Goal: Task Accomplishment & Management: Use online tool/utility

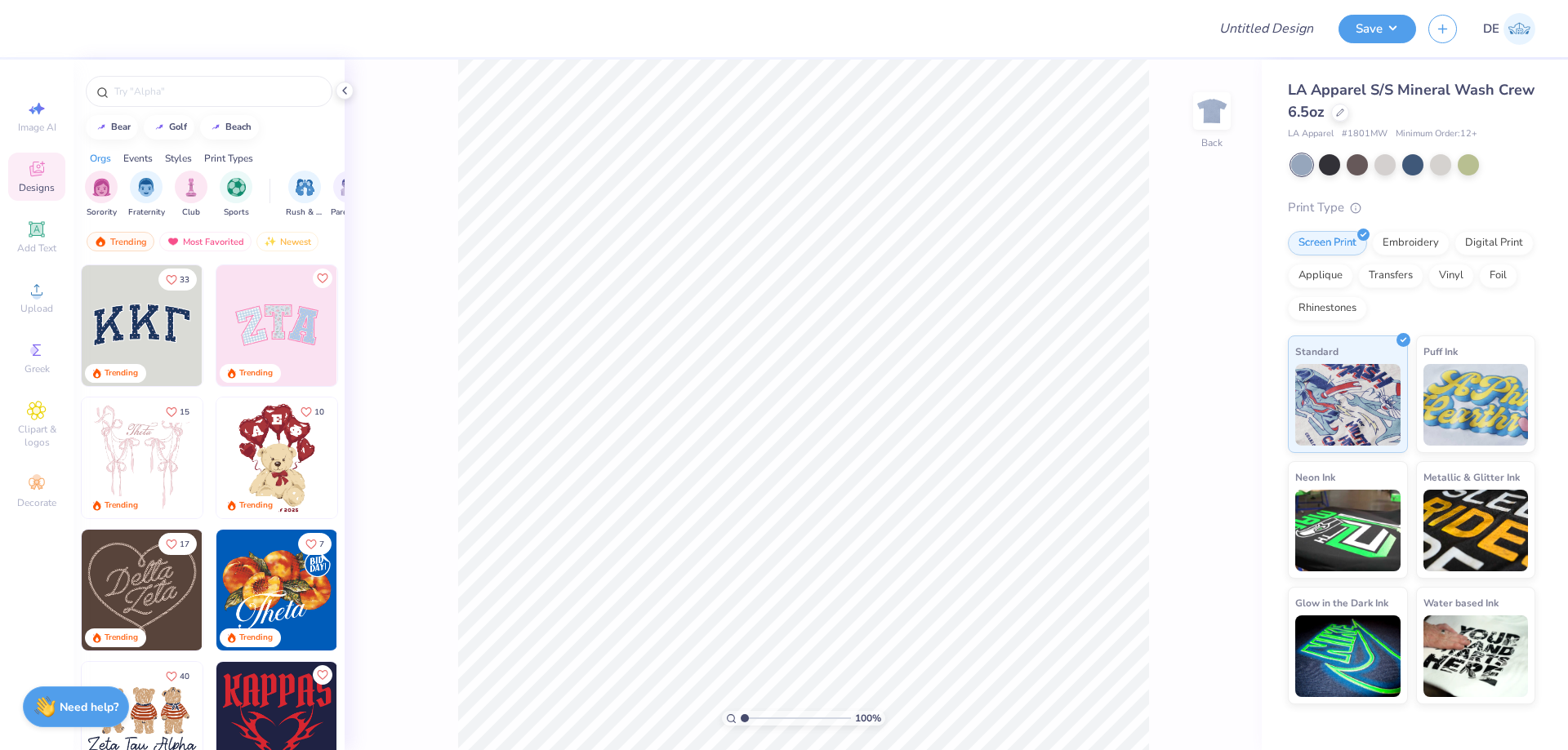
click at [21, 169] on div "Designs" at bounding box center [37, 176] width 58 height 48
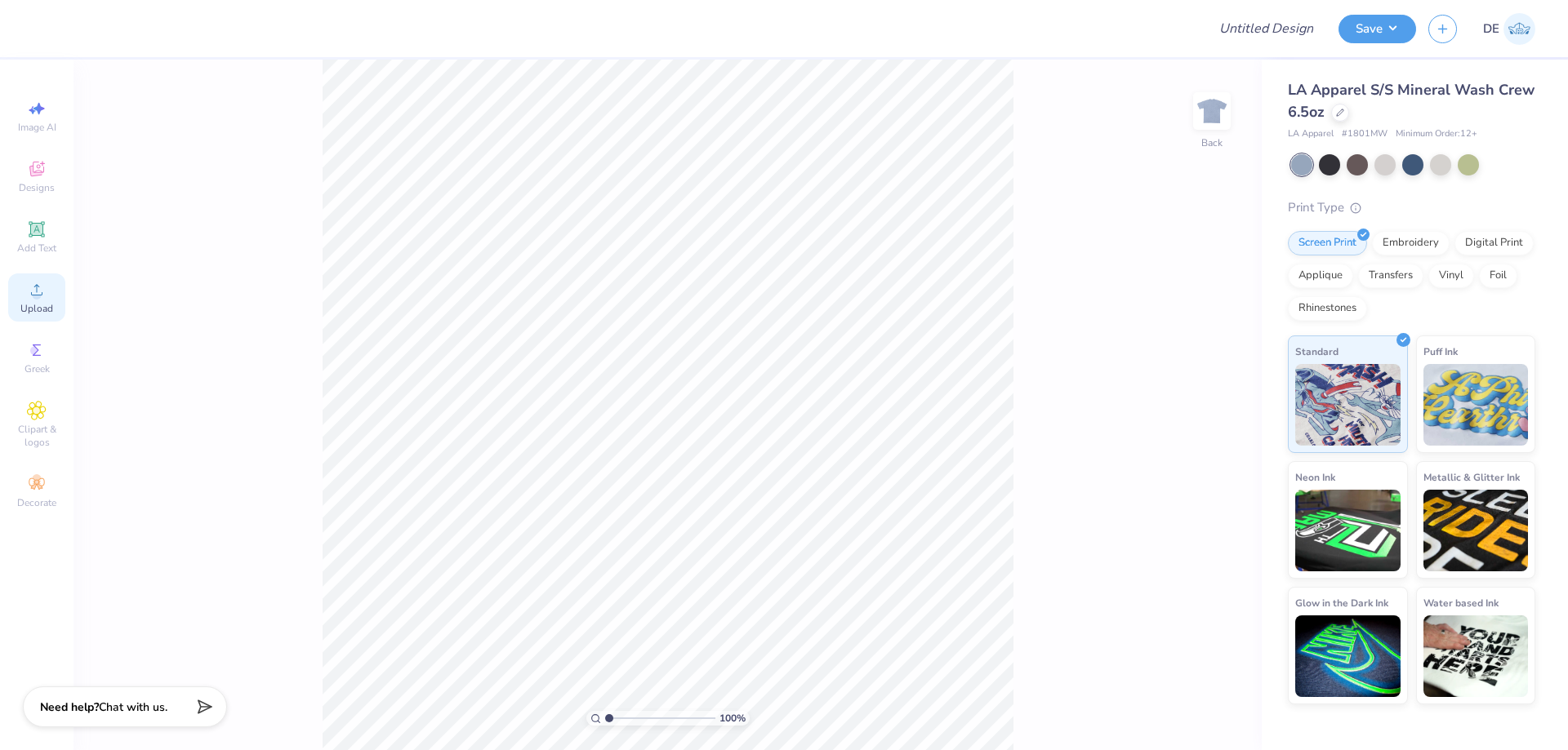
click at [21, 304] on span "Upload" at bounding box center [36, 309] width 33 height 13
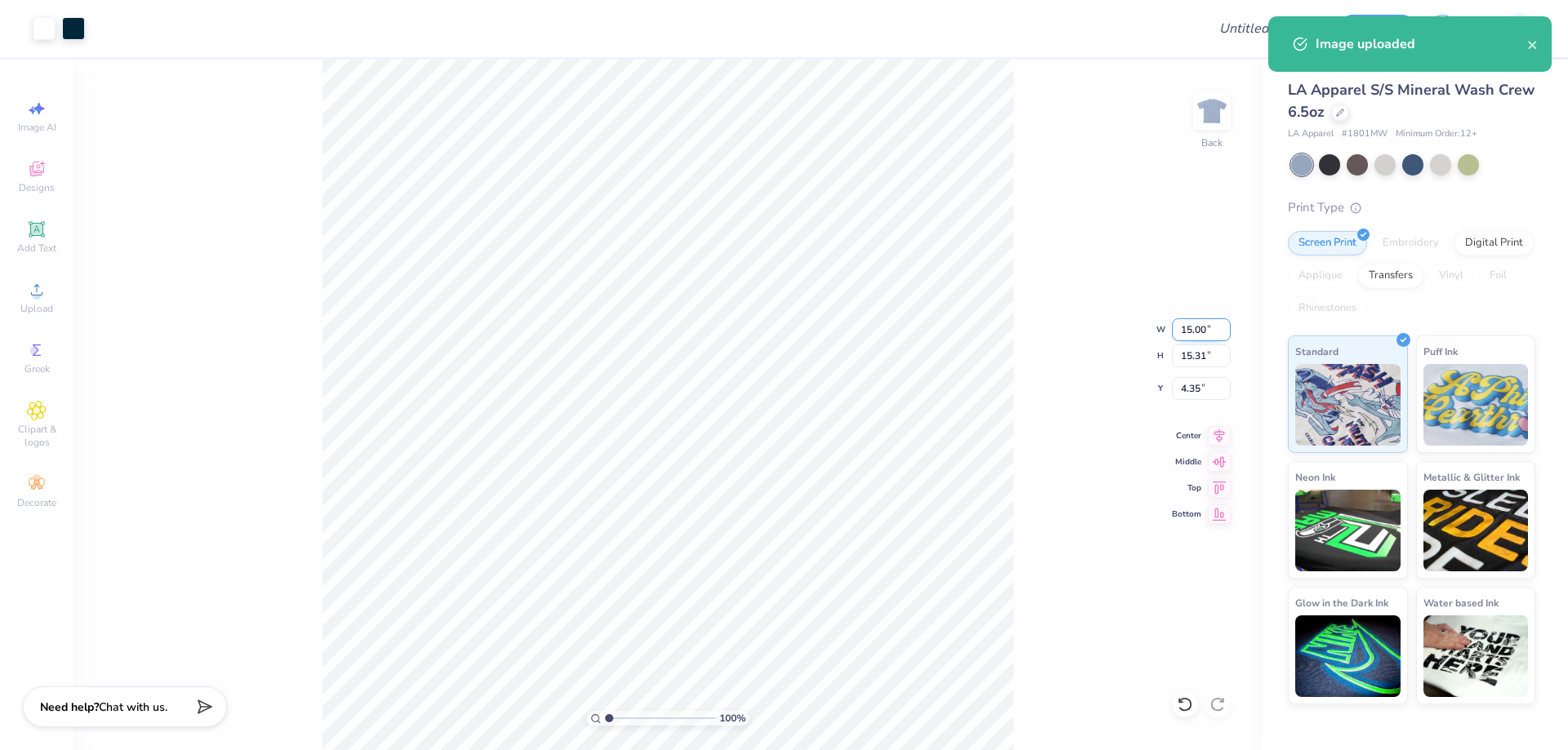
click at [1191, 326] on input "15.00" at bounding box center [1200, 330] width 59 height 23
type input "12.00"
type input "12.25"
type input "5.88"
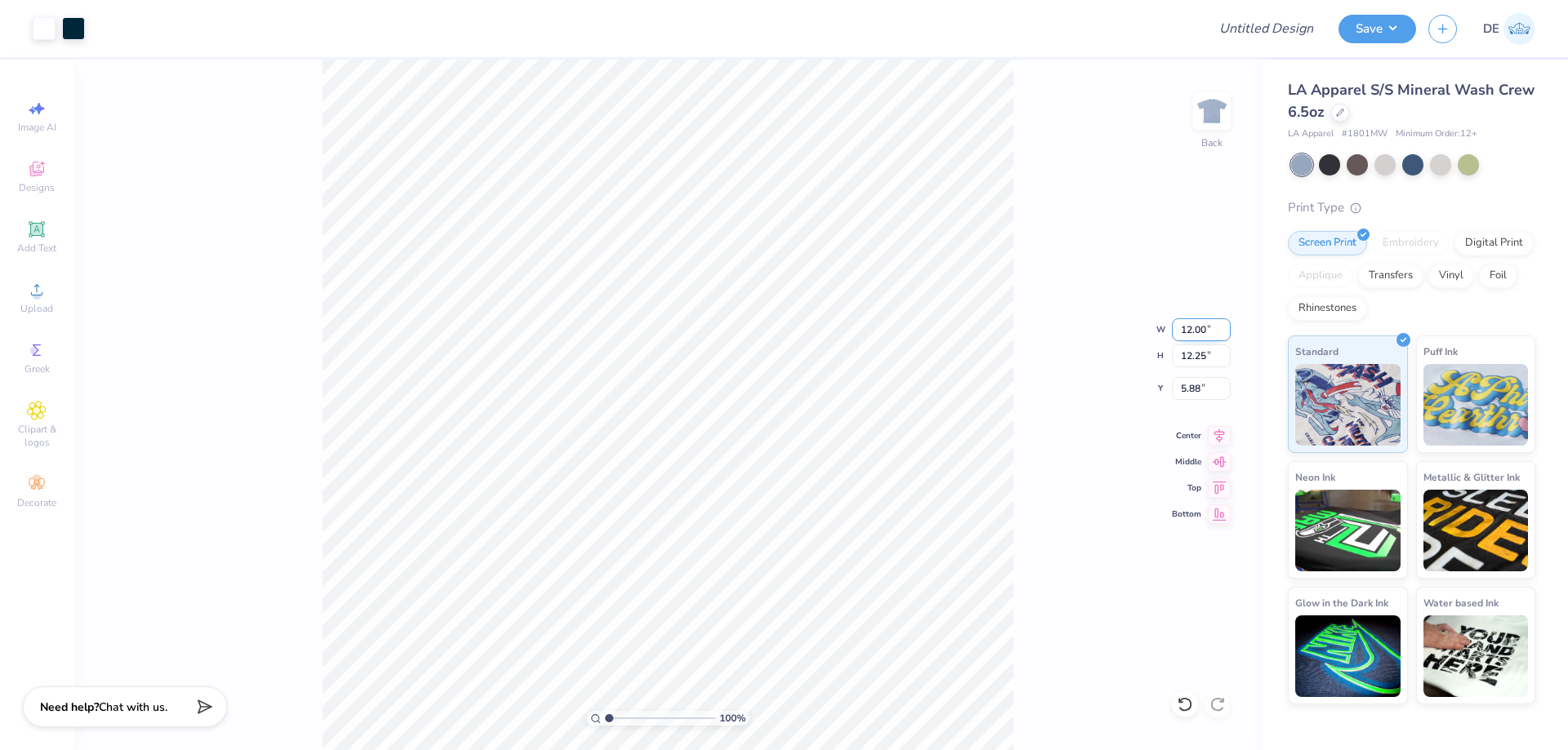
click at [1191, 326] on input "12.00" at bounding box center [1200, 330] width 59 height 23
type input "12.50"
type input "12.76"
click at [1197, 390] on input "5.62" at bounding box center [1200, 388] width 59 height 23
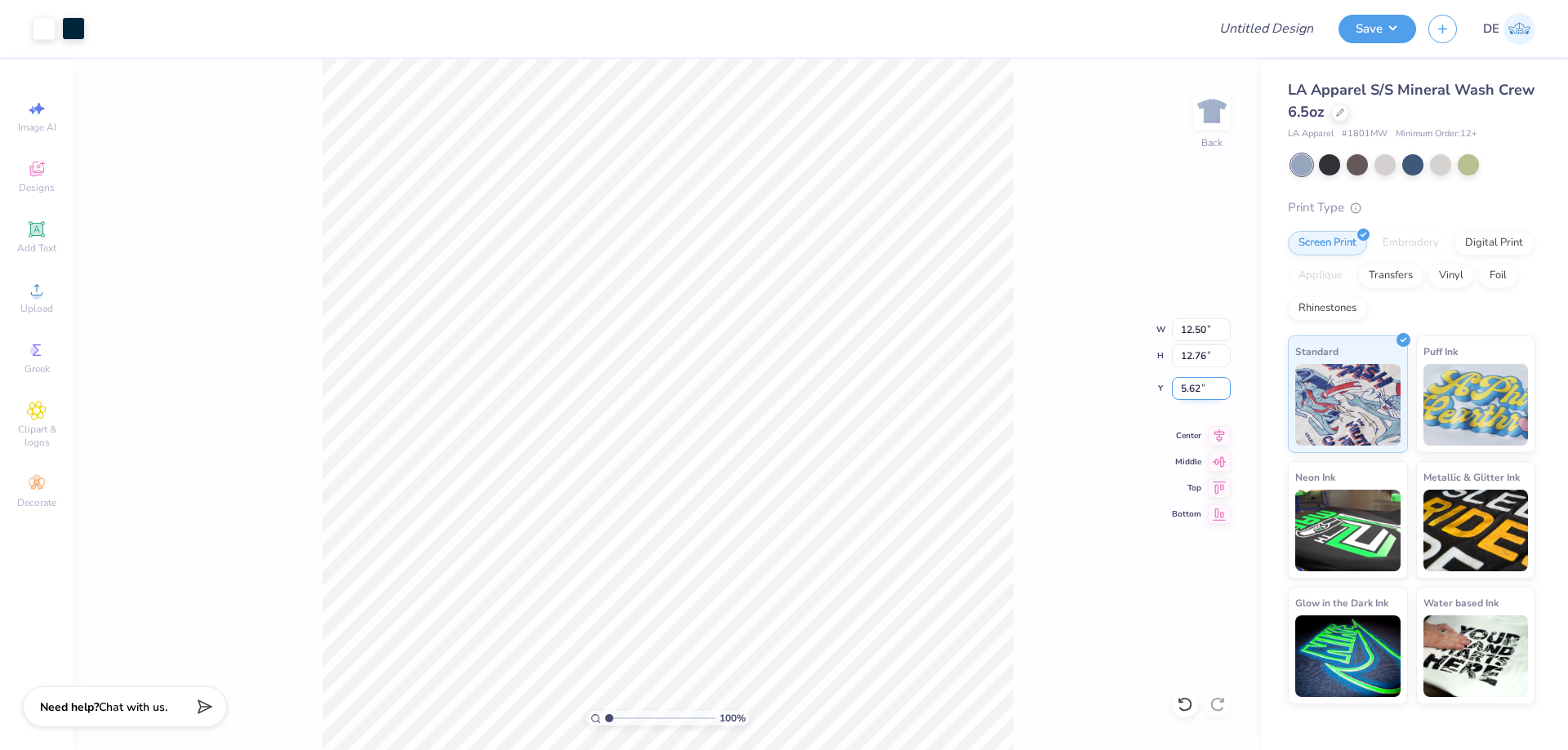
click at [1197, 390] on input "5.62" at bounding box center [1200, 388] width 59 height 23
type input "3.00"
click at [1087, 339] on div "100 % Back W 12.50 12.50 " H 12.76 12.76 " Y 3.00 3.00 " Center Middle Top Bott…" at bounding box center [668, 405] width 1188 height 691
click at [31, 298] on icon at bounding box center [36, 290] width 19 height 19
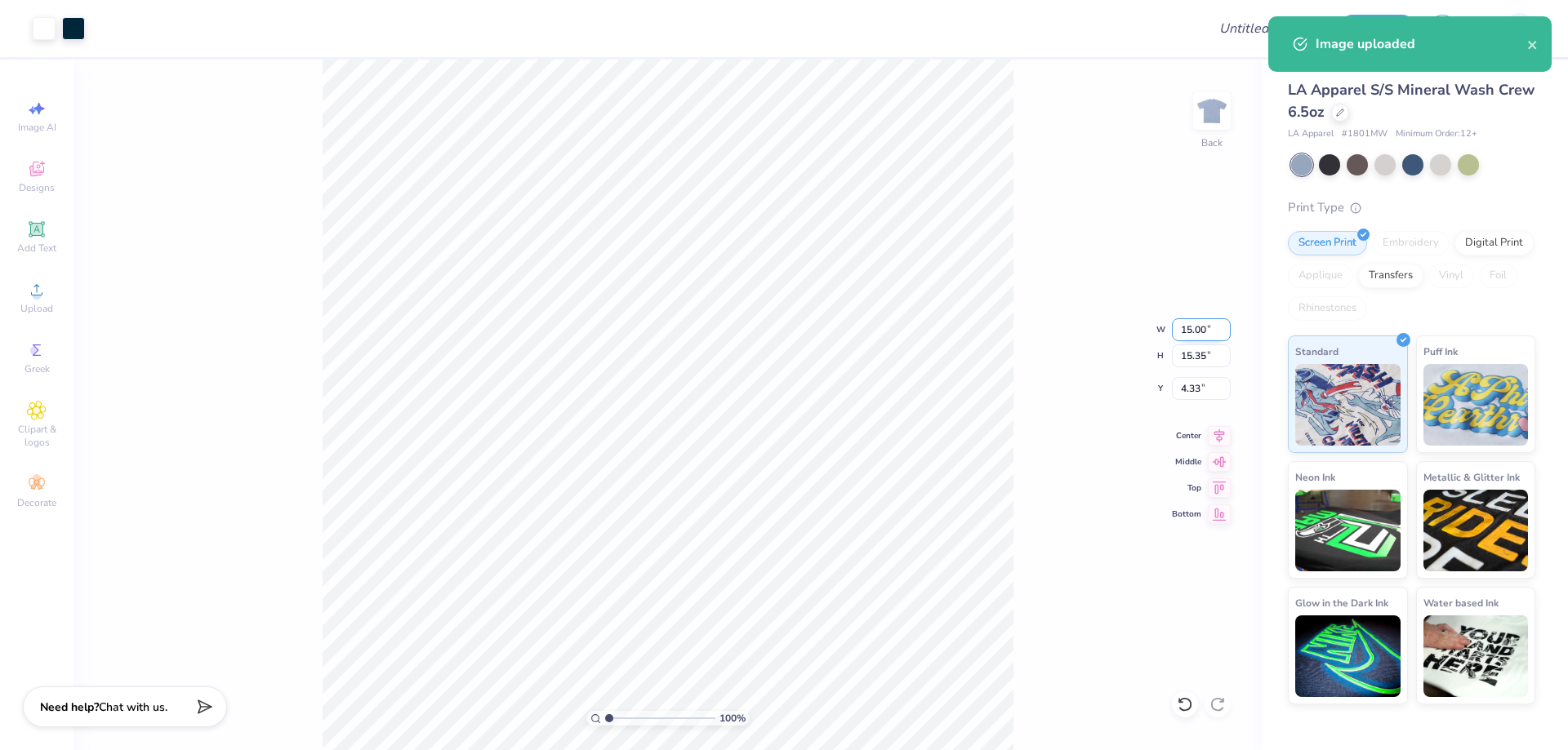
click at [1187, 337] on input "15.00" at bounding box center [1200, 330] width 59 height 23
click at [1186, 337] on input "15.00" at bounding box center [1200, 330] width 59 height 23
type input "12.50"
type input "12.79"
click at [1176, 391] on input "5.60" at bounding box center [1200, 388] width 59 height 23
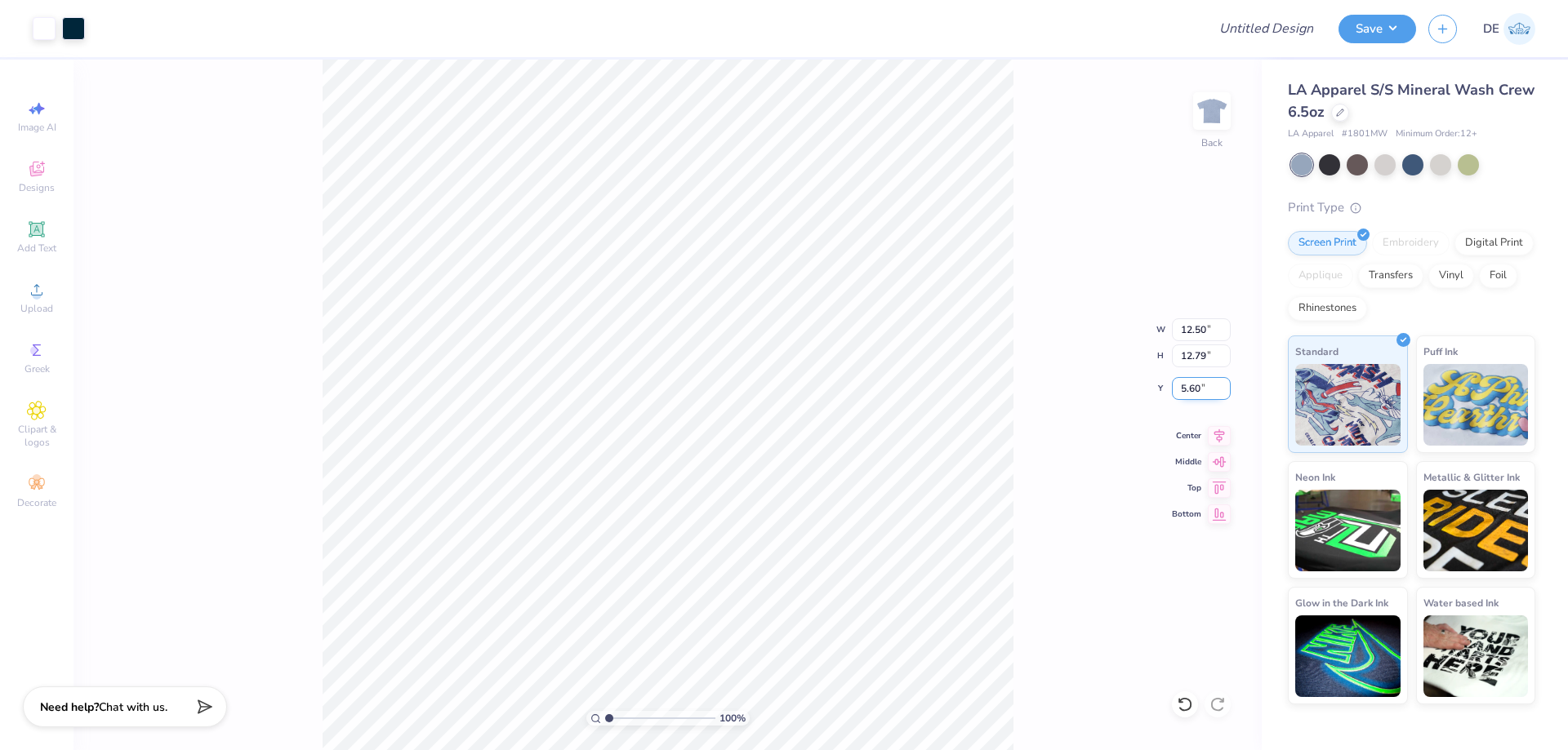
click at [1176, 391] on input "5.60" at bounding box center [1200, 388] width 59 height 23
type input "3.00"
click at [1347, 31] on button "Save" at bounding box center [1377, 27] width 78 height 29
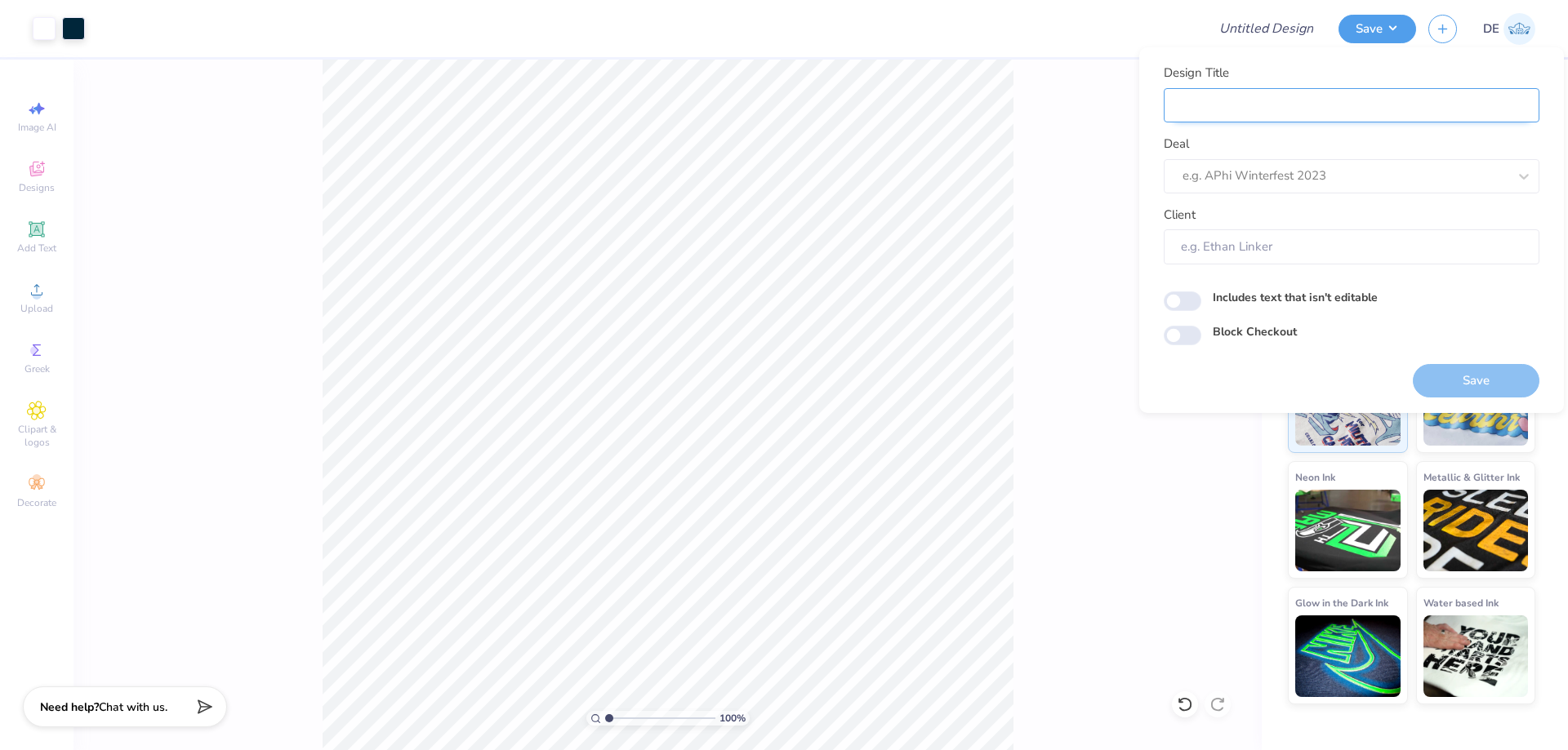
click at [1282, 96] on input "Design Title" at bounding box center [1350, 105] width 375 height 35
paste input "FPS239570"
type input "FPS239570"
click at [1197, 177] on div at bounding box center [1328, 176] width 293 height 22
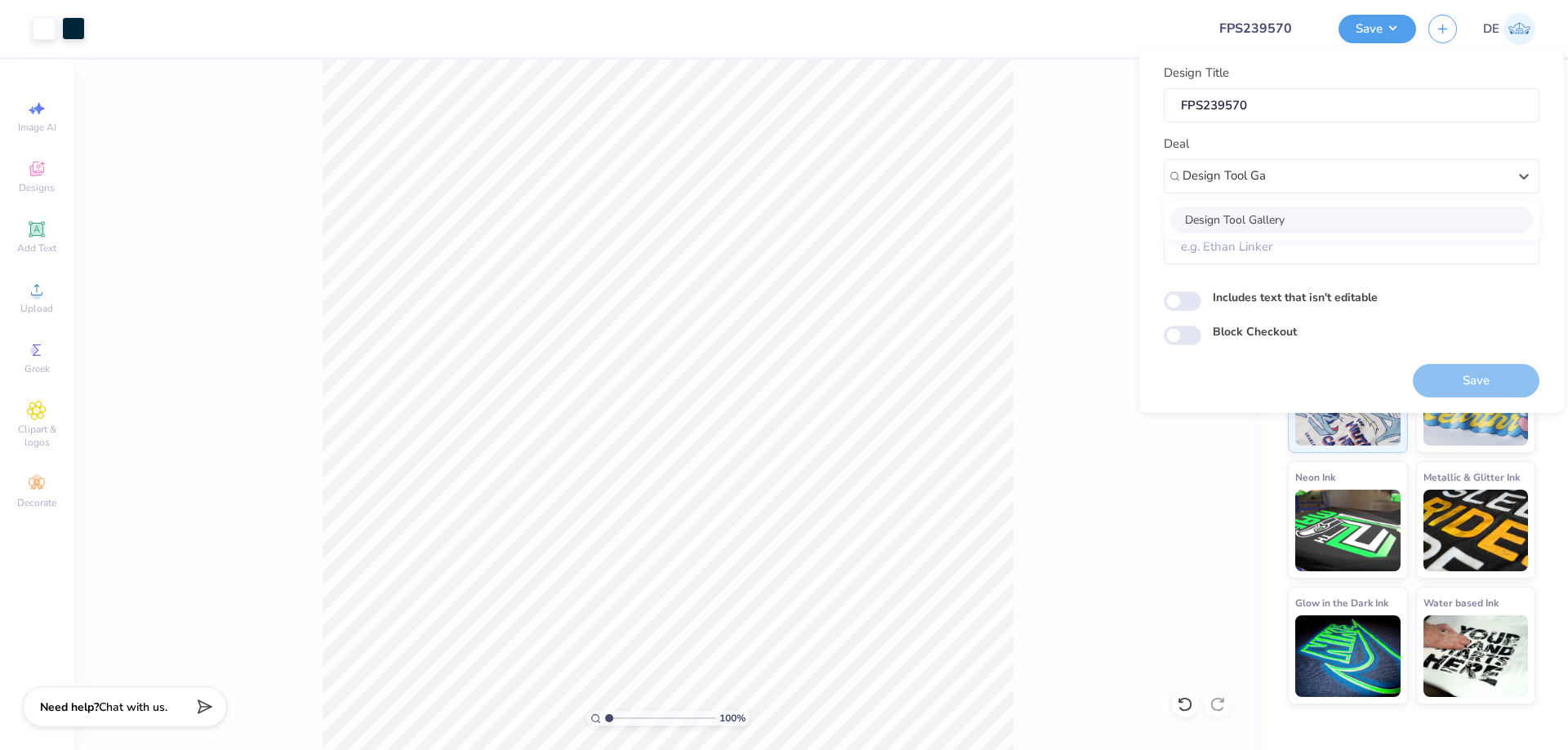
click at [1218, 212] on div "Design Tool Gallery" at bounding box center [1351, 220] width 363 height 27
type input "Design Tool Ga"
type input "Design Tool Gallery User"
click at [1070, 19] on div at bounding box center [645, 29] width 1097 height 58
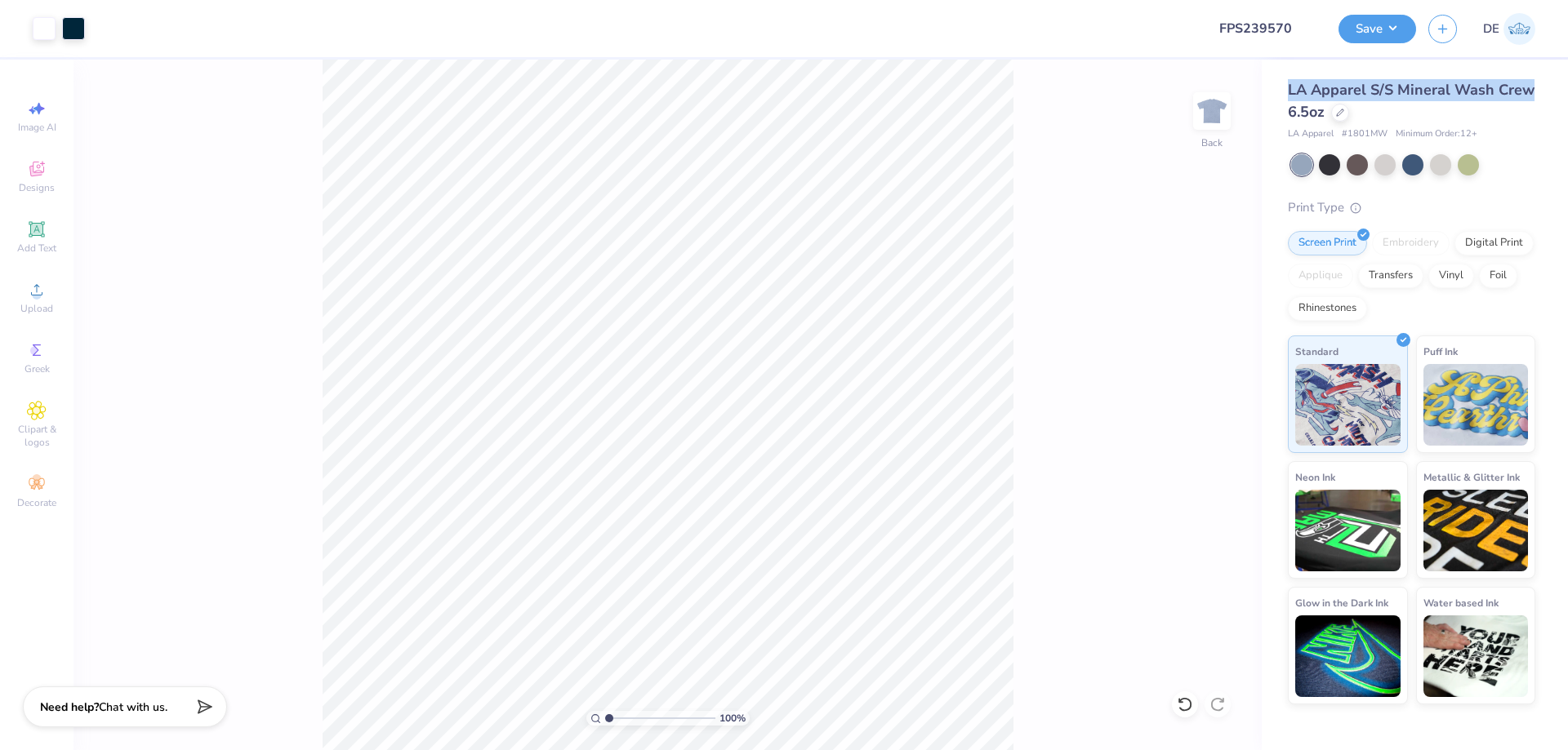
drag, startPoint x: 1278, startPoint y: 87, endPoint x: 1531, endPoint y: 96, distance: 253.2
click at [1531, 96] on div "LA Apparel S/S Mineral Wash Crew 6.5oz LA Apparel # 1801MW Minimum Order: 12 + …" at bounding box center [1414, 382] width 306 height 645
copy span "LA Apparel S/S Mineral Wash Crew"
drag, startPoint x: 1346, startPoint y: 134, endPoint x: 1383, endPoint y: 134, distance: 37.0
click at [1383, 134] on span "# 1801MW" at bounding box center [1365, 134] width 46 height 13
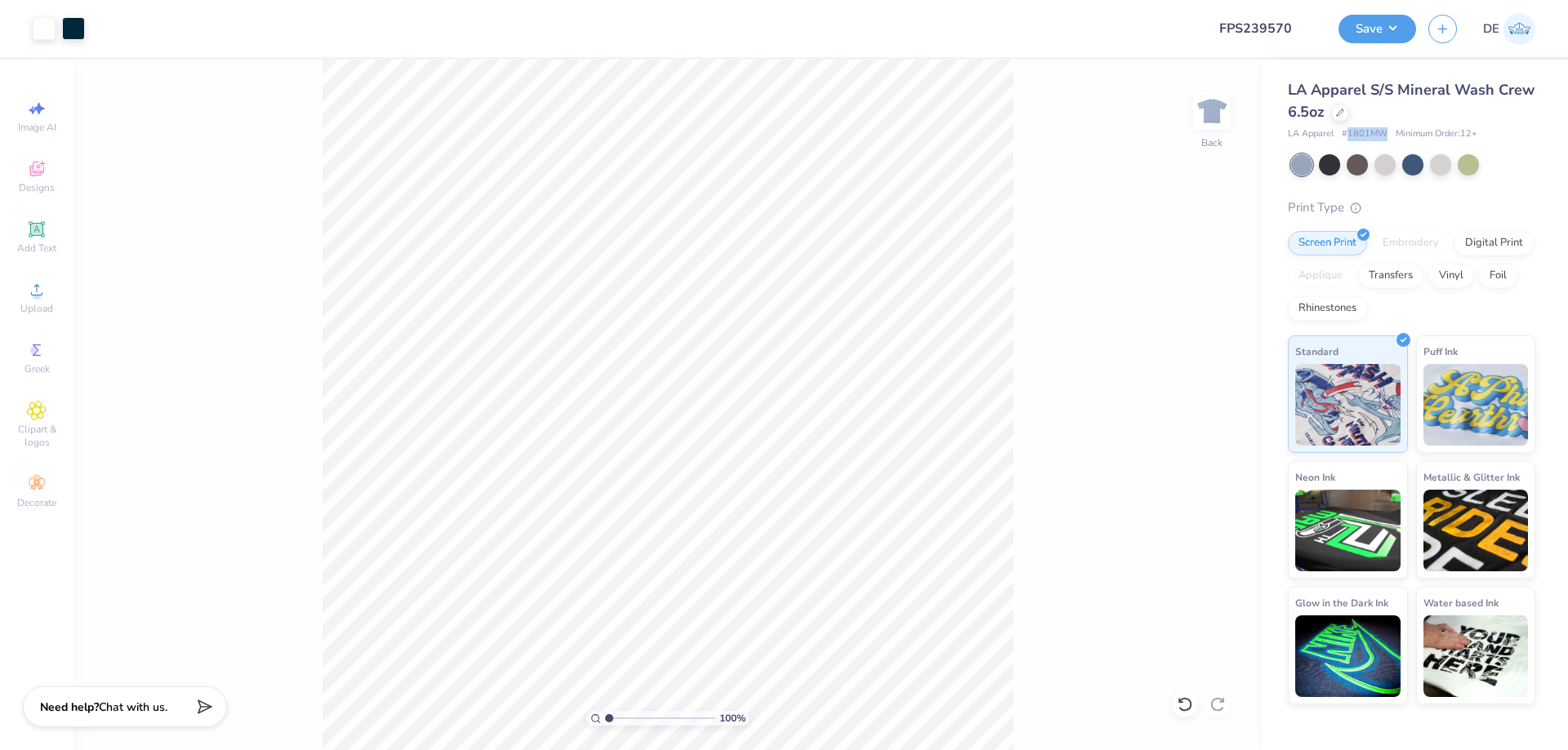
copy span "1801MW"
click at [1373, 30] on button "Save" at bounding box center [1377, 27] width 78 height 29
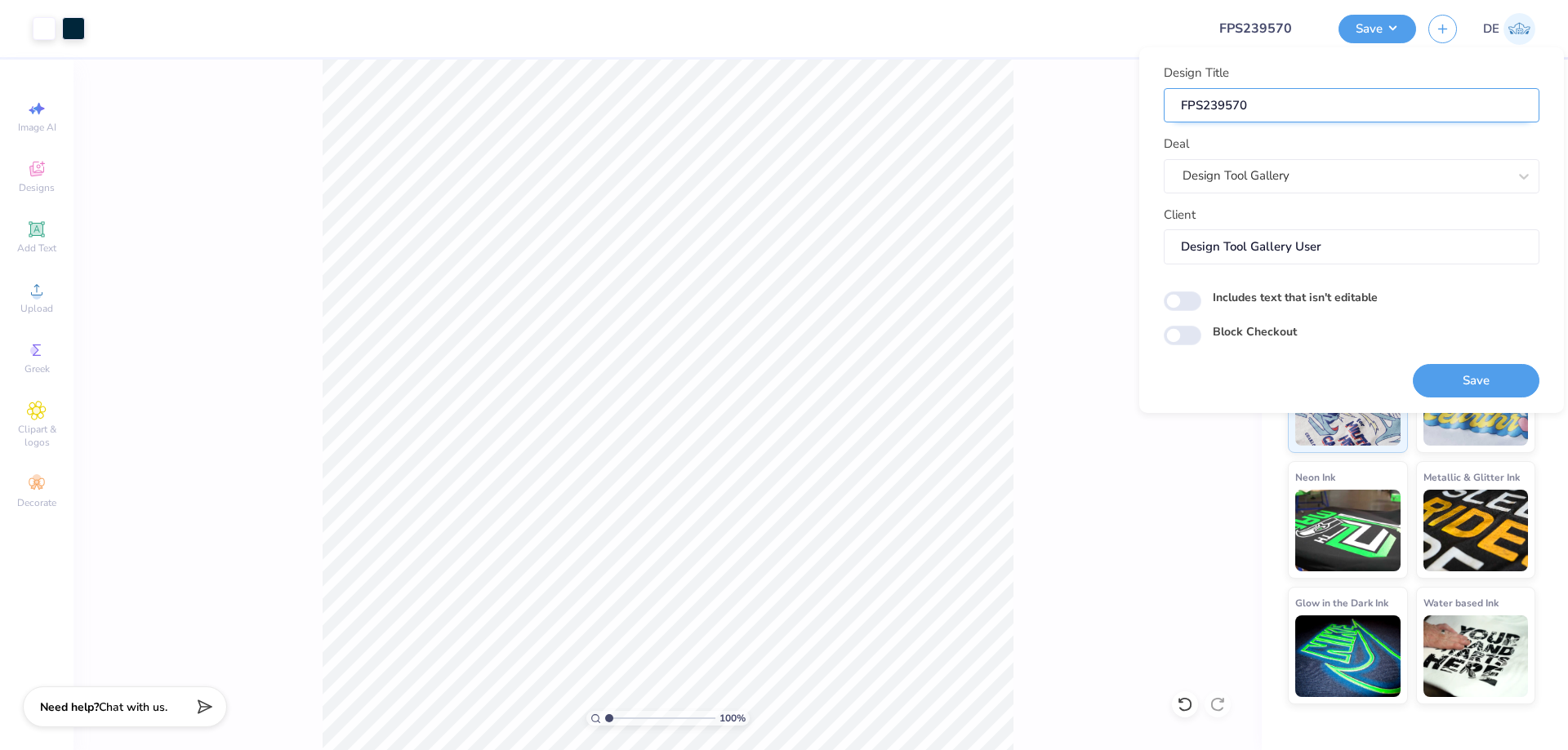
click at [1262, 112] on input "FPS239570" at bounding box center [1350, 105] width 375 height 35
click at [1471, 372] on button "Save" at bounding box center [1476, 380] width 127 height 34
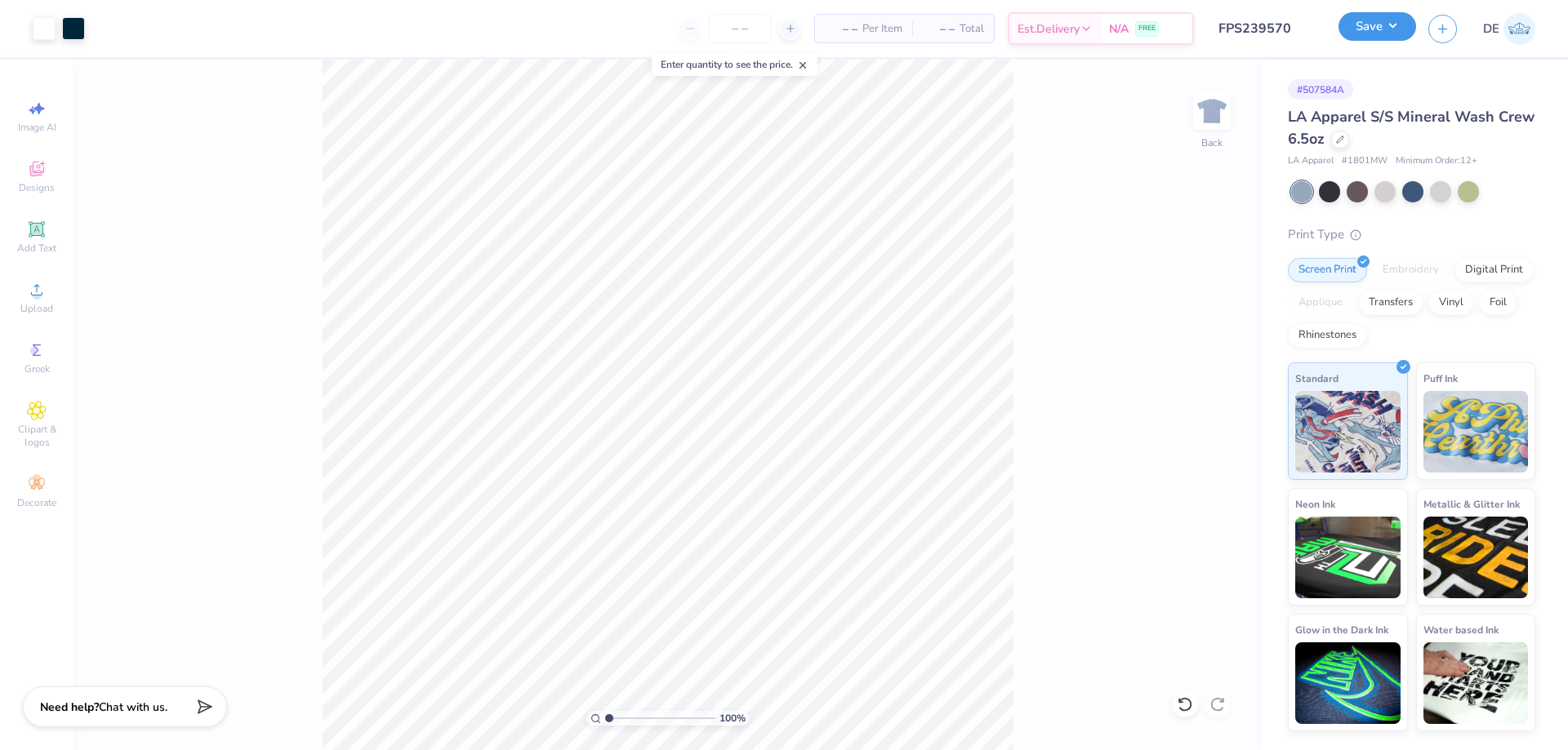
drag, startPoint x: 1377, startPoint y: 19, endPoint x: 1374, endPoint y: 40, distance: 21.2
click at [1377, 19] on button "Save" at bounding box center [1377, 27] width 78 height 29
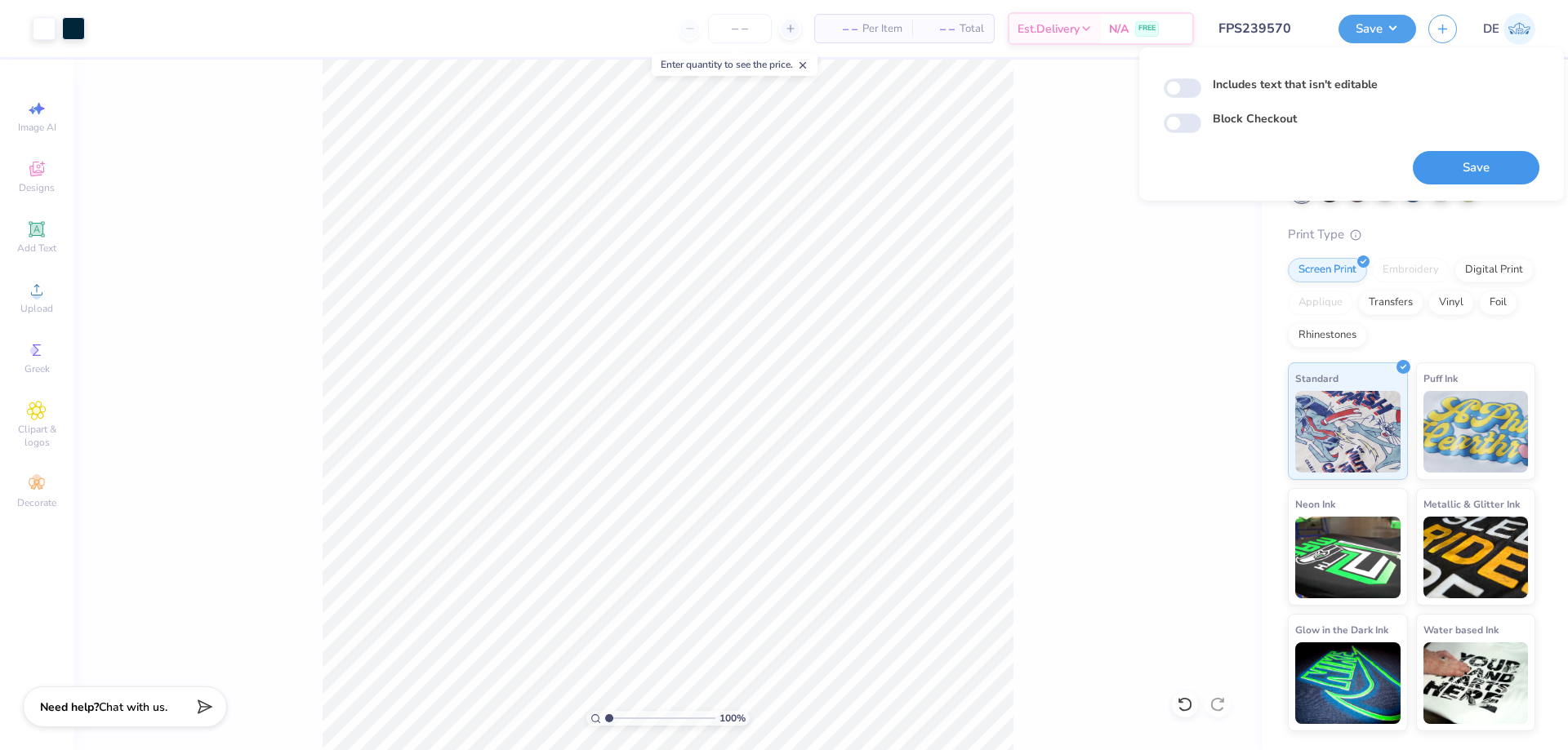
click at [1424, 162] on button "Save" at bounding box center [1476, 167] width 127 height 34
click at [1080, 370] on div "100 % Back" at bounding box center [668, 405] width 1188 height 691
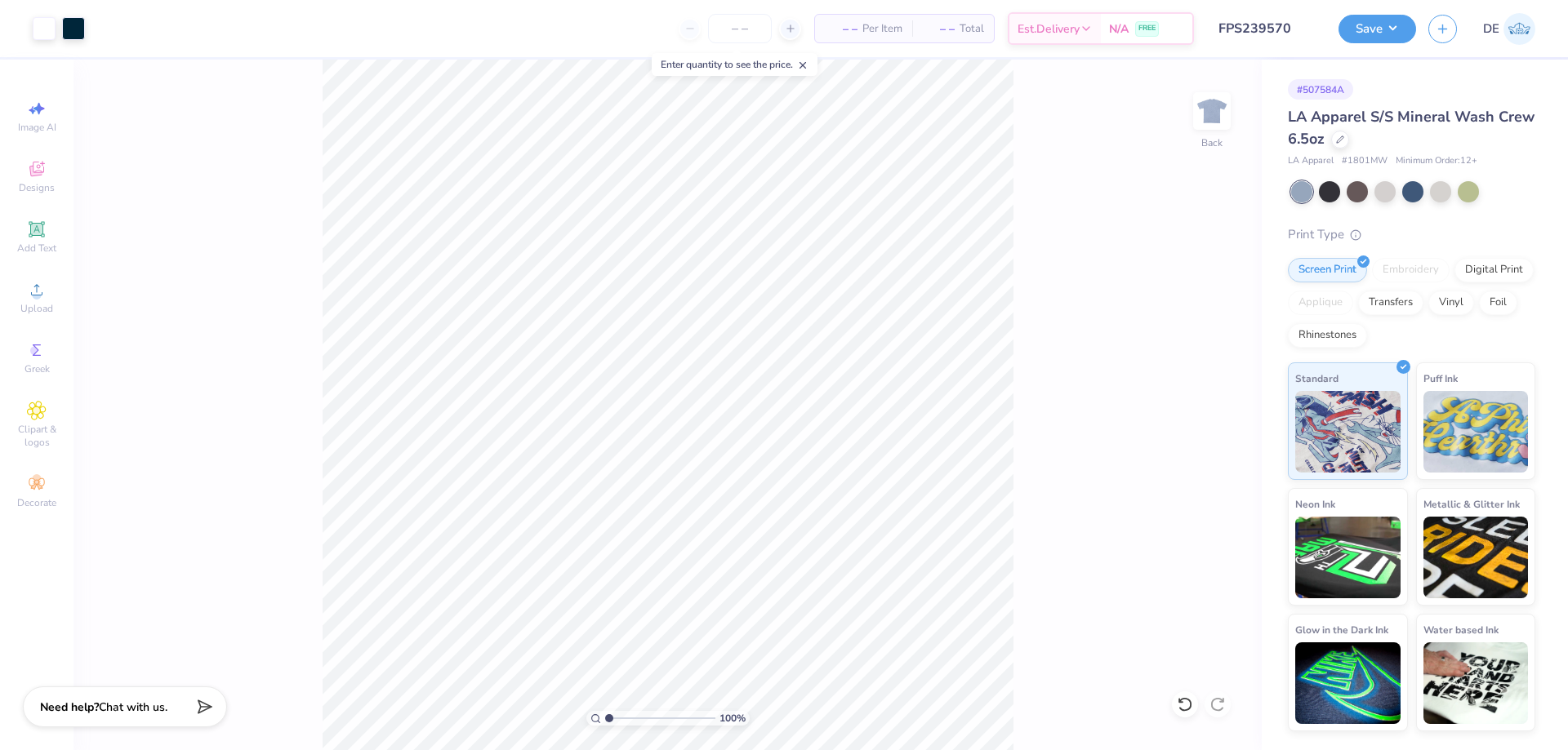
click at [1359, 34] on button "Save" at bounding box center [1377, 29] width 78 height 29
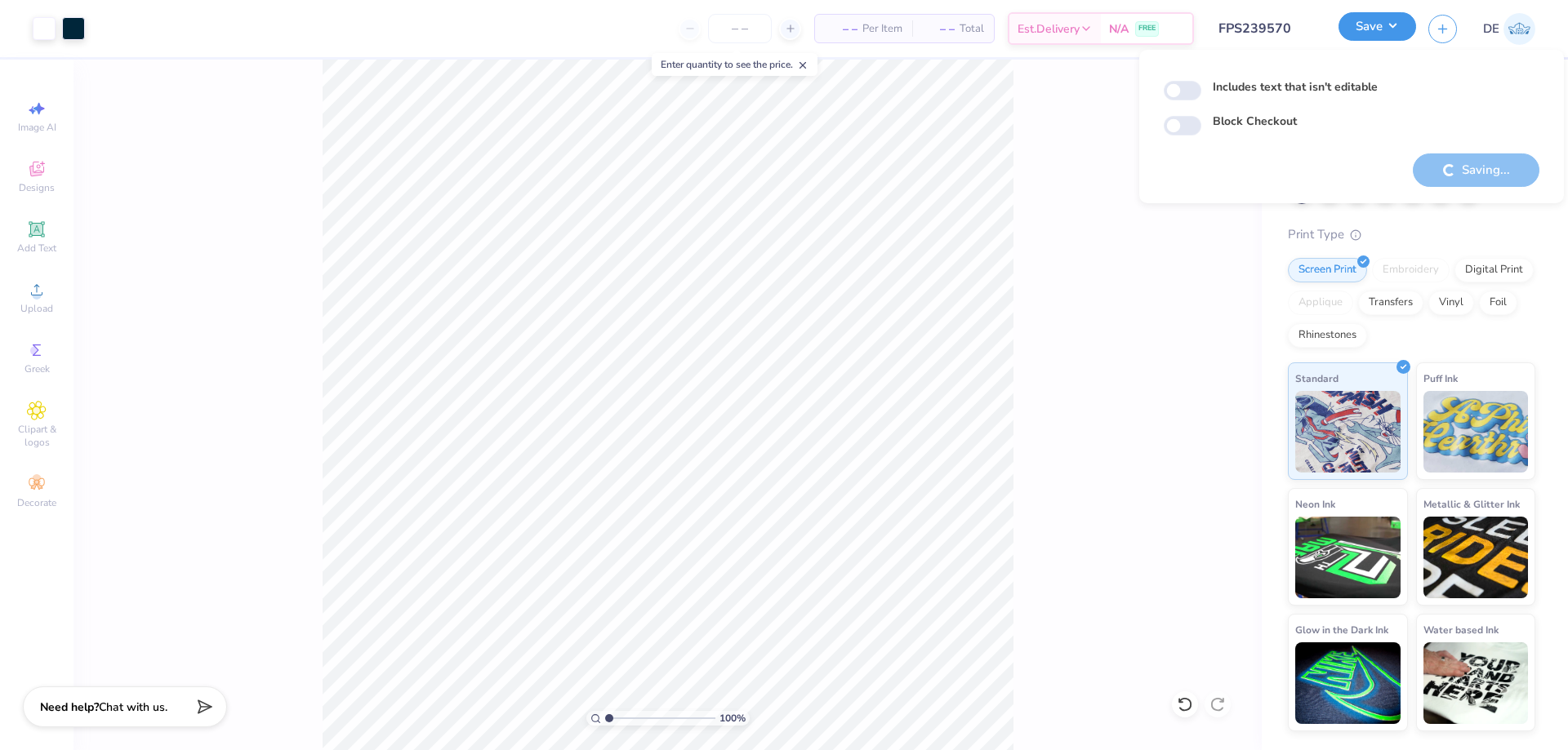
click at [1384, 34] on button "Save" at bounding box center [1377, 27] width 78 height 29
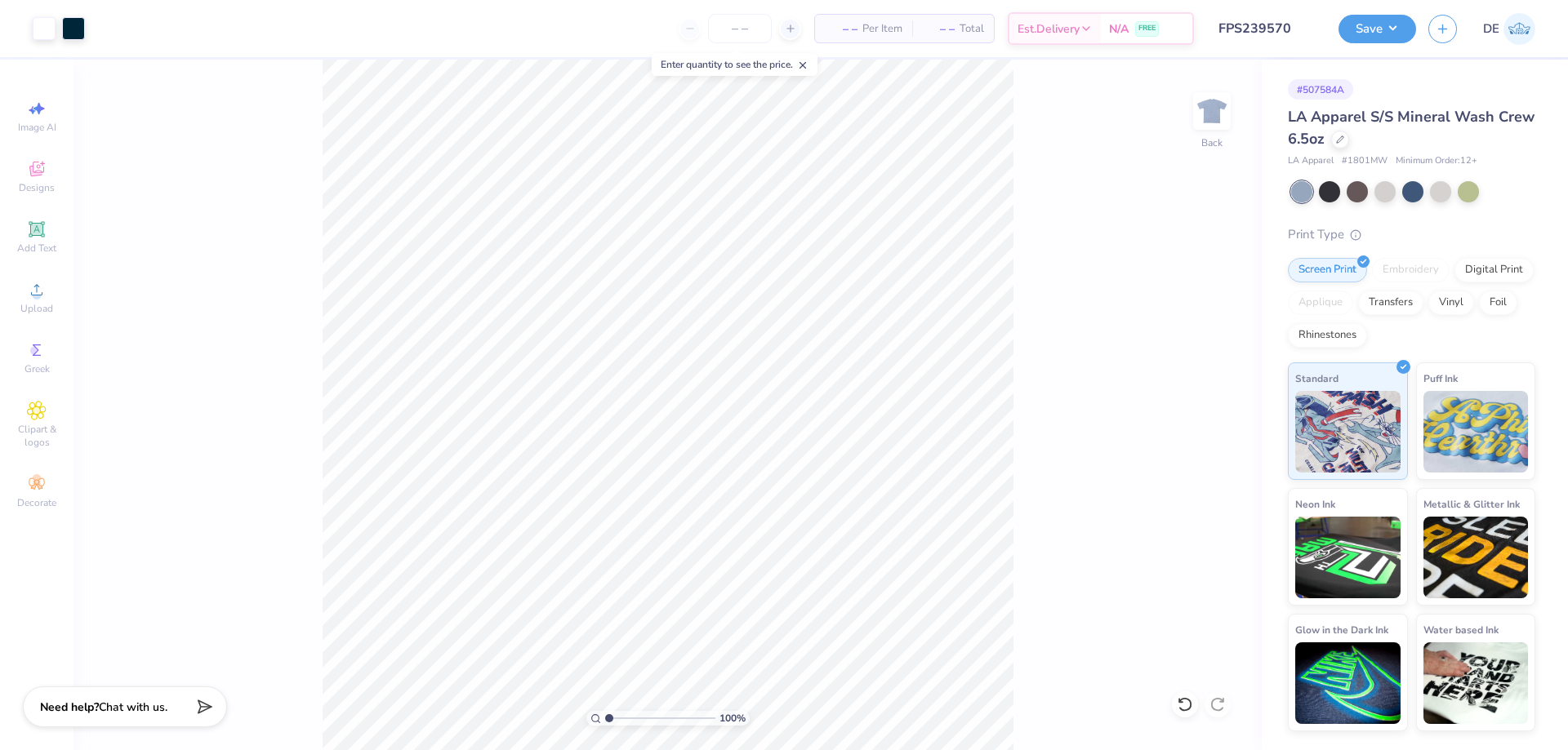
click at [1197, 264] on div "100 % Back" at bounding box center [668, 405] width 1188 height 691
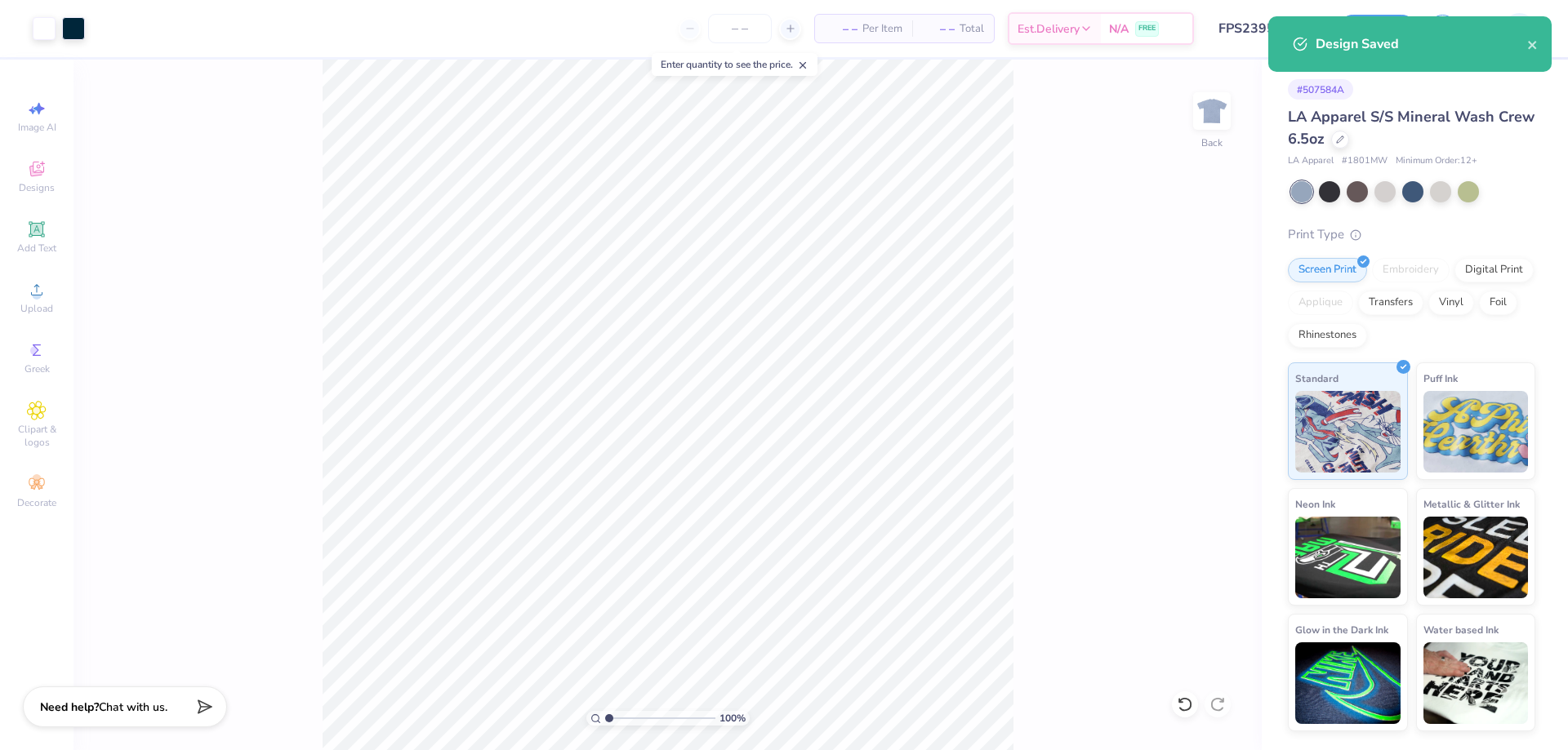
click at [1151, 240] on div "100 % Back" at bounding box center [668, 405] width 1188 height 691
click at [1219, 52] on div "Design Title FPS239570" at bounding box center [1266, 29] width 120 height 58
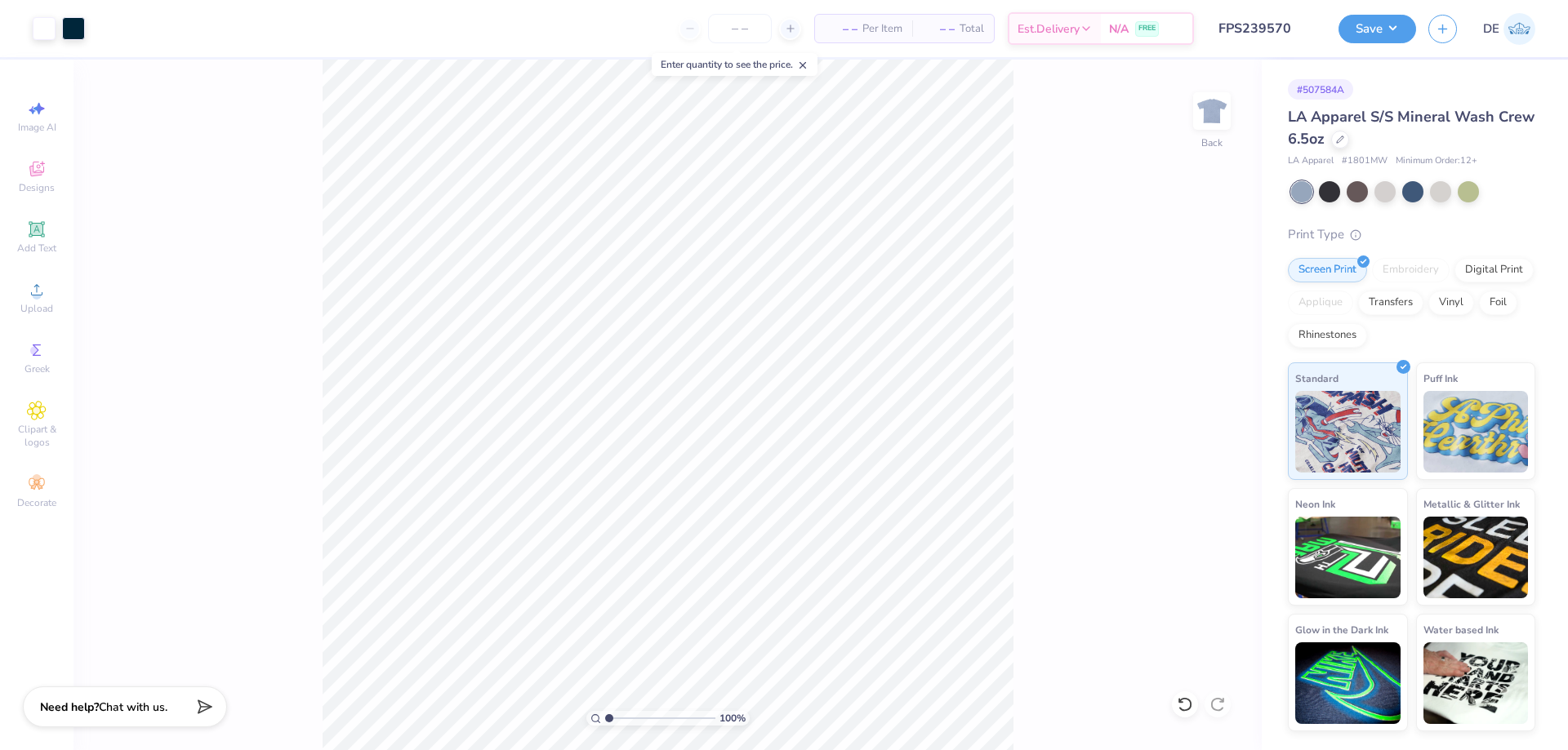
click at [1539, 45] on div "Design Saved" at bounding box center [1410, 50] width 290 height 74
click at [1373, 19] on div "Design Saved" at bounding box center [1410, 16] width 290 height 7
click at [1383, 26] on button "Save" at bounding box center [1377, 27] width 78 height 29
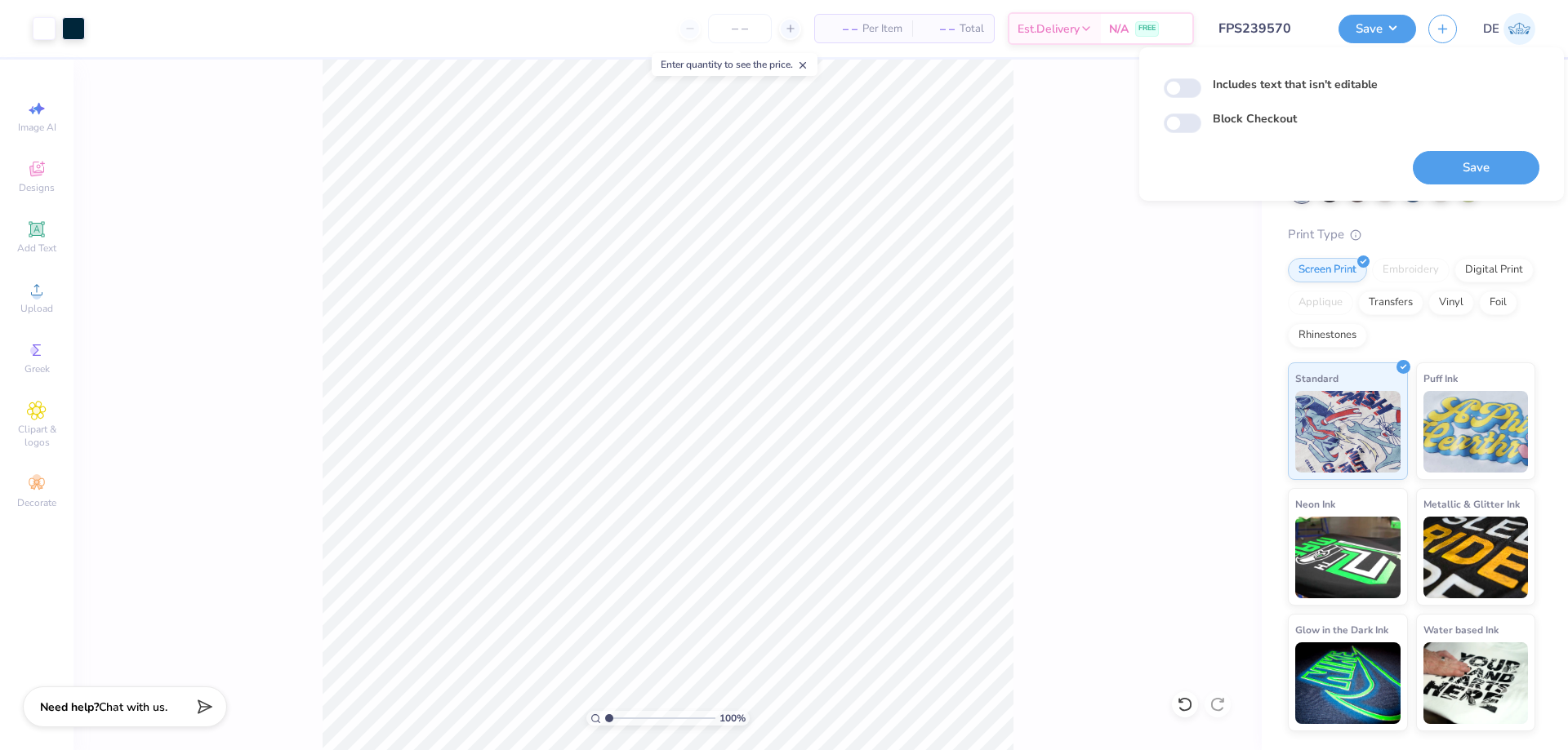
click at [1070, 195] on div "100 % Back" at bounding box center [668, 405] width 1188 height 691
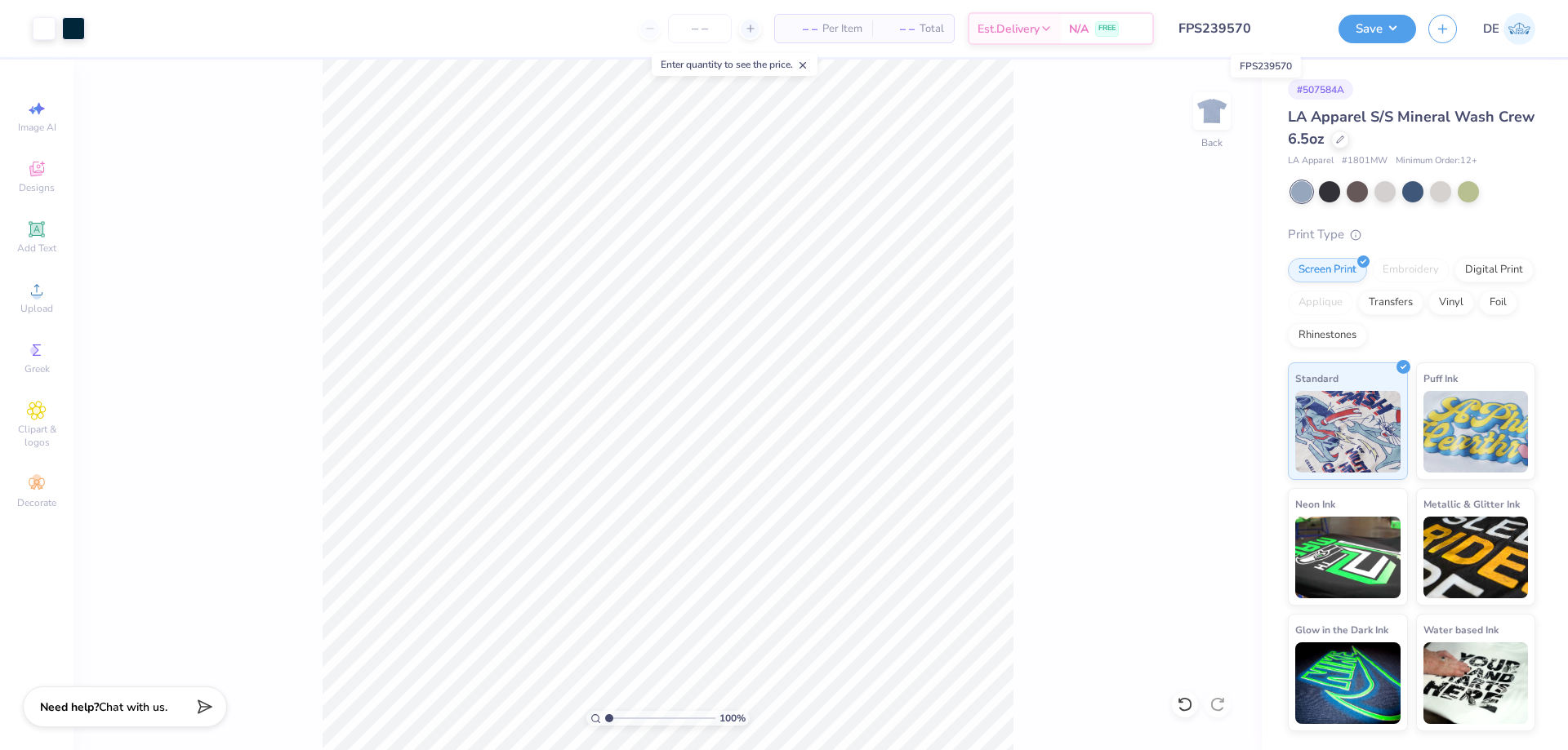
click at [1257, 33] on input "FPS239570" at bounding box center [1246, 29] width 160 height 33
click at [1350, 25] on button "Save" at bounding box center [1377, 27] width 78 height 29
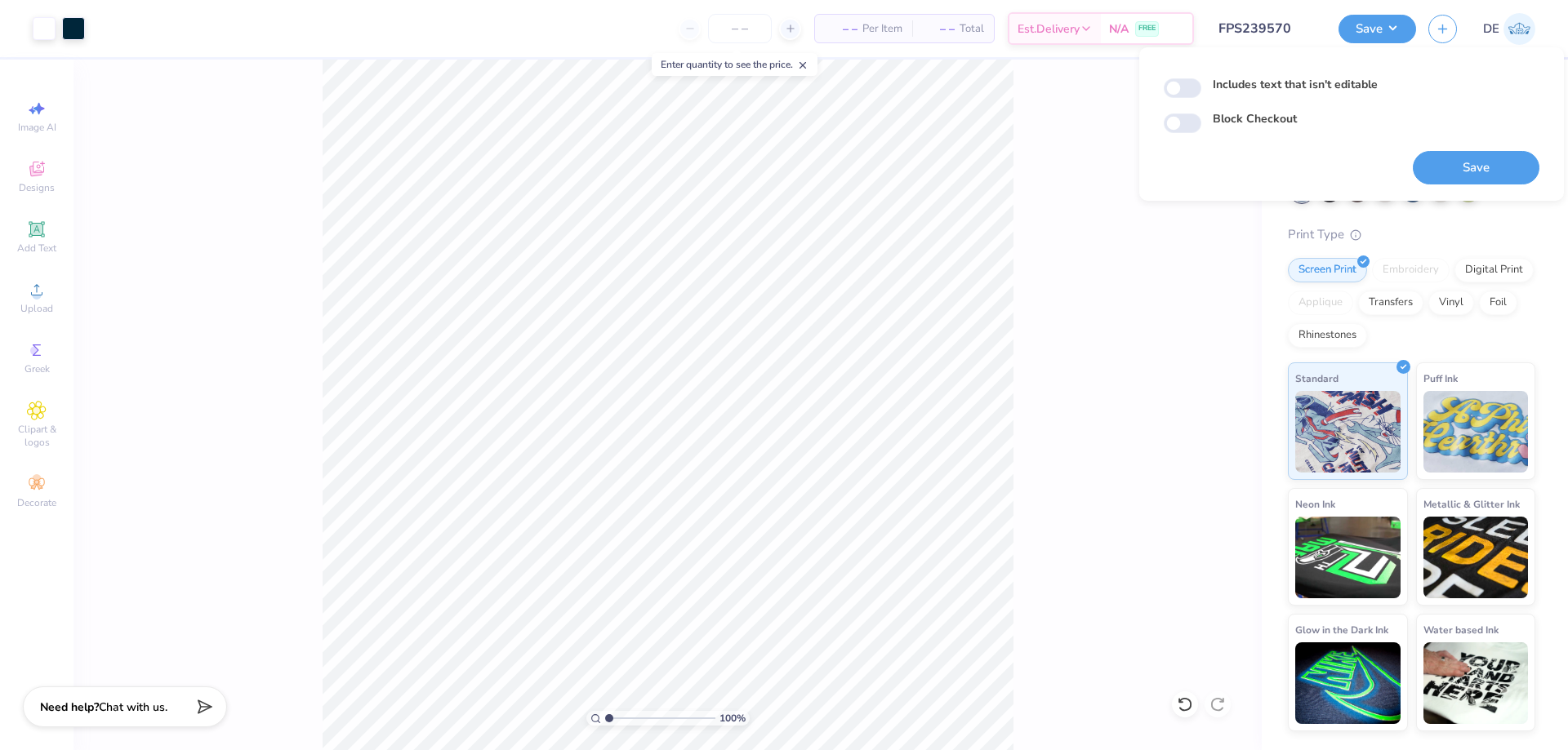
drag, startPoint x: 1023, startPoint y: 306, endPoint x: 1013, endPoint y: 305, distance: 10.0
click at [1022, 306] on div "100 % Back" at bounding box center [668, 405] width 1188 height 691
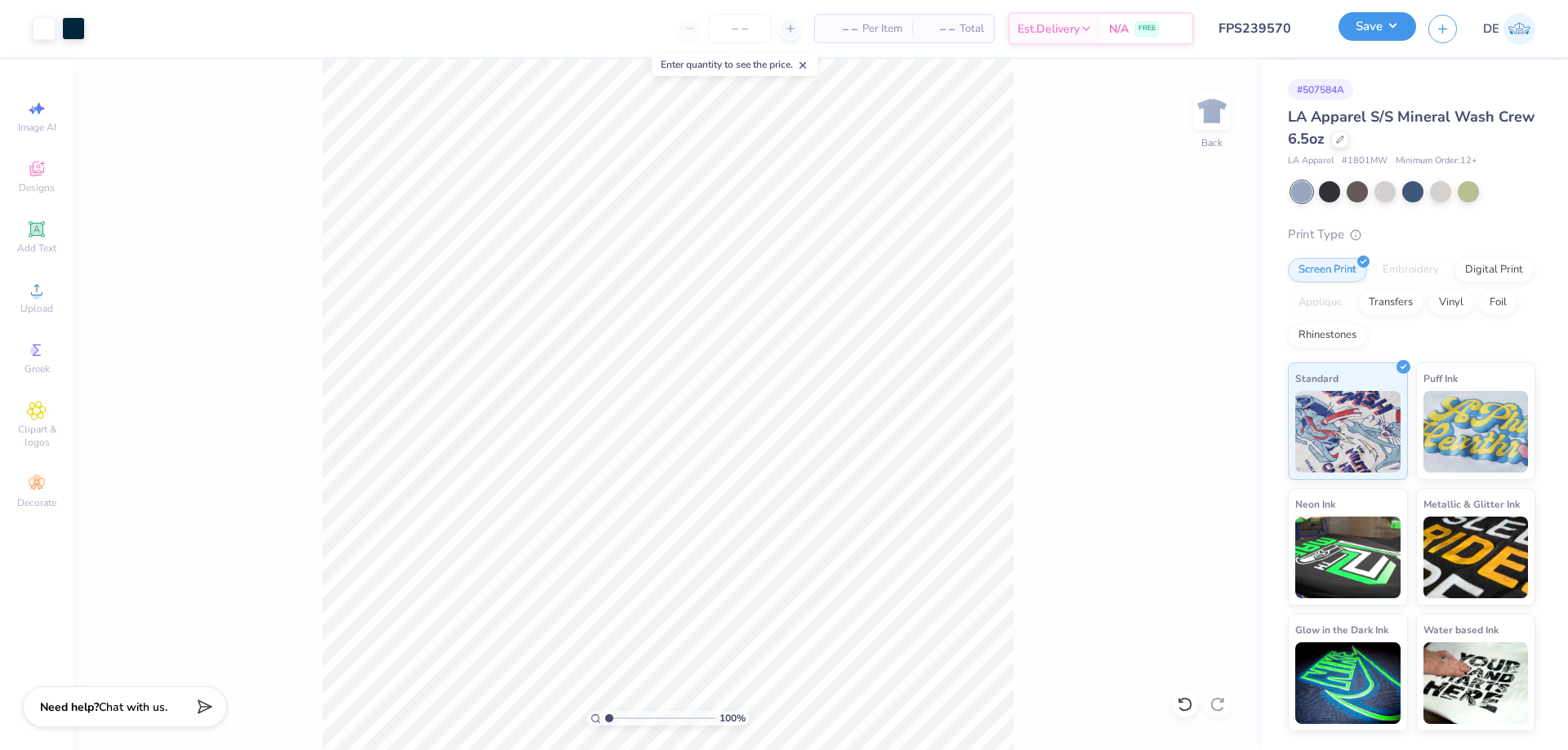
click at [1366, 31] on button "Save" at bounding box center [1377, 27] width 78 height 29
click at [1361, 34] on button "Save" at bounding box center [1377, 27] width 78 height 29
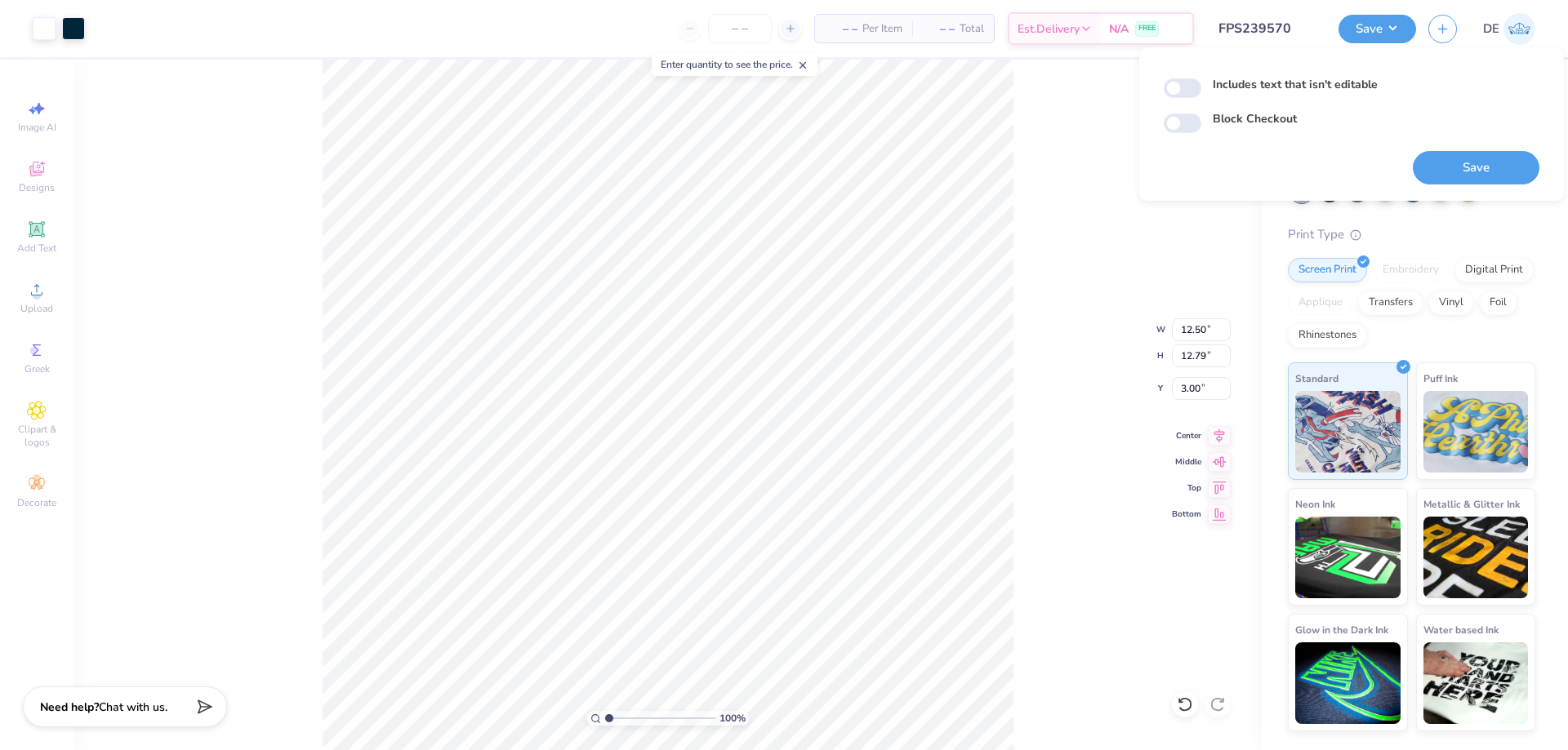
click at [1055, 105] on div "100 % Back W 12.50 12.50 " H 12.79 12.79 " Y 3.00 3.00 " Center Middle Top Bott…" at bounding box center [668, 405] width 1188 height 691
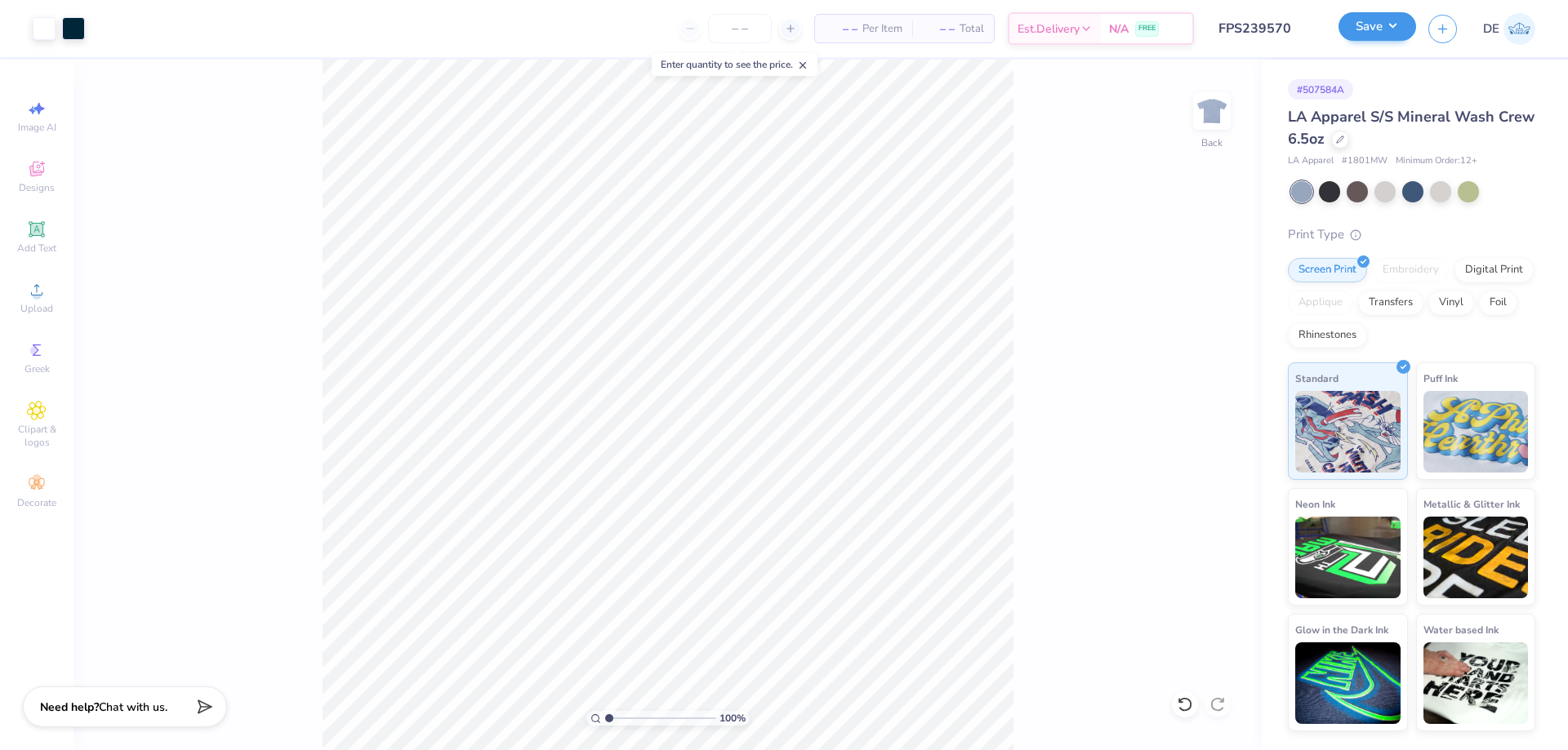
click at [1386, 42] on div "Save DE" at bounding box center [1453, 29] width 229 height 58
click at [1368, 33] on button "Save" at bounding box center [1377, 27] width 78 height 29
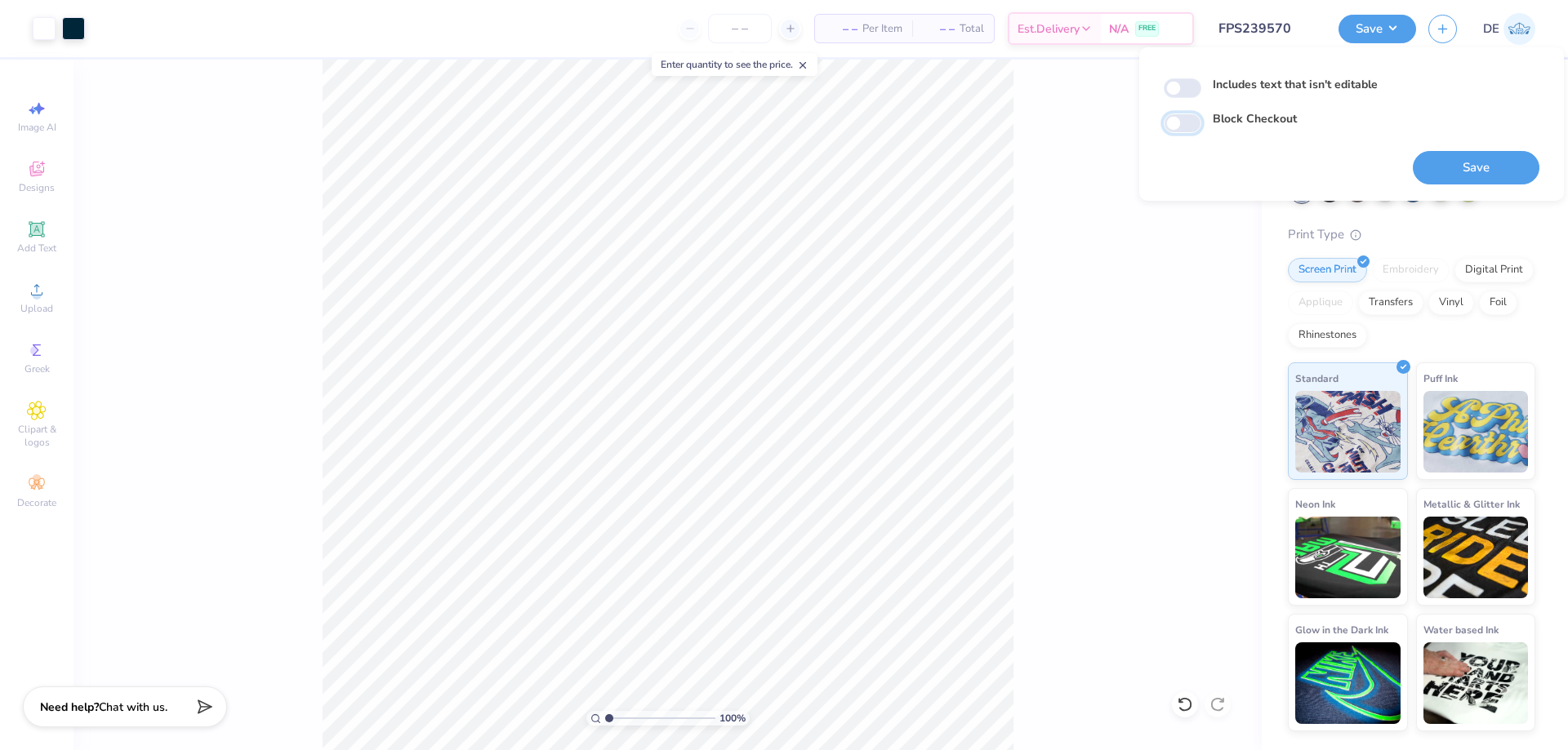
click at [1180, 123] on input "Block Checkout" at bounding box center [1181, 123] width 37 height 19
click at [1192, 119] on input "Block Checkout" at bounding box center [1181, 123] width 37 height 19
checkbox input "false"
click at [1043, 178] on div "100 % Back" at bounding box center [668, 405] width 1188 height 691
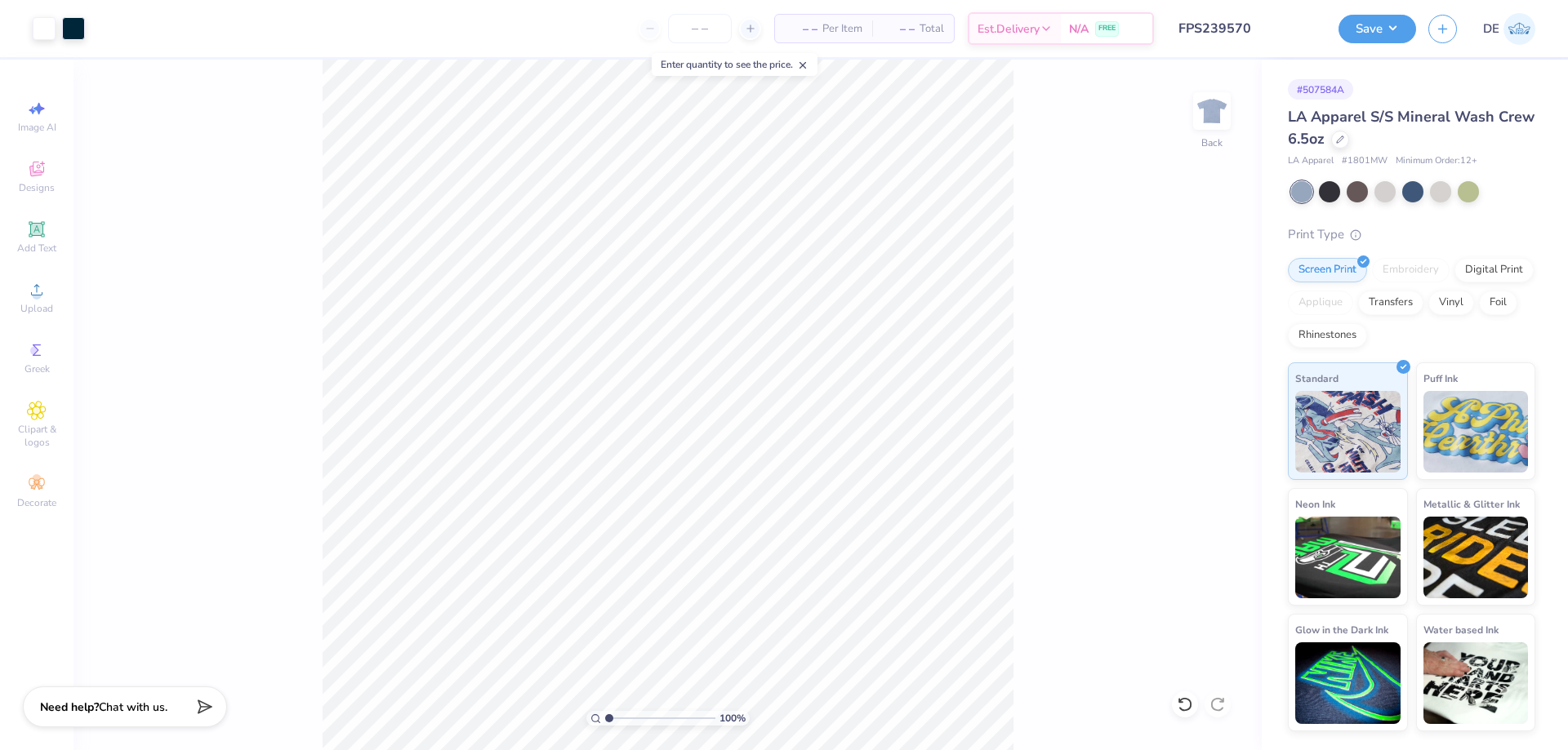
click at [1303, 43] on input "FPS239570" at bounding box center [1246, 29] width 160 height 33
click at [1349, 39] on button "Save" at bounding box center [1377, 27] width 78 height 29
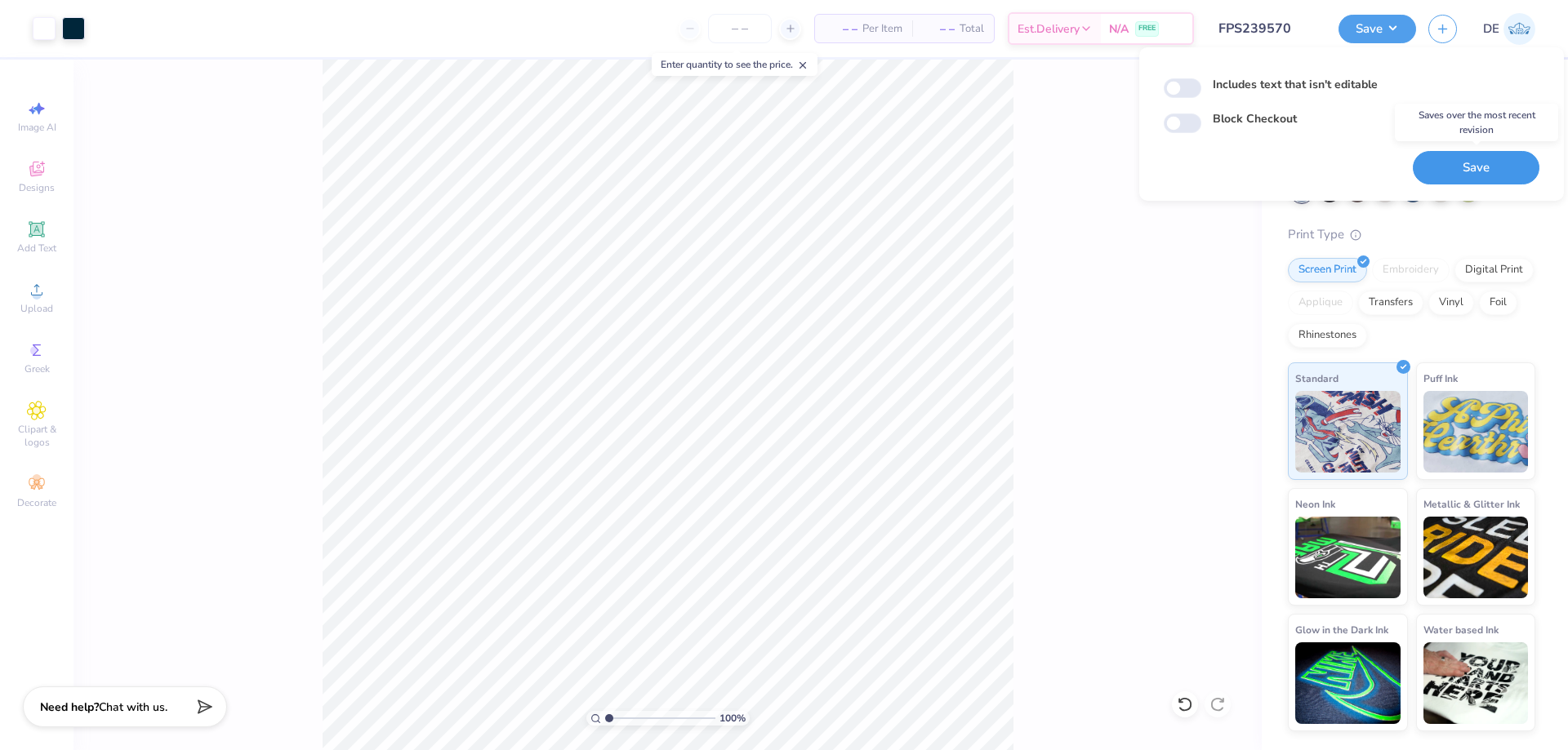
click at [1459, 173] on button "Save" at bounding box center [1476, 167] width 127 height 34
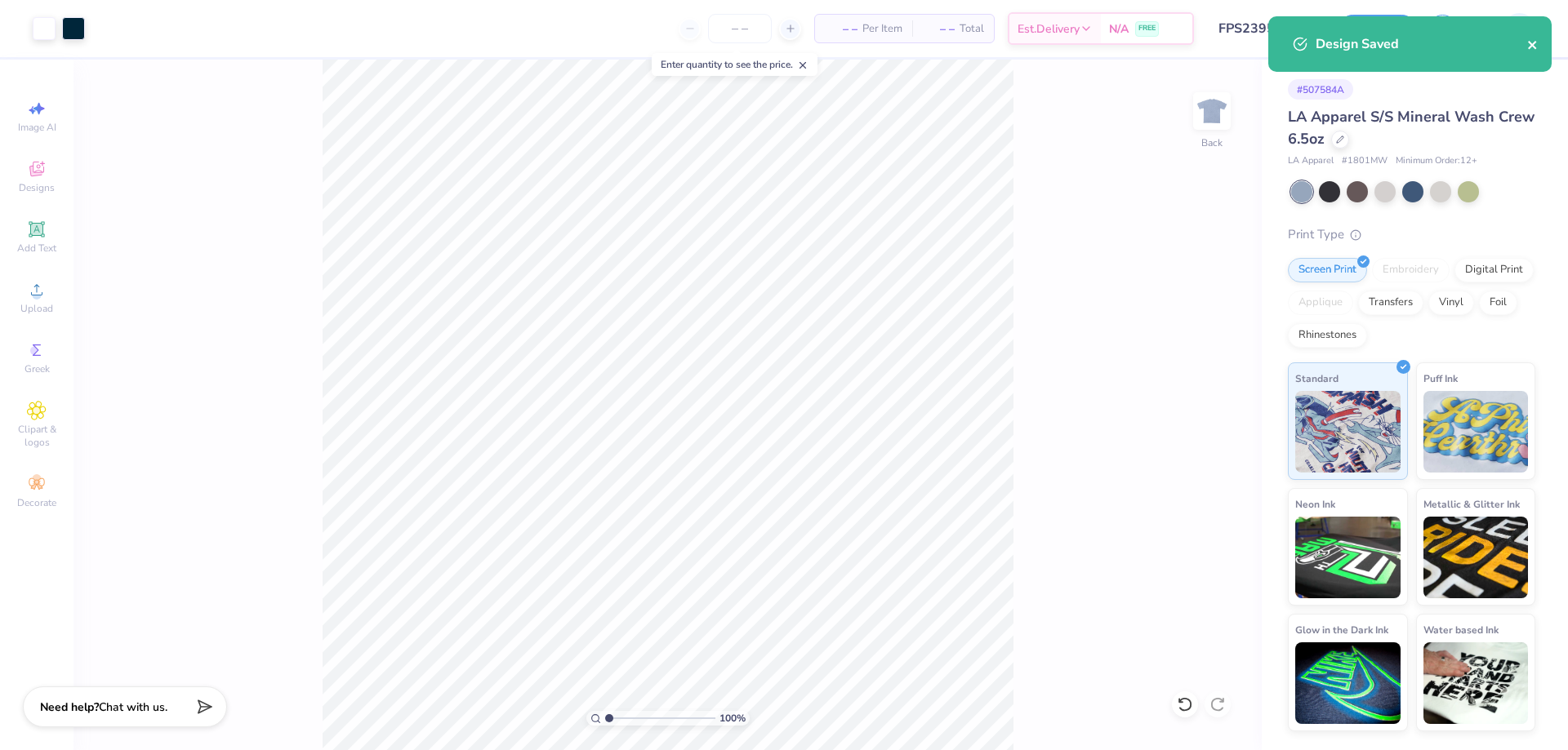
click at [1532, 46] on icon "close" at bounding box center [1532, 45] width 9 height 9
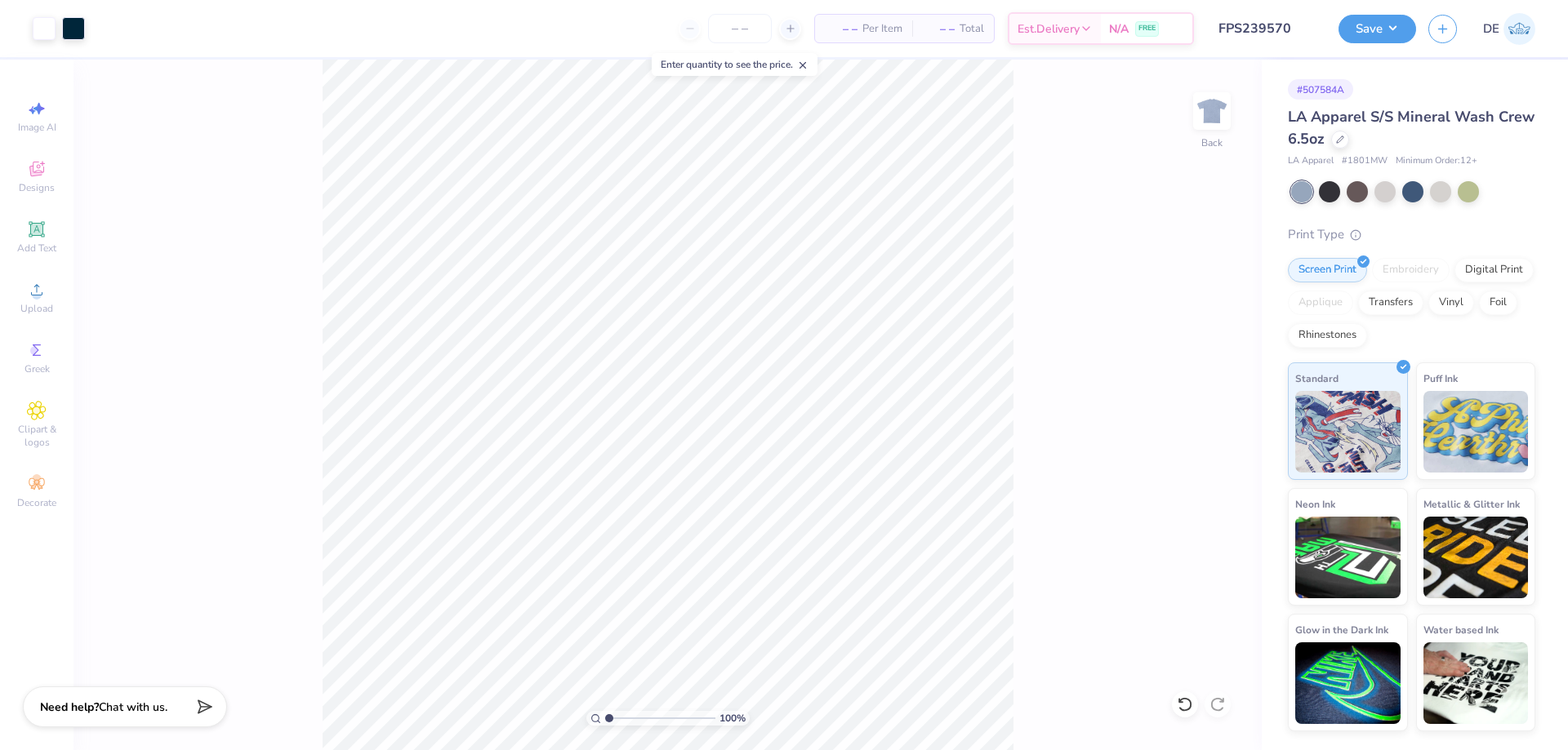
click at [1319, 27] on div "Design Saved" at bounding box center [1410, 50] width 290 height 74
click at [1371, 19] on div "Design Saved" at bounding box center [1410, 16] width 290 height 7
click at [1371, 29] on button "Save" at bounding box center [1377, 27] width 78 height 29
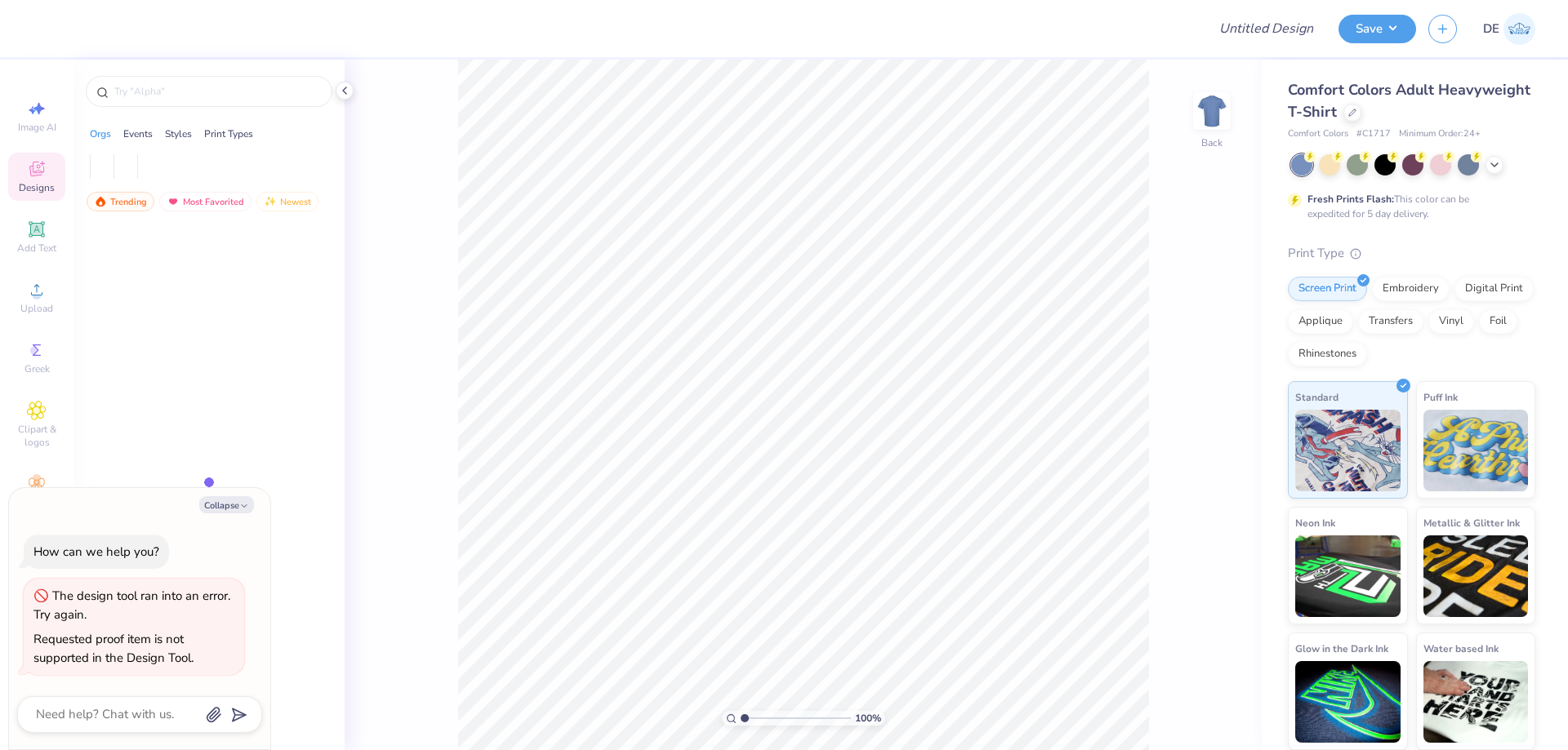
type textarea "x"
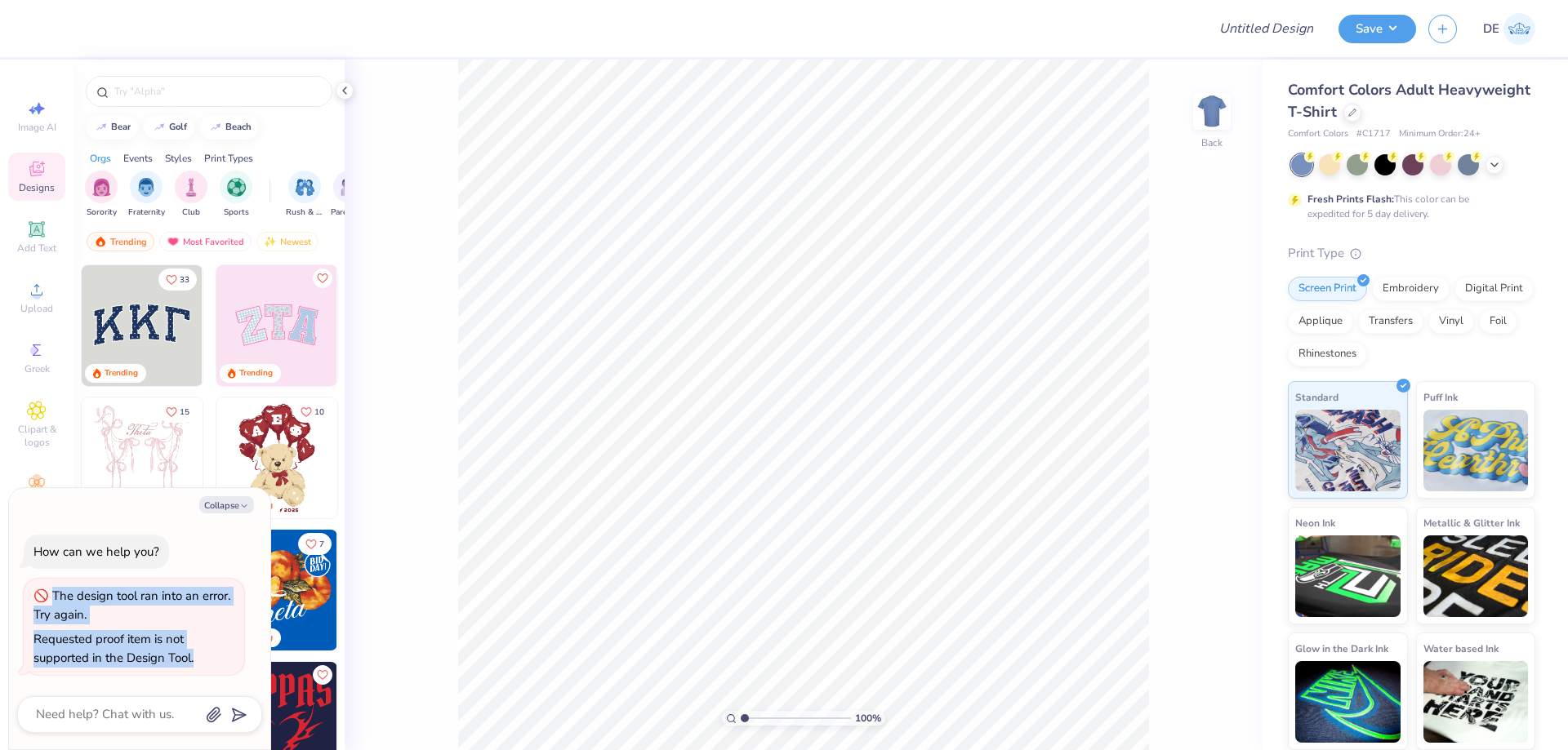
drag, startPoint x: 200, startPoint y: 657, endPoint x: 43, endPoint y: 594, distance: 169.2
click at [43, 594] on div "The design tool ran into an error. Try again. Requested proof item is not suppo…" at bounding box center [134, 626] width 221 height 96
click at [135, 621] on div "The design tool ran into an error. Try again." at bounding box center [133, 605] width 201 height 36
click at [1345, 114] on div at bounding box center [1352, 110] width 18 height 18
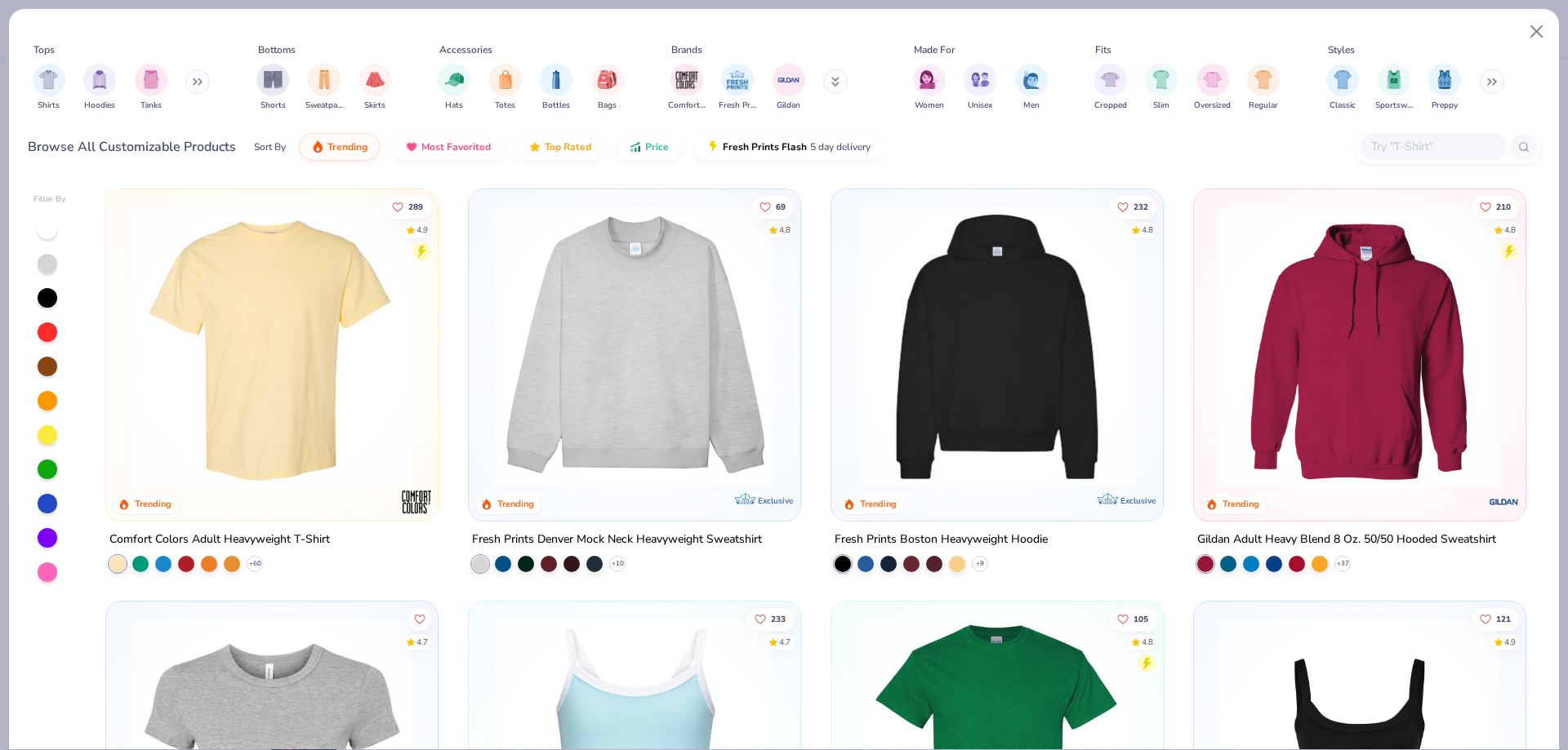
type textarea "x"
click at [1406, 135] on div at bounding box center [1433, 147] width 147 height 27
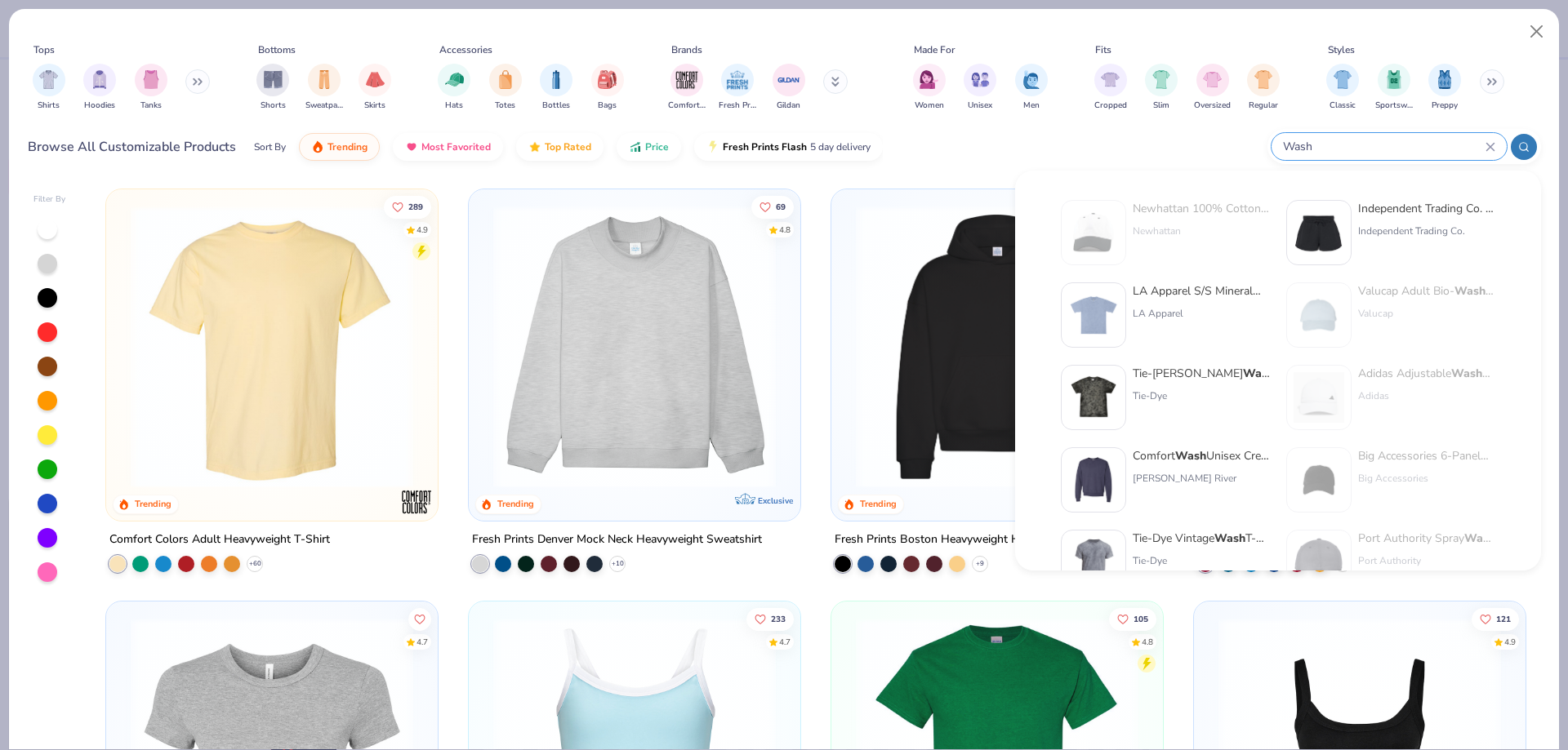
type input "Wash"
click at [1085, 309] on img at bounding box center [1093, 315] width 51 height 51
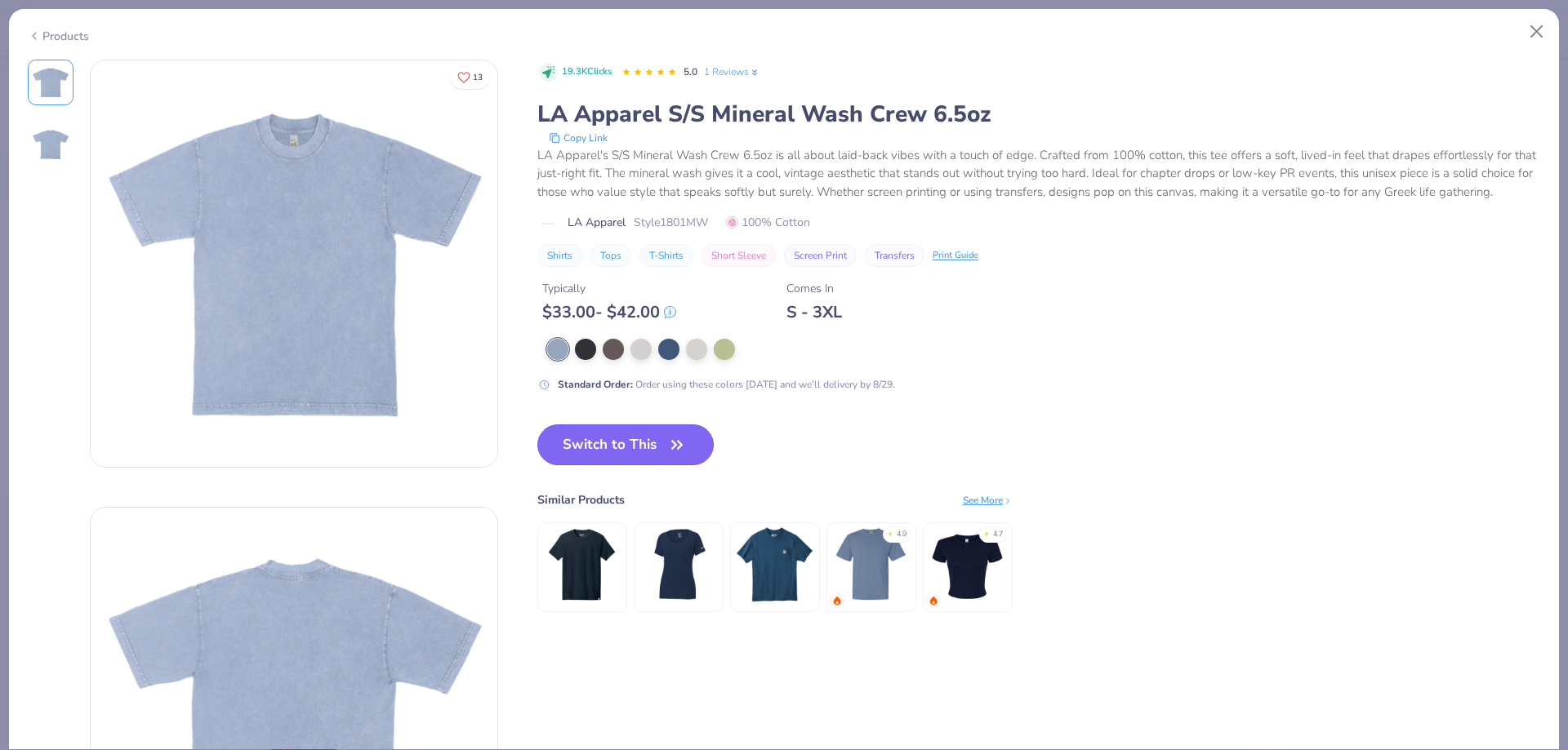
click at [578, 464] on button "Switch to This" at bounding box center [626, 444] width 178 height 41
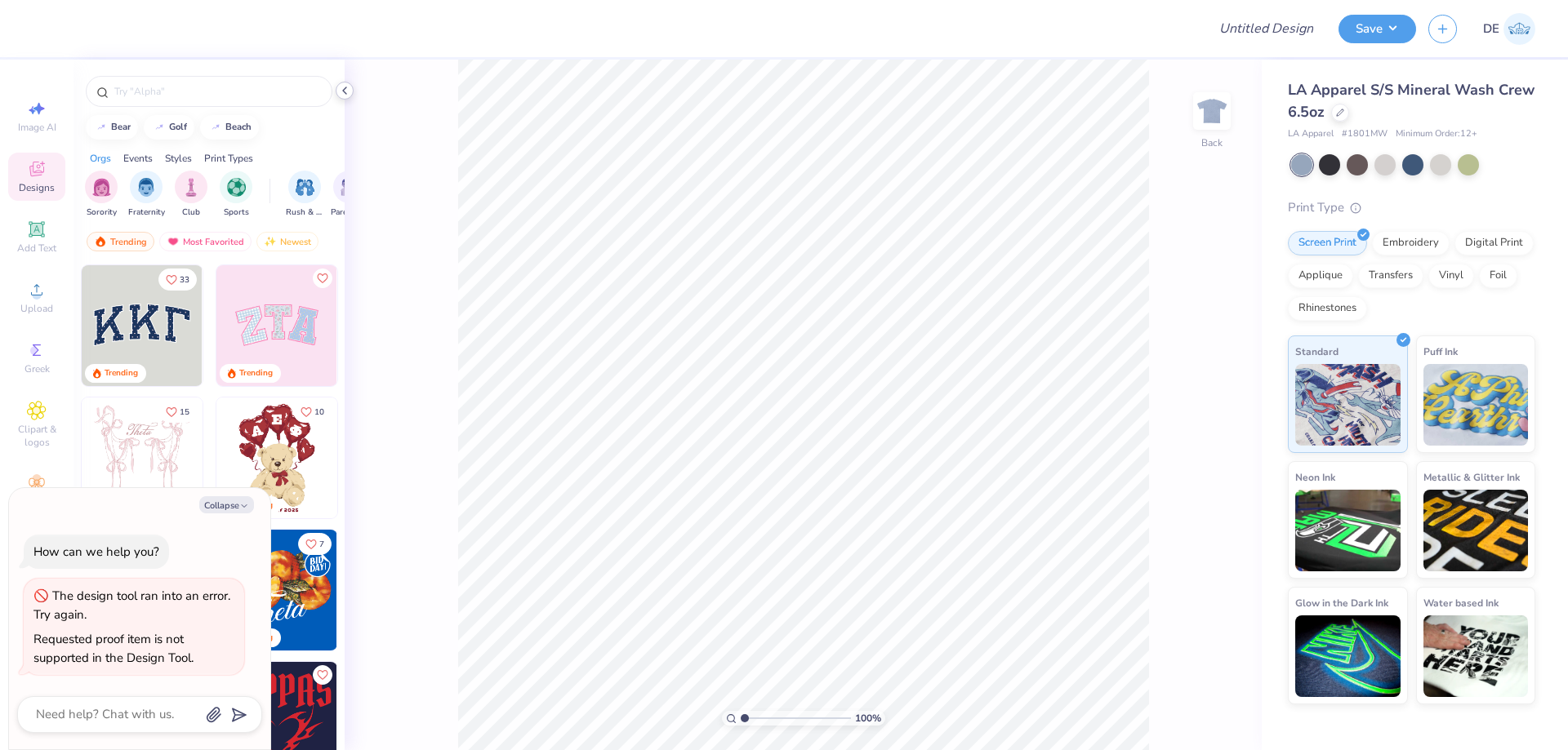
click at [343, 90] on icon at bounding box center [344, 91] width 13 height 13
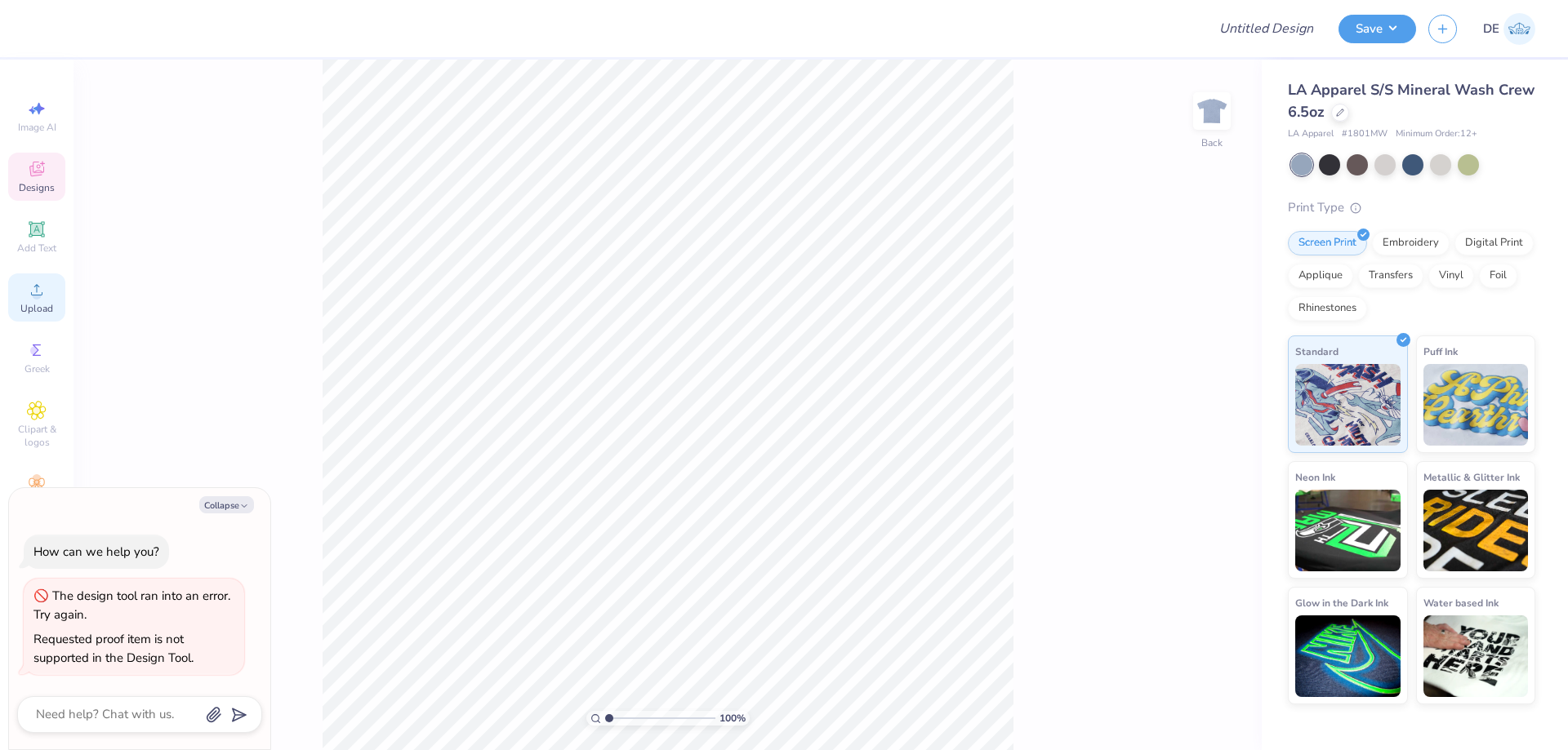
click at [42, 309] on span "Upload" at bounding box center [36, 309] width 33 height 13
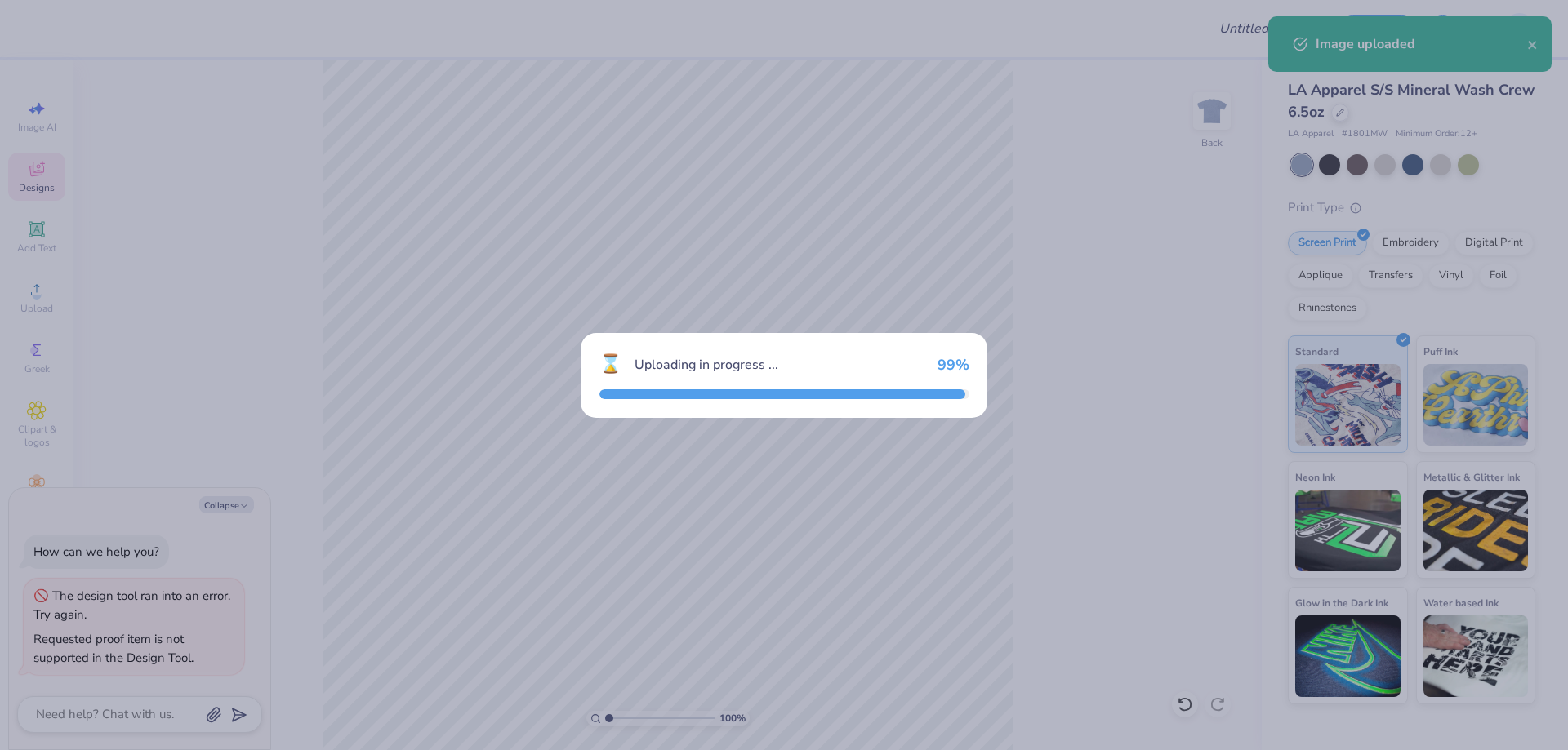
type textarea "x"
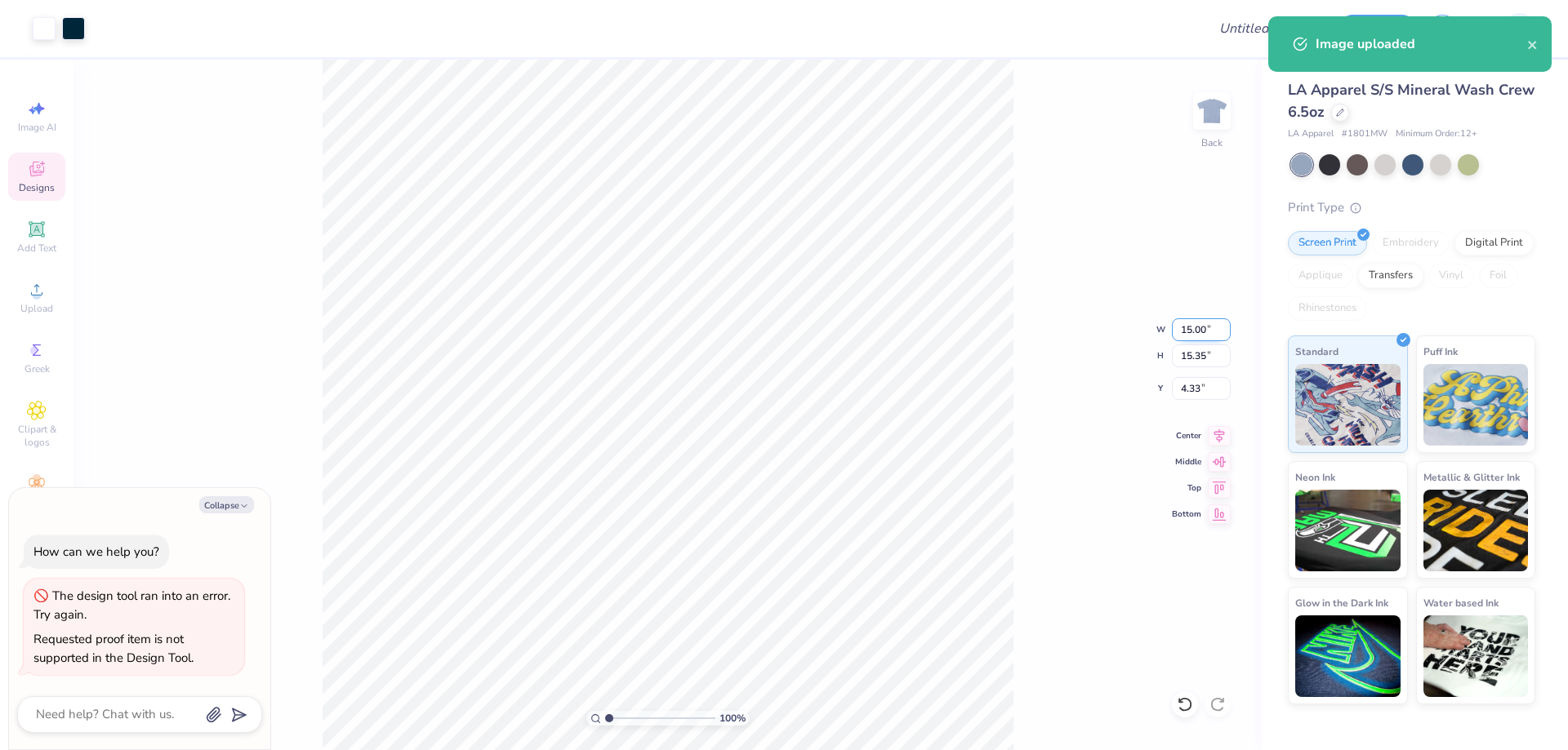
click at [1180, 331] on input "15.00" at bounding box center [1200, 330] width 59 height 23
type input "12.5"
type textarea "x"
type input "12.50"
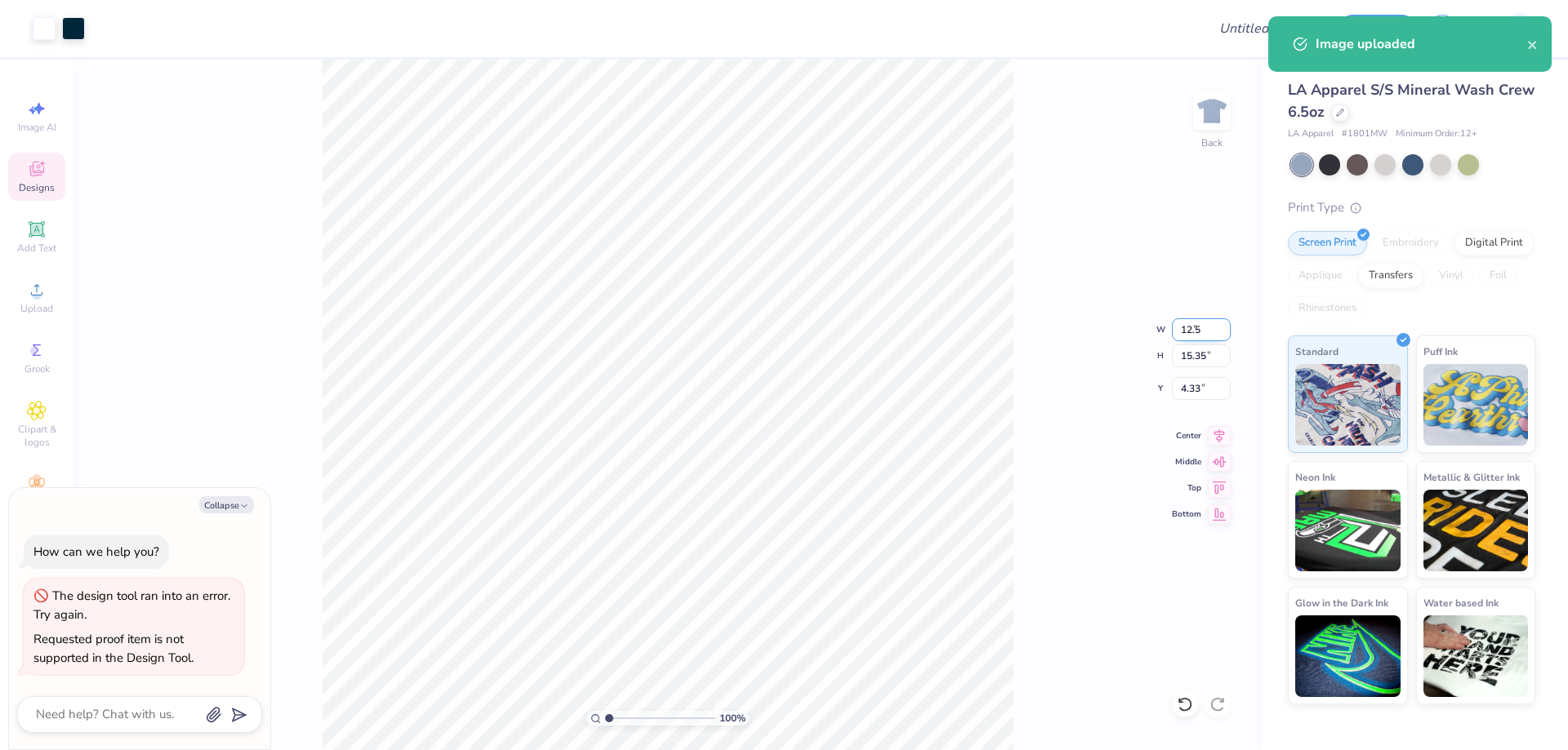
type input "12.79"
click at [1187, 393] on input "5.60" at bounding box center [1200, 388] width 59 height 23
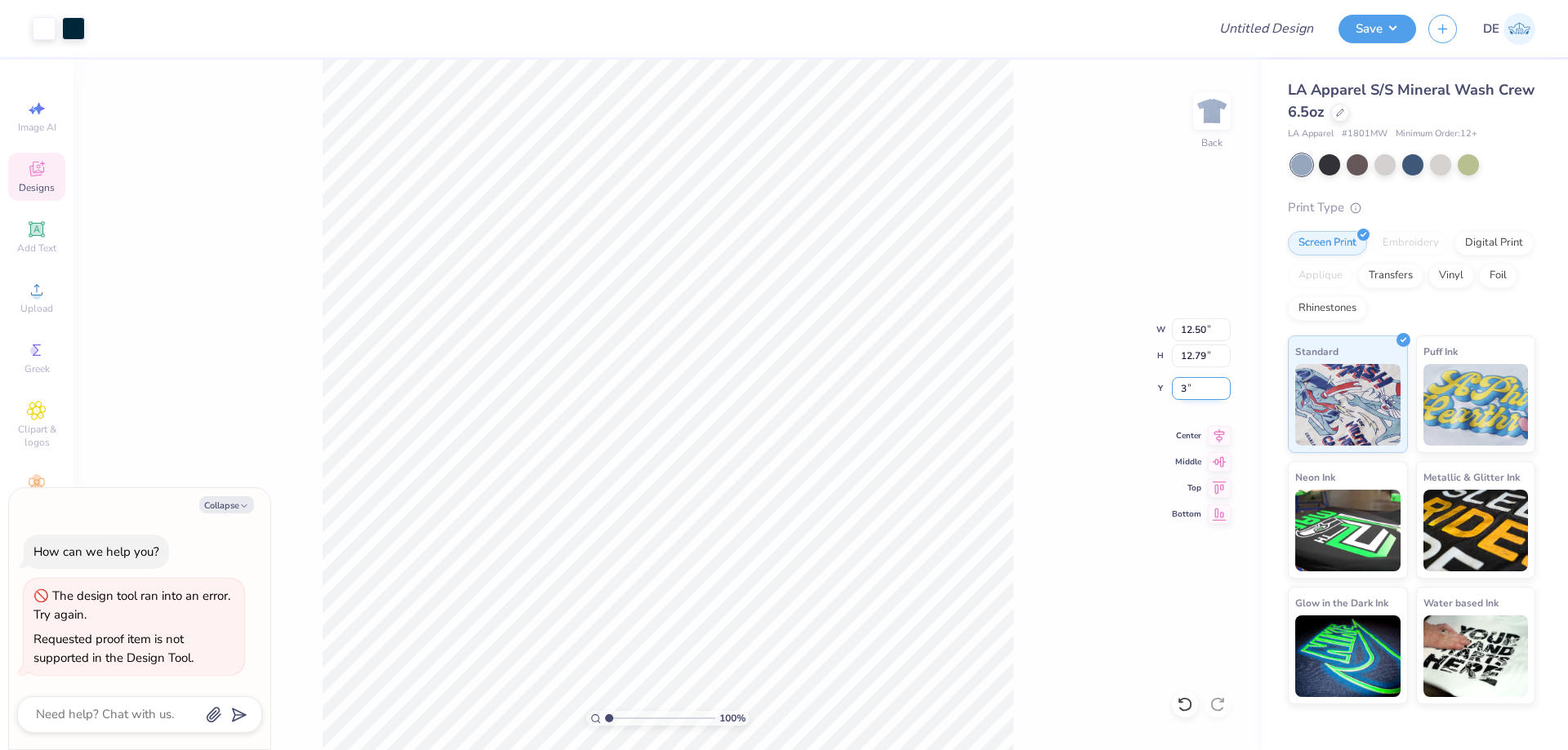
type input "3"
type textarea "x"
type input "3.00"
click at [1039, 294] on div "100 % Back W 12.50 12.50 " H 12.79 12.79 " Y 3.00 3.00 " Center Middle Top Bott…" at bounding box center [668, 405] width 1188 height 691
click at [1375, 44] on div "Save DE" at bounding box center [1453, 29] width 229 height 58
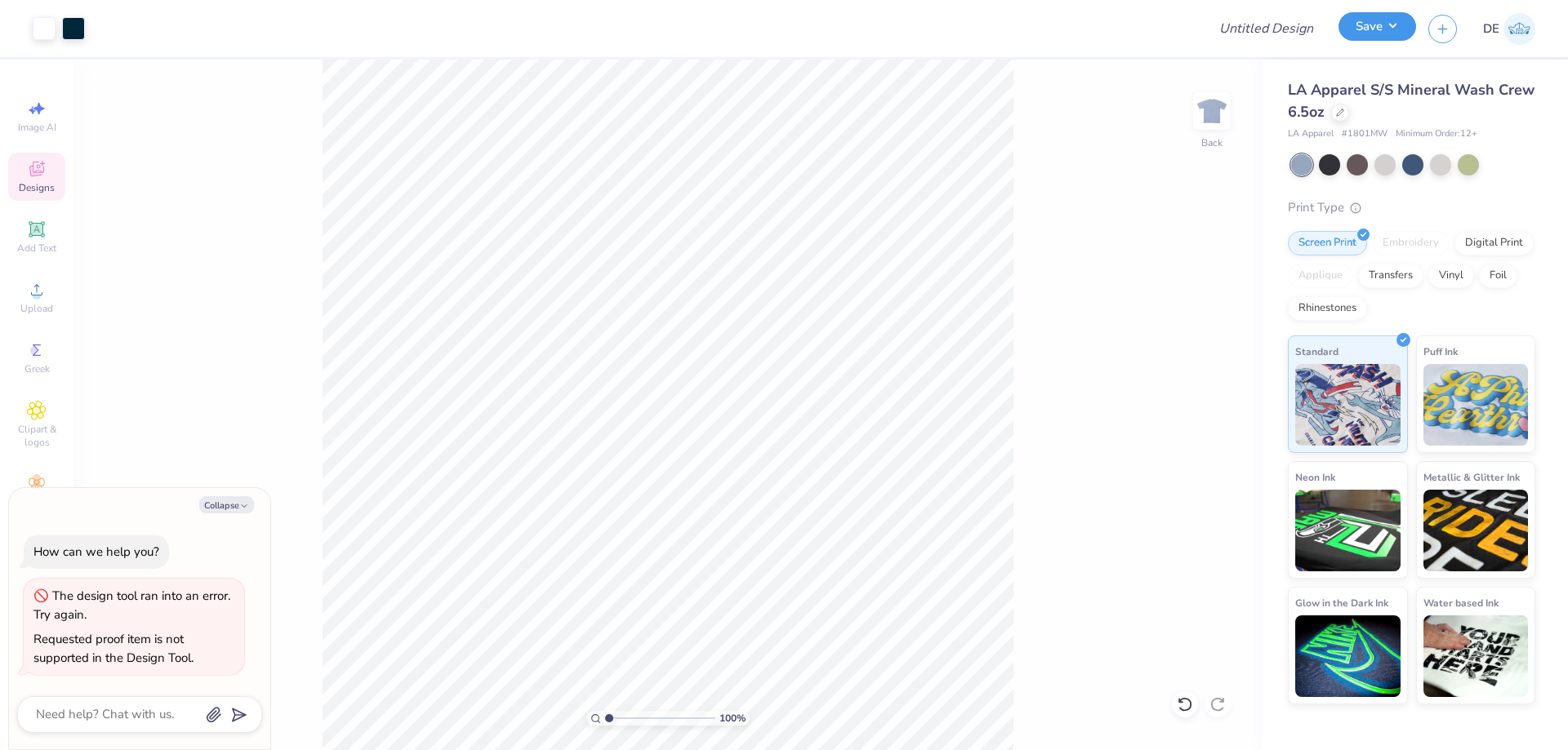
click at [1378, 31] on button "Save" at bounding box center [1377, 27] width 78 height 29
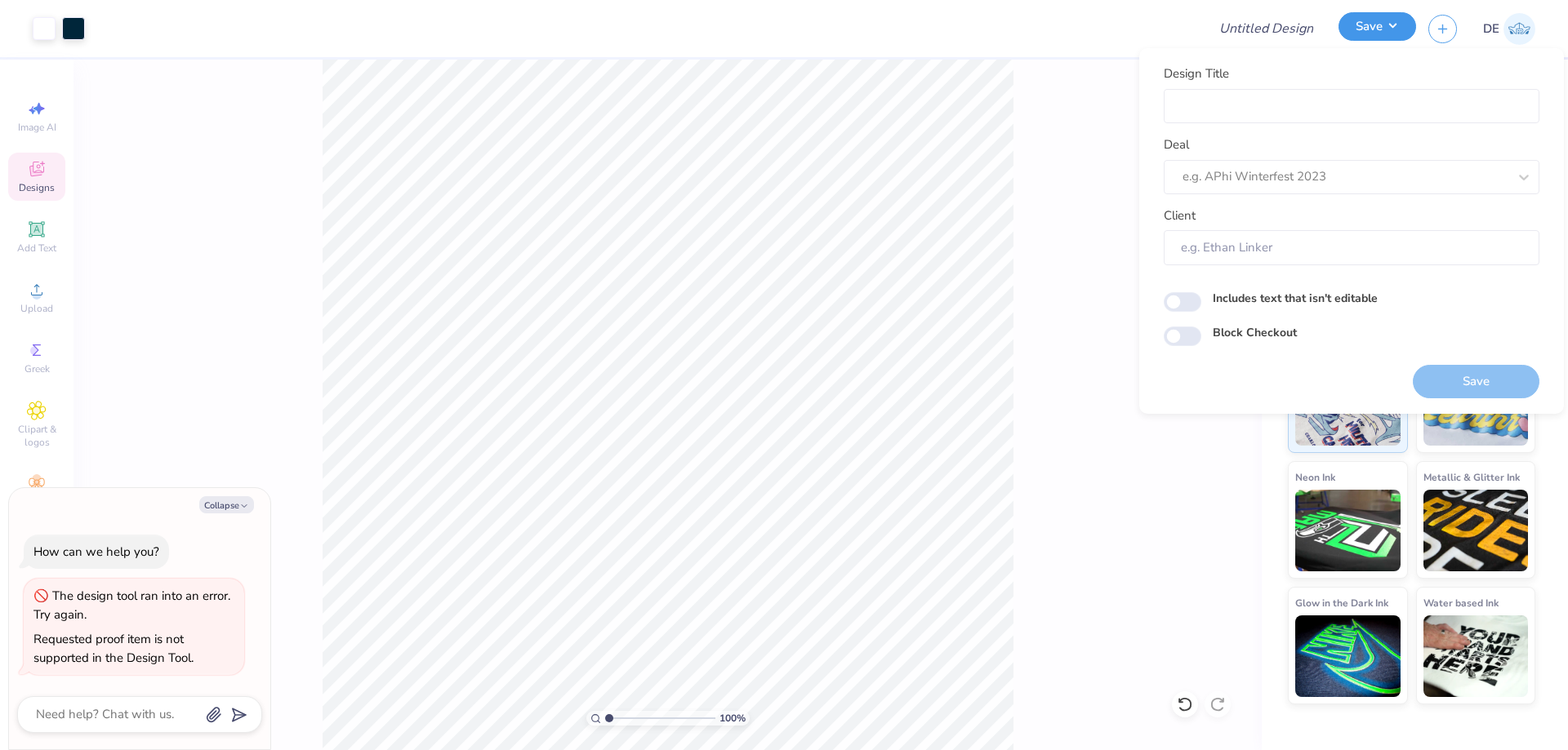
type textarea "x"
click at [1309, 100] on input "Design Title" at bounding box center [1350, 106] width 375 height 35
paste input "FPS239570"
type input "FPS239570"
type textarea "x"
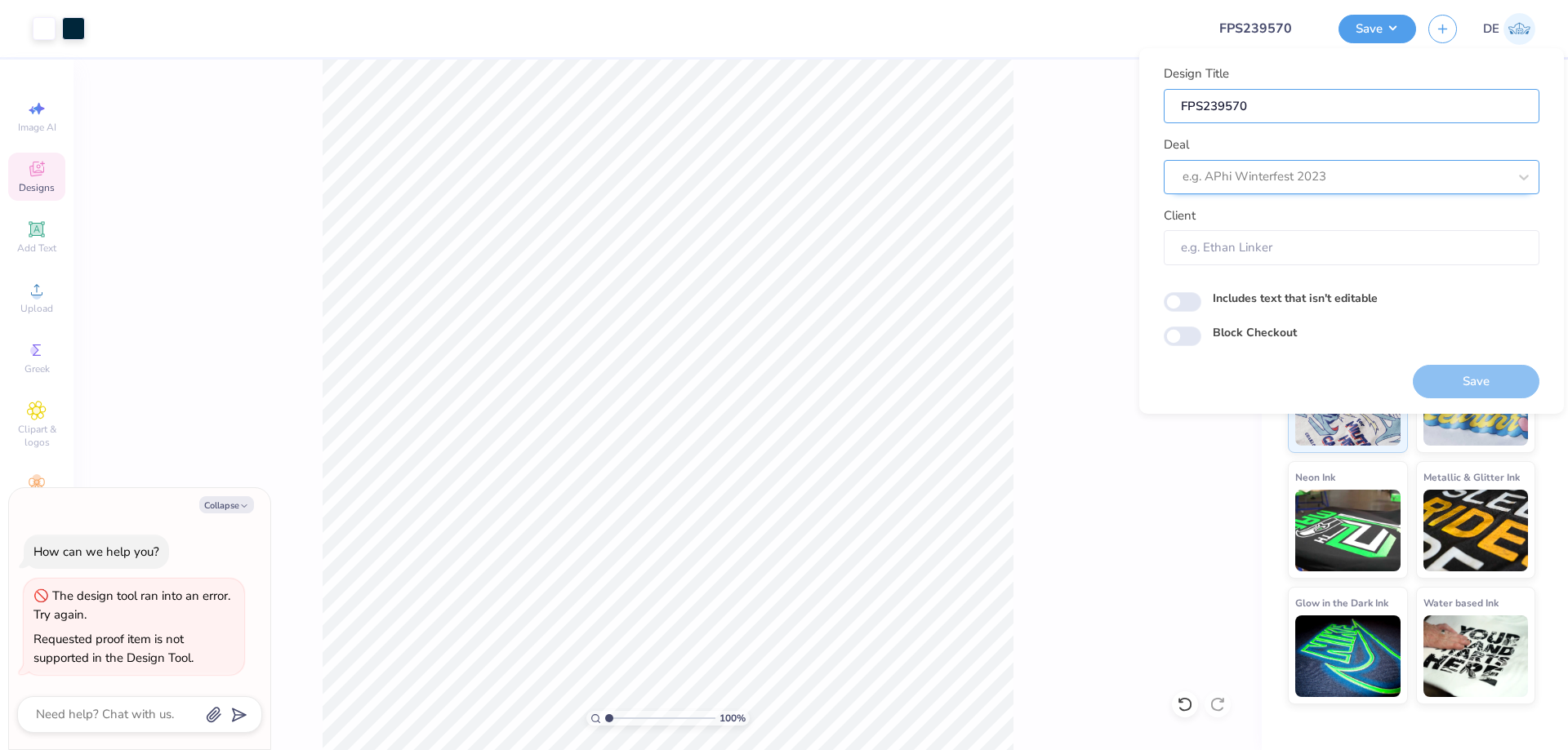
type input "FPS239570"
click at [1259, 168] on div at bounding box center [1344, 176] width 325 height 22
click at [1262, 225] on div "Design Tool Gallery" at bounding box center [1351, 221] width 363 height 27
type input "Design tool galle"
type textarea "x"
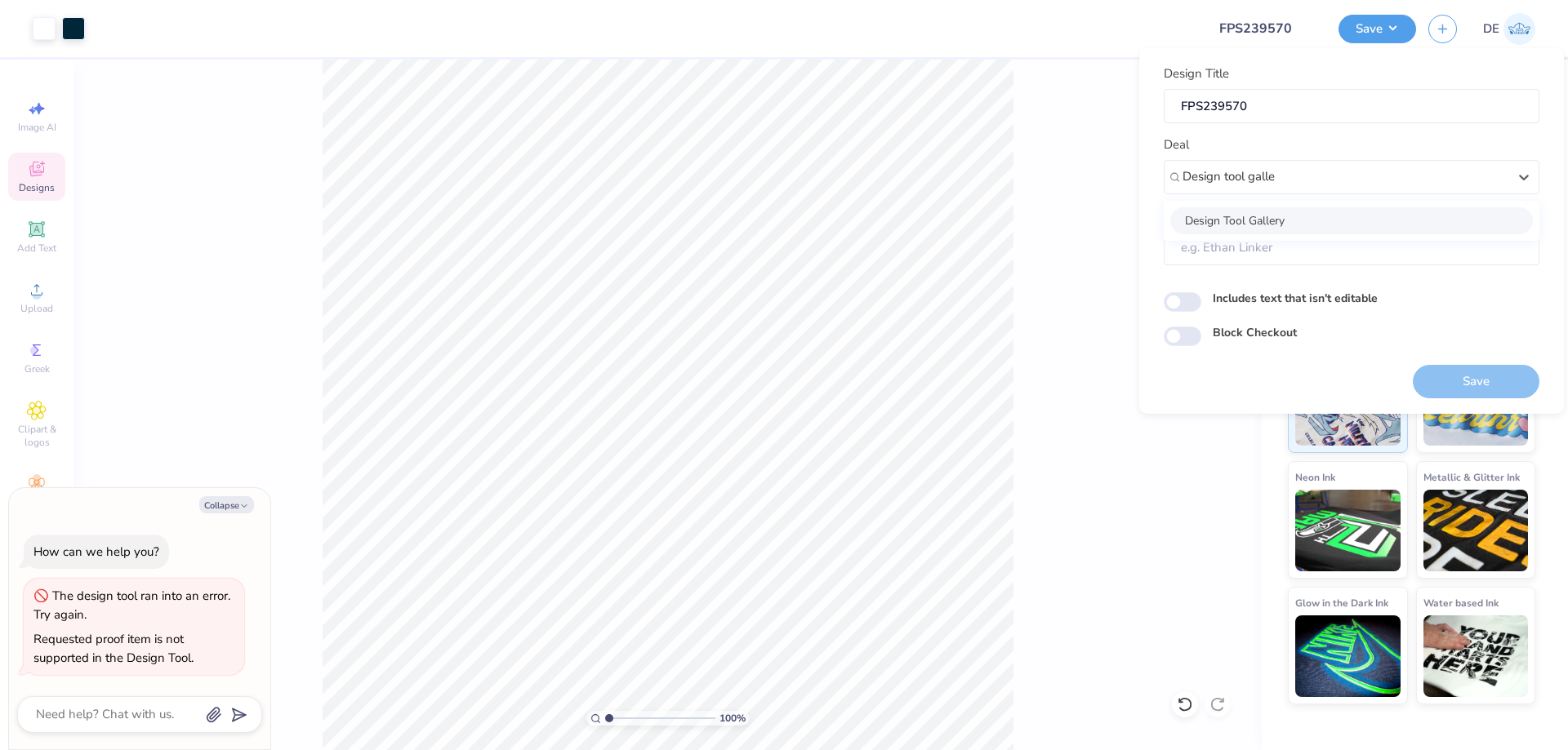
type input "Design Tool Gallery User"
click at [1475, 376] on button "Save" at bounding box center [1476, 381] width 127 height 34
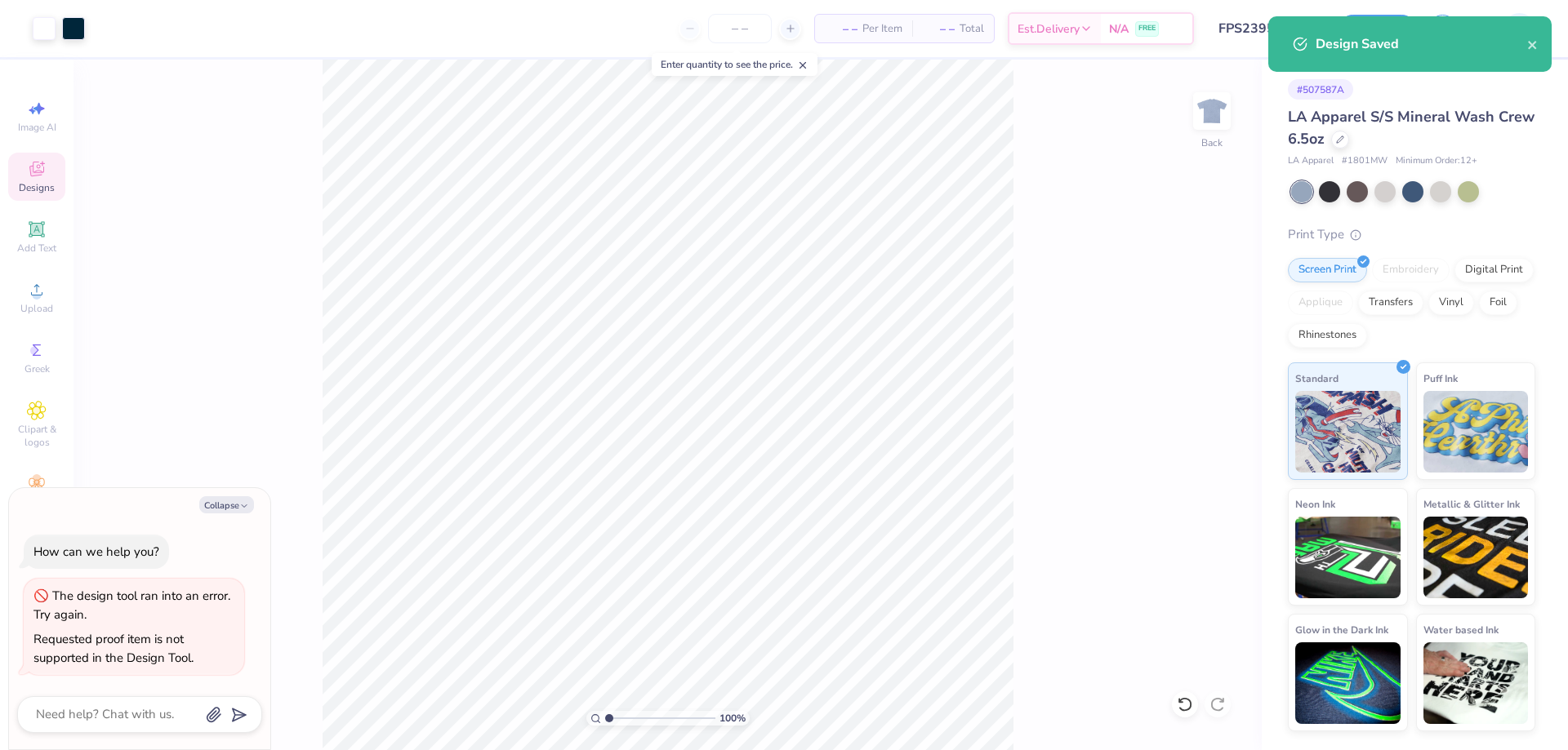
click at [1202, 52] on div "Art colors – – Per Item – – Total Est. Delivery N/A FREE Design Title FPS239570…" at bounding box center [784, 29] width 1568 height 58
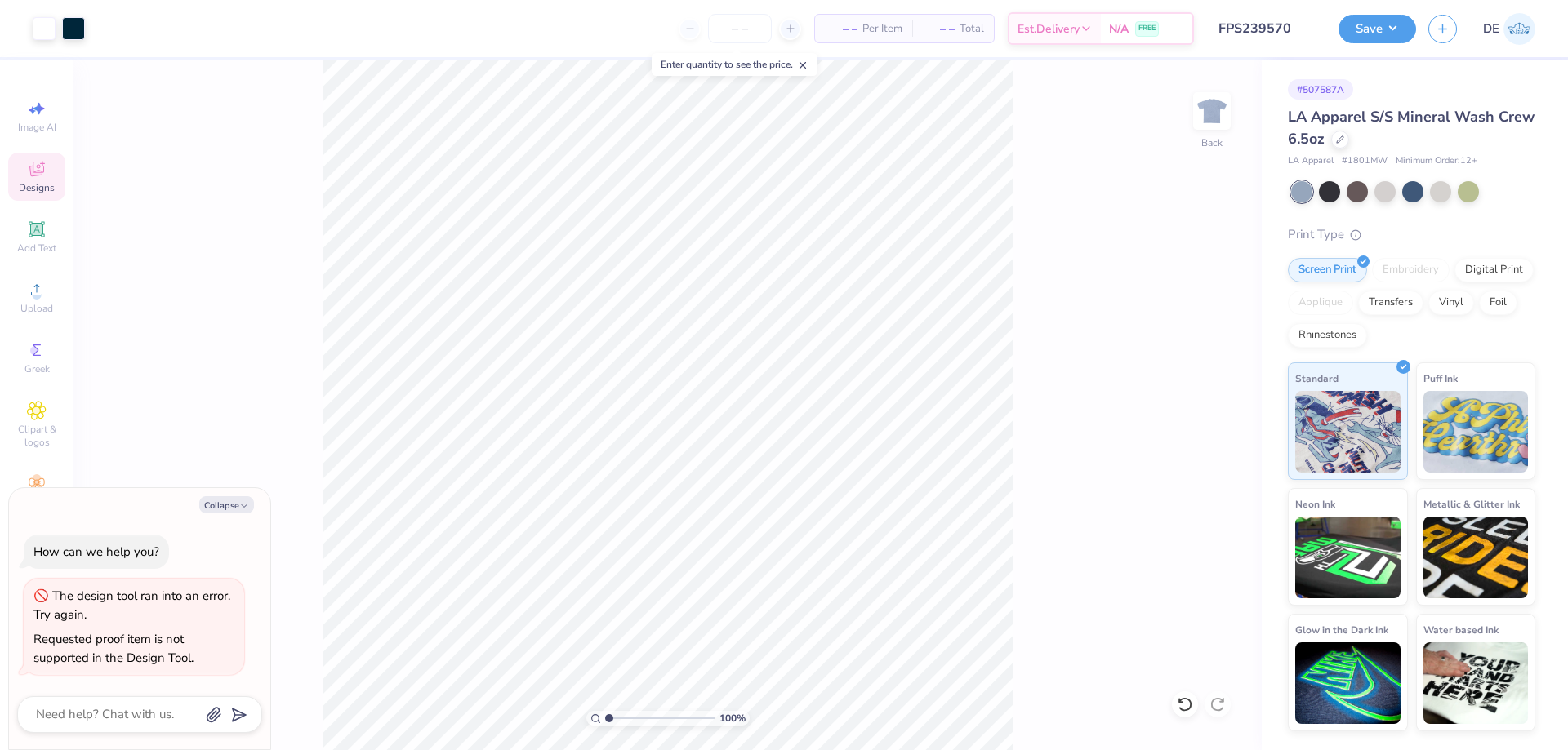
click at [1216, 60] on div "100 % Back" at bounding box center [668, 405] width 1188 height 691
click at [1371, 28] on button "Save" at bounding box center [1377, 27] width 78 height 29
click at [1338, 139] on icon at bounding box center [1340, 138] width 9 height 9
type textarea "x"
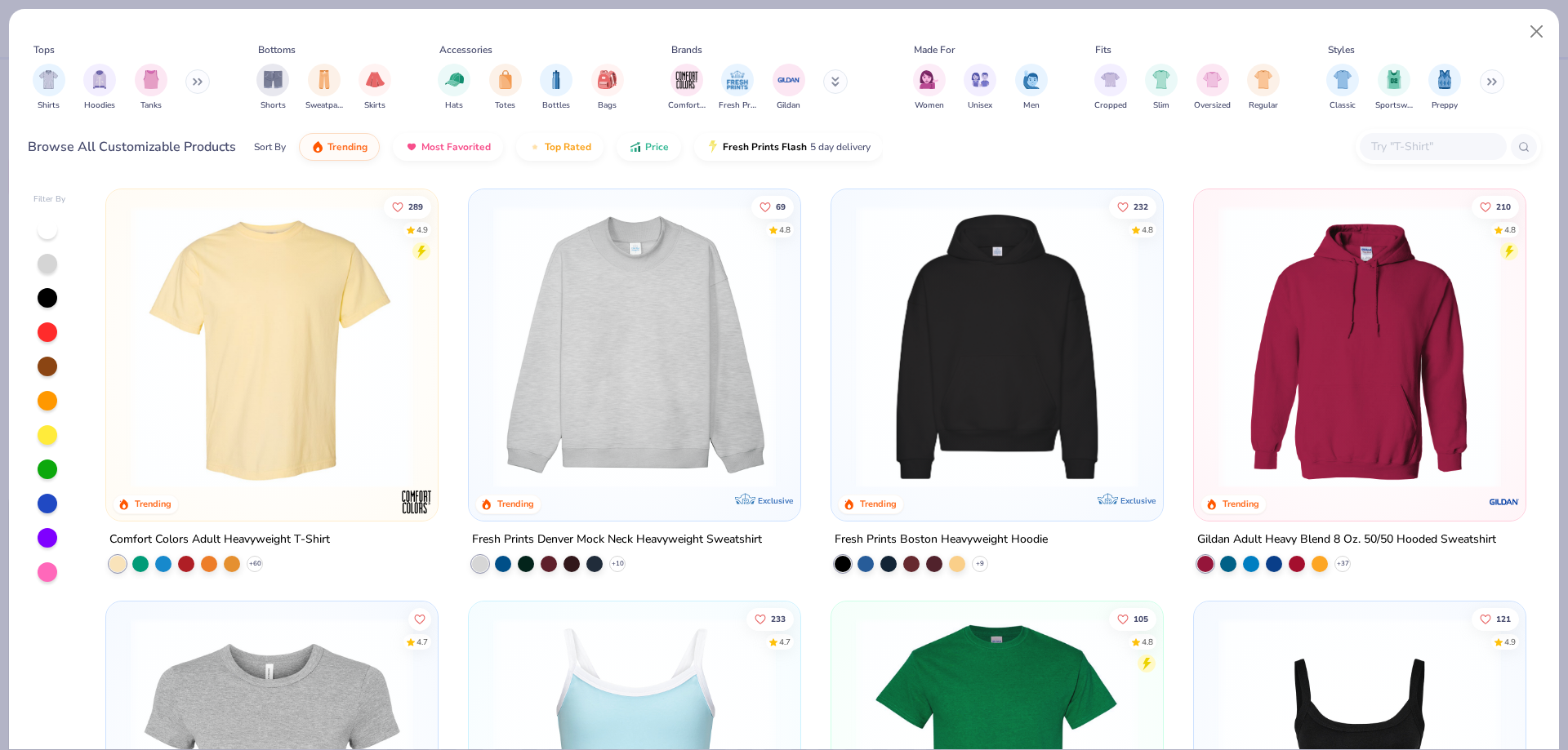
click at [1398, 141] on input "text" at bounding box center [1432, 147] width 126 height 19
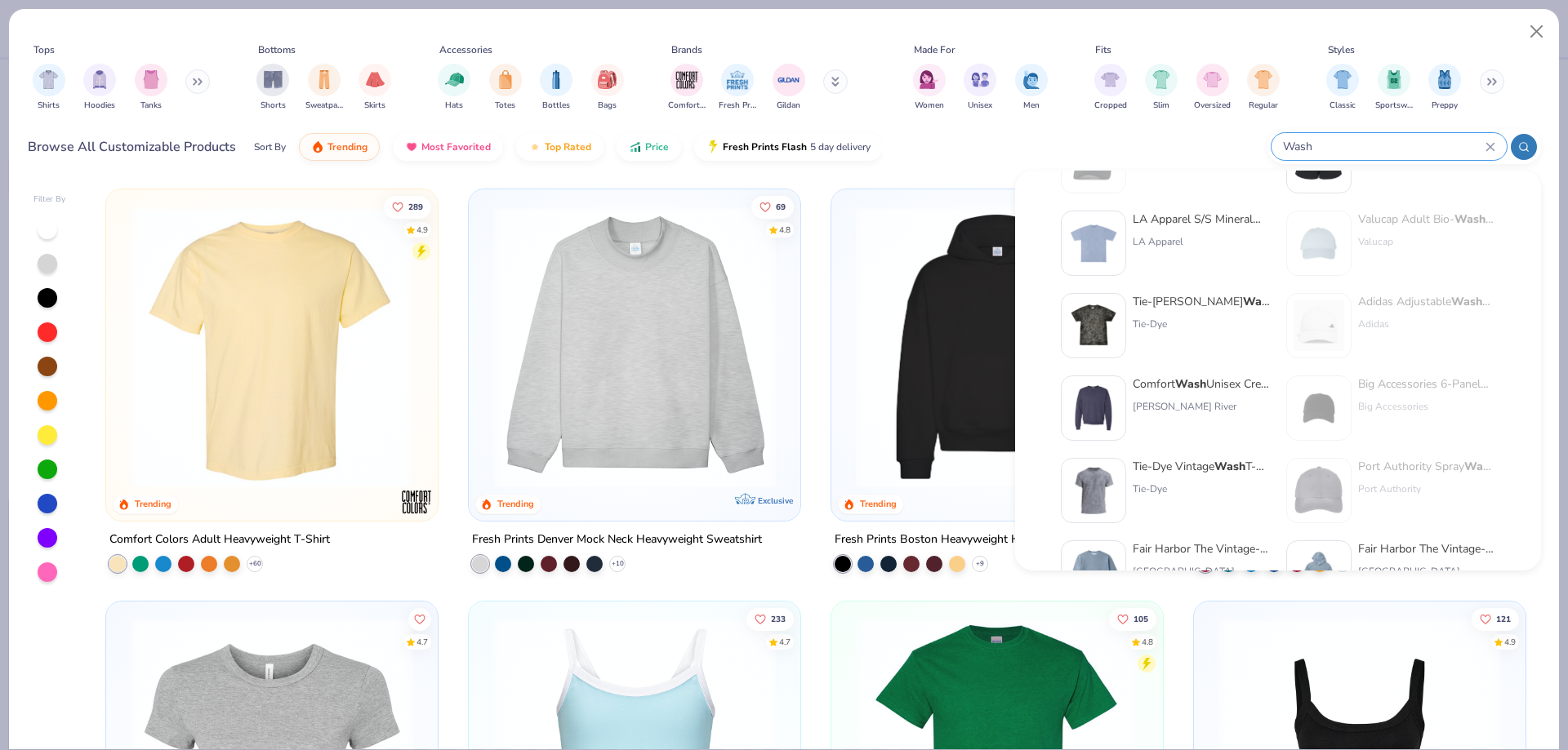
scroll to position [82, 0]
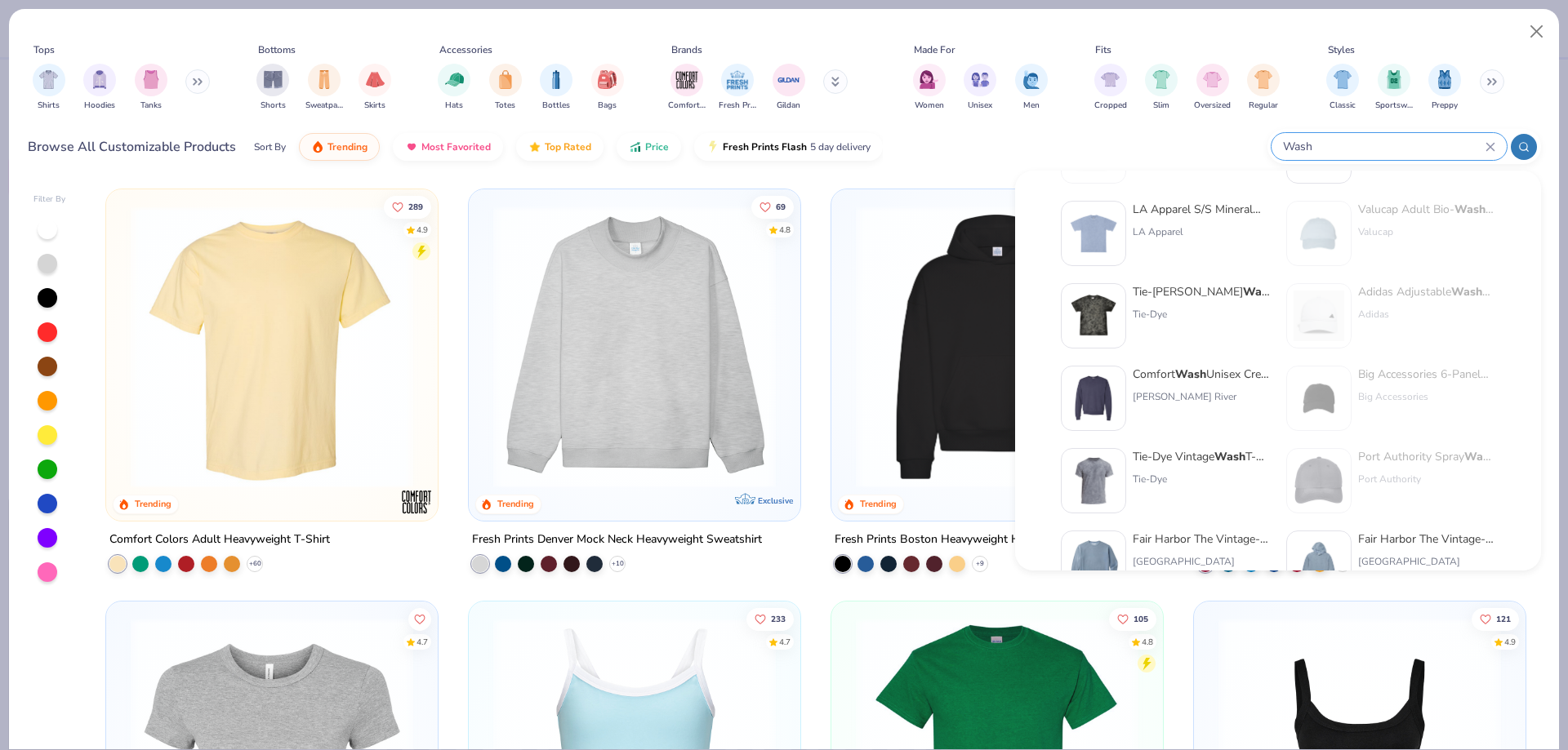
type input "Wash"
click at [1199, 457] on div "Tie-Dye Vintage Wash T-Shirt" at bounding box center [1200, 457] width 137 height 17
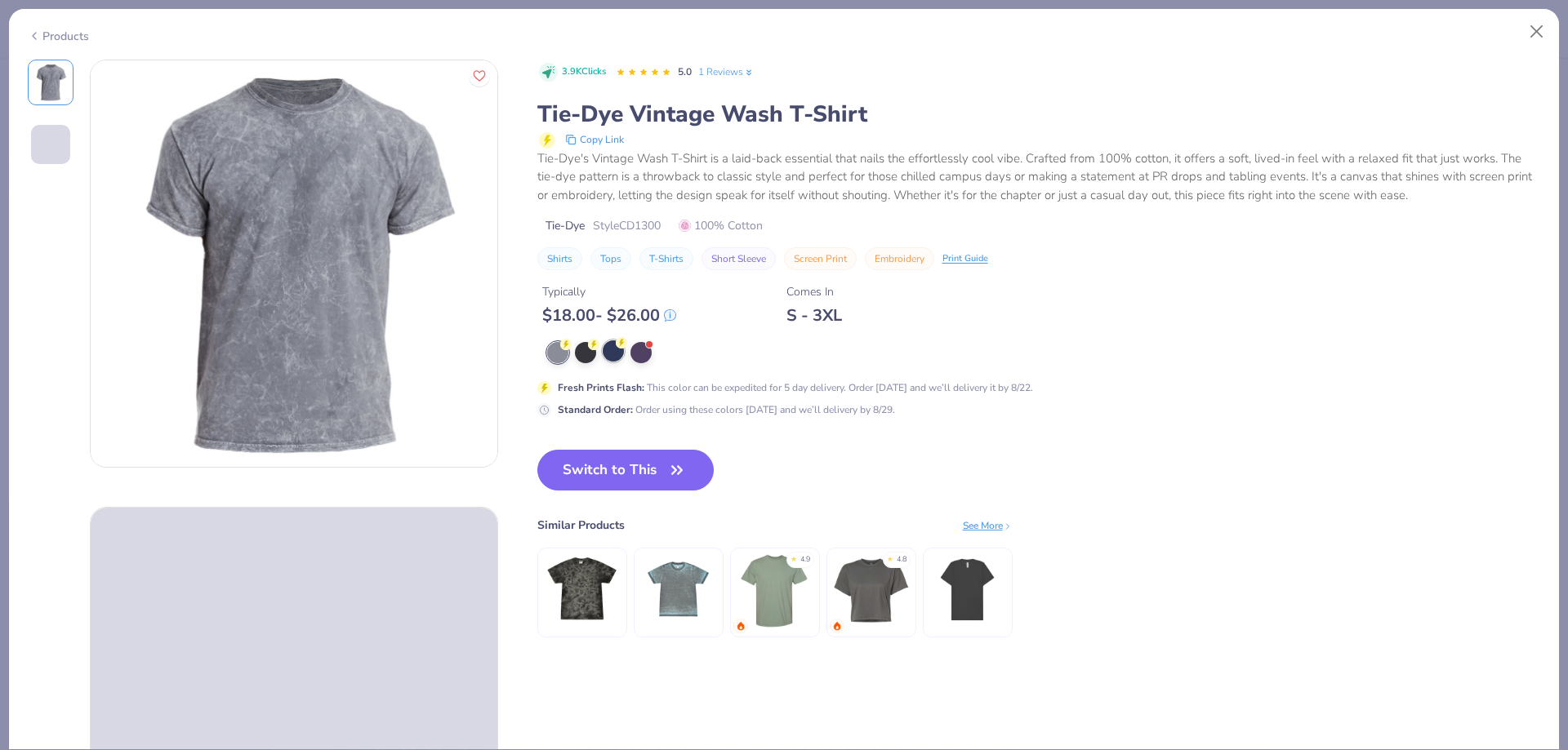
click at [613, 351] on div at bounding box center [613, 351] width 21 height 21
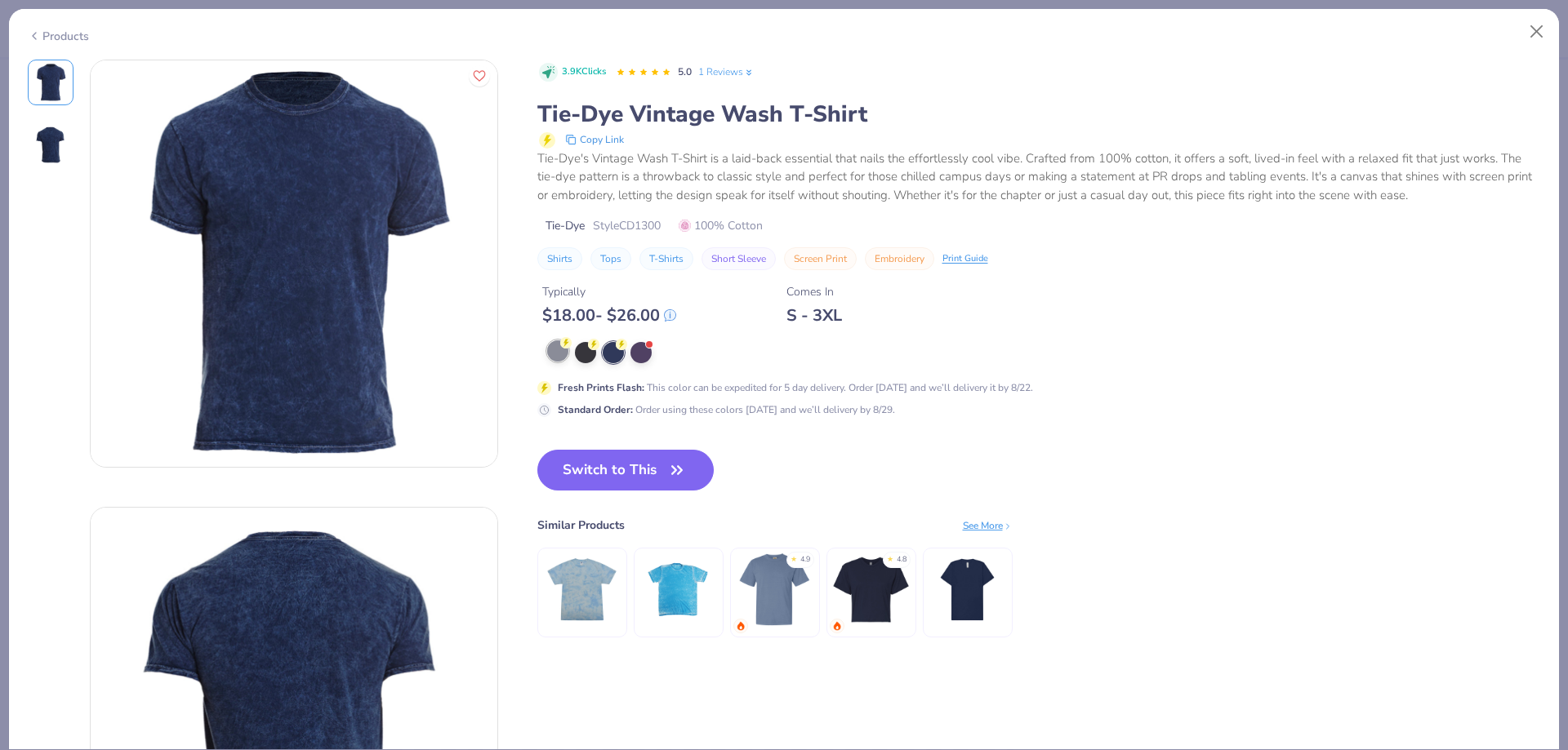
click at [558, 356] on div at bounding box center [558, 351] width 21 height 21
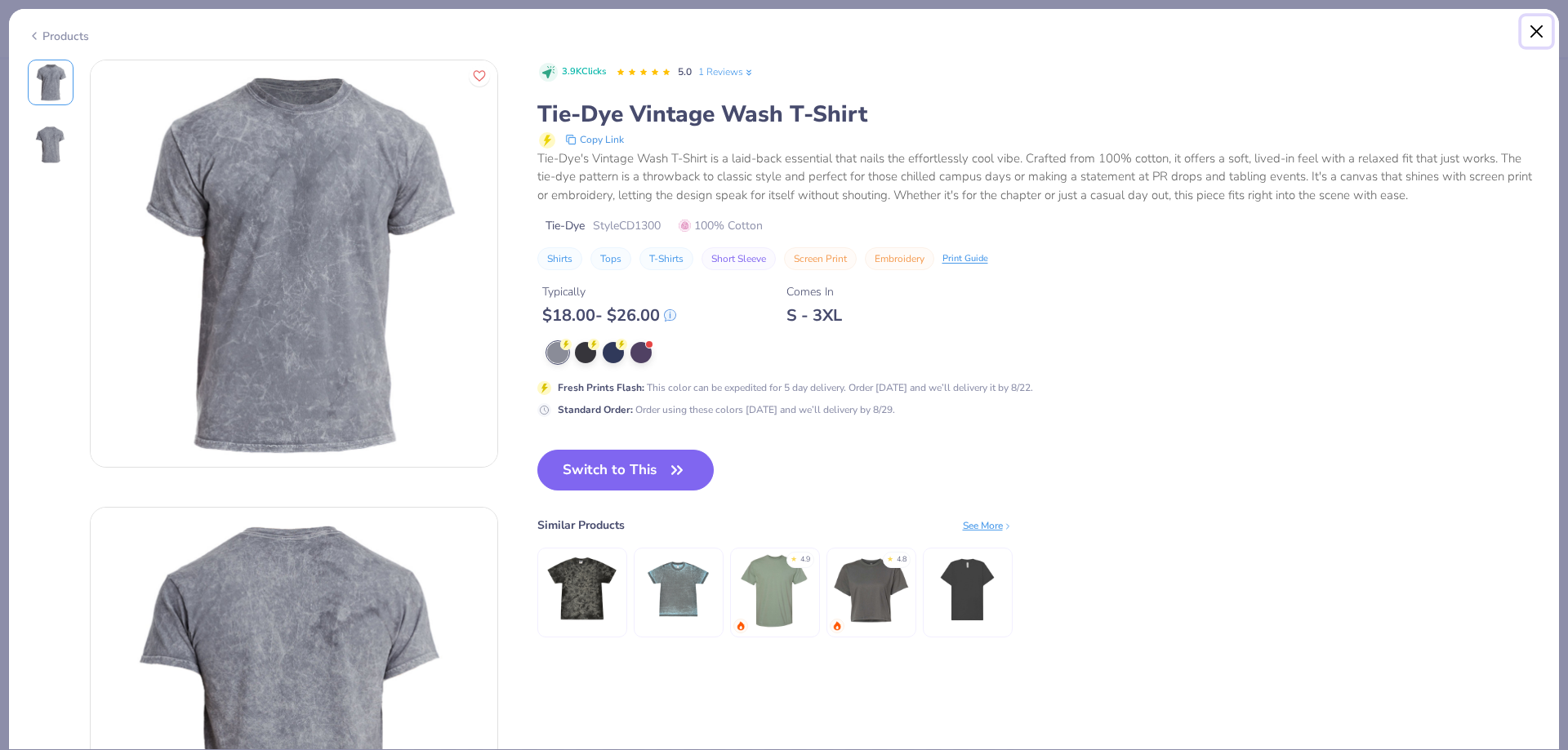
click at [1526, 37] on button "Close" at bounding box center [1536, 32] width 31 height 31
type textarea "x"
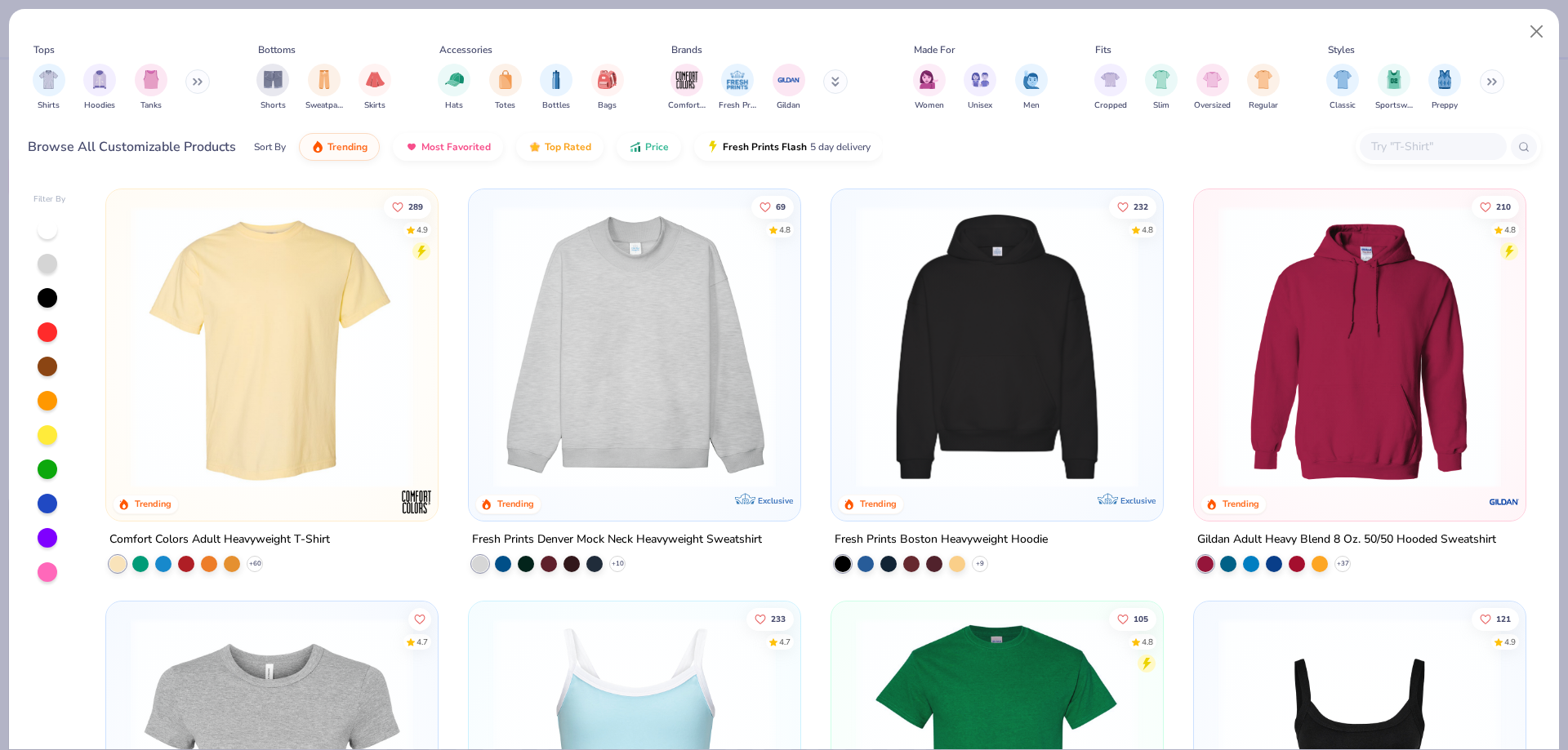
click at [1390, 143] on input "text" at bounding box center [1432, 147] width 126 height 19
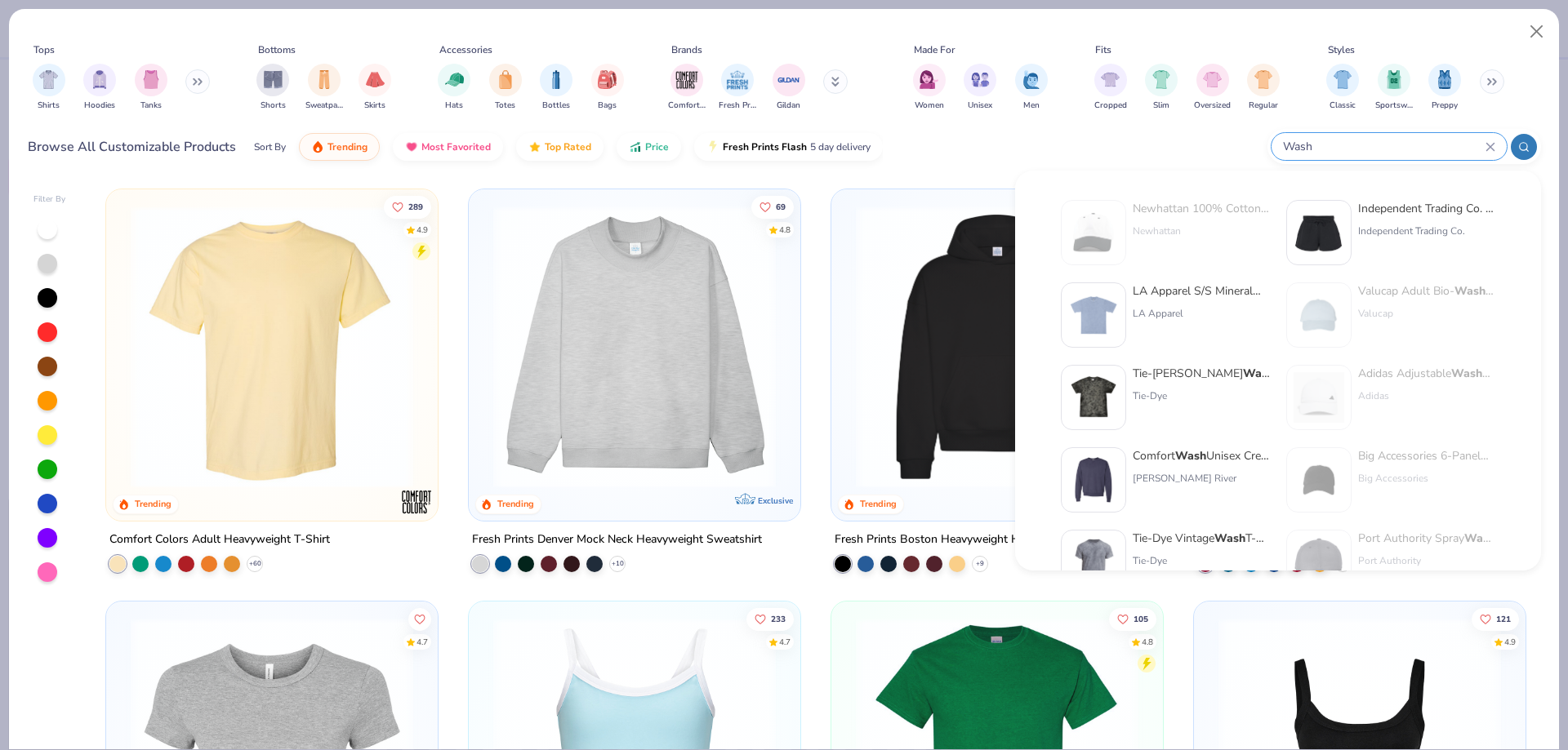
type input "Wash"
click at [1191, 375] on div "Tie-Dye Crystal Wash T-Shirt" at bounding box center [1200, 373] width 137 height 17
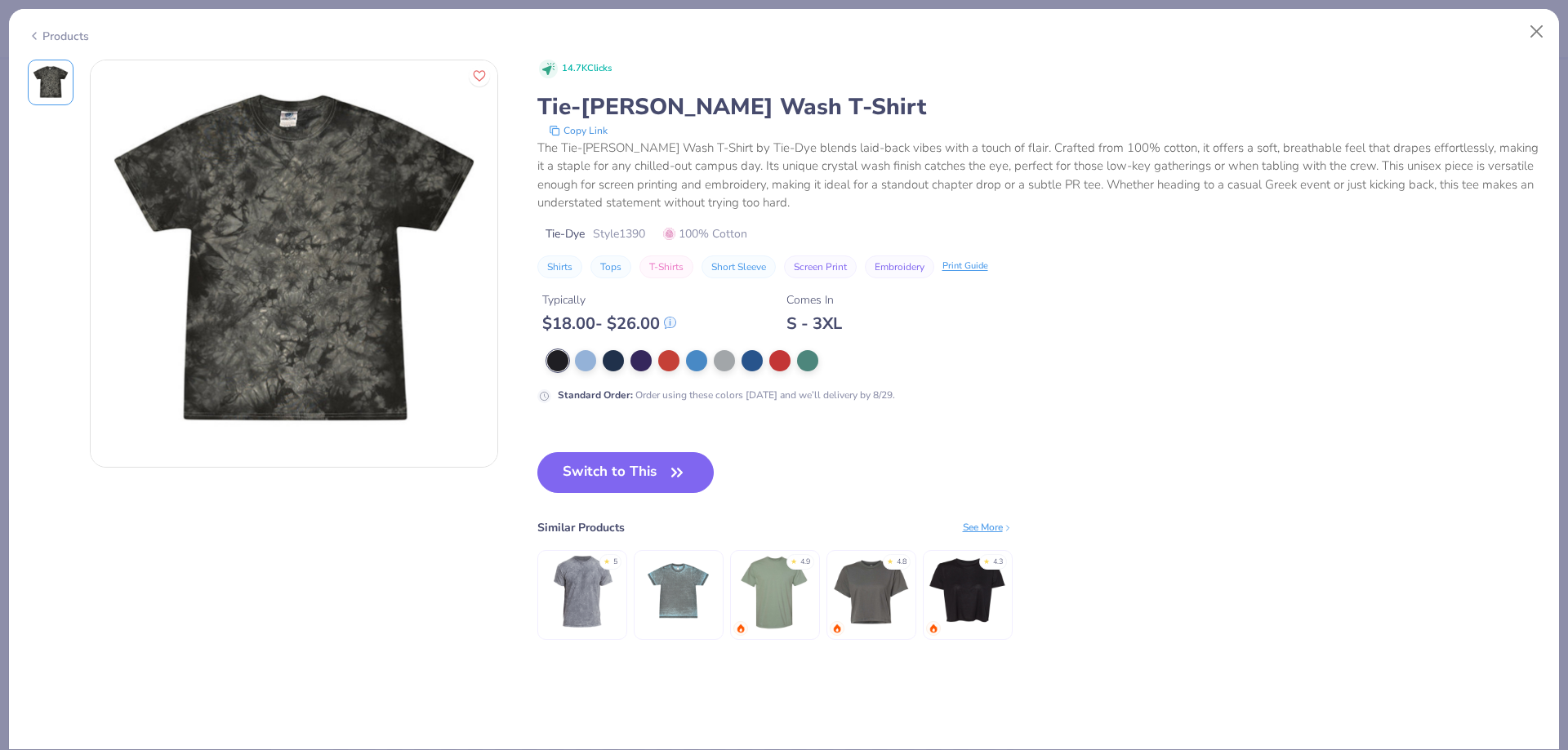
click at [595, 602] on img at bounding box center [582, 591] width 78 height 78
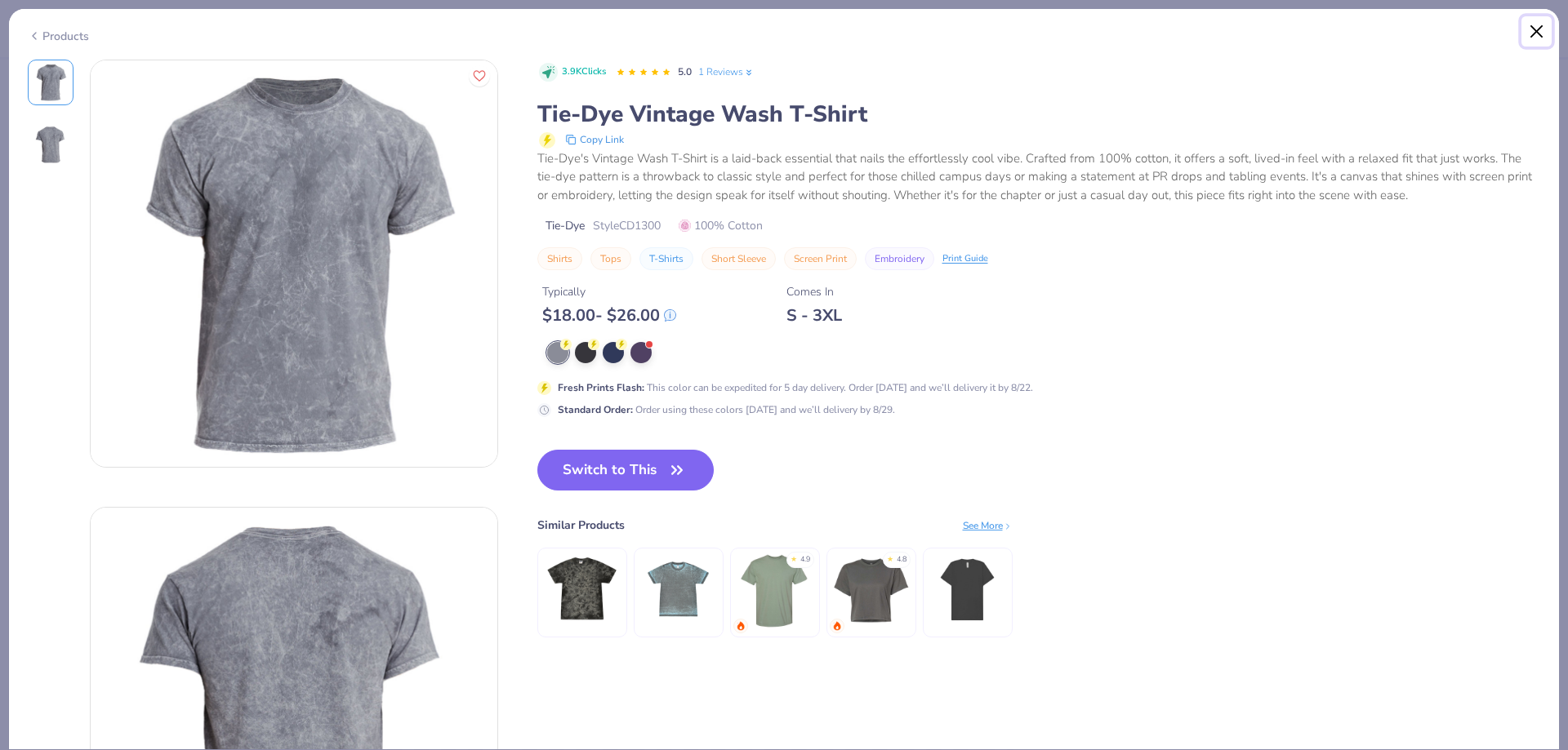
click at [1532, 35] on button "Close" at bounding box center [1536, 32] width 31 height 31
type textarea "x"
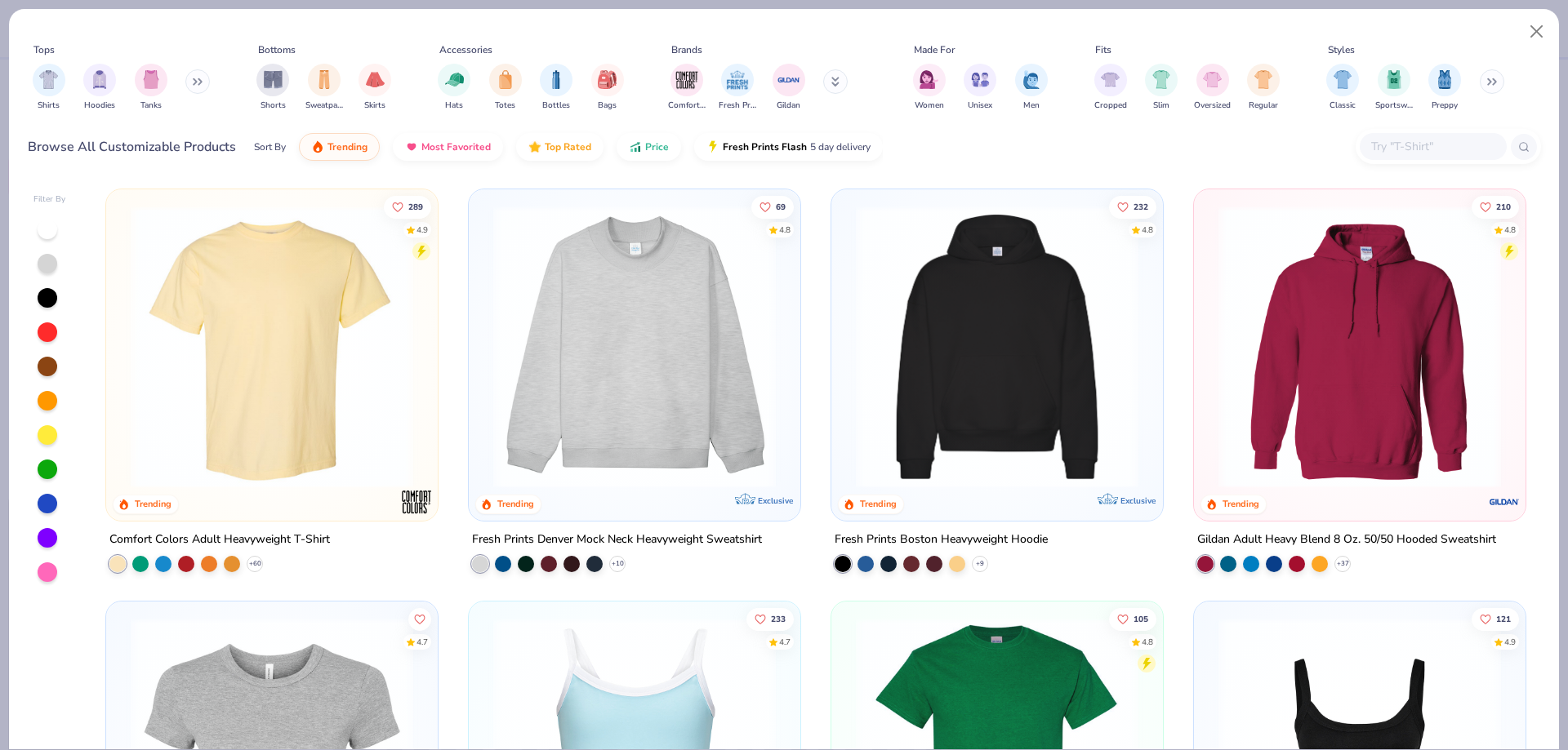
click at [1412, 146] on input "text" at bounding box center [1432, 147] width 126 height 19
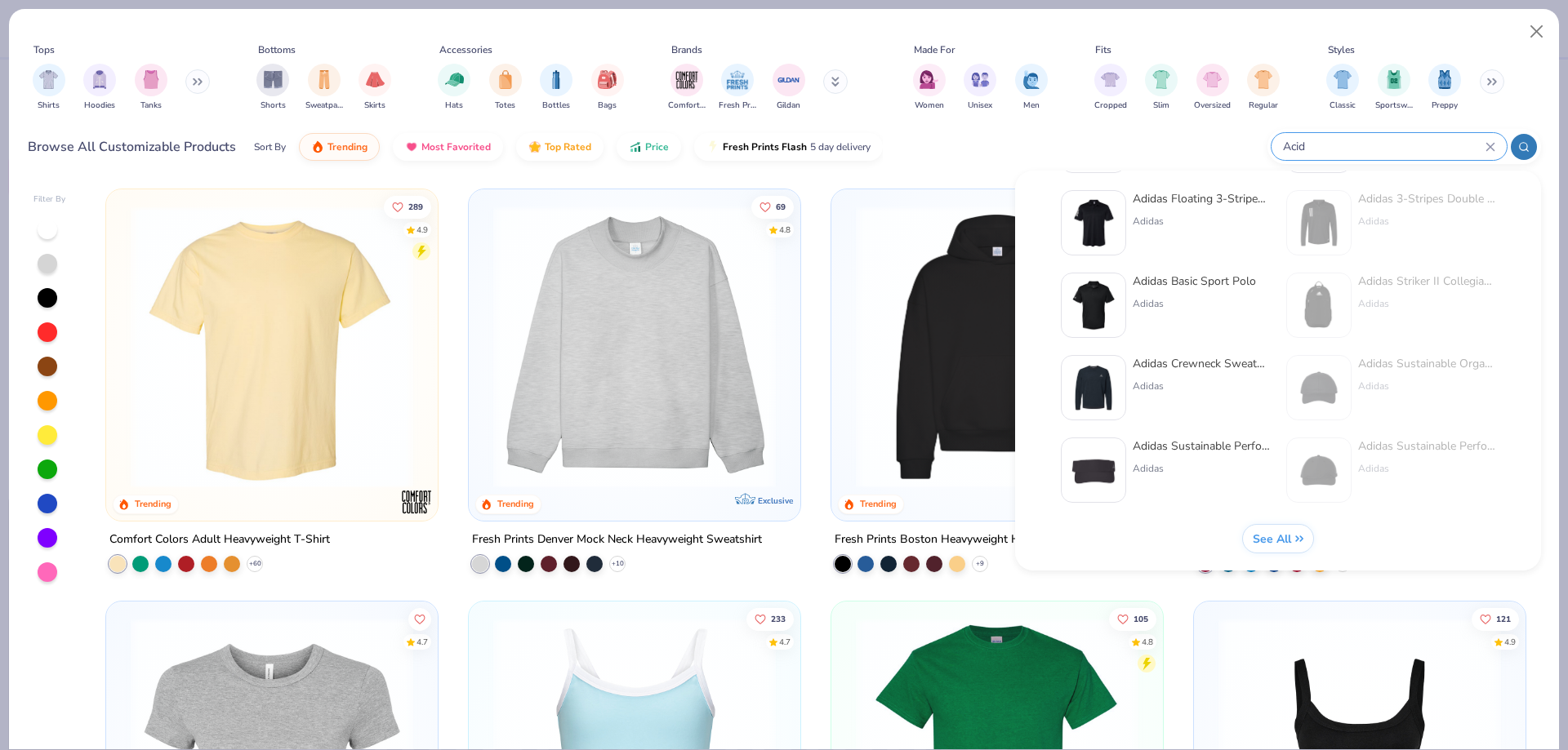
scroll to position [670, 0]
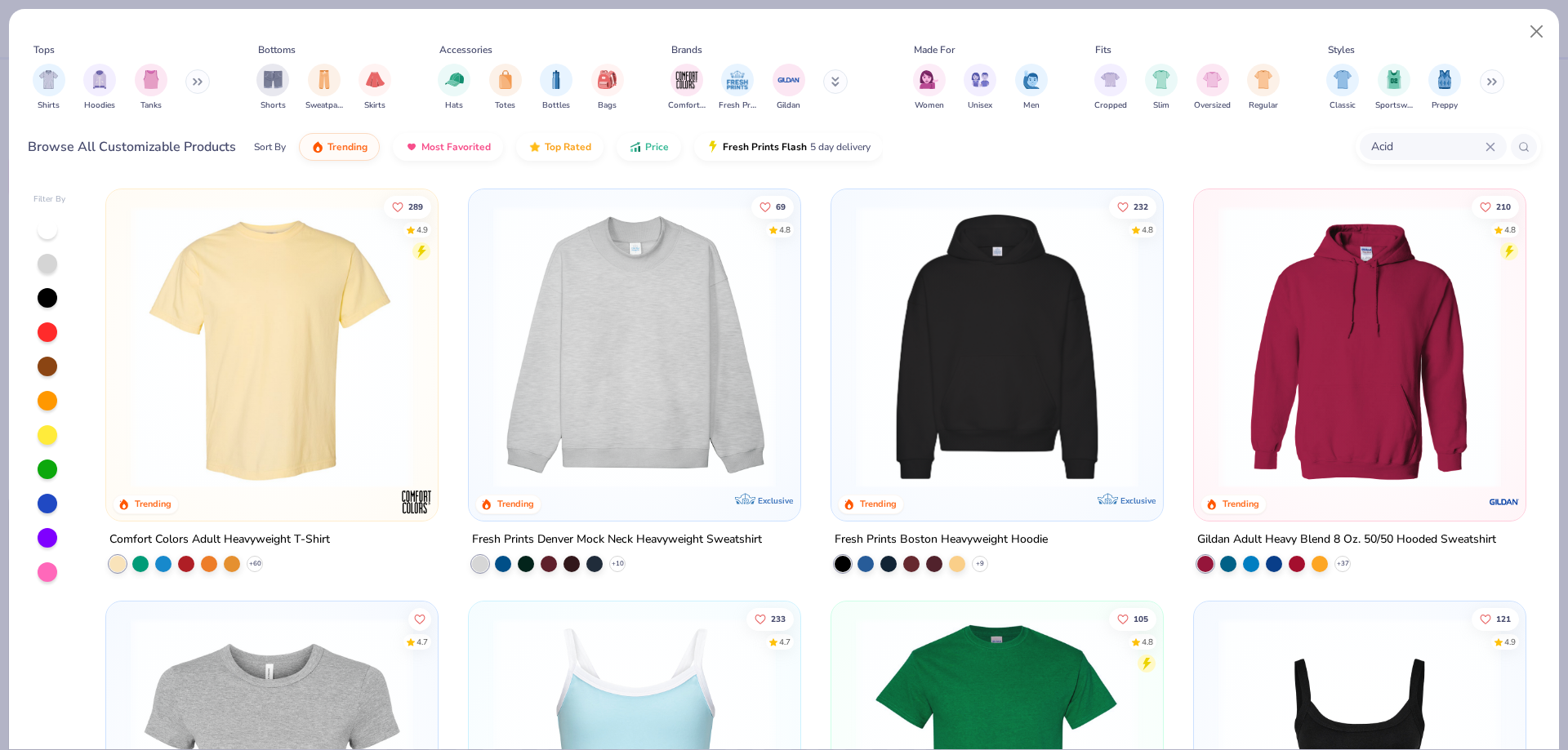
click at [1291, 544] on span "See All" at bounding box center [1271, 538] width 38 height 15
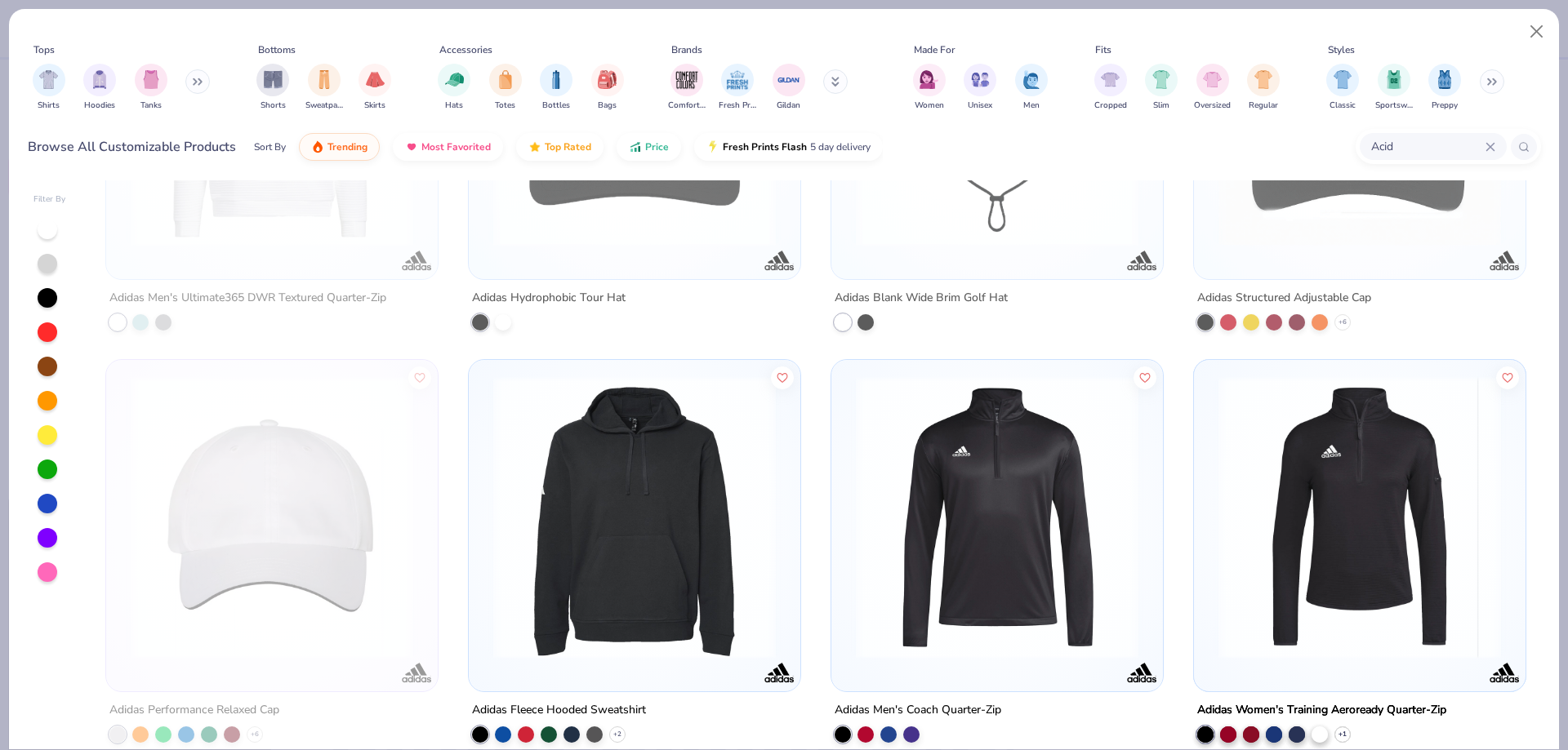
scroll to position [653, 0]
click at [1413, 135] on div "Acid" at bounding box center [1433, 147] width 147 height 27
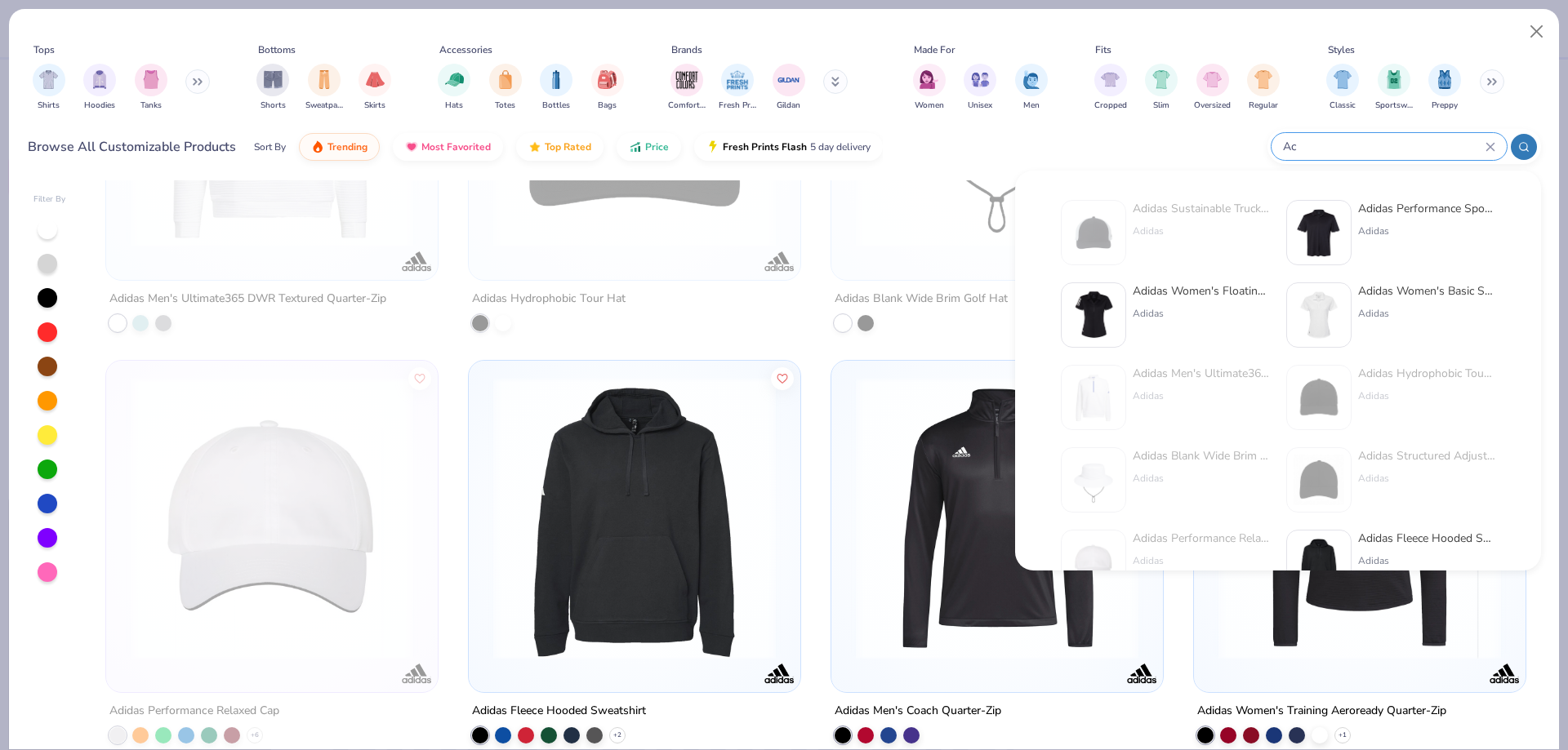
type input "A"
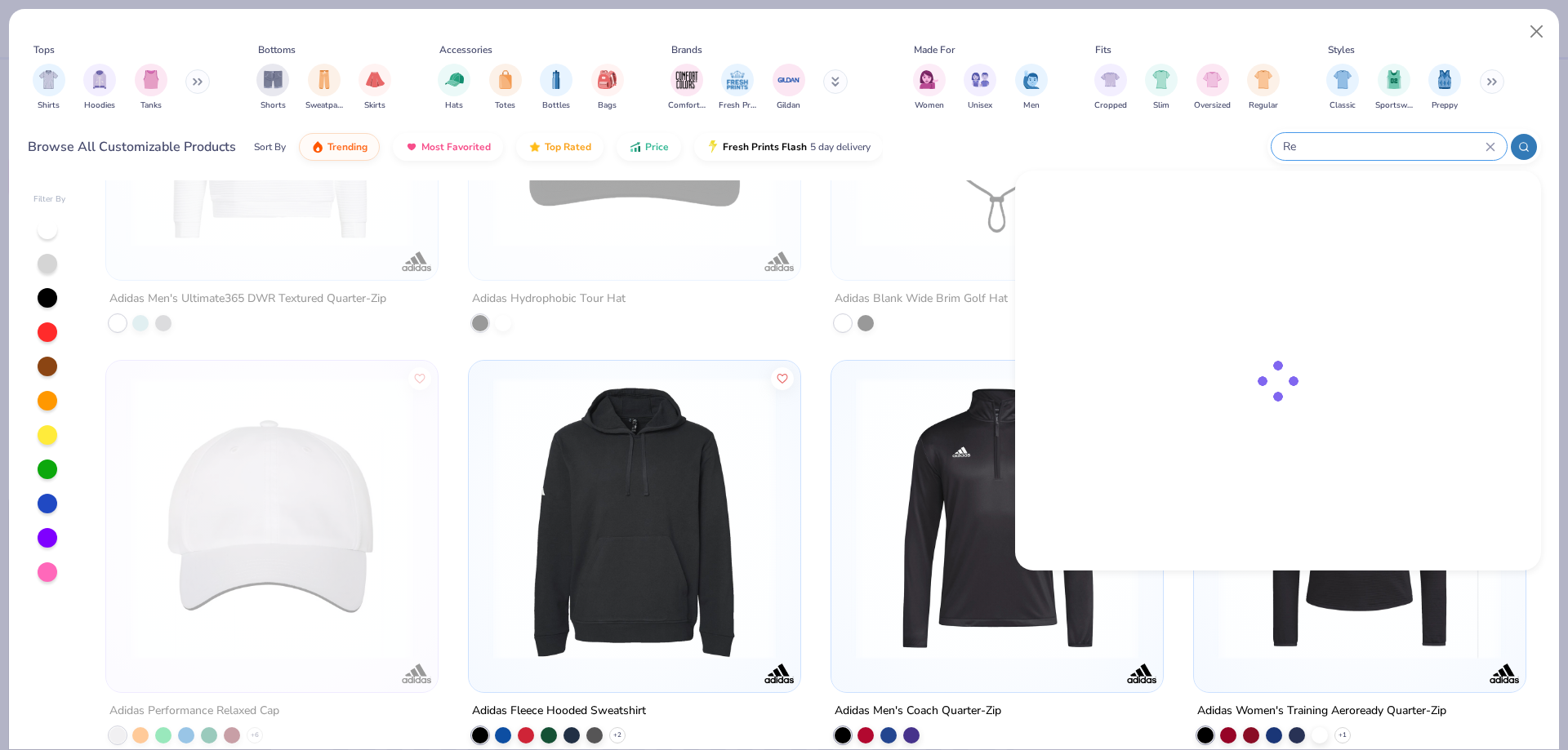
type input "R"
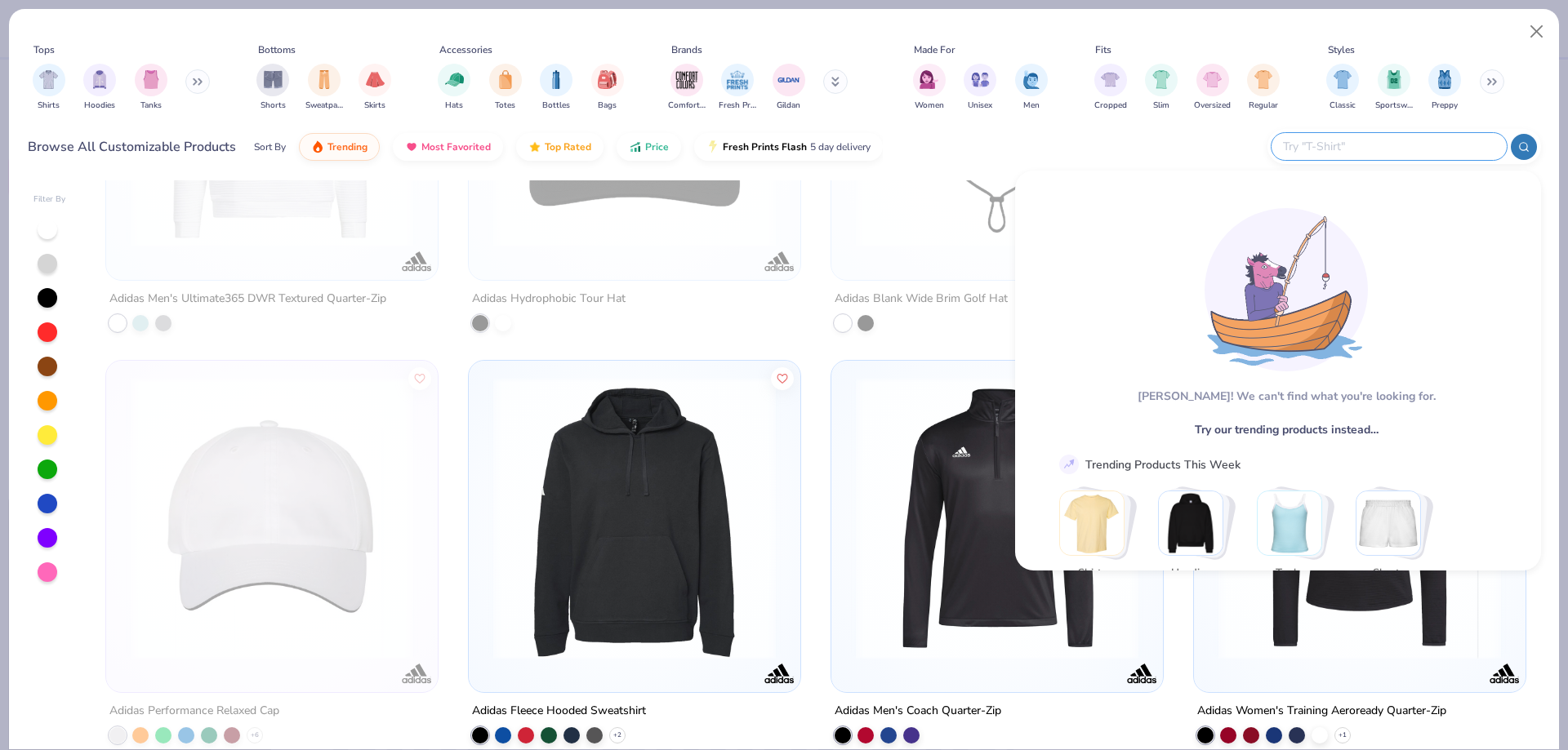
type input "G"
type input "A"
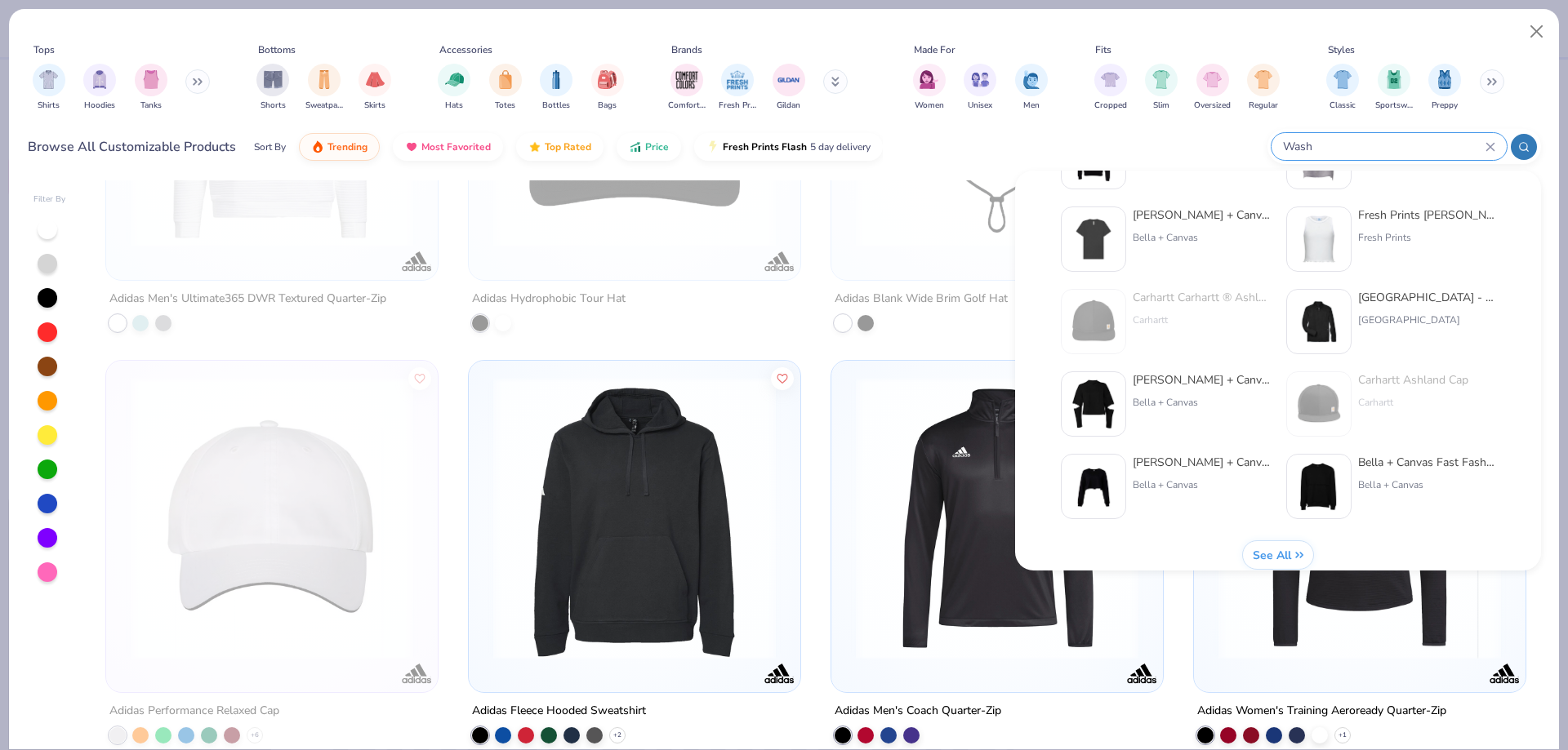
type input "Wash"
click at [1176, 219] on div "Bella + Canvas FWD Fashion Heavyweight Street Tee" at bounding box center [1200, 215] width 137 height 17
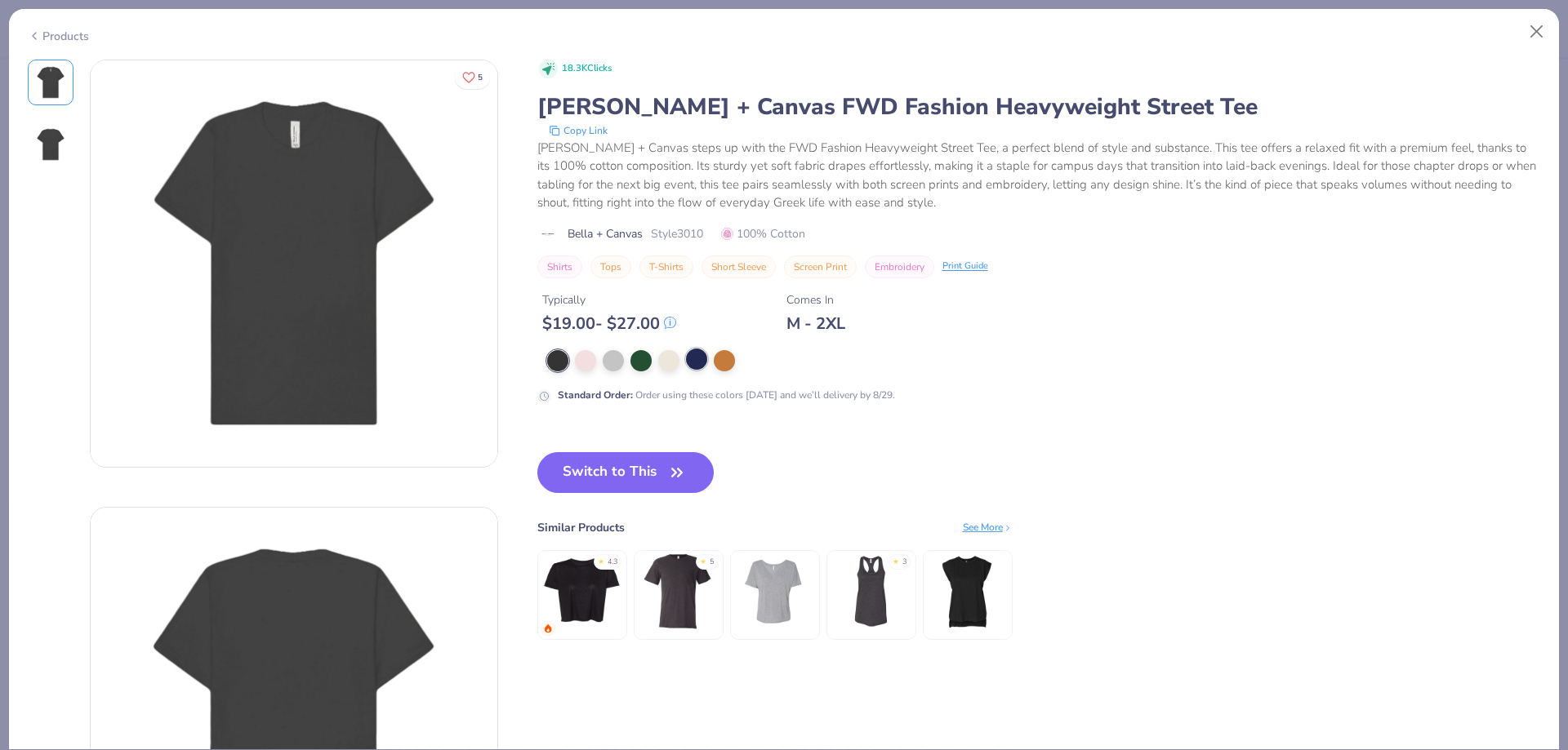
click at [693, 358] on div at bounding box center [697, 359] width 21 height 21
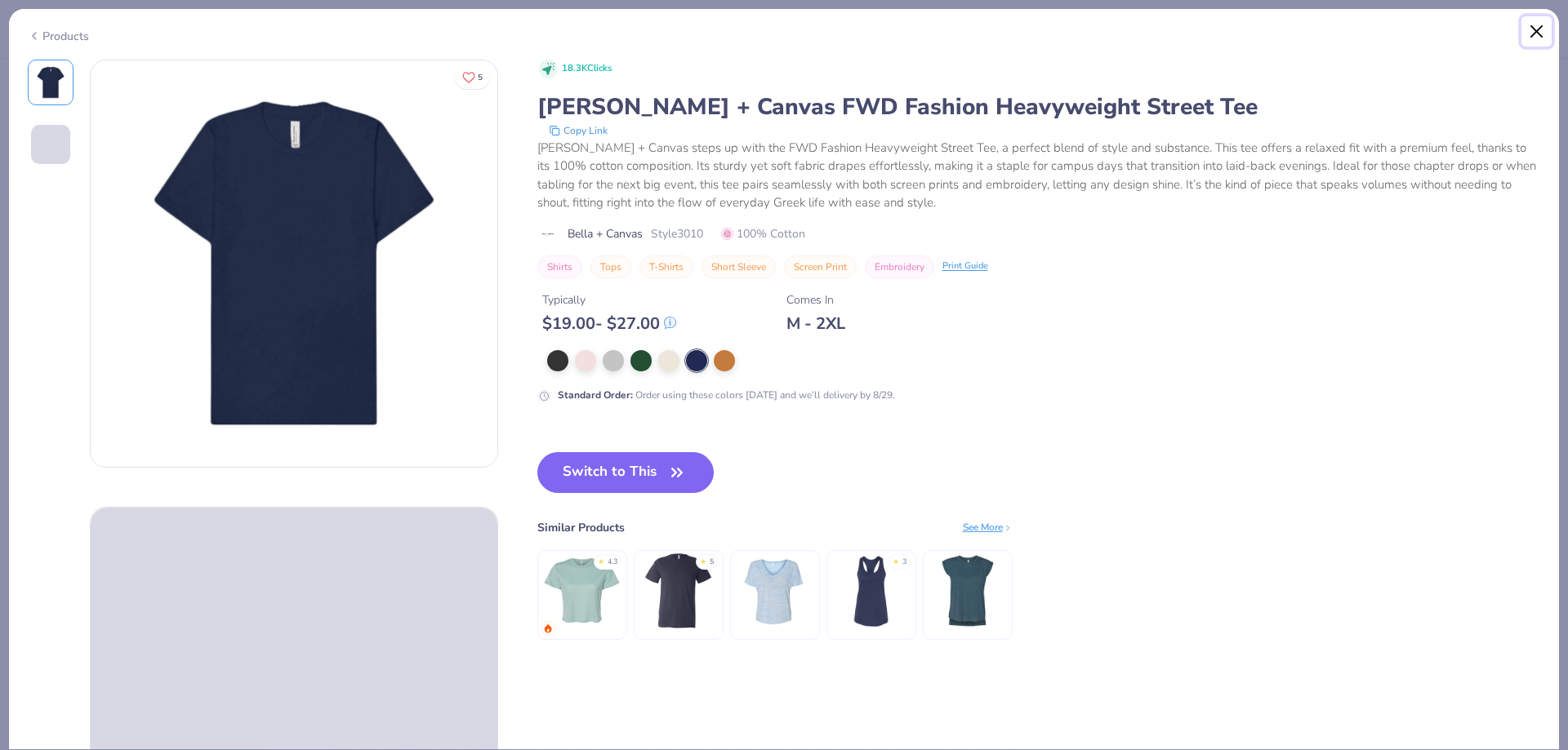
click at [1540, 30] on button "Close" at bounding box center [1536, 32] width 31 height 31
type textarea "x"
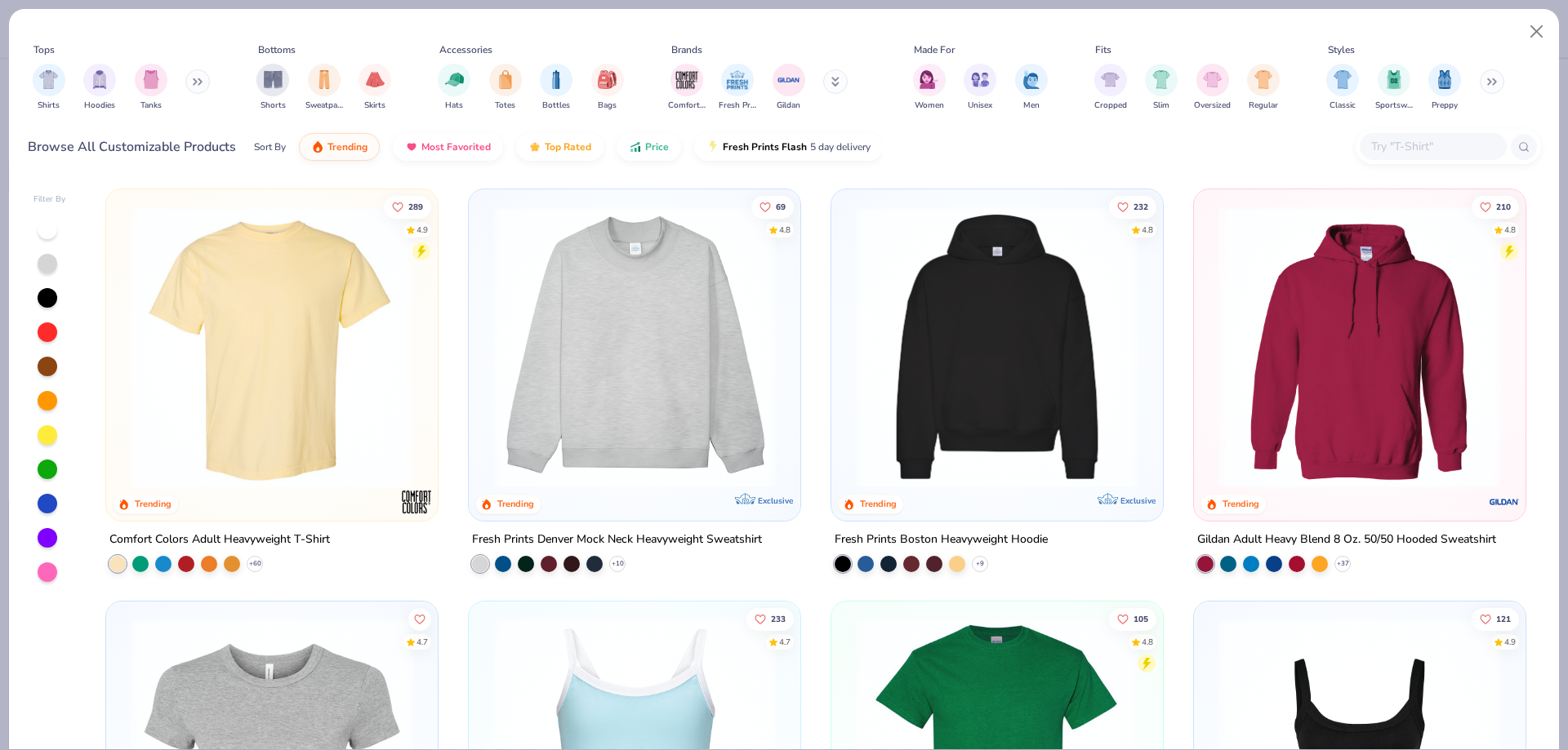
click at [1394, 144] on input "text" at bounding box center [1432, 147] width 126 height 19
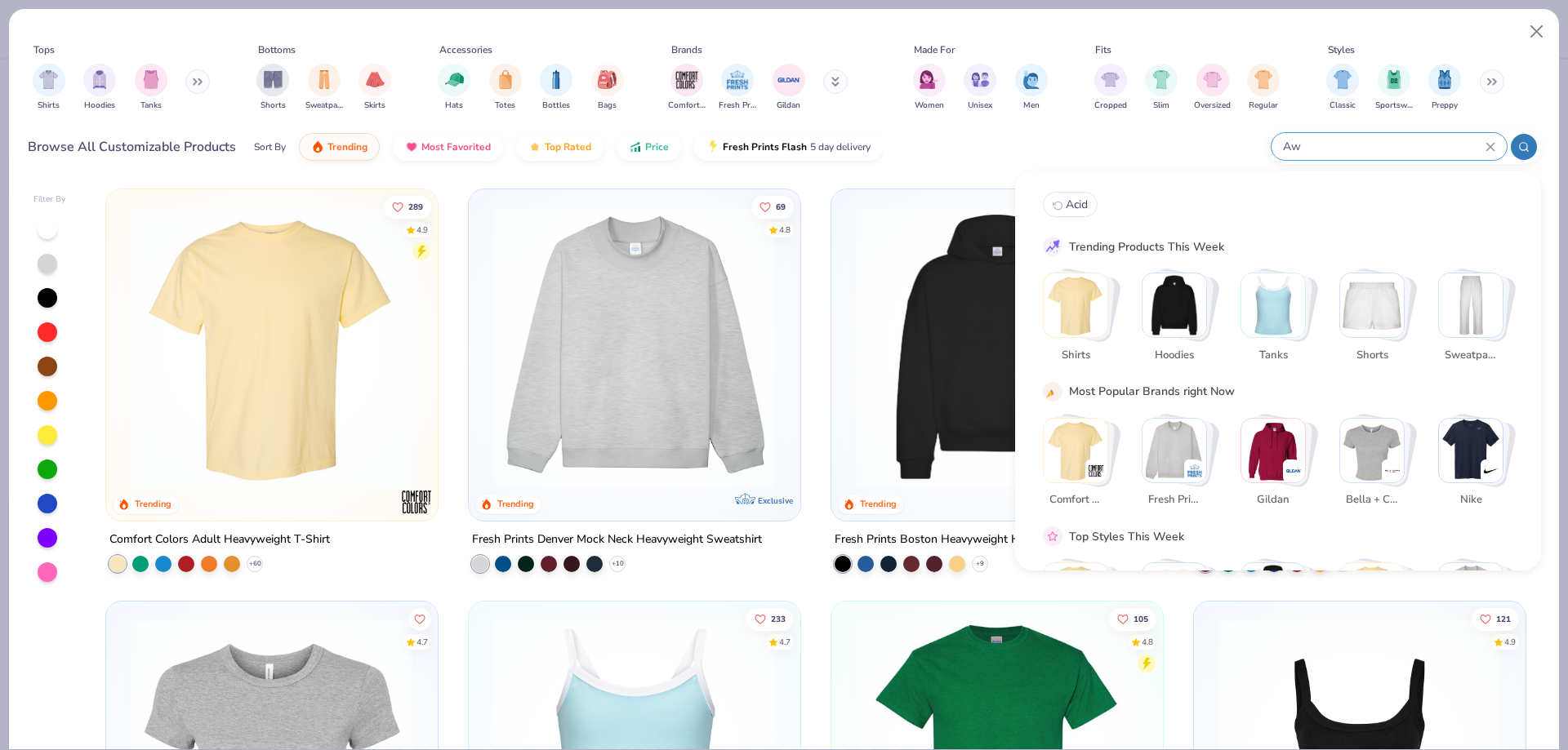
type input "A"
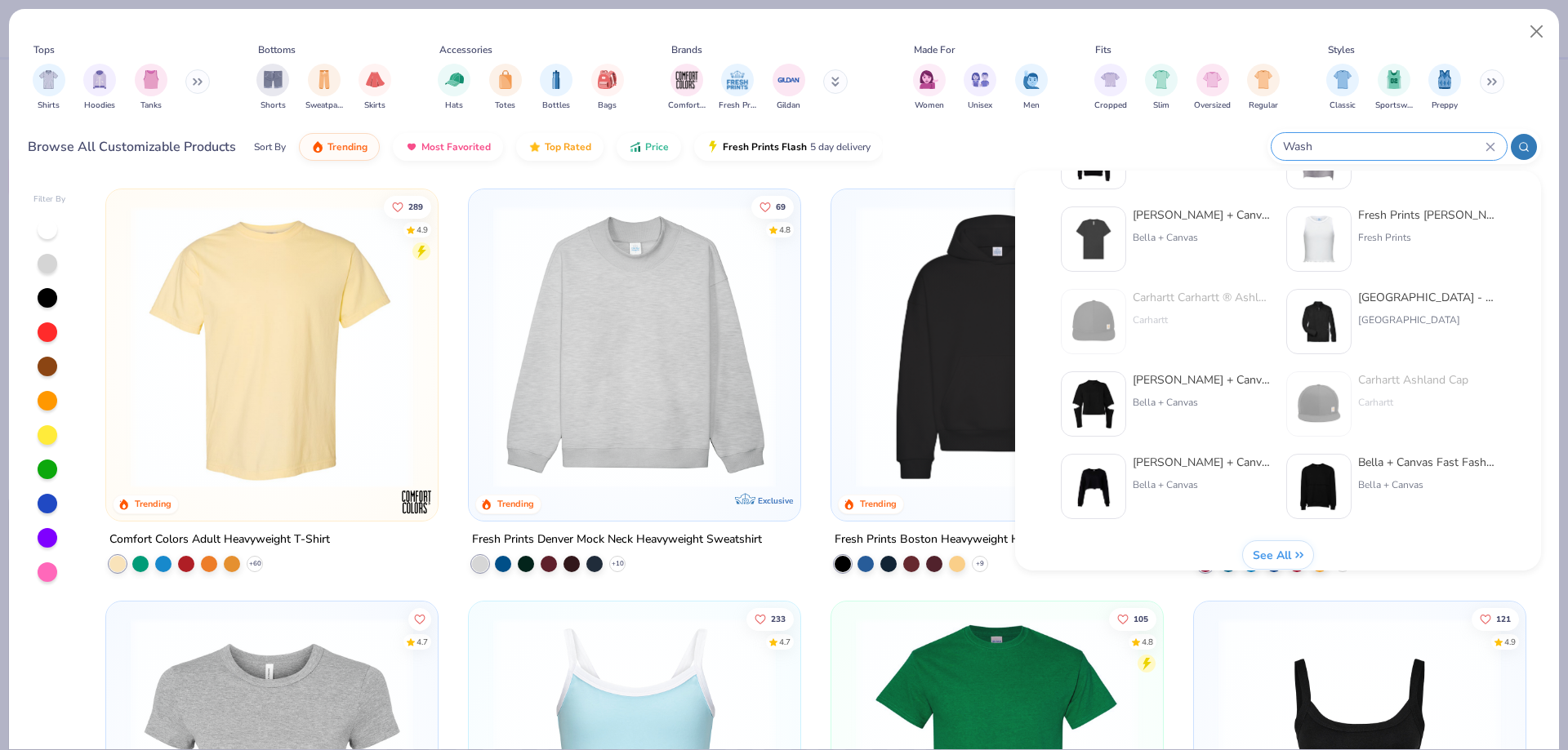
scroll to position [670, 0]
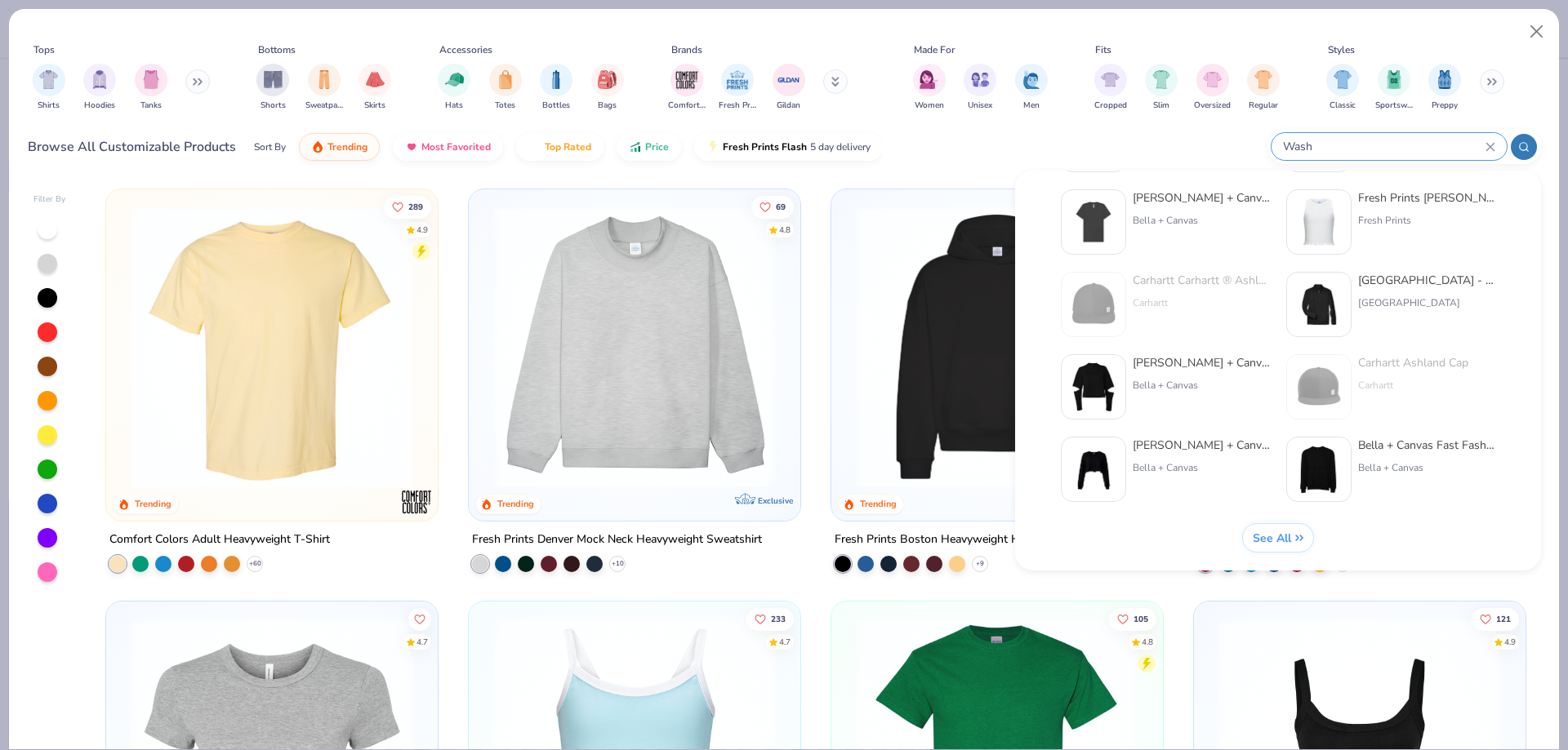
type input "Wash"
click at [1299, 539] on icon at bounding box center [1298, 537] width 9 height 9
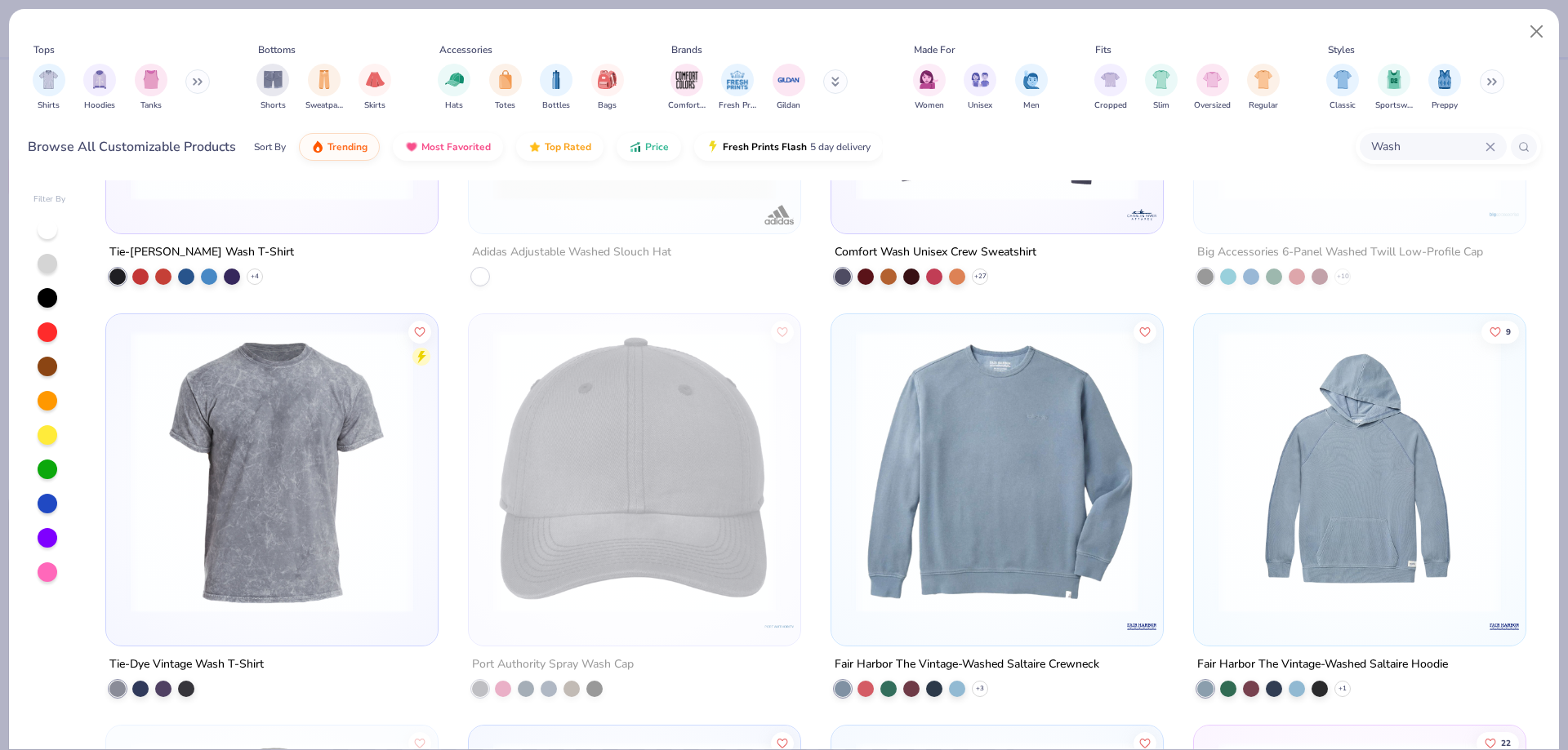
scroll to position [690, 0]
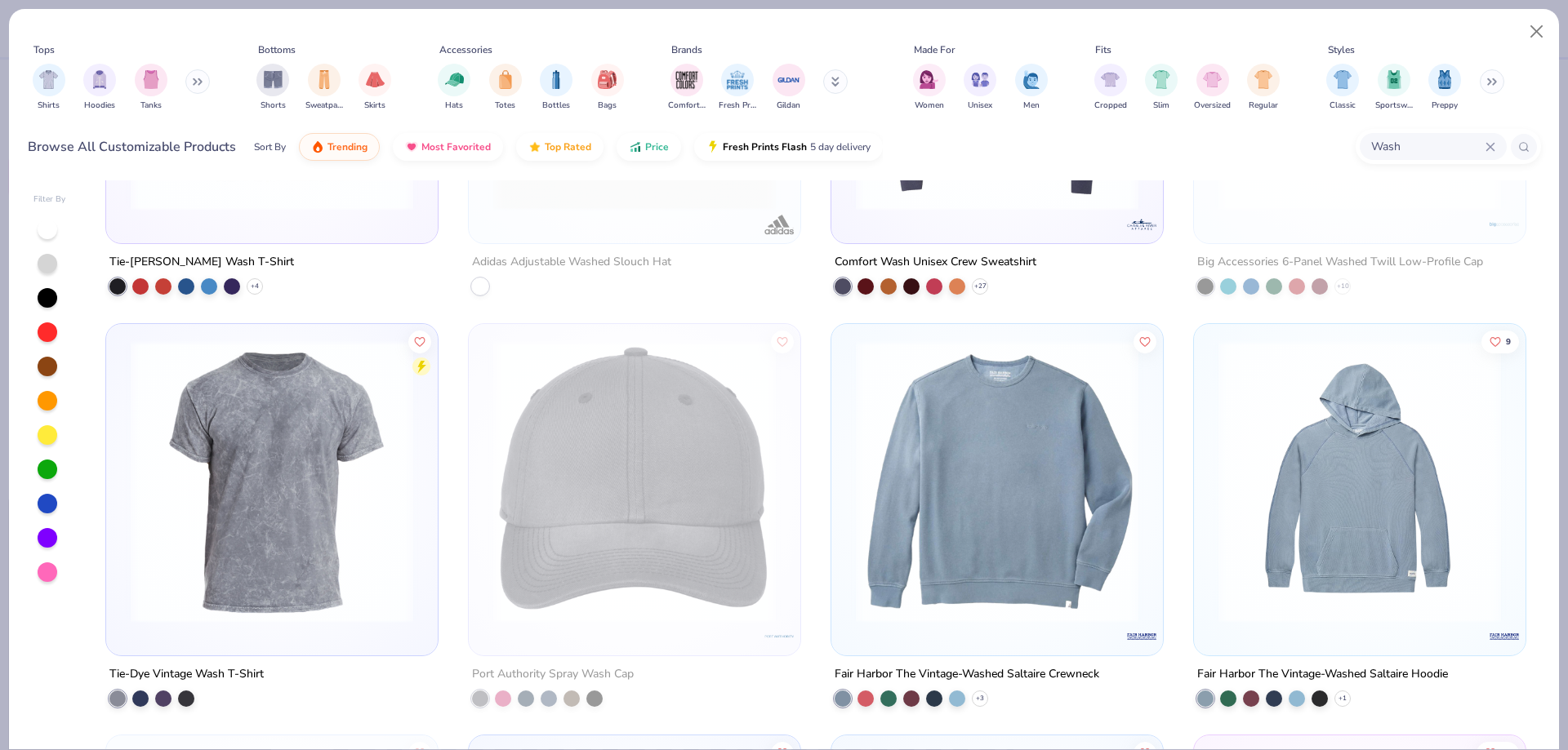
click at [1484, 145] on input "Wash" at bounding box center [1427, 147] width 116 height 19
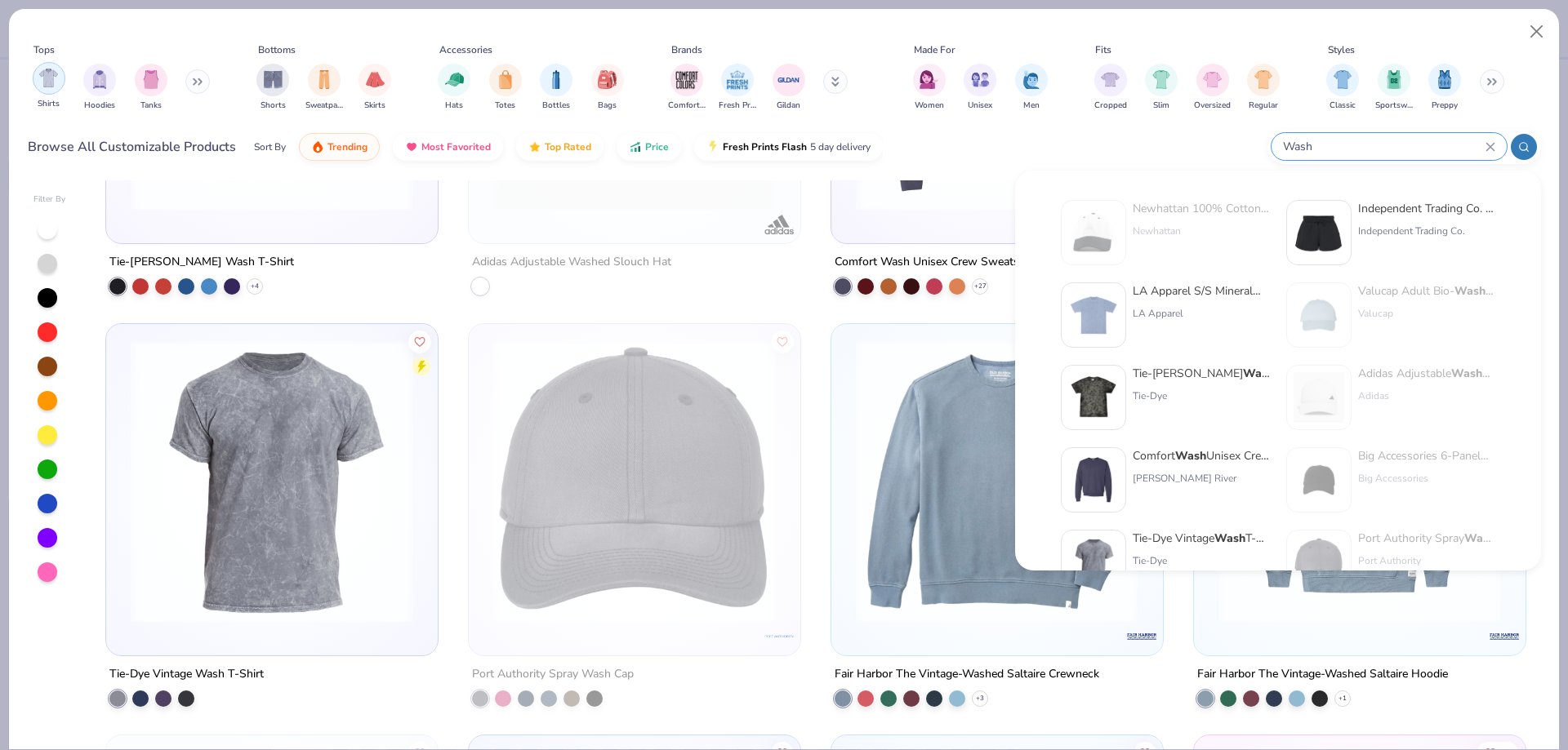
click at [47, 94] on div "filter for Shirts" at bounding box center [49, 79] width 33 height 33
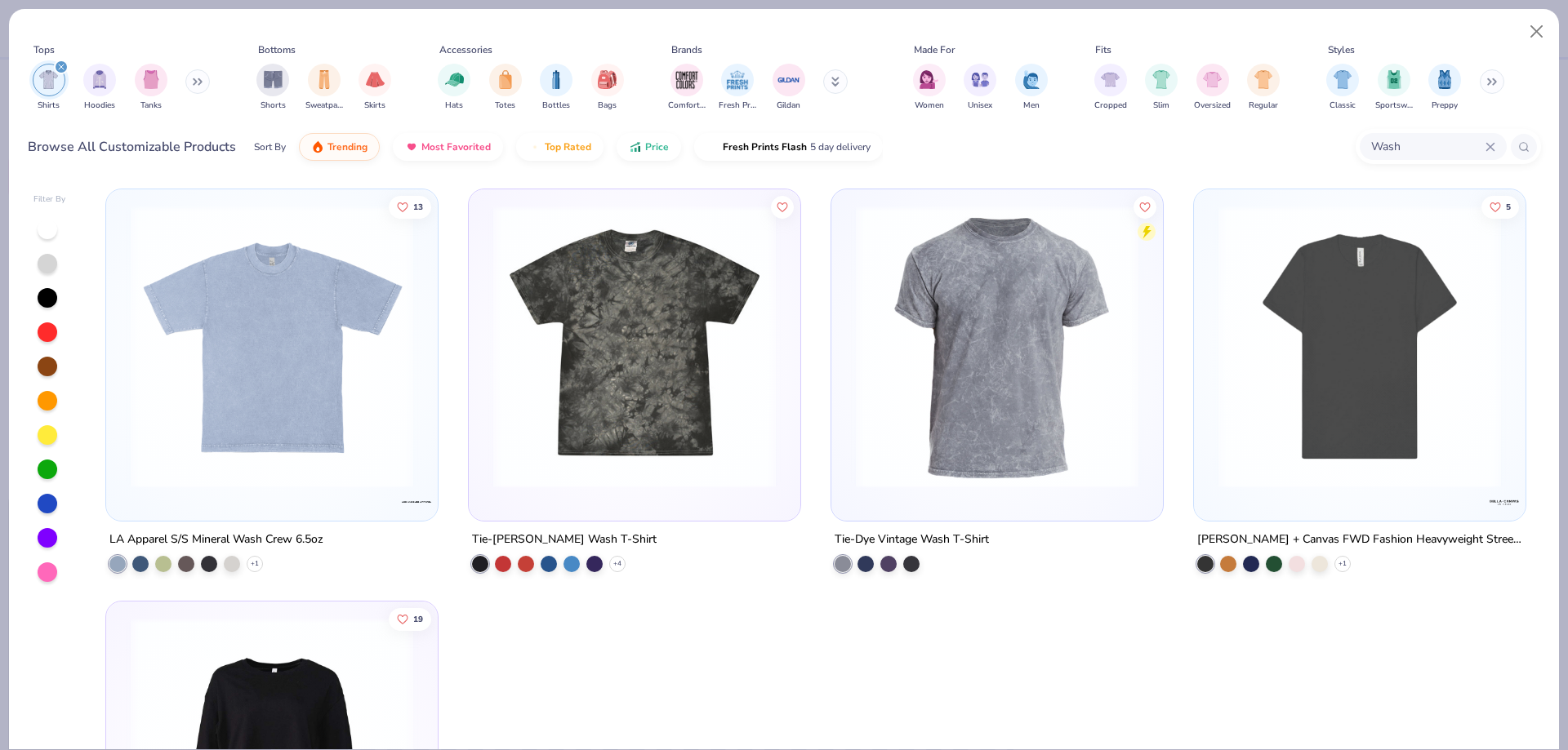
click at [193, 81] on button at bounding box center [198, 82] width 25 height 25
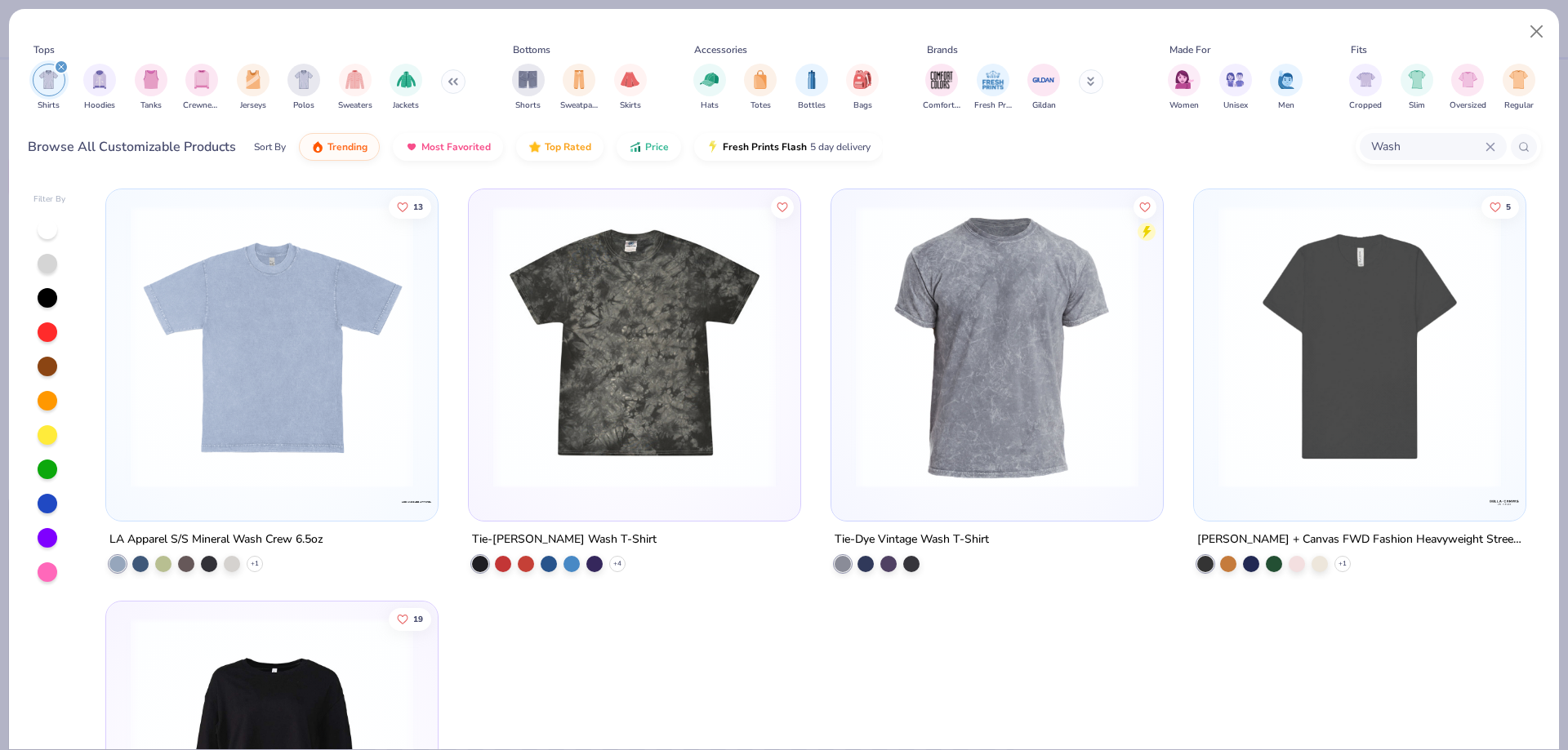
click at [1408, 147] on input "Wash" at bounding box center [1427, 147] width 116 height 19
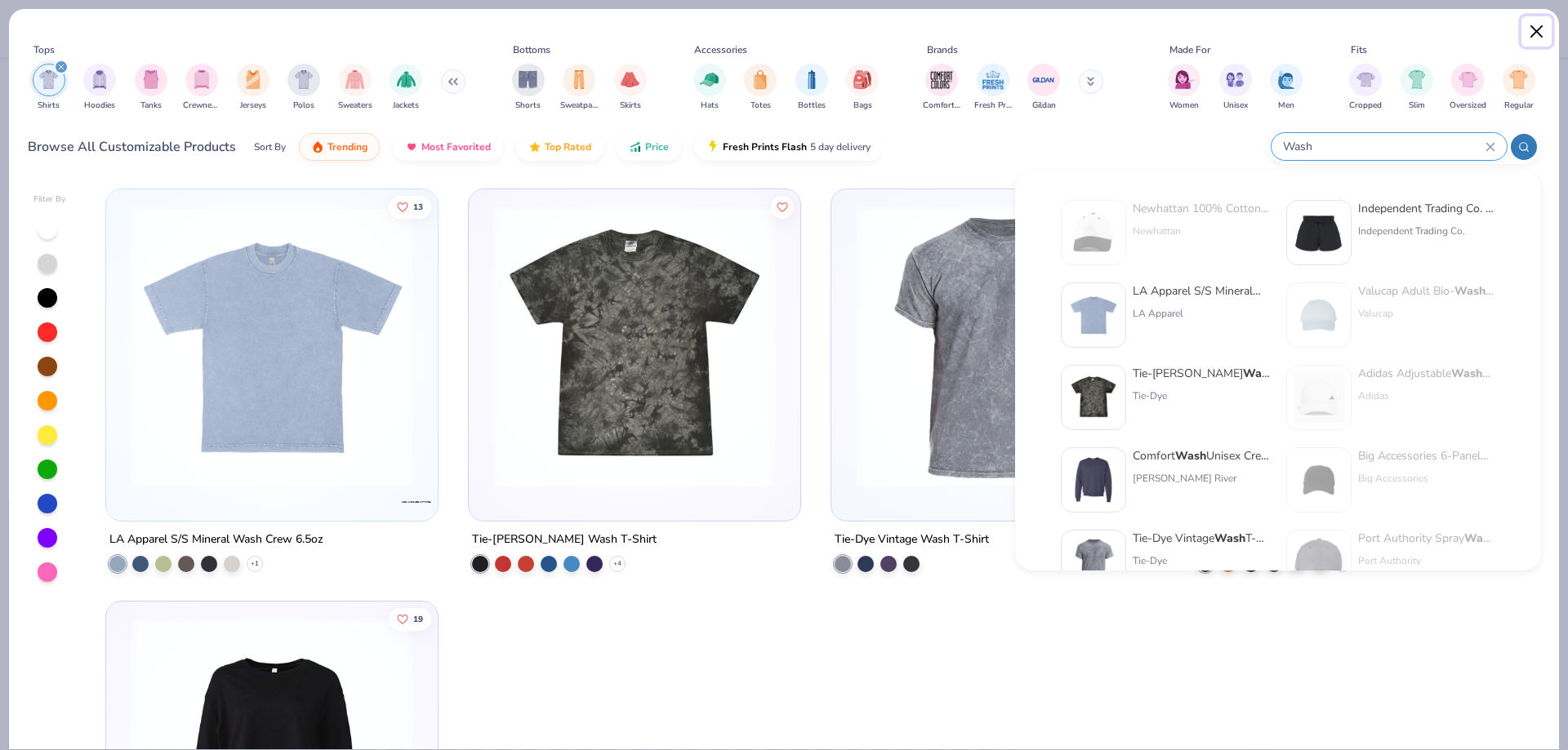
click at [1538, 38] on button "Close" at bounding box center [1536, 32] width 31 height 31
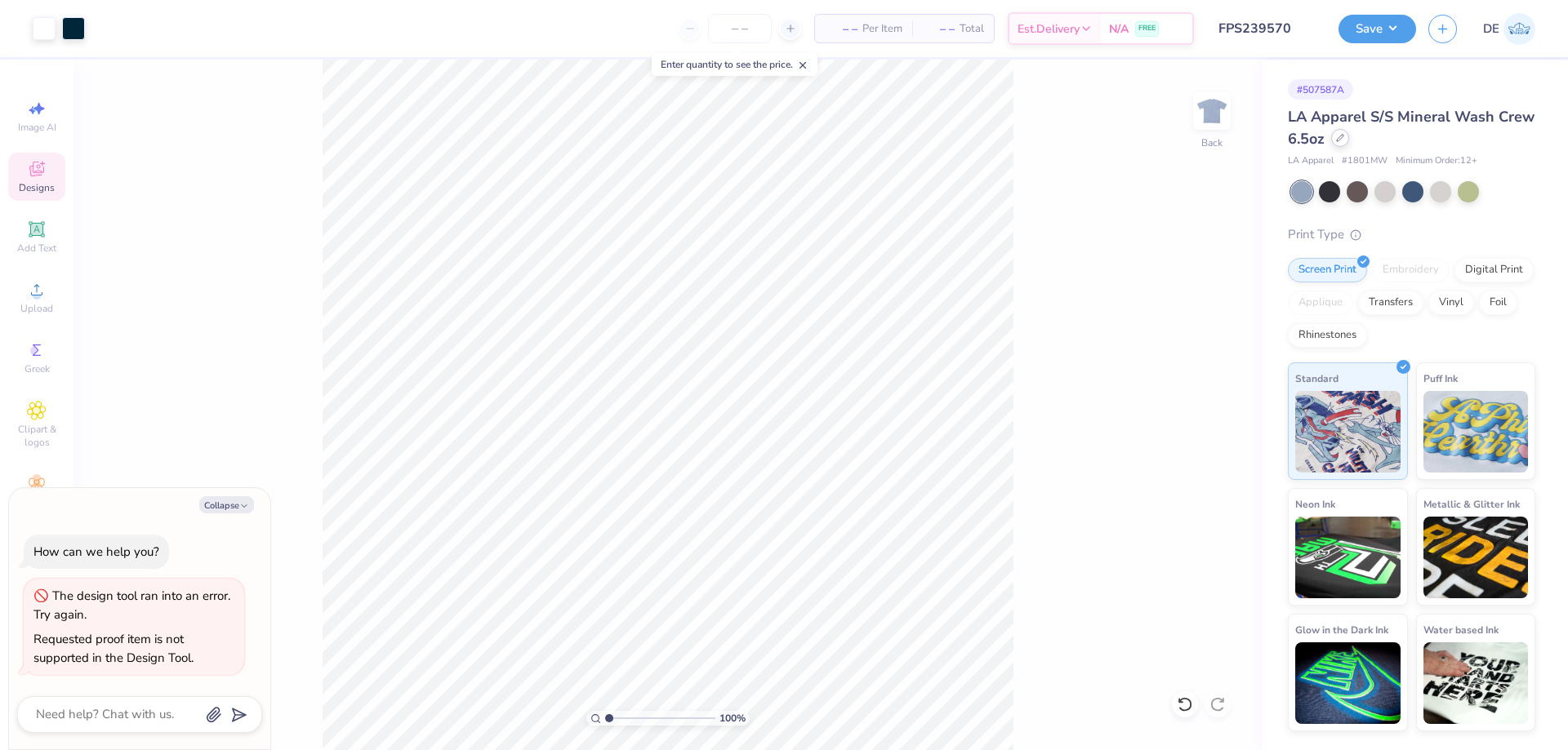
click at [1339, 144] on div at bounding box center [1340, 137] width 18 height 18
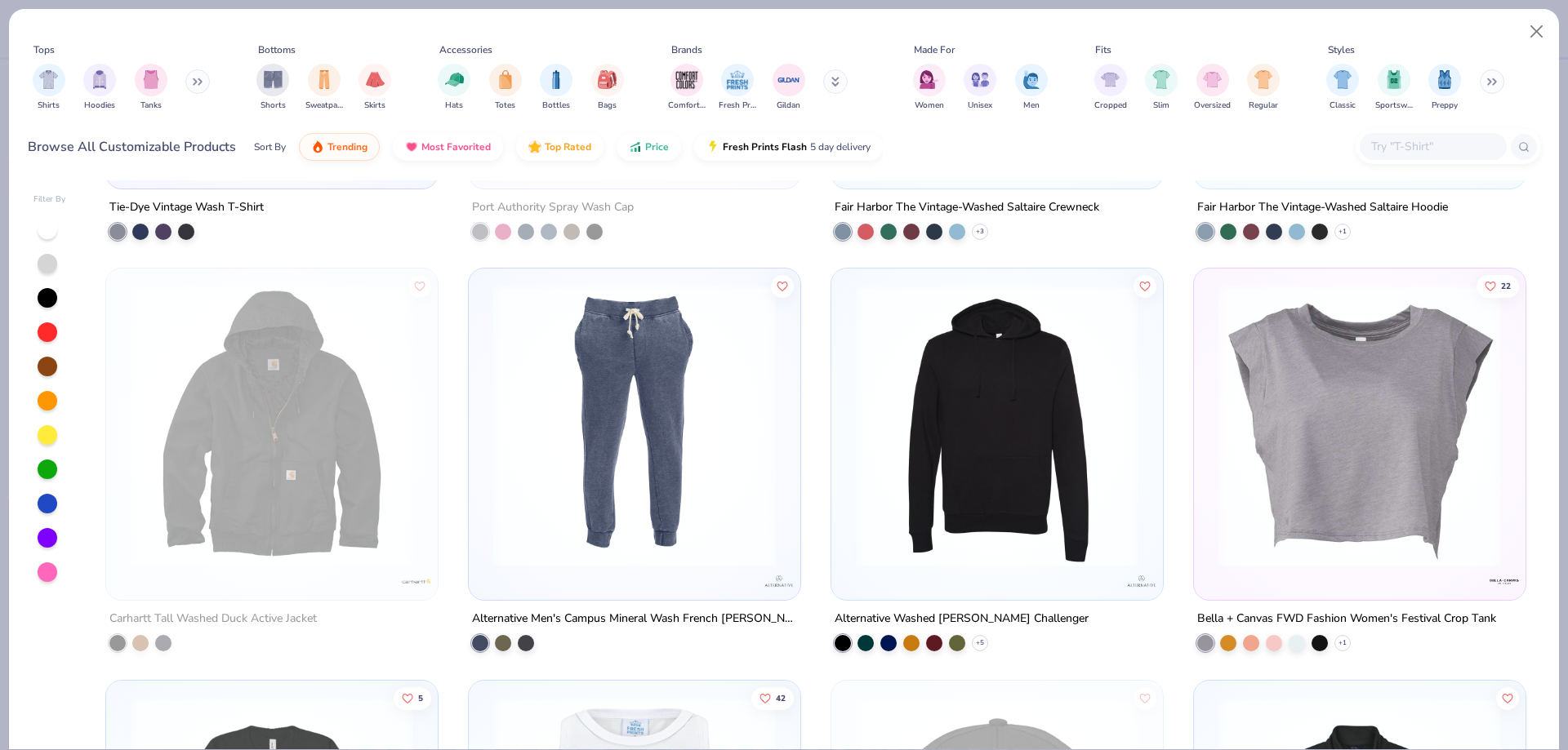
scroll to position [1142, 0]
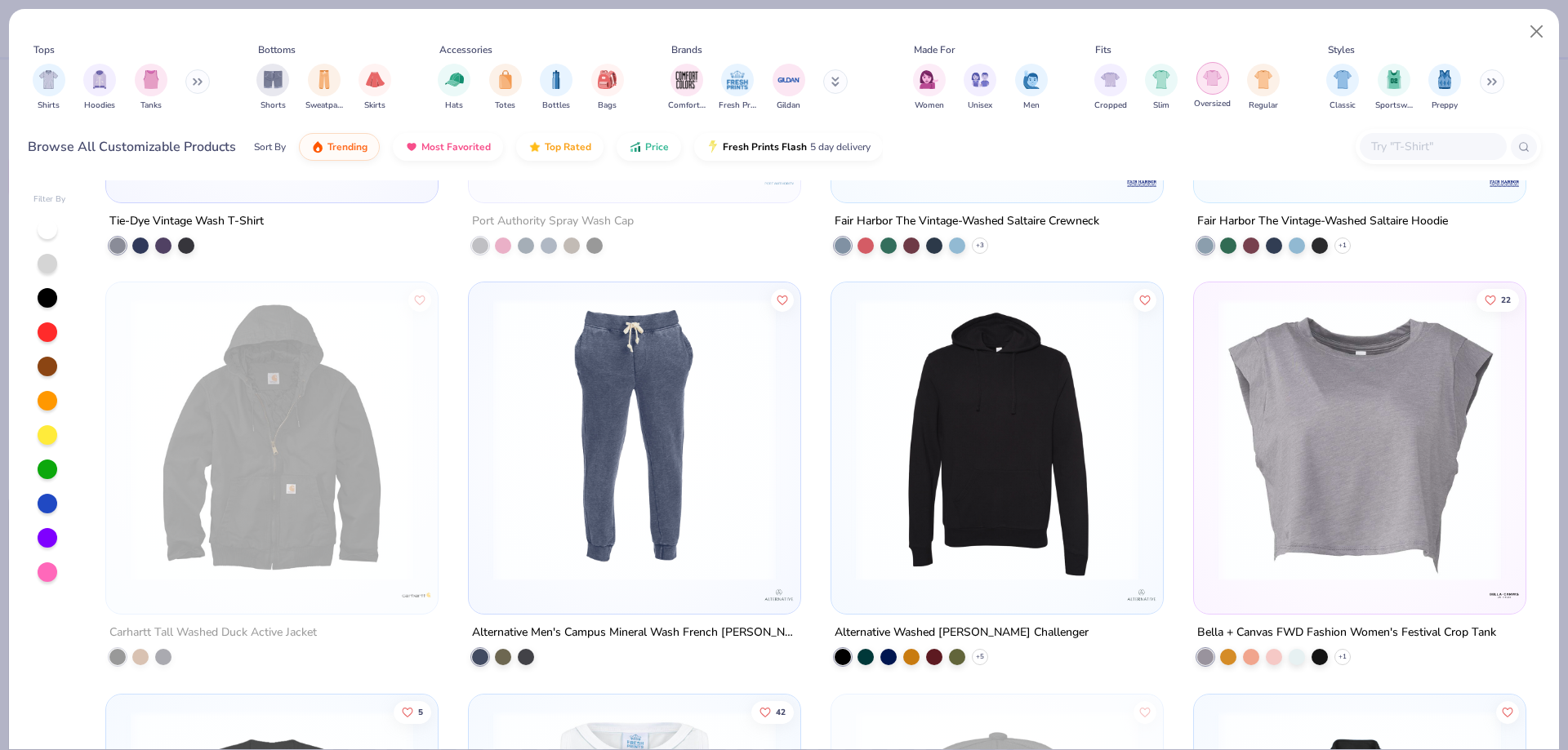
click at [1223, 85] on div "filter for Oversized" at bounding box center [1213, 79] width 33 height 33
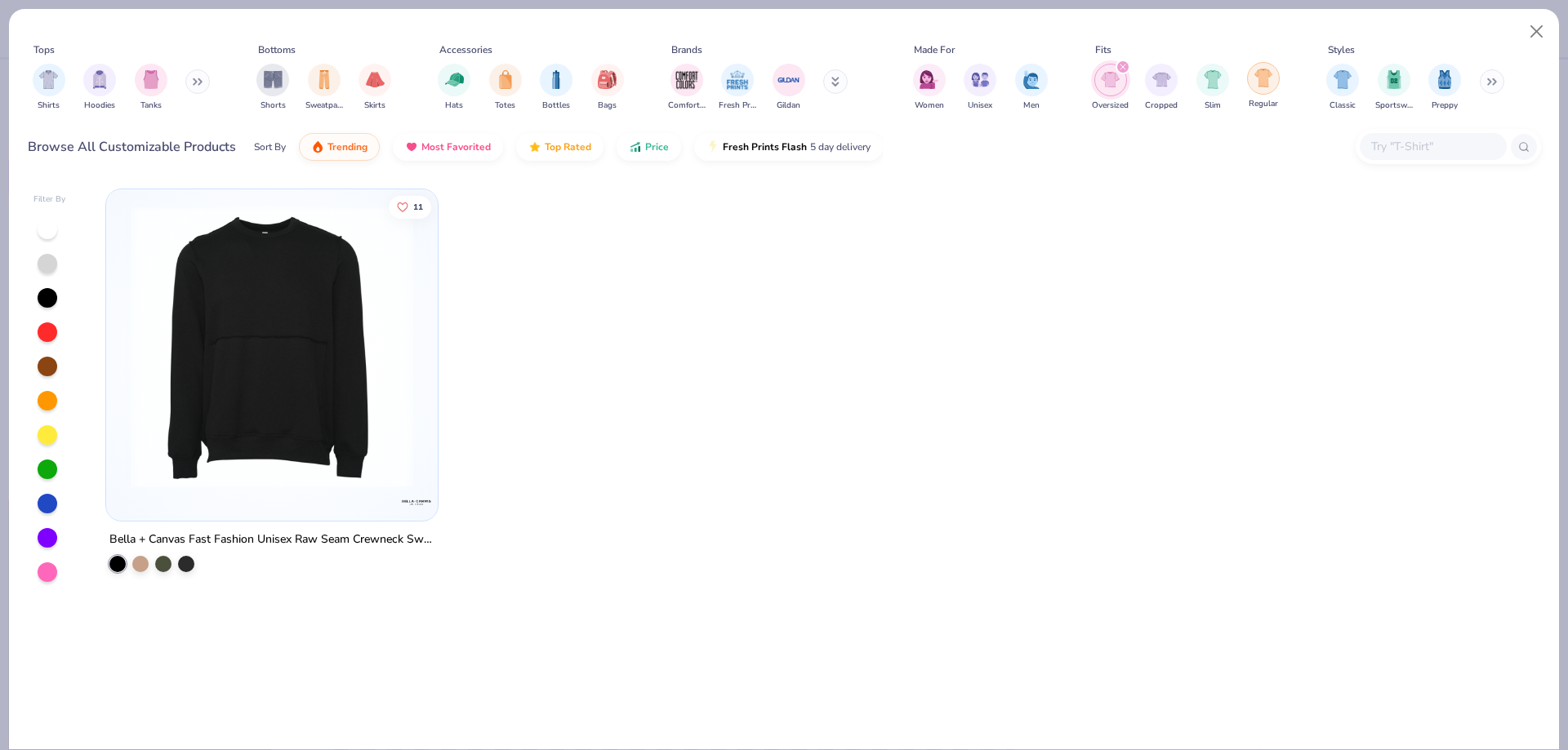
click at [1247, 85] on div "Regular" at bounding box center [1263, 86] width 33 height 48
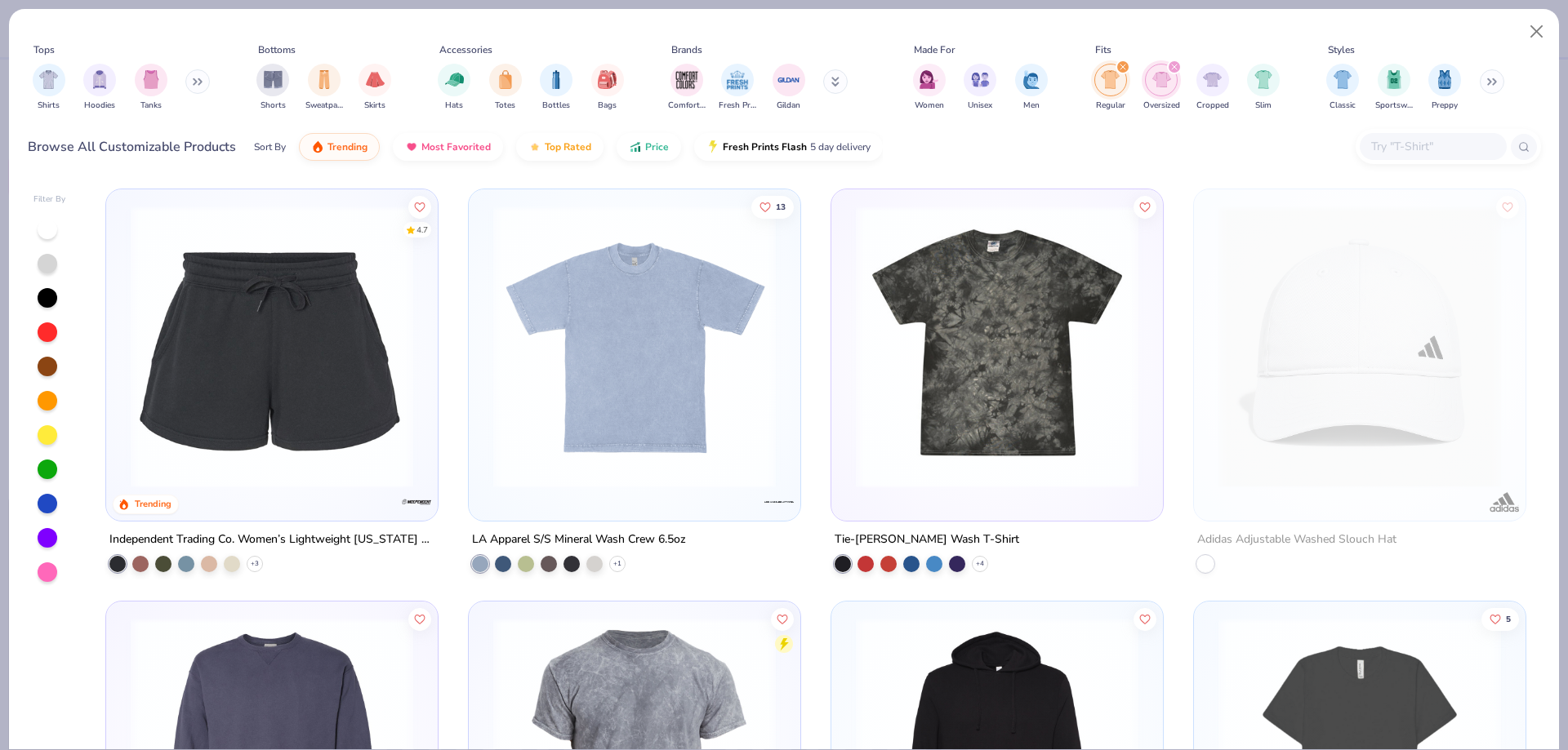
click at [994, 414] on img at bounding box center [996, 346] width 298 height 282
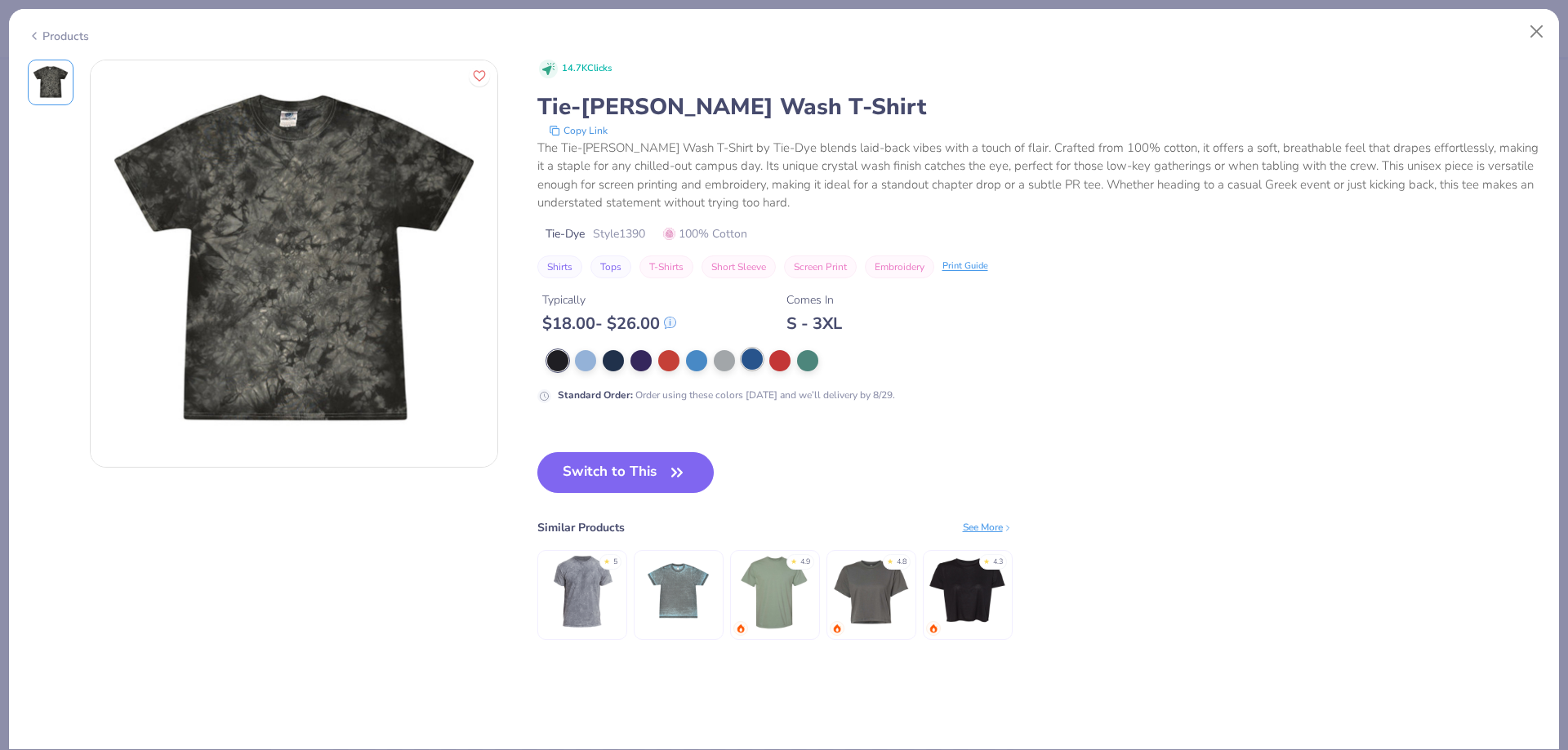
click at [748, 363] on div at bounding box center [752, 359] width 21 height 21
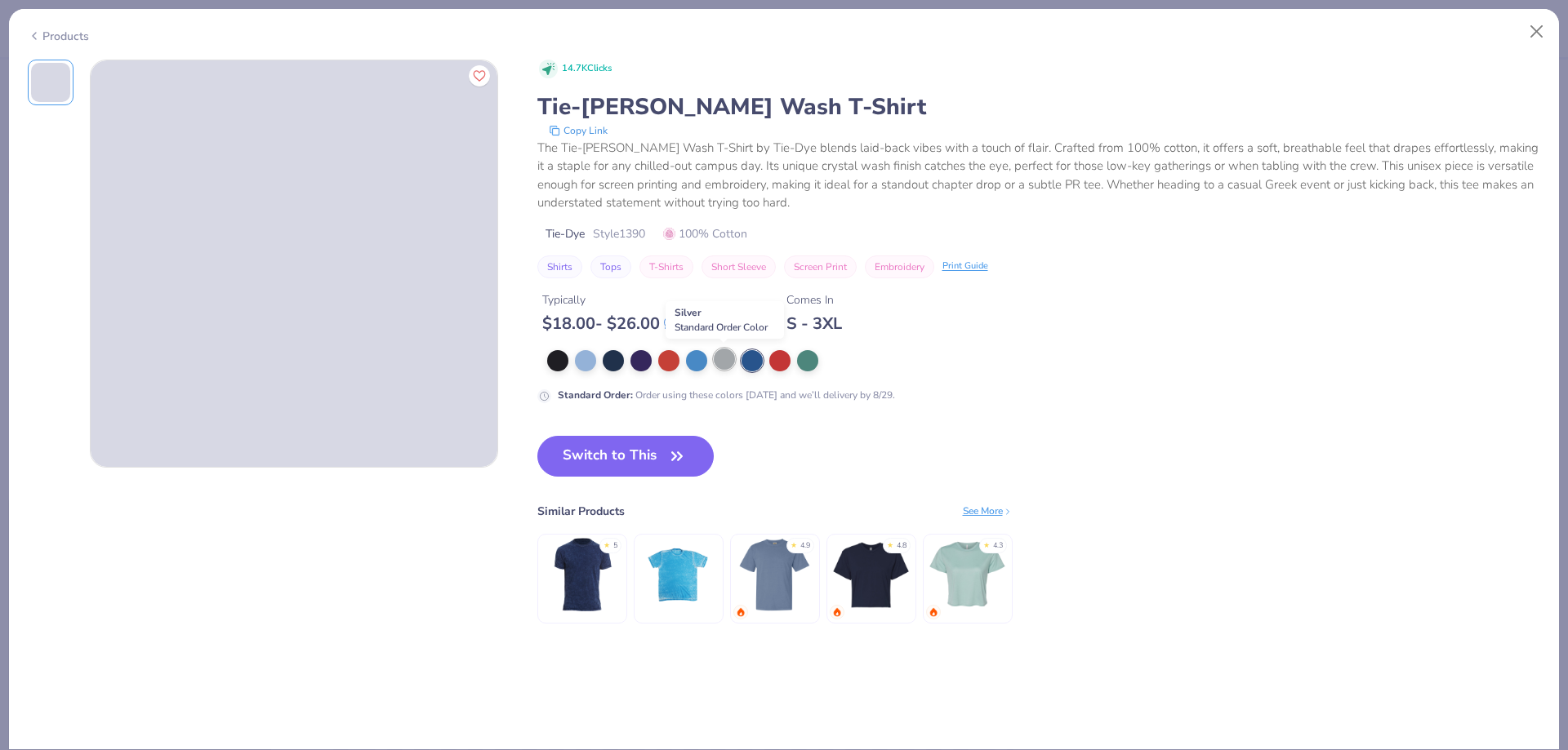
click at [721, 363] on div at bounding box center [725, 359] width 21 height 21
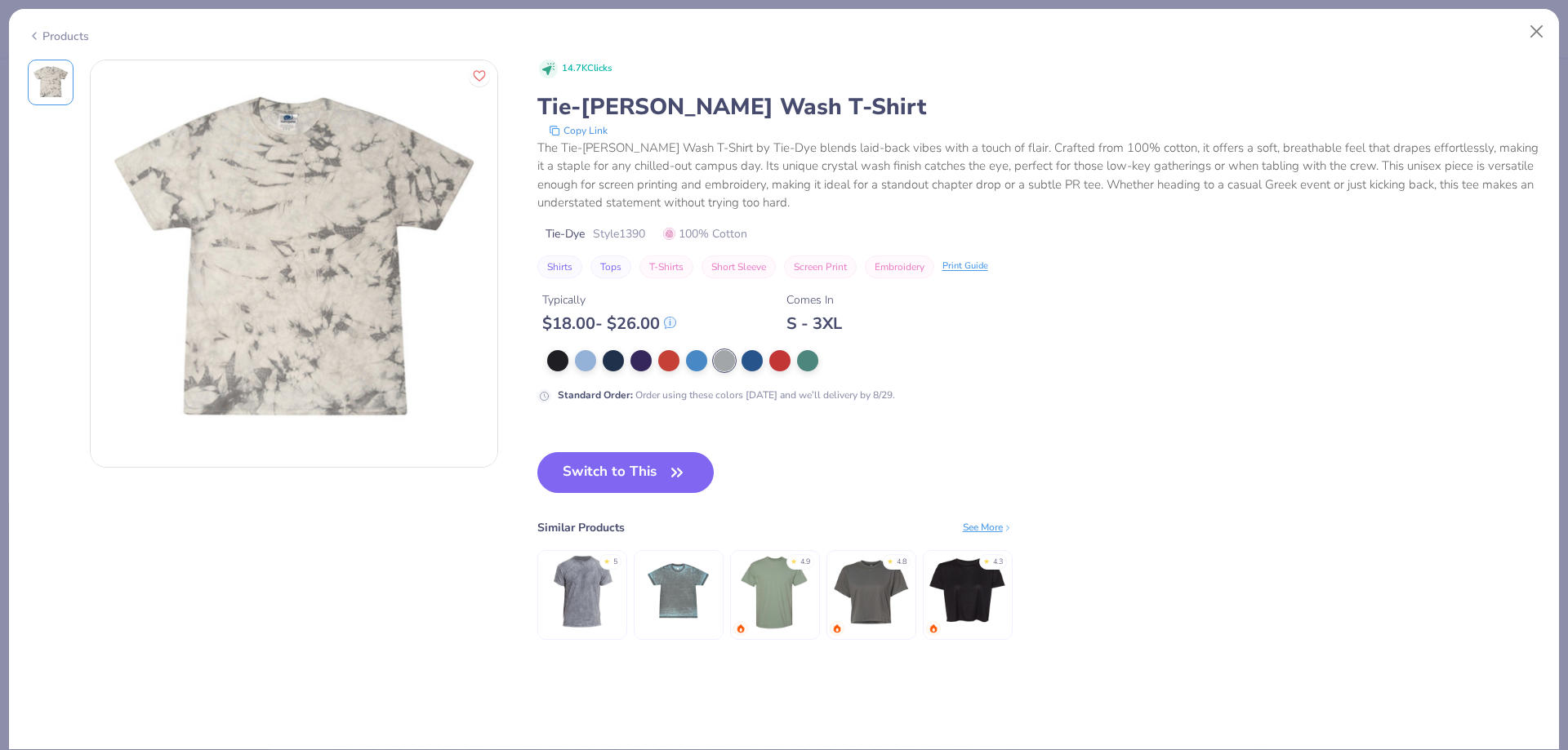
click at [738, 359] on div at bounding box center [868, 361] width 643 height 21
click at [748, 361] on div at bounding box center [752, 359] width 21 height 21
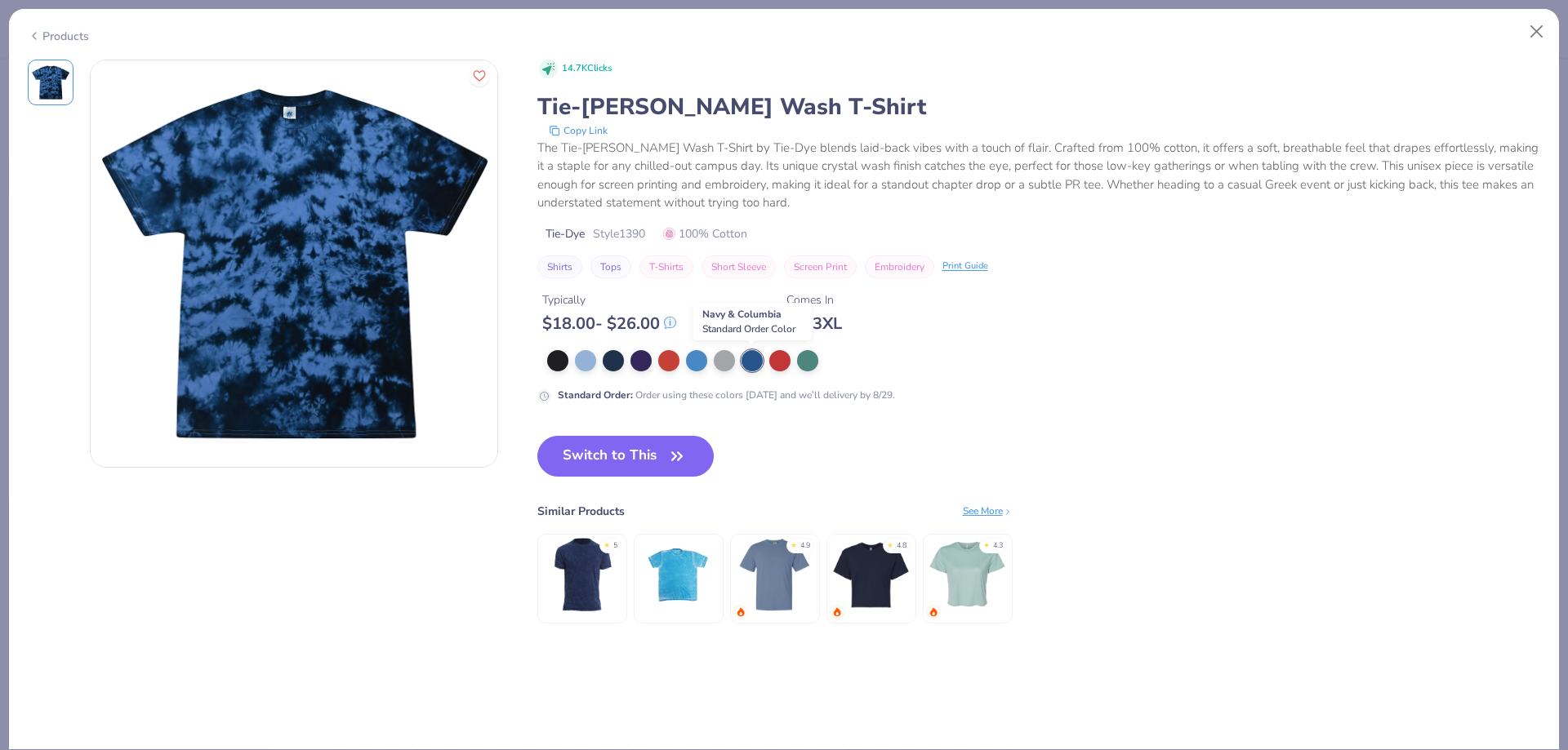
click at [736, 362] on div at bounding box center [868, 361] width 643 height 21
click at [734, 362] on div at bounding box center [725, 359] width 21 height 21
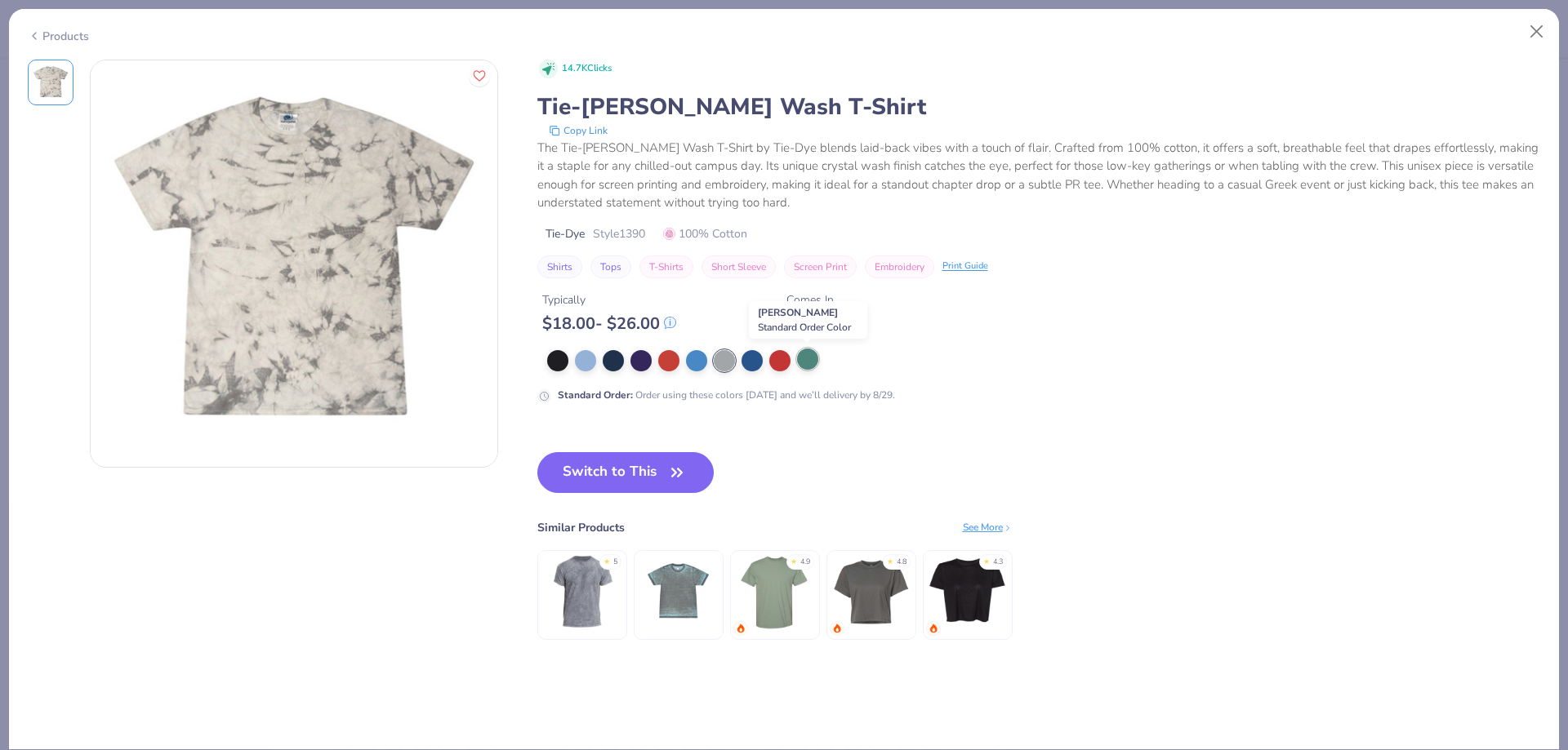
click at [812, 357] on div at bounding box center [807, 359] width 21 height 21
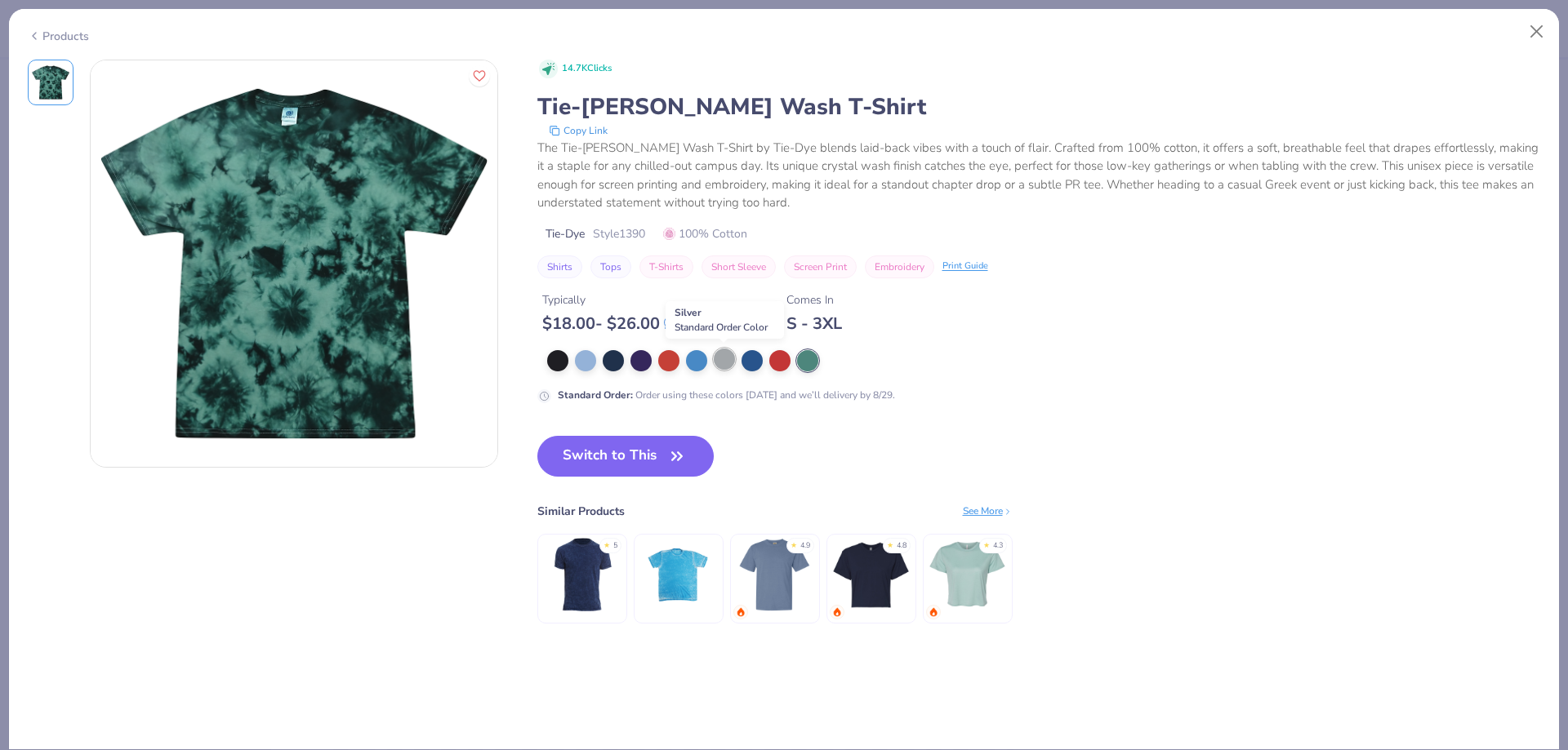
click at [725, 355] on div at bounding box center [725, 359] width 21 height 21
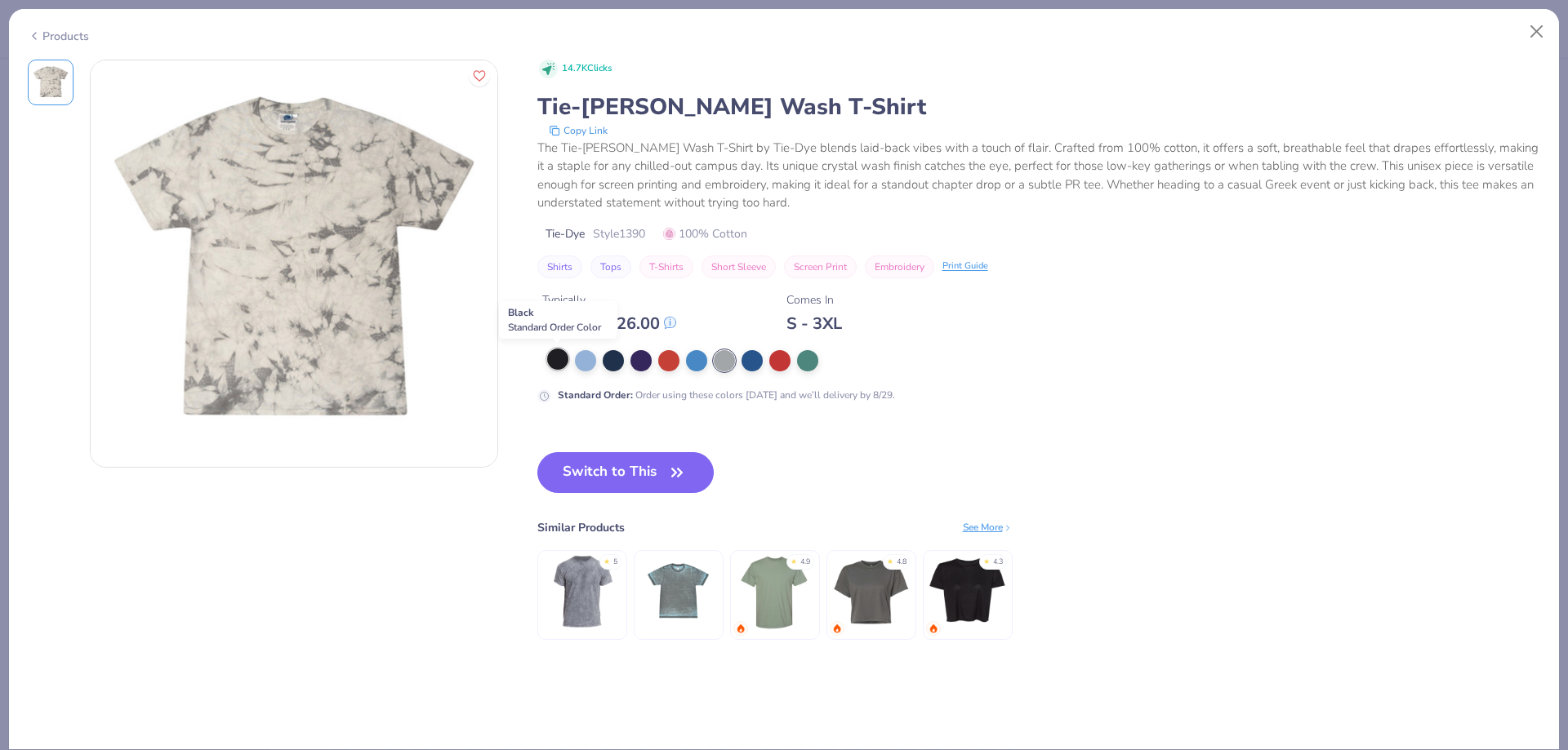
click at [565, 358] on div at bounding box center [558, 359] width 21 height 21
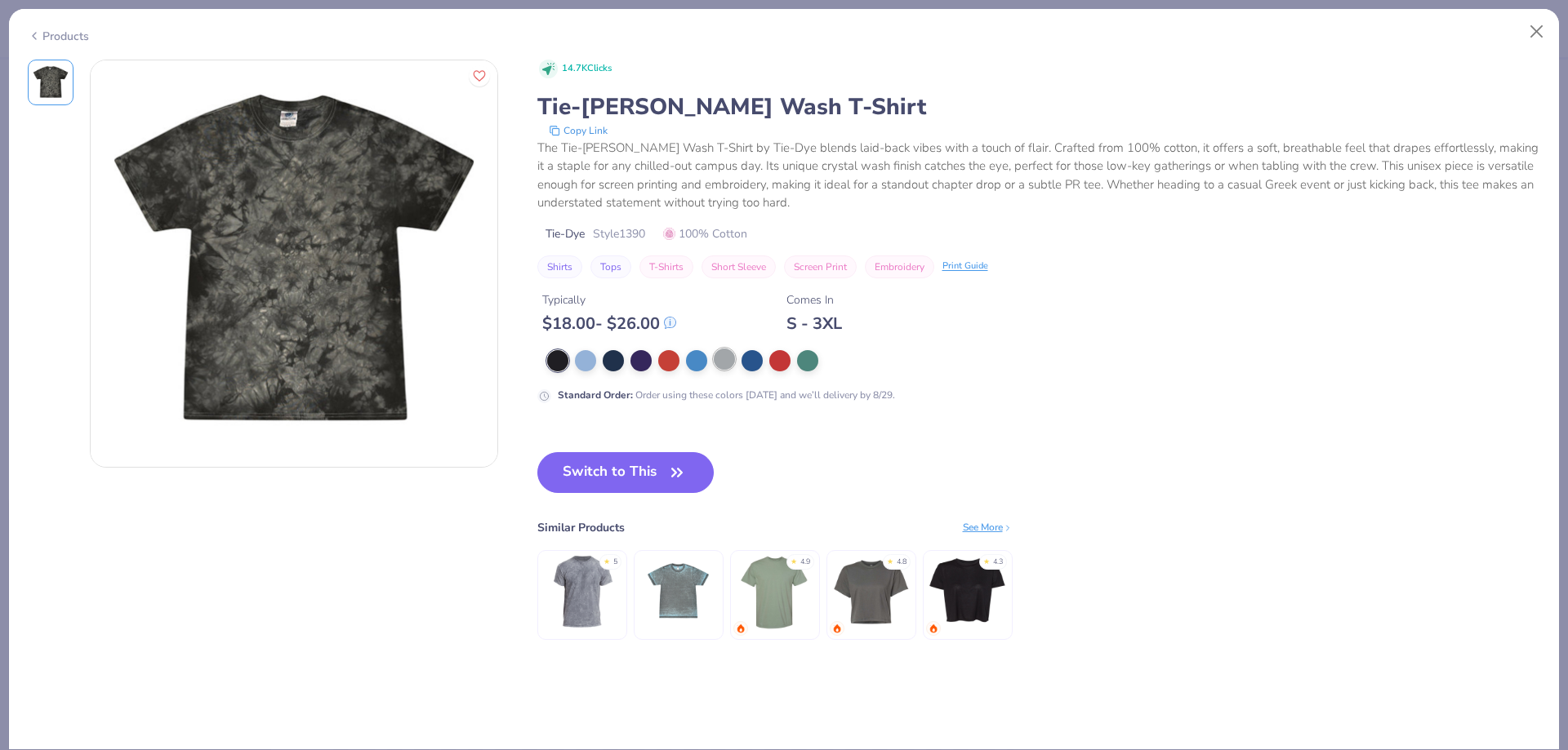
click at [733, 356] on div at bounding box center [725, 359] width 21 height 21
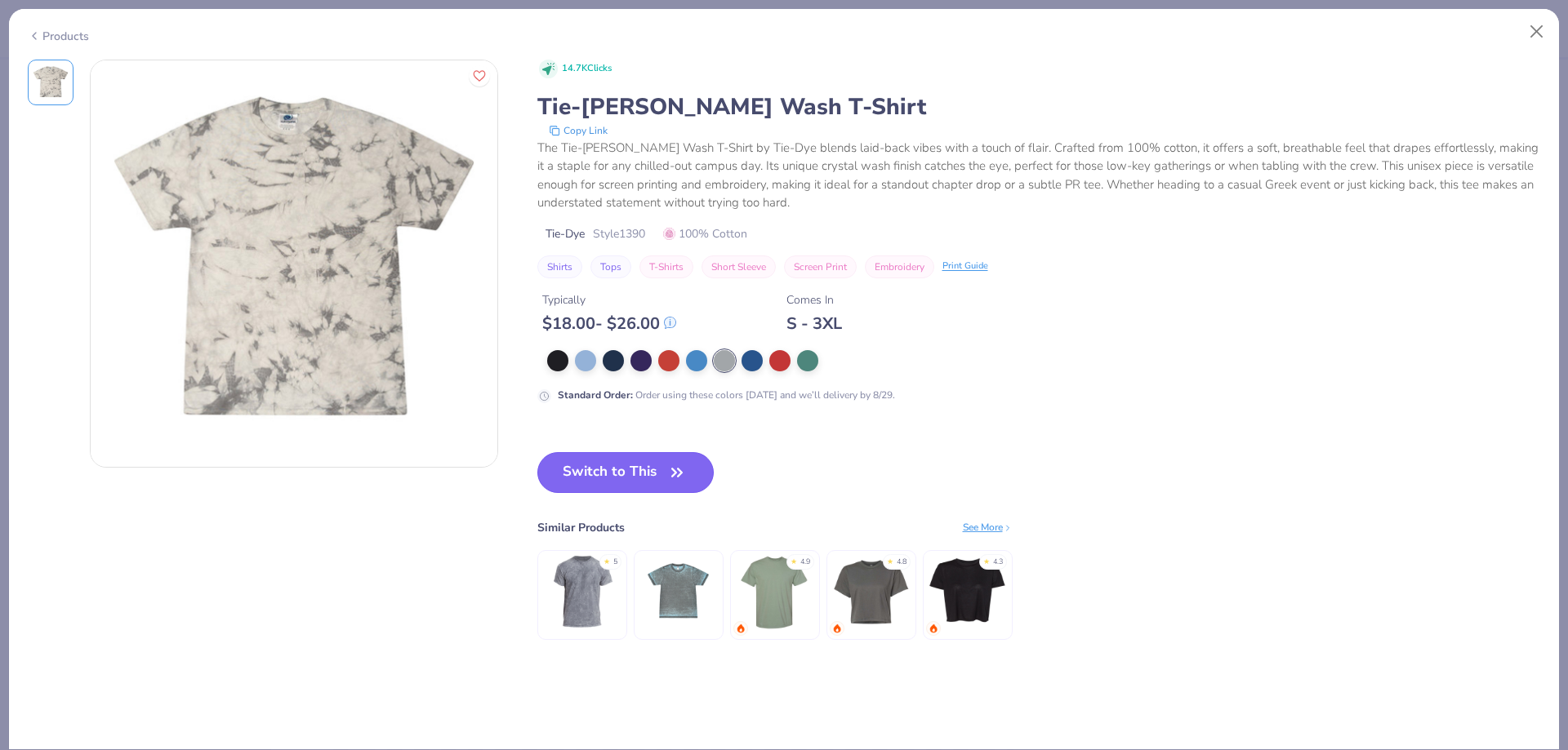
click at [651, 472] on button "Switch to This" at bounding box center [626, 472] width 178 height 41
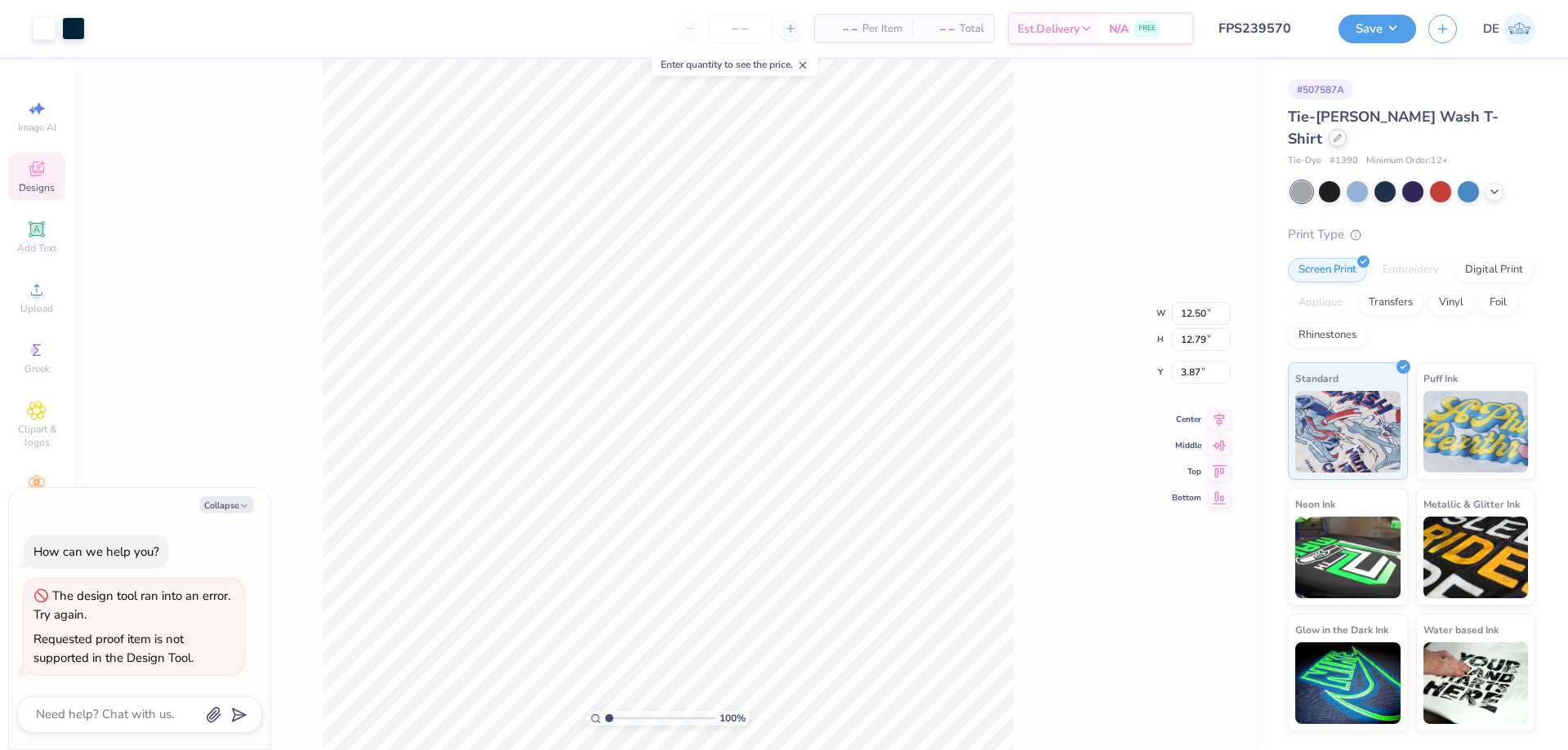
click at [1342, 134] on icon at bounding box center [1337, 138] width 9 height 9
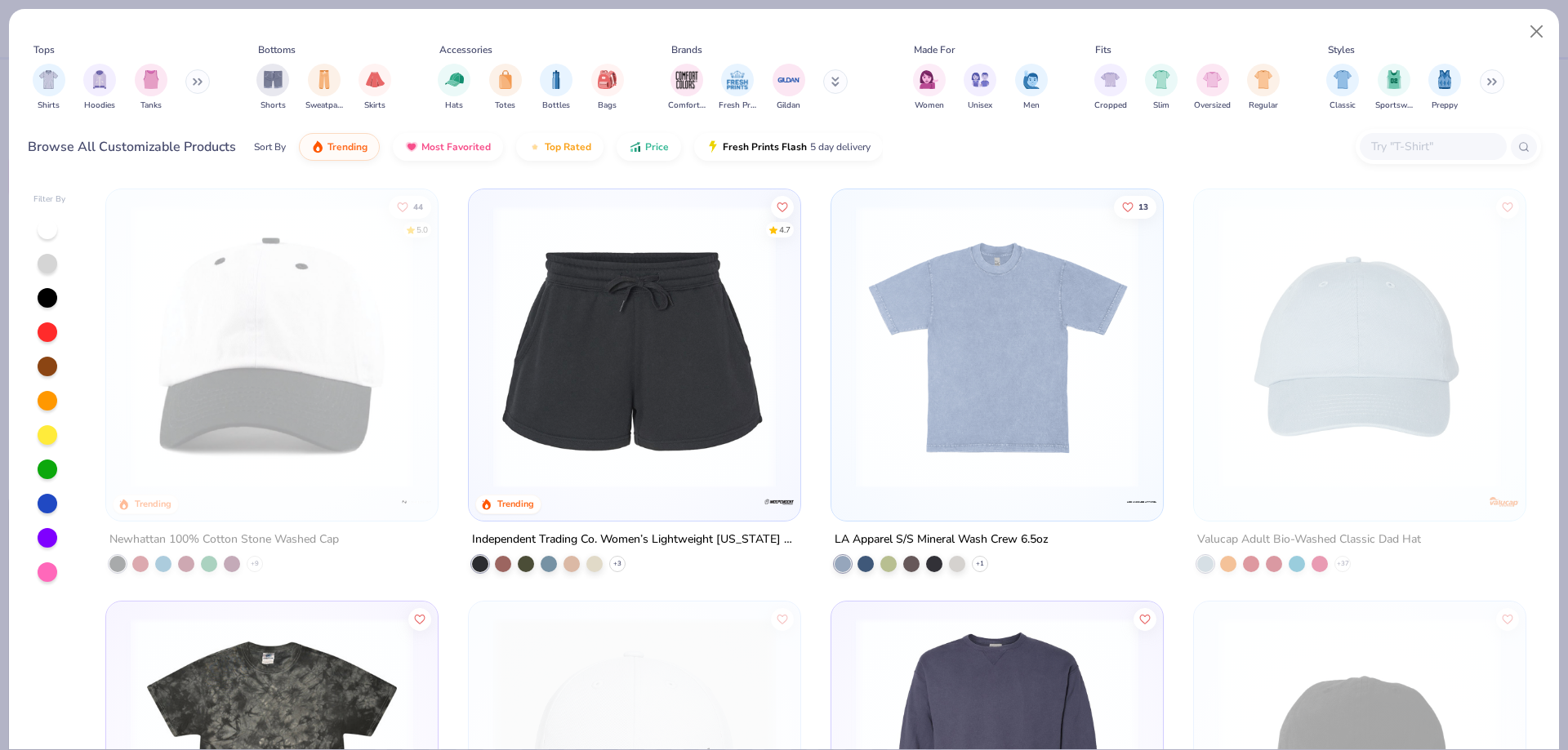
click at [1392, 140] on input "text" at bounding box center [1432, 147] width 126 height 19
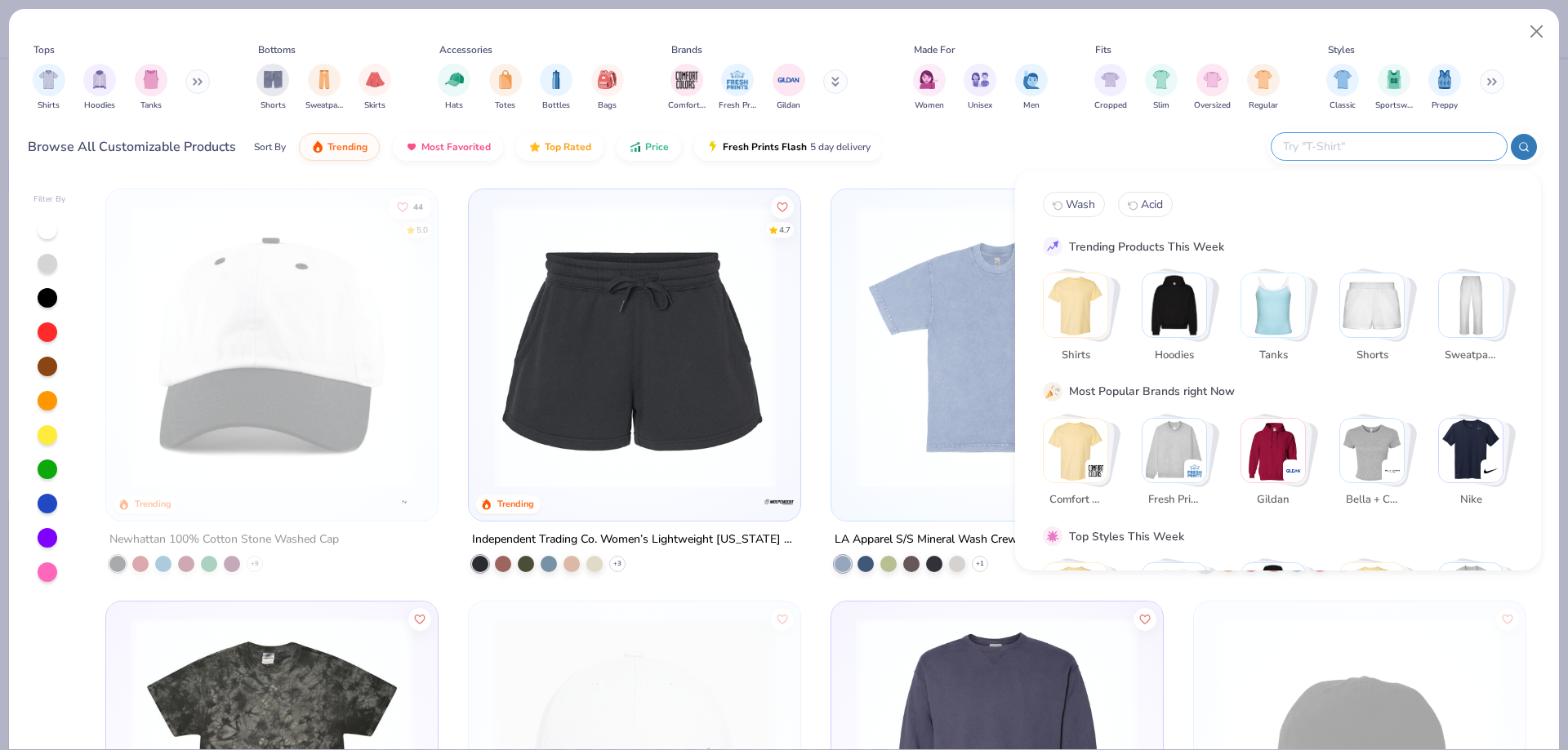
click at [1094, 309] on img "Stack Card Button Shirts" at bounding box center [1075, 305] width 63 height 63
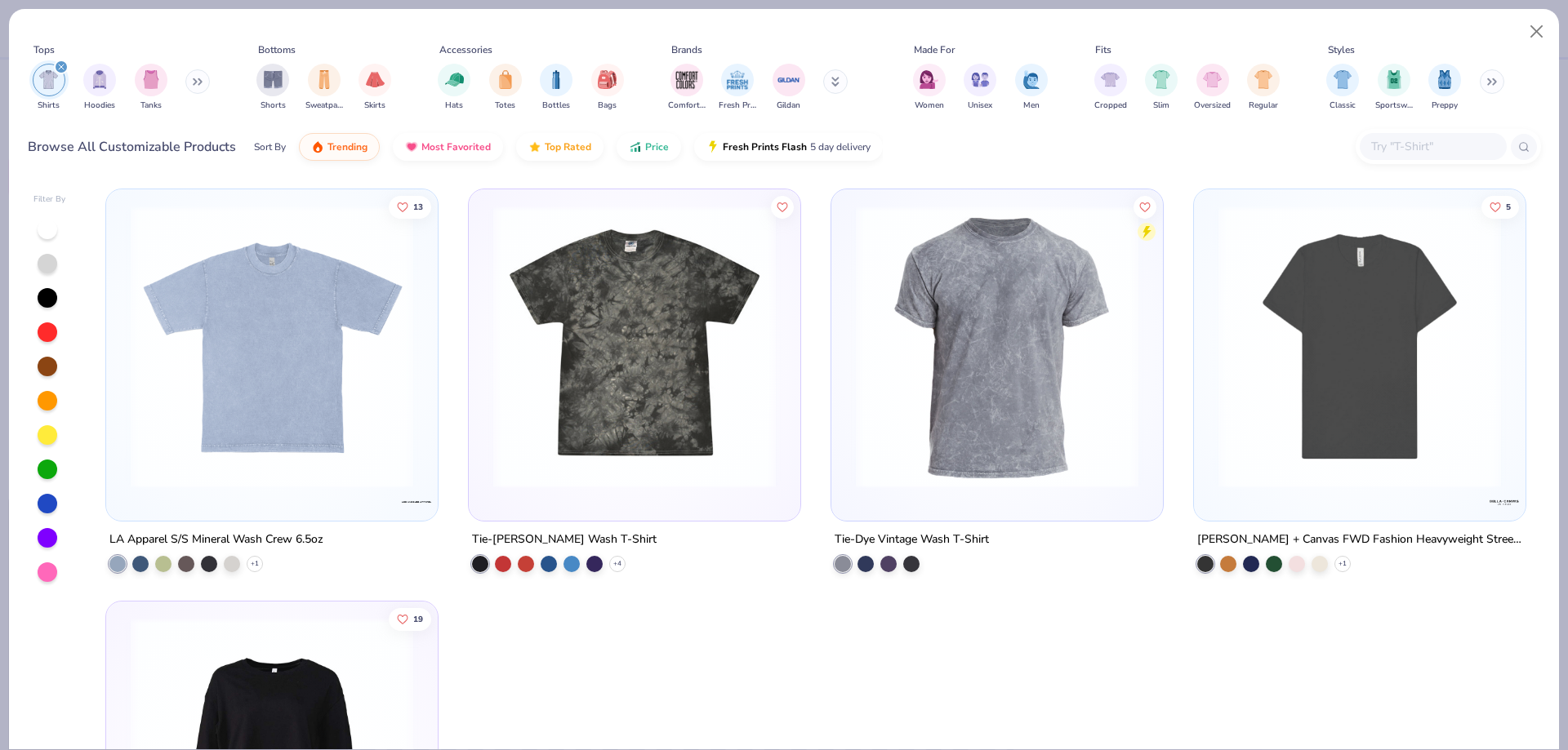
click at [973, 320] on img at bounding box center [996, 346] width 298 height 282
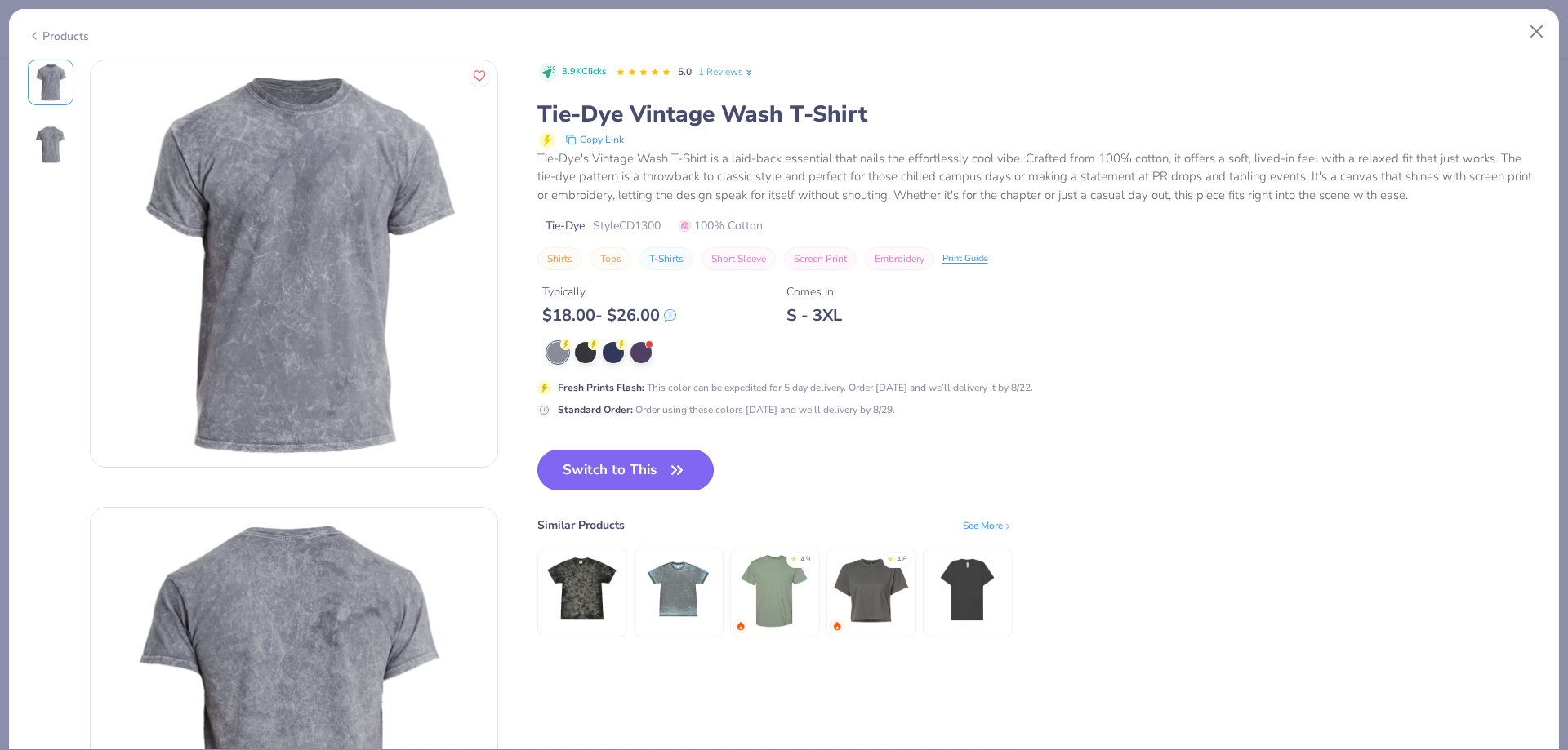
click at [604, 474] on button "Switch to This" at bounding box center [626, 470] width 178 height 41
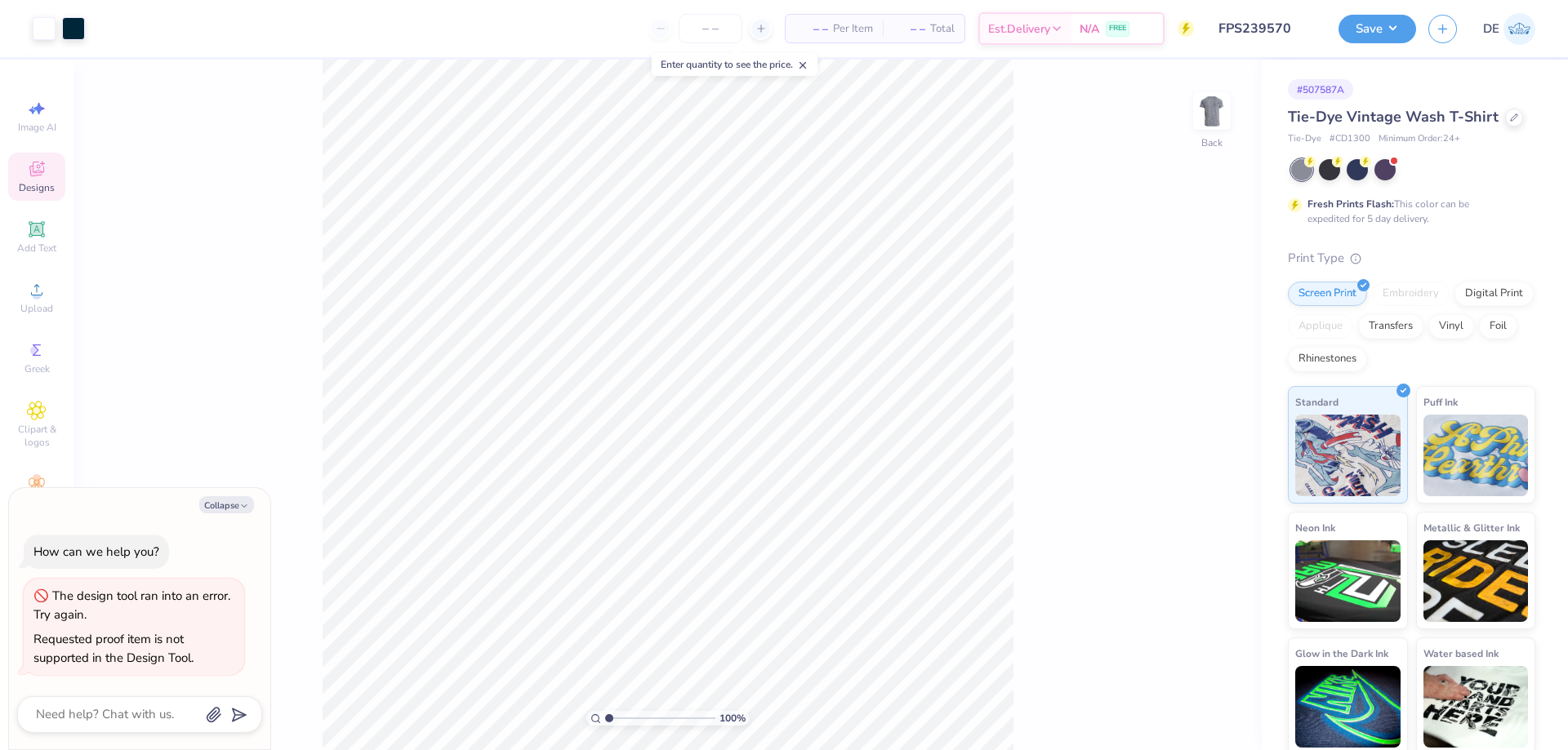
type textarea "x"
click at [1189, 344] on input "12.50" at bounding box center [1200, 342] width 59 height 23
type input "12"
type textarea "x"
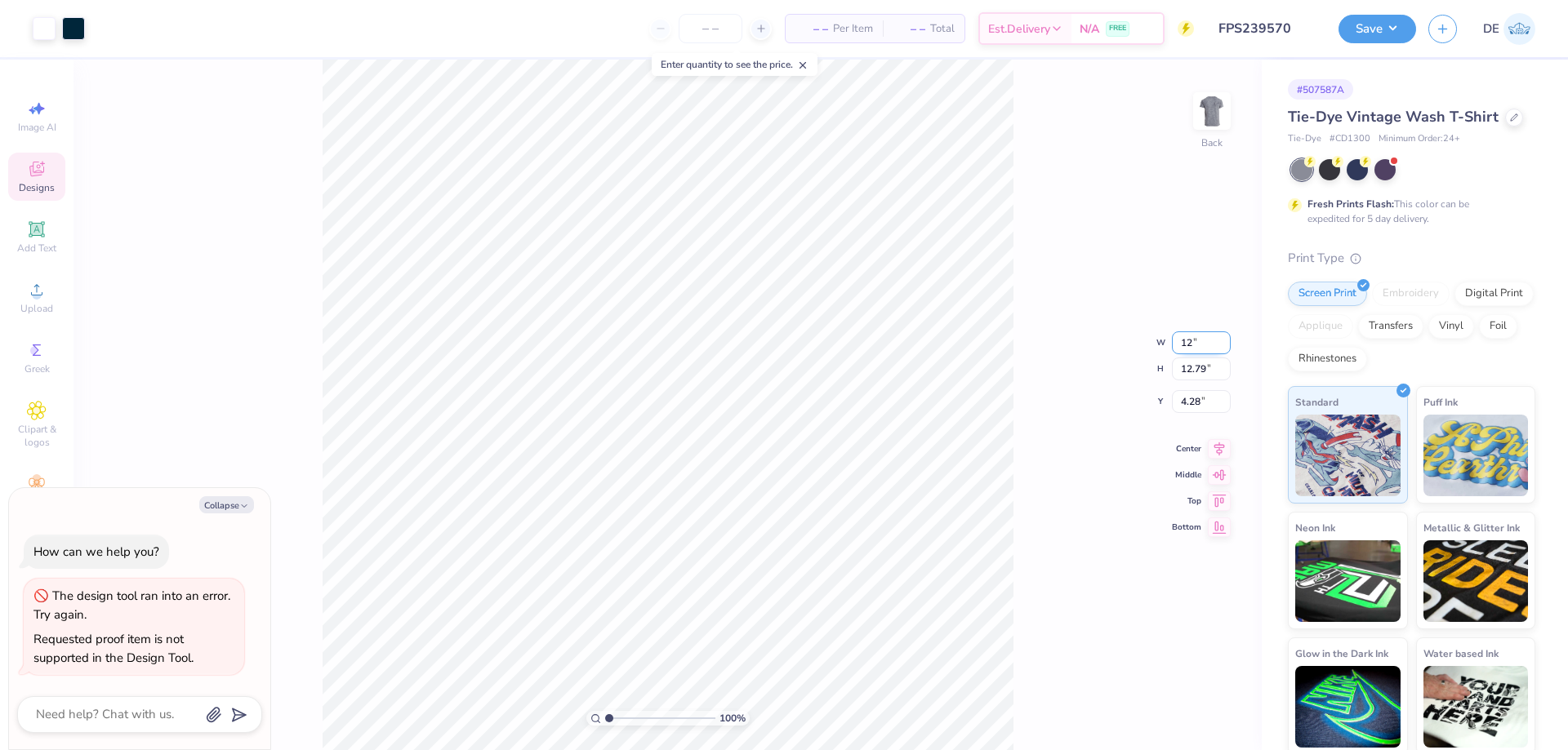
type input "12.00"
type input "12.28"
click at [1187, 398] on input "4.54" at bounding box center [1200, 388] width 59 height 23
type input "3"
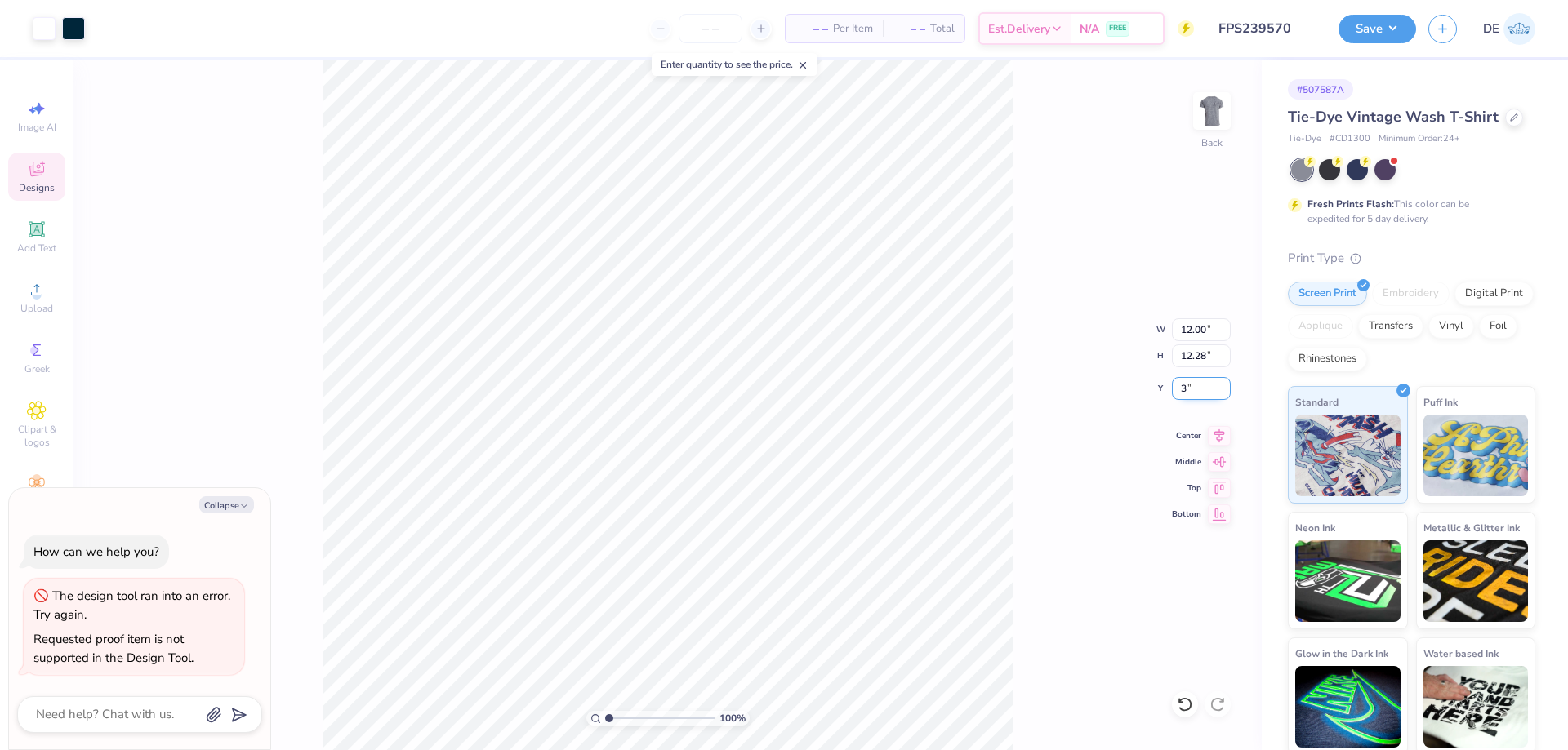
type textarea "x"
type input "3.00"
click at [1355, 176] on div at bounding box center [1357, 168] width 21 height 21
click at [1333, 169] on div at bounding box center [1329, 168] width 21 height 21
click at [1297, 168] on div at bounding box center [1301, 170] width 21 height 21
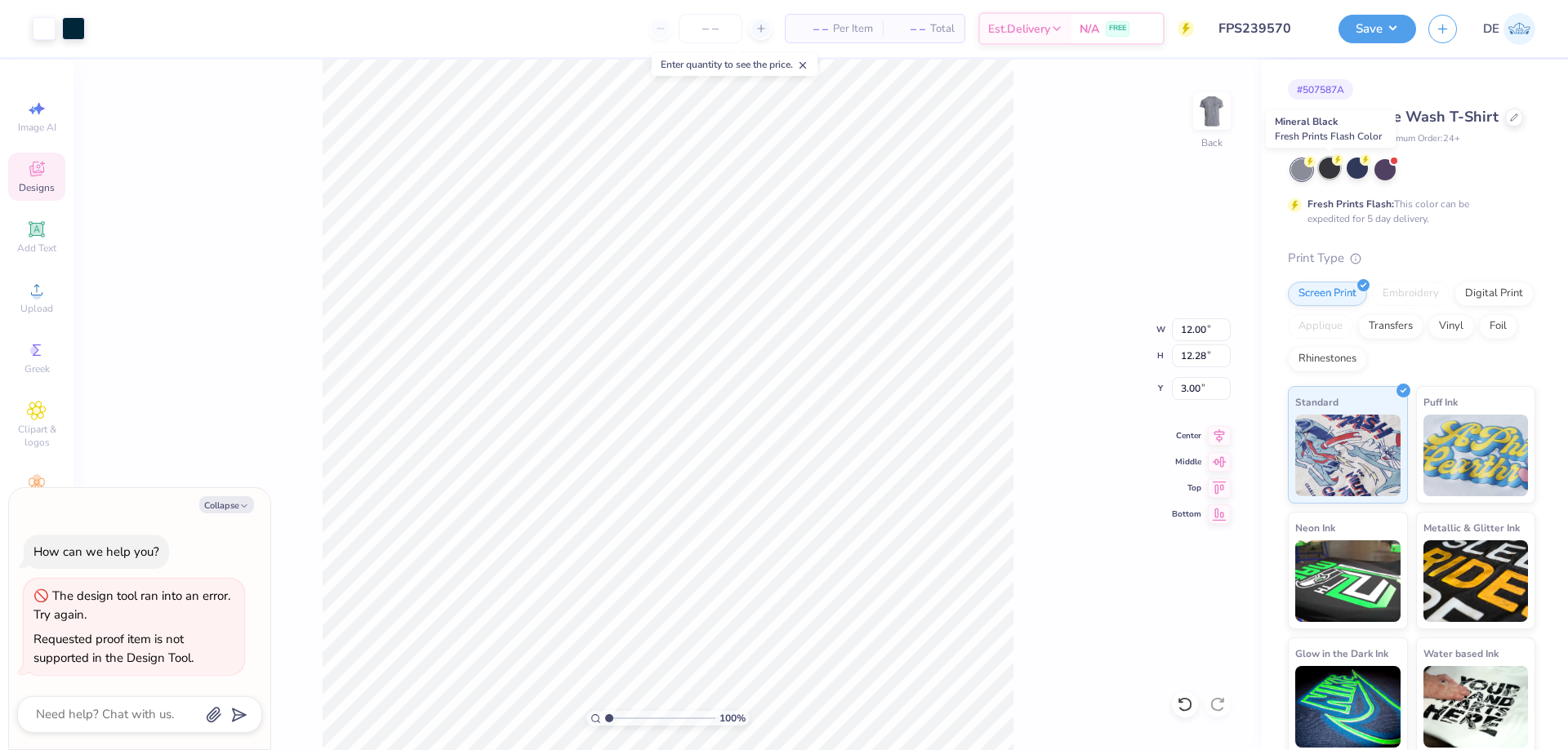
click at [1330, 170] on div at bounding box center [1329, 168] width 21 height 21
click at [1329, 170] on div at bounding box center [1329, 168] width 21 height 21
click at [1347, 169] on div at bounding box center [1357, 168] width 21 height 21
click at [1353, 169] on div at bounding box center [1357, 168] width 21 height 21
click at [1325, 169] on div at bounding box center [1329, 168] width 21 height 21
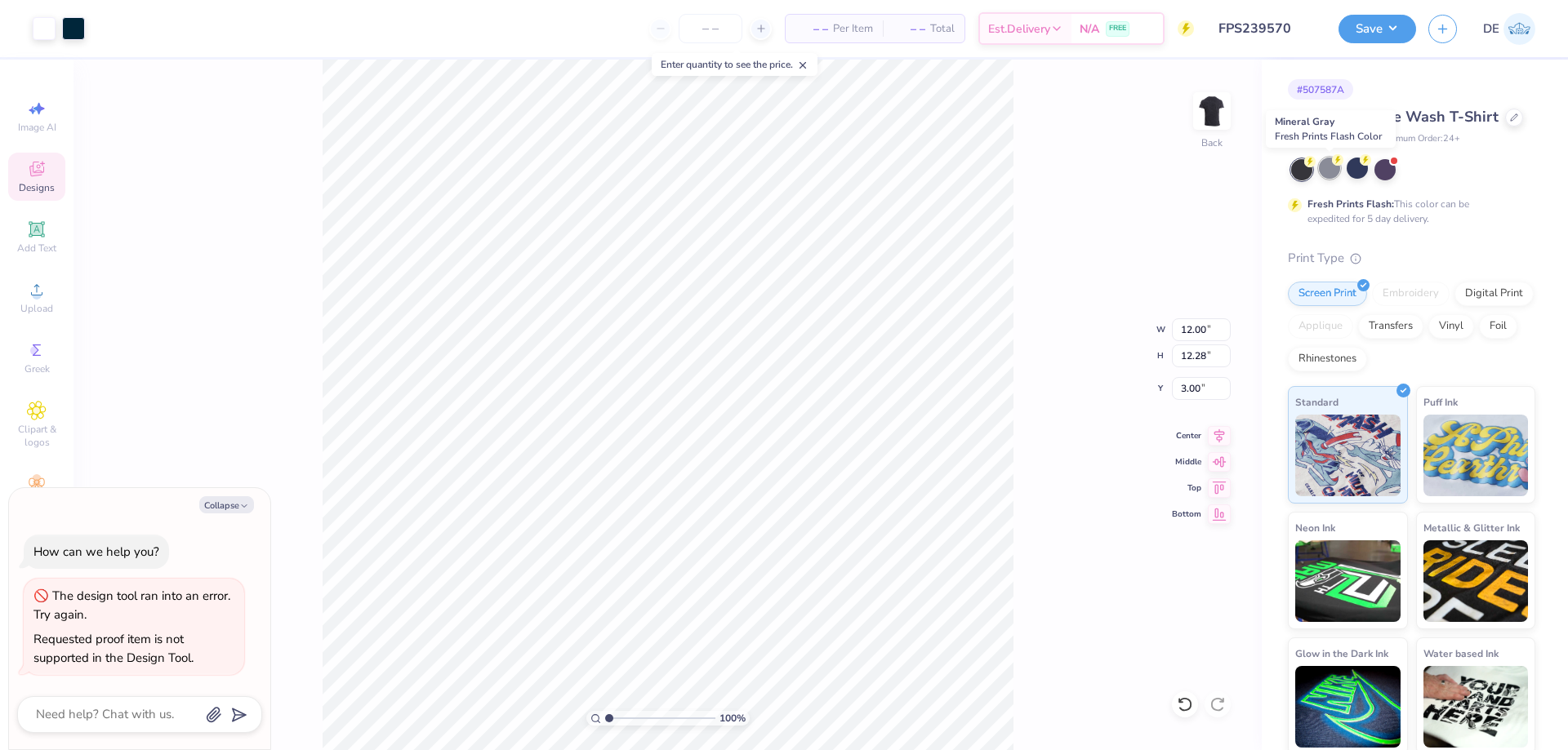
type textarea "x"
click at [1176, 333] on input "12.00" at bounding box center [1200, 330] width 59 height 23
click at [1176, 331] on input "12.00" at bounding box center [1200, 330] width 59 height 23
type input "11"
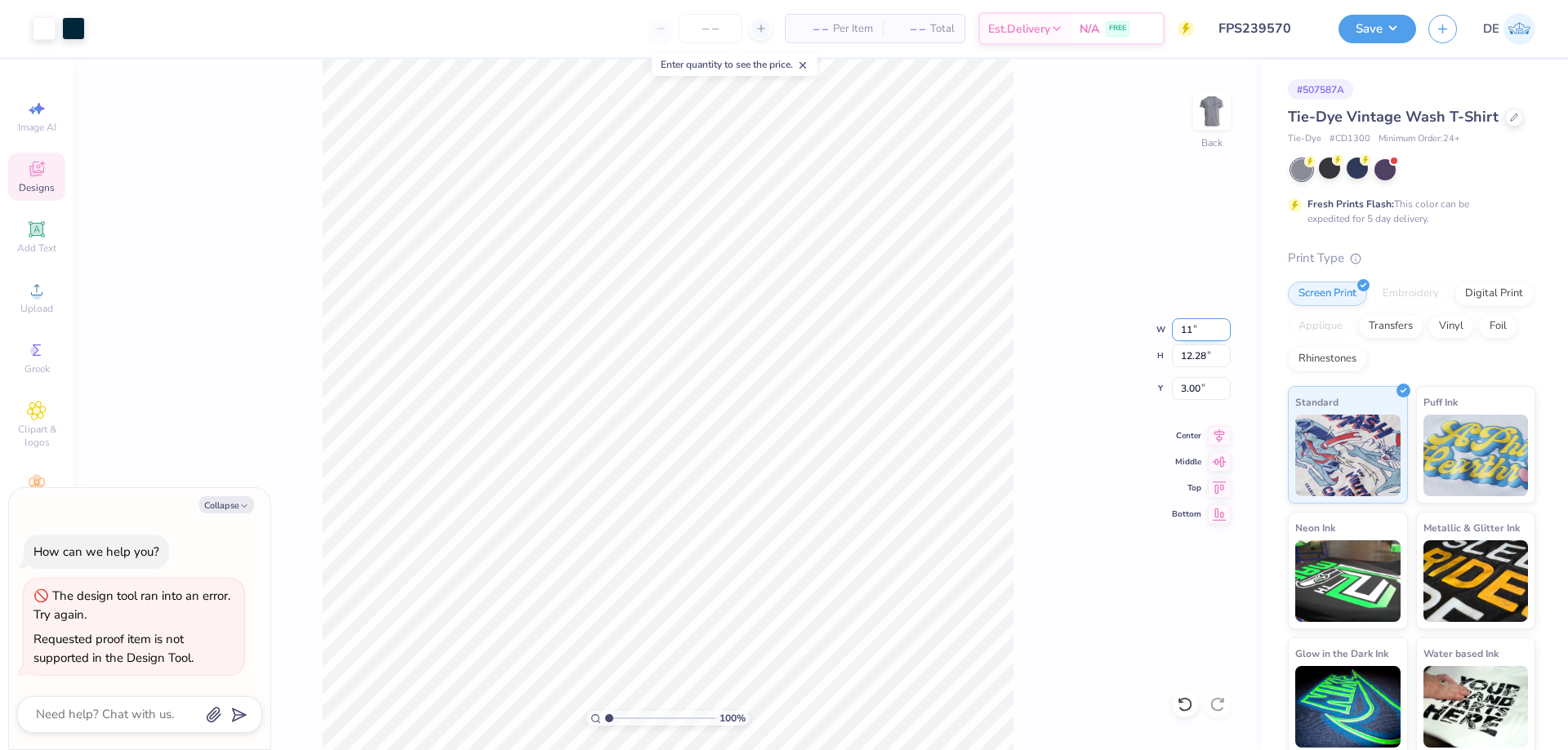
type textarea "x"
type input "11.00"
type input "11.26"
click at [1185, 392] on input "3.51" at bounding box center [1200, 388] width 59 height 23
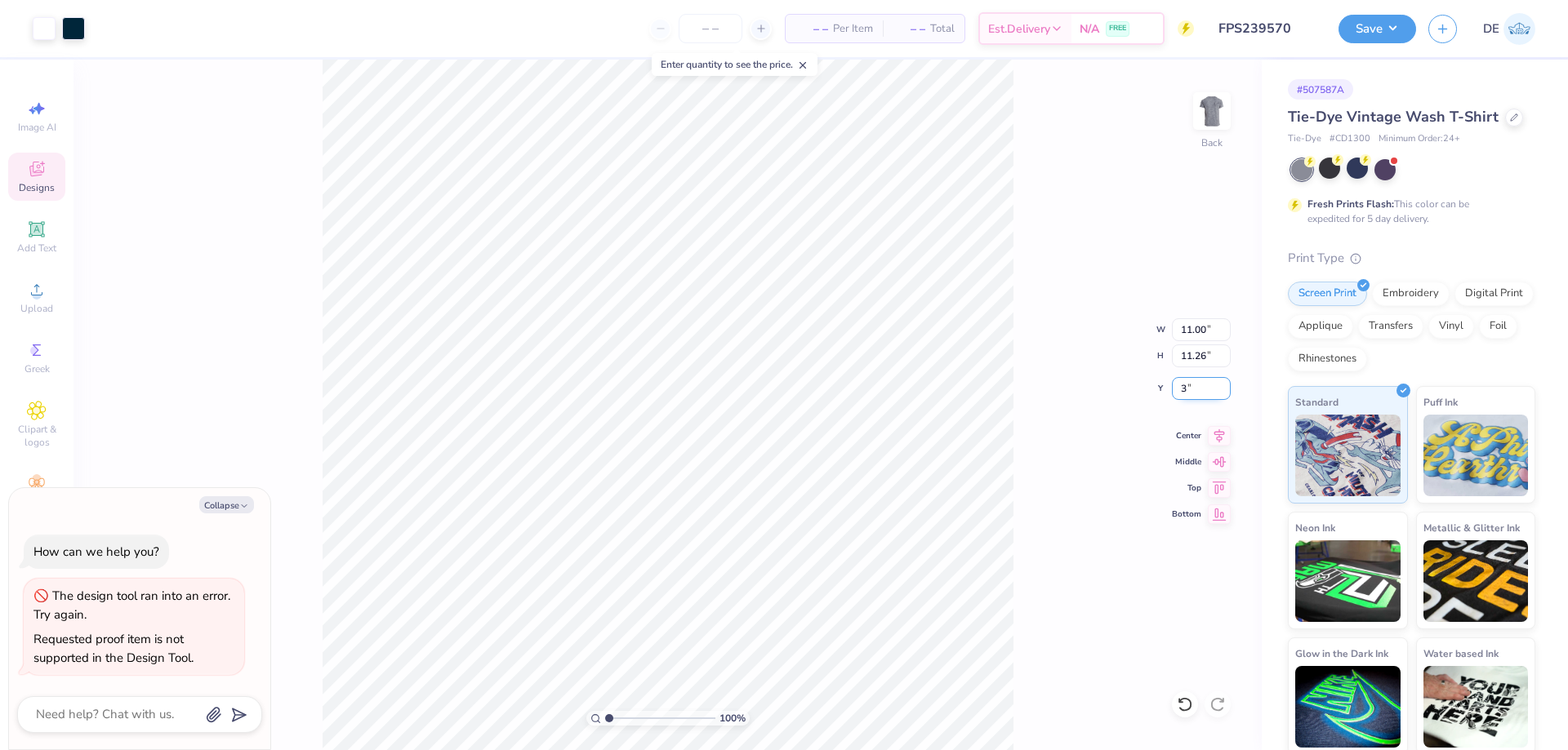
type input "3"
type textarea "x"
type input "3.00"
click at [1510, 116] on icon at bounding box center [1513, 116] width 9 height 9
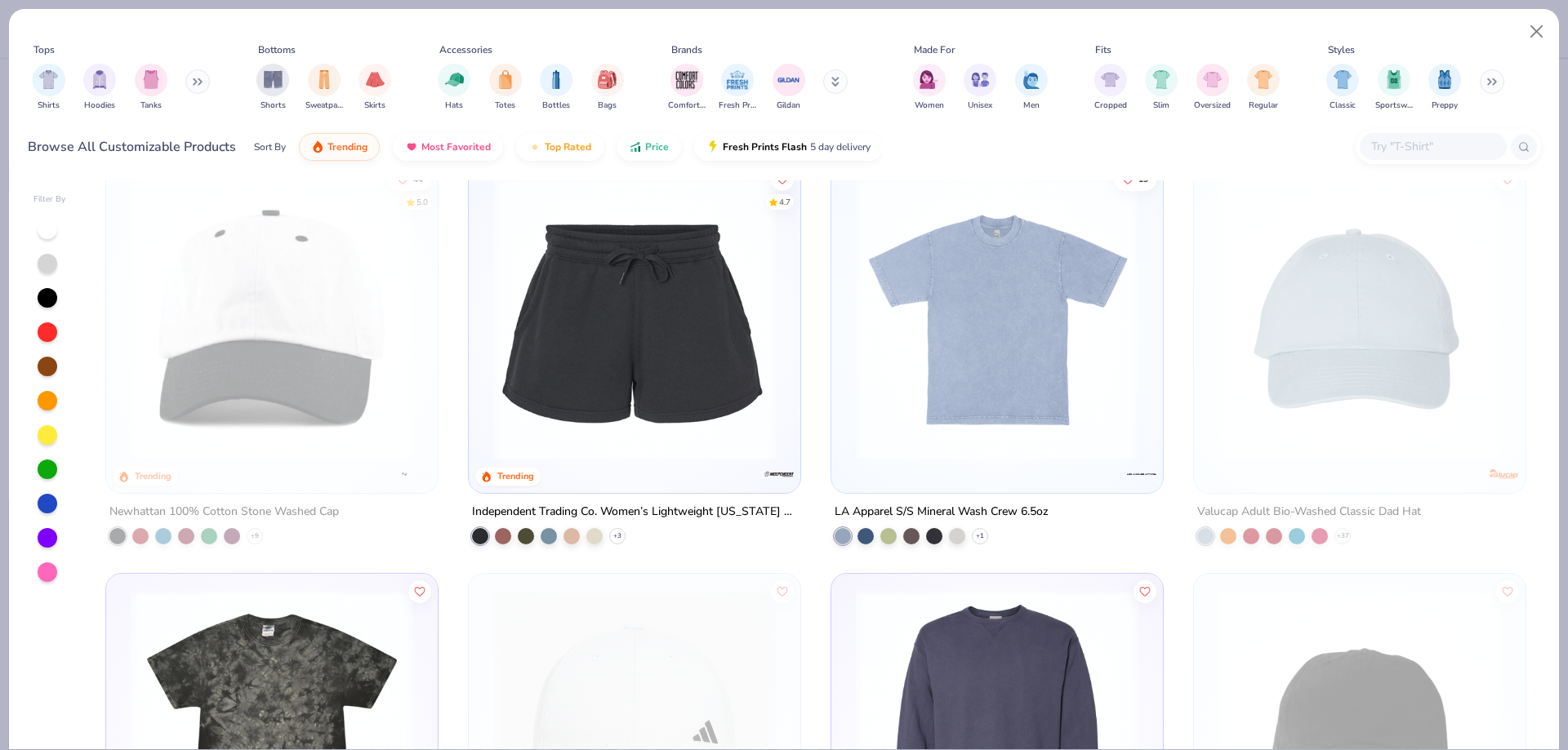
scroll to position [82, 0]
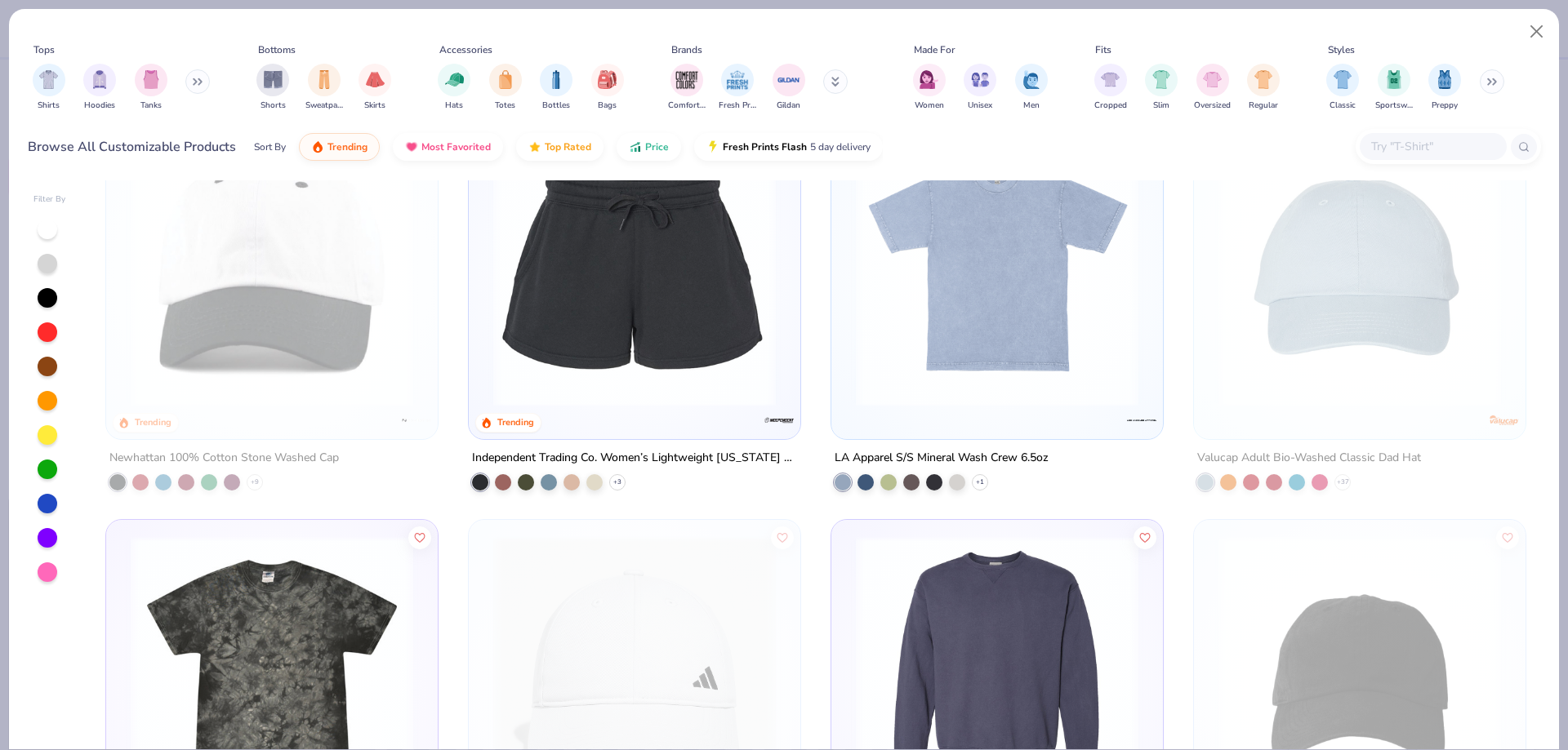
click at [975, 310] on div "44 5.0 Trending Newhattan 100% Cotton Stone Washed Cap + 9 4.7 Trending Indepen…" at bounding box center [815, 464] width 1450 height 569
click at [972, 319] on img at bounding box center [996, 265] width 298 height 282
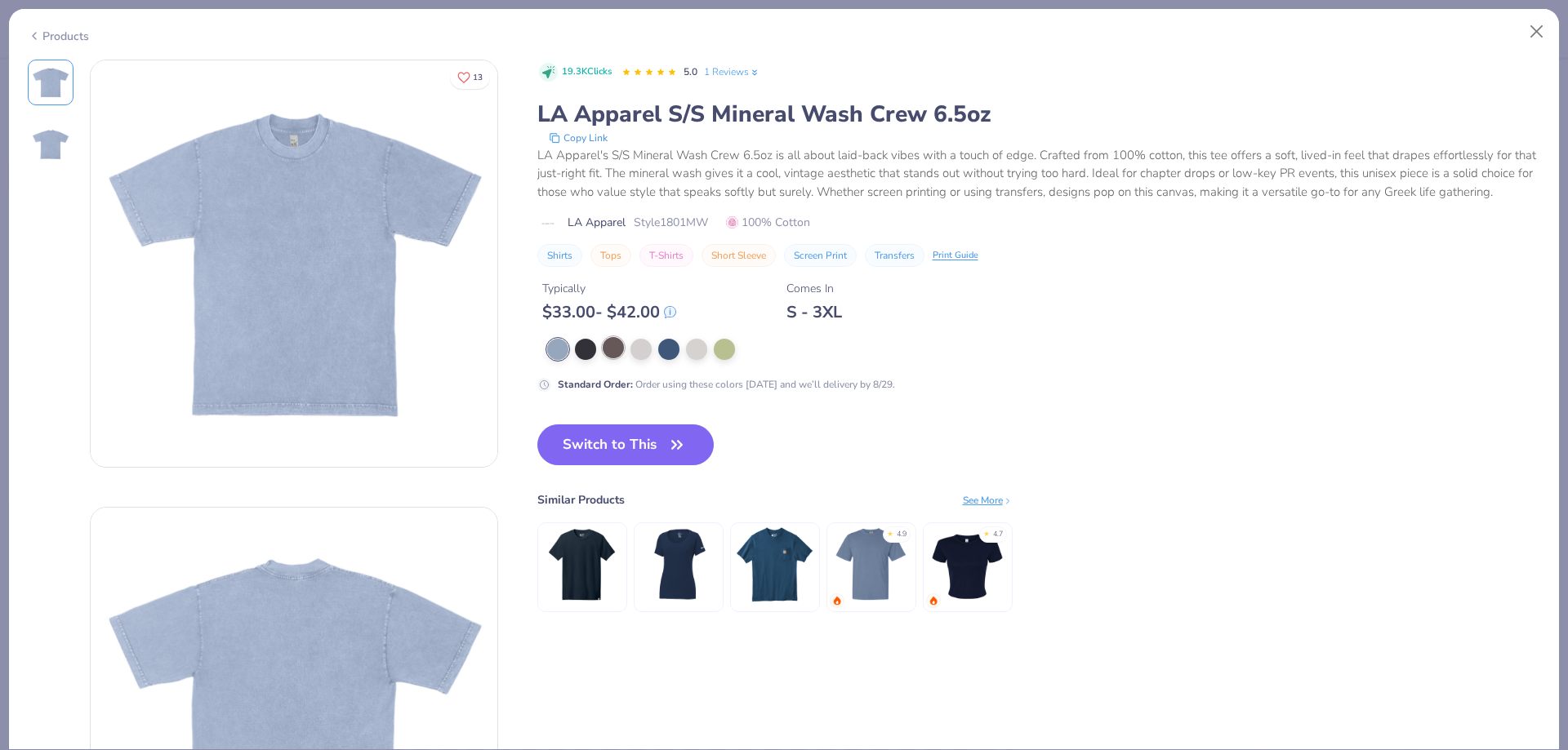
click at [610, 359] on div at bounding box center [613, 347] width 21 height 21
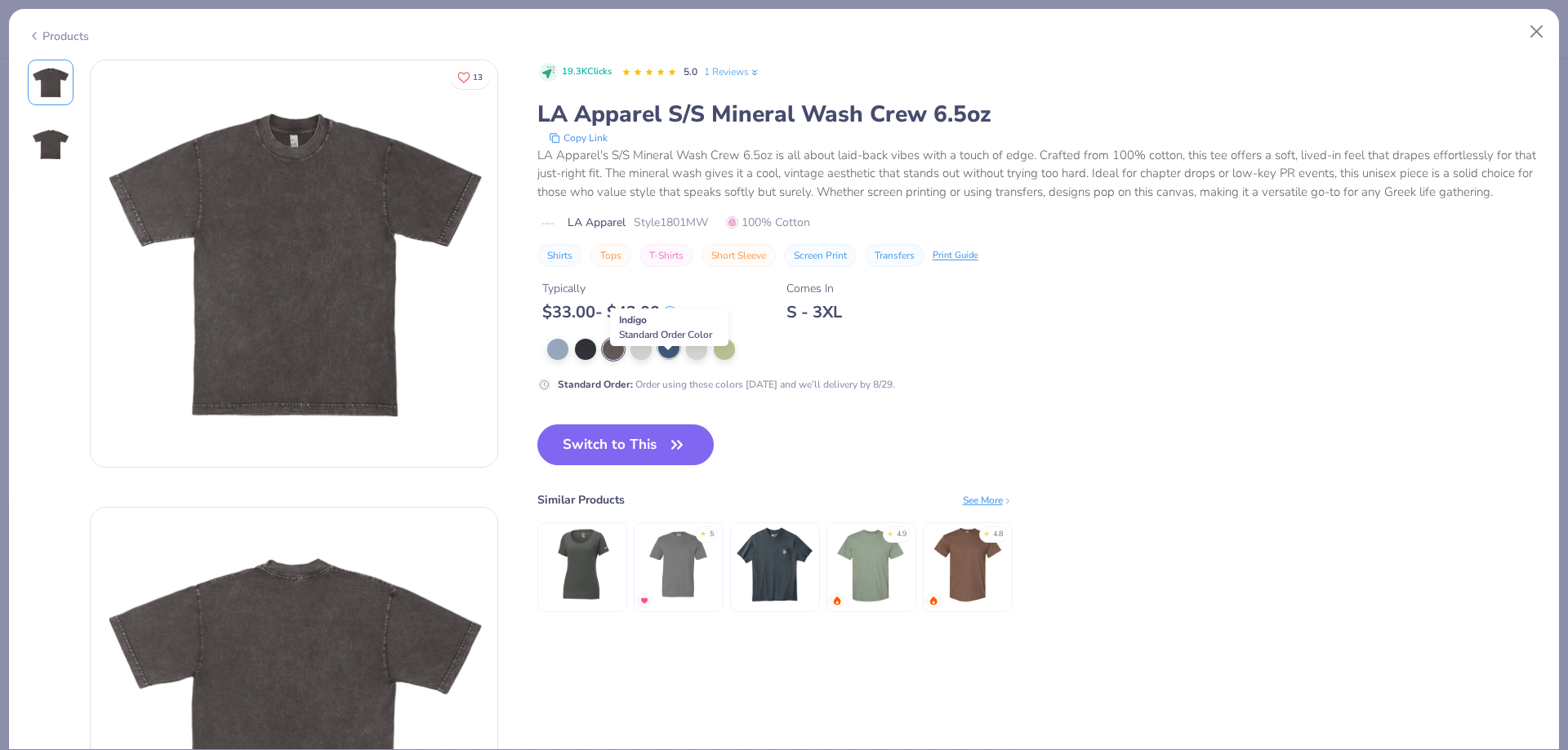
click at [670, 359] on div at bounding box center [669, 347] width 21 height 21
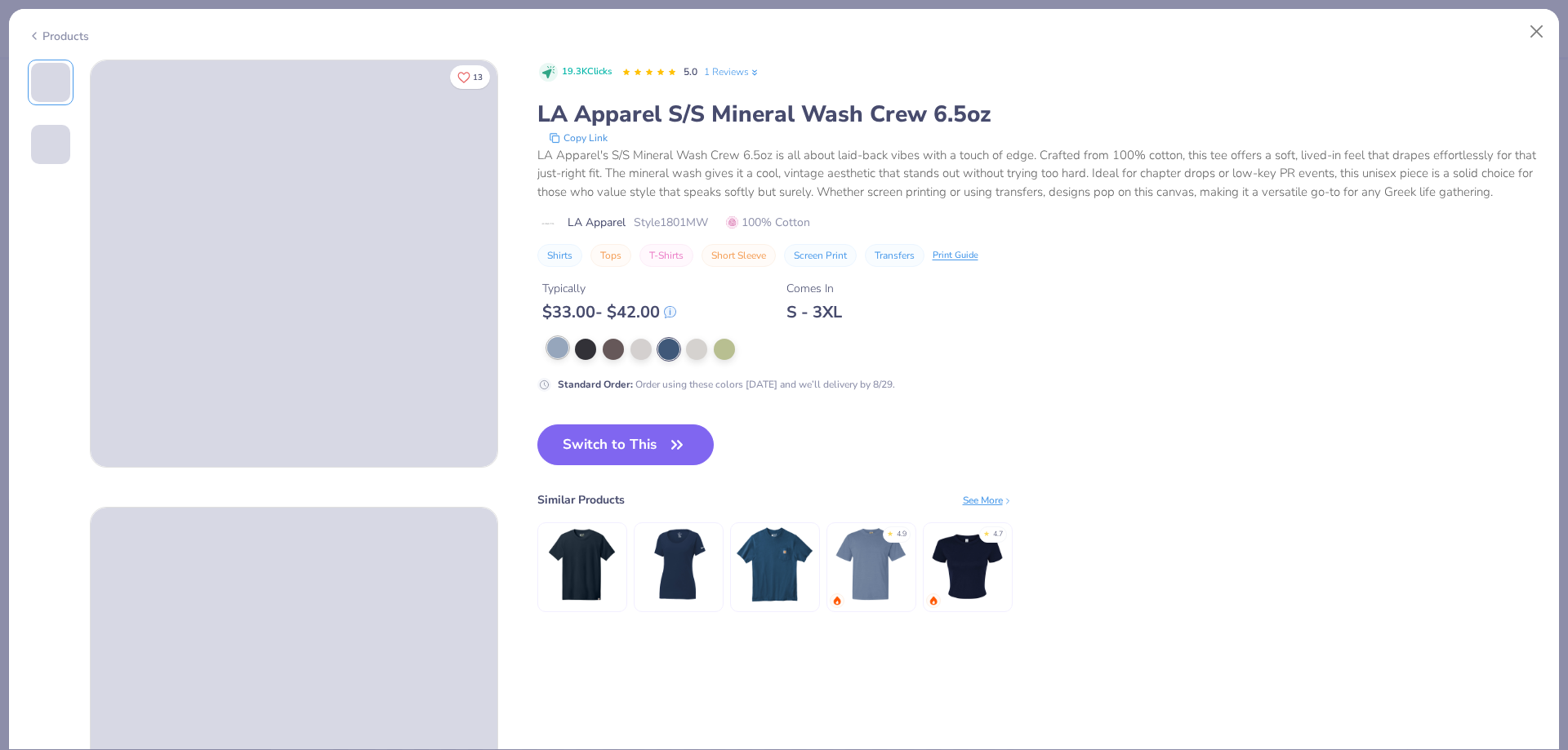
click at [566, 359] on div at bounding box center [558, 347] width 21 height 21
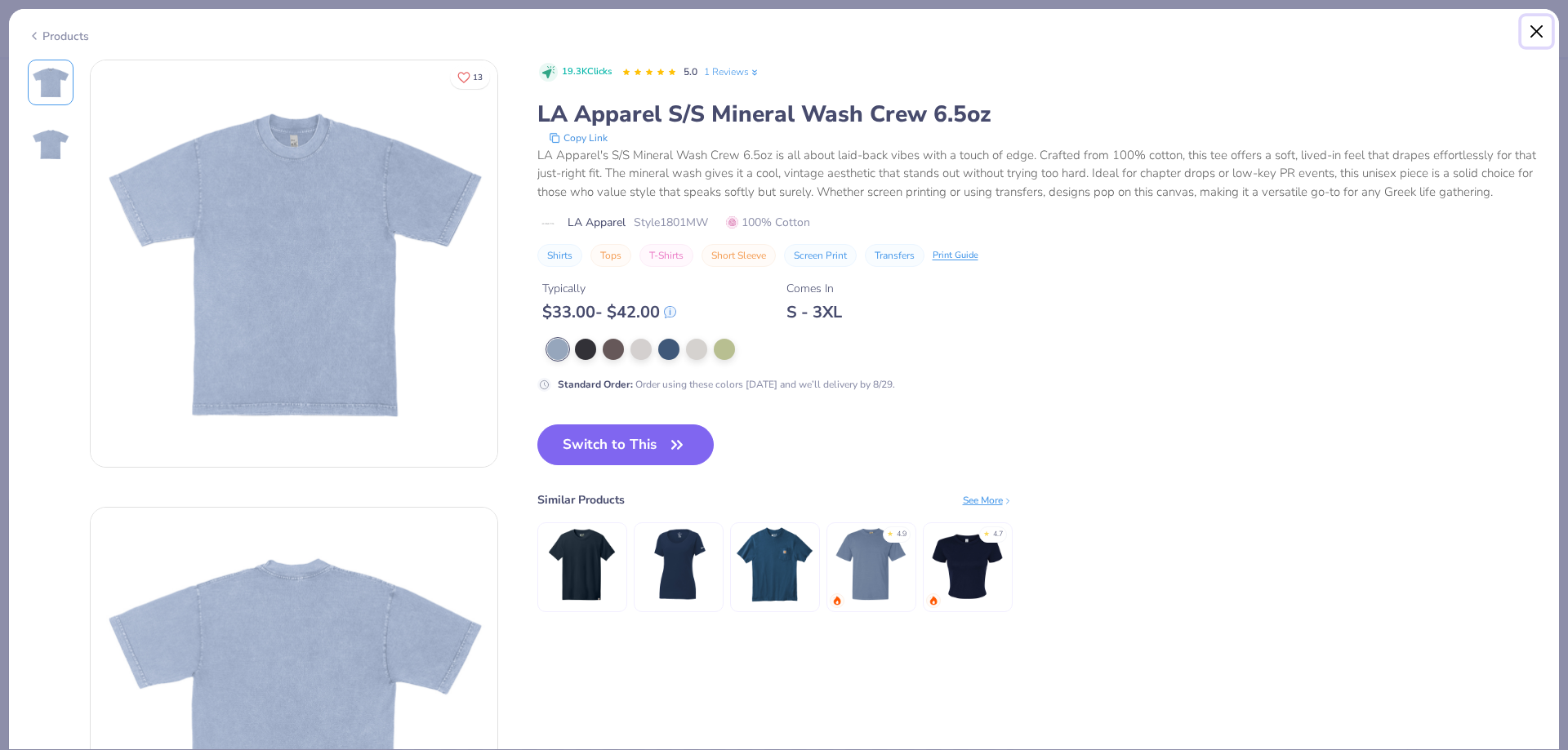
click at [1530, 33] on button "Close" at bounding box center [1536, 32] width 31 height 31
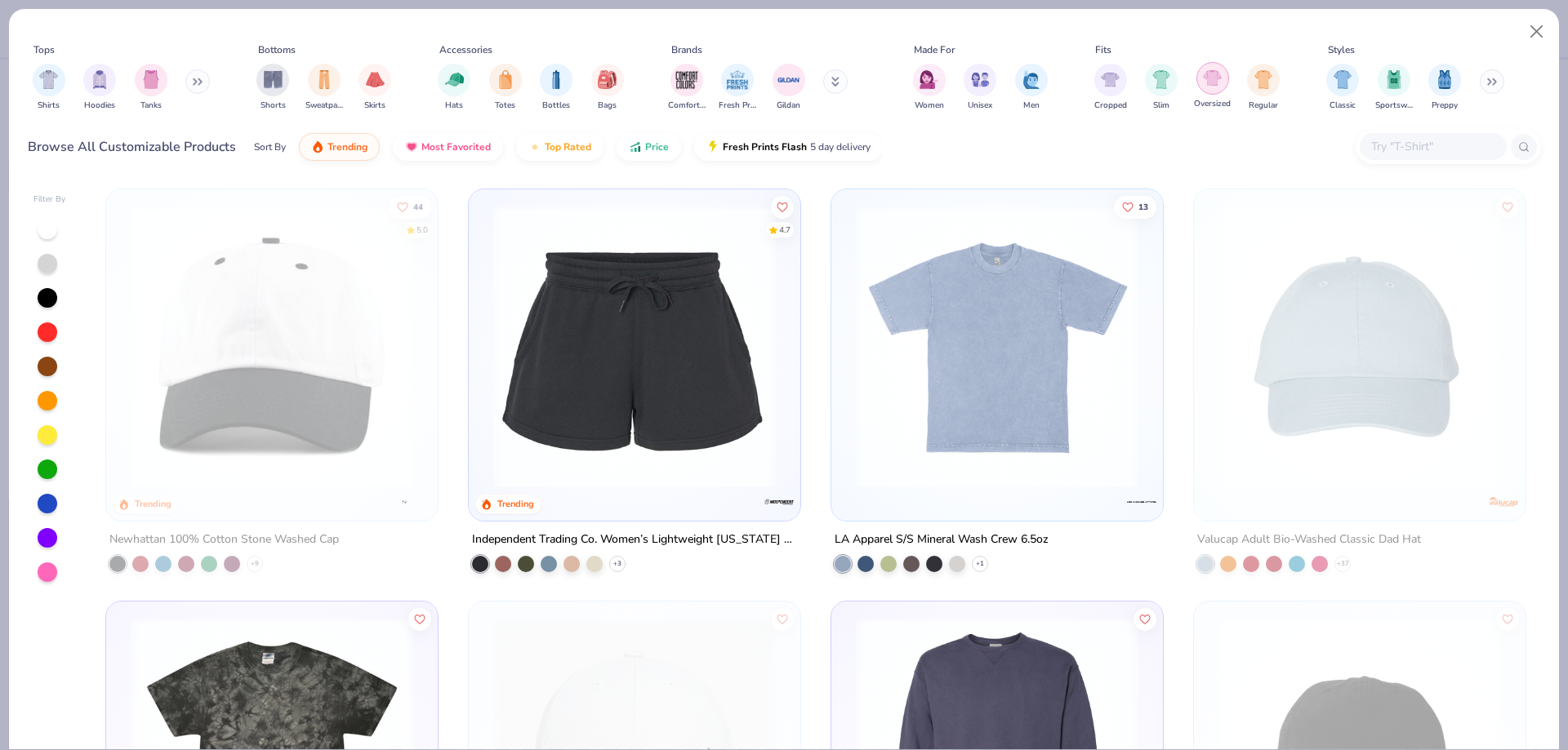
click at [1220, 82] on img "filter for Oversized" at bounding box center [1212, 78] width 19 height 19
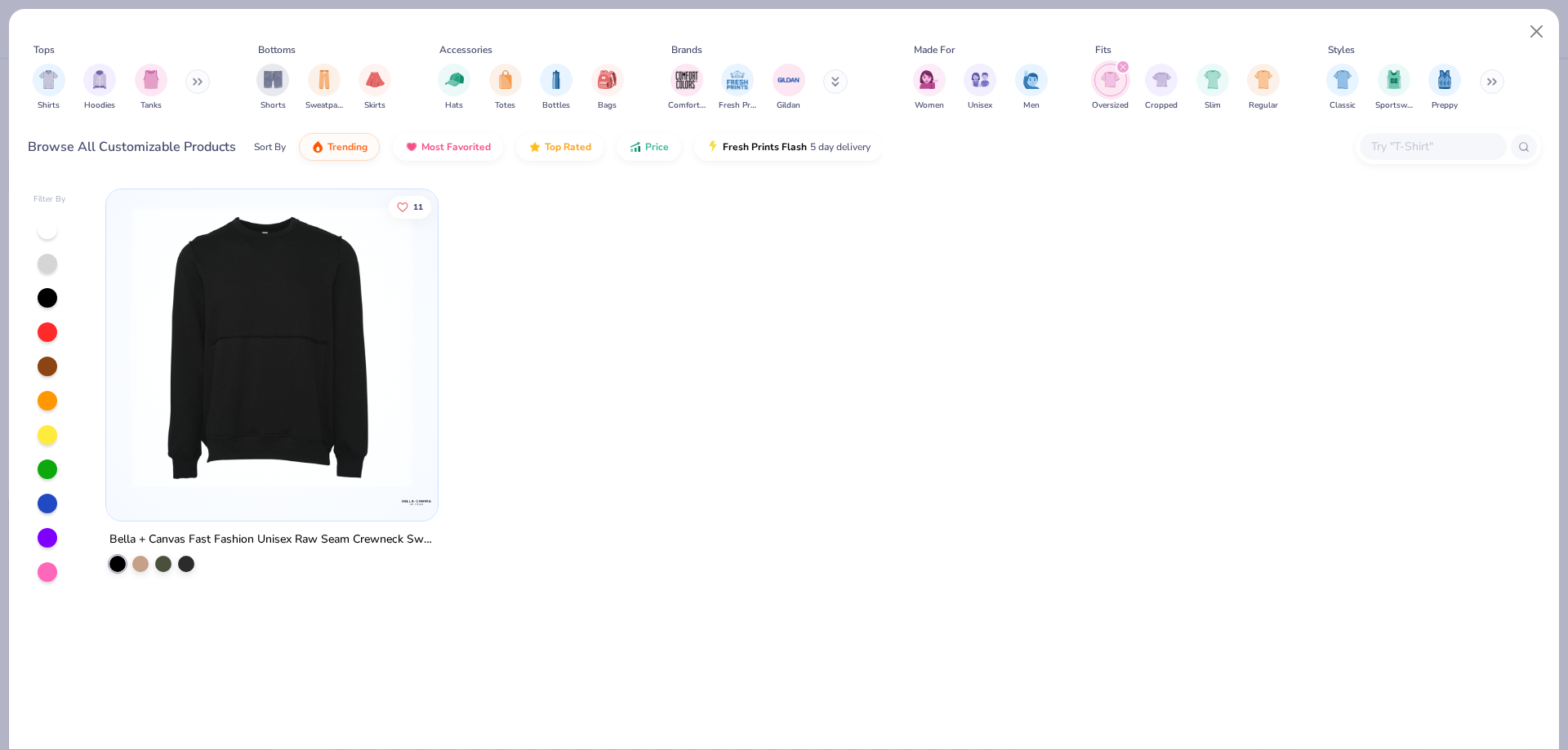
click at [196, 82] on icon at bounding box center [195, 82] width 3 height 6
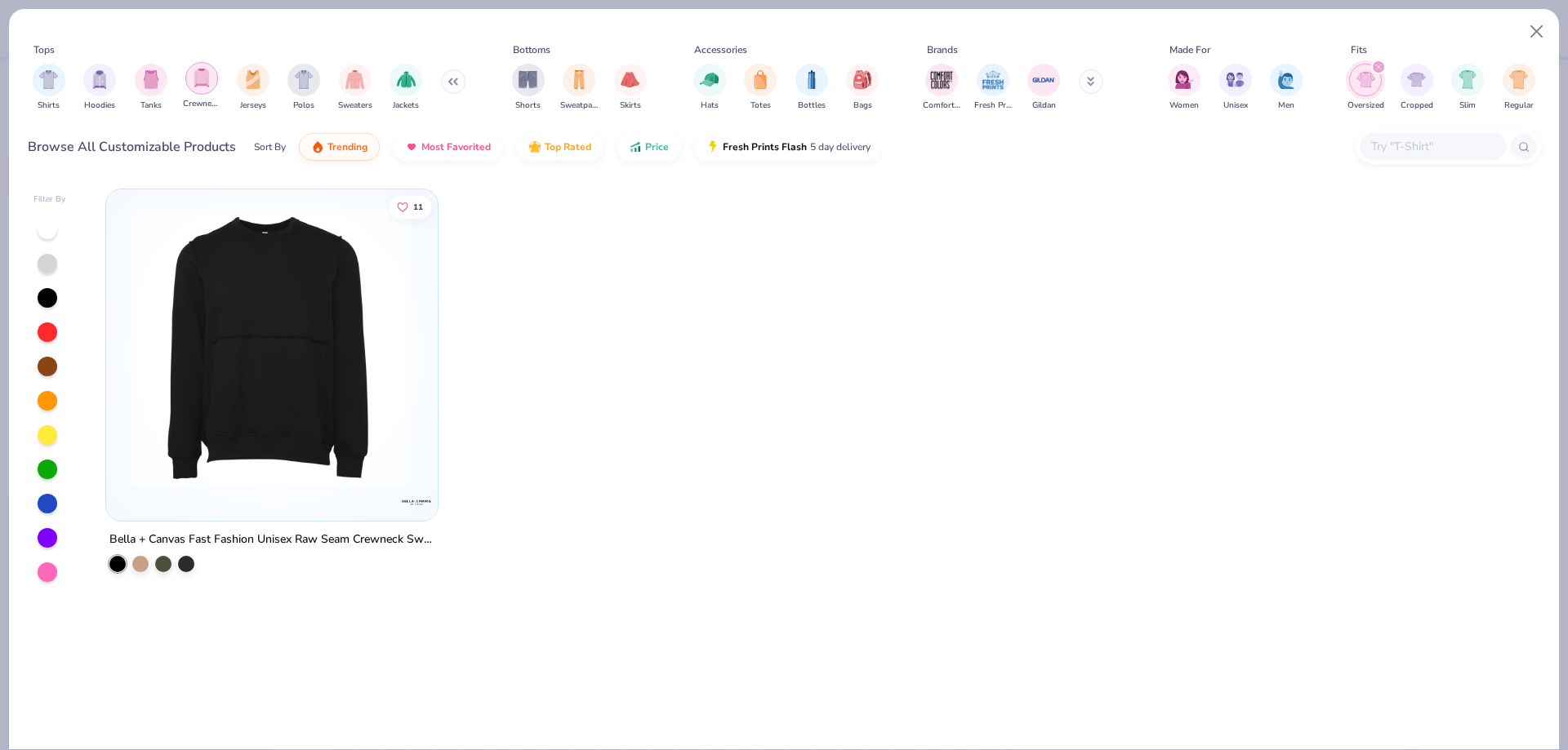
click at [194, 75] on img "filter for Crewnecks" at bounding box center [202, 78] width 18 height 19
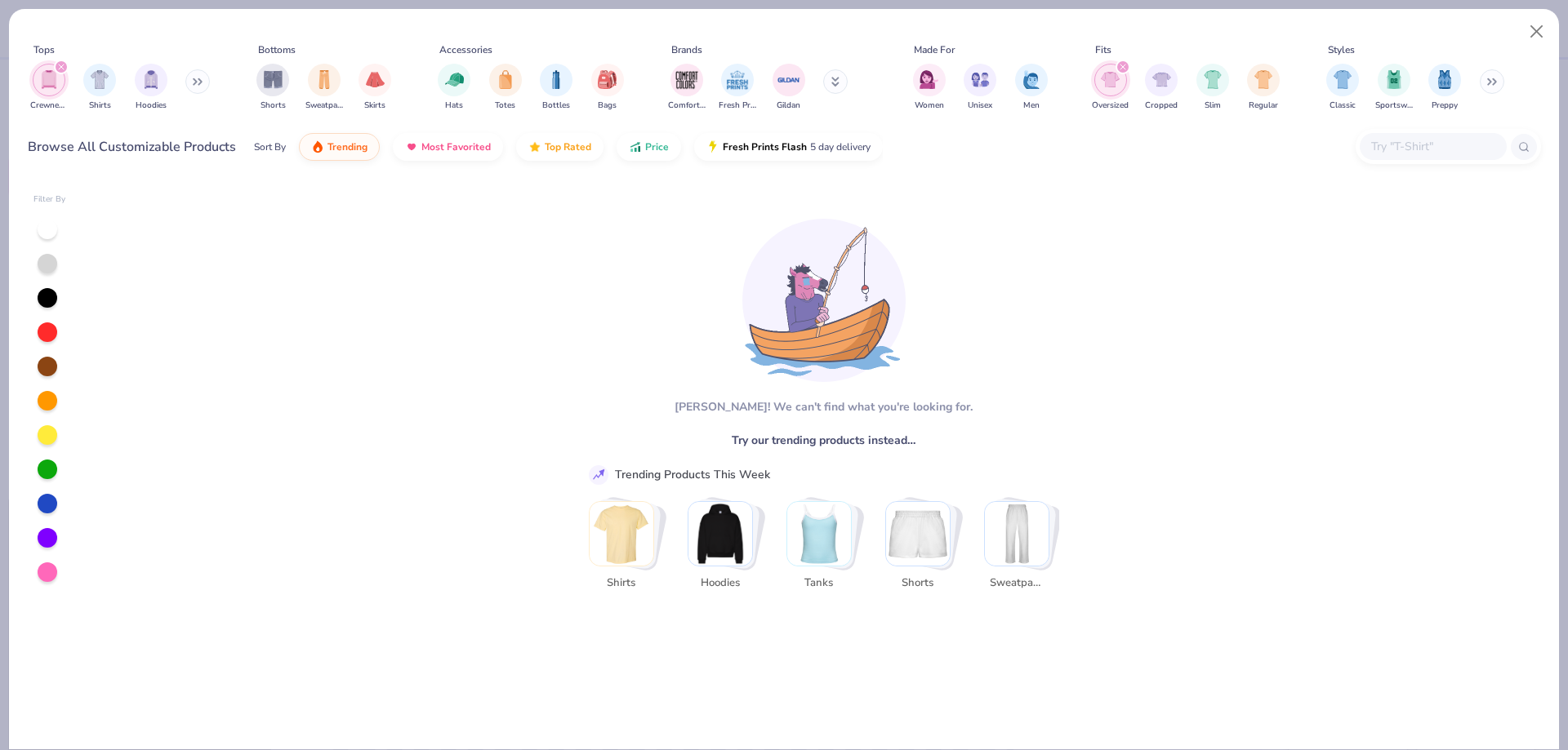
click at [1120, 68] on icon "filter for Oversized" at bounding box center [1123, 66] width 7 height 7
click at [66, 68] on div "filter for Crewnecks" at bounding box center [60, 66] width 14 height 14
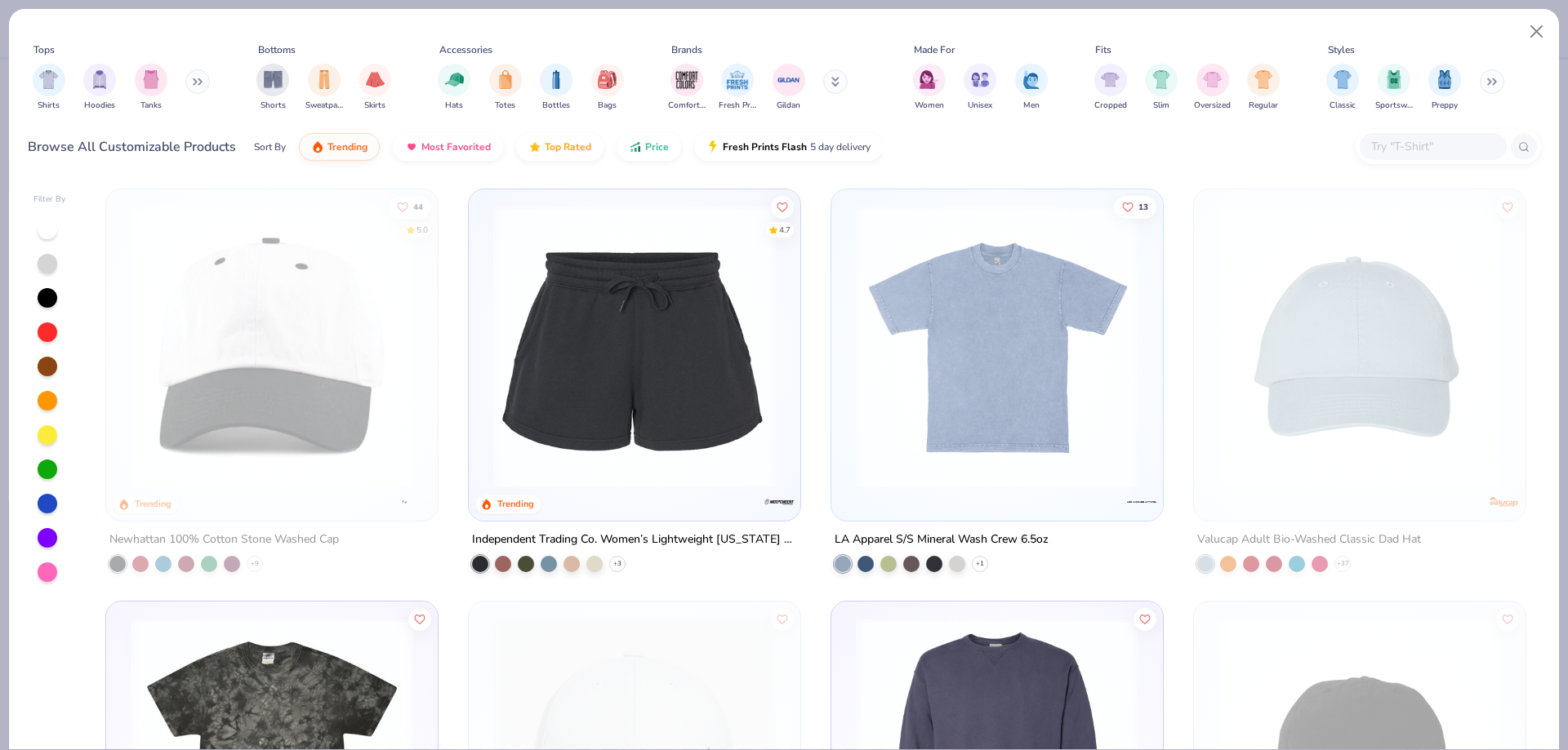
click at [662, 74] on div "Tops Shirts Hoodies Tanks Bottoms Shorts Sweatpants Skirts Accessories Hats Tot…" at bounding box center [784, 80] width 1513 height 75
click at [672, 90] on div "Comfort Colors" at bounding box center [686, 86] width 37 height 48
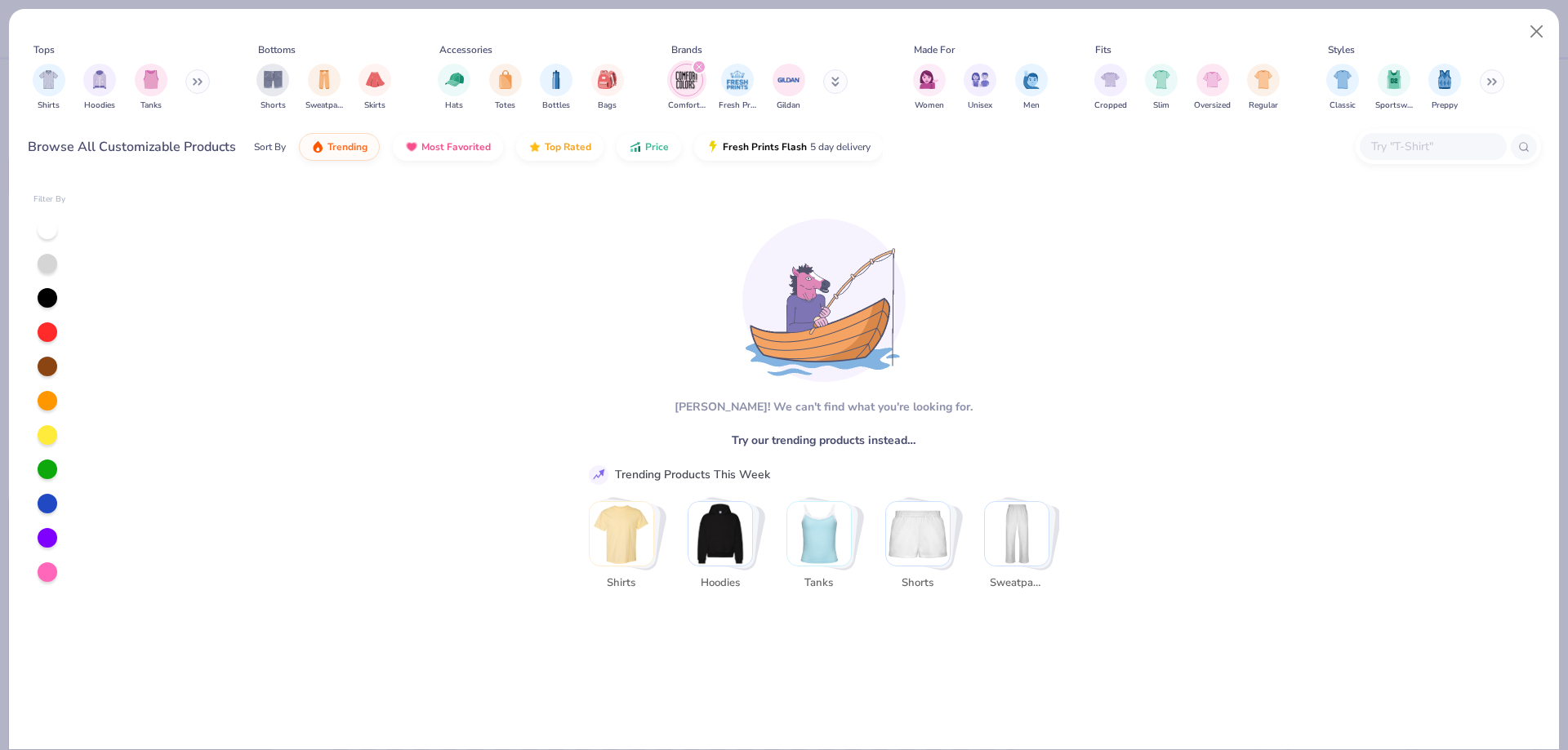
click at [727, 82] on img "filter for Fresh Prints" at bounding box center [738, 81] width 25 height 25
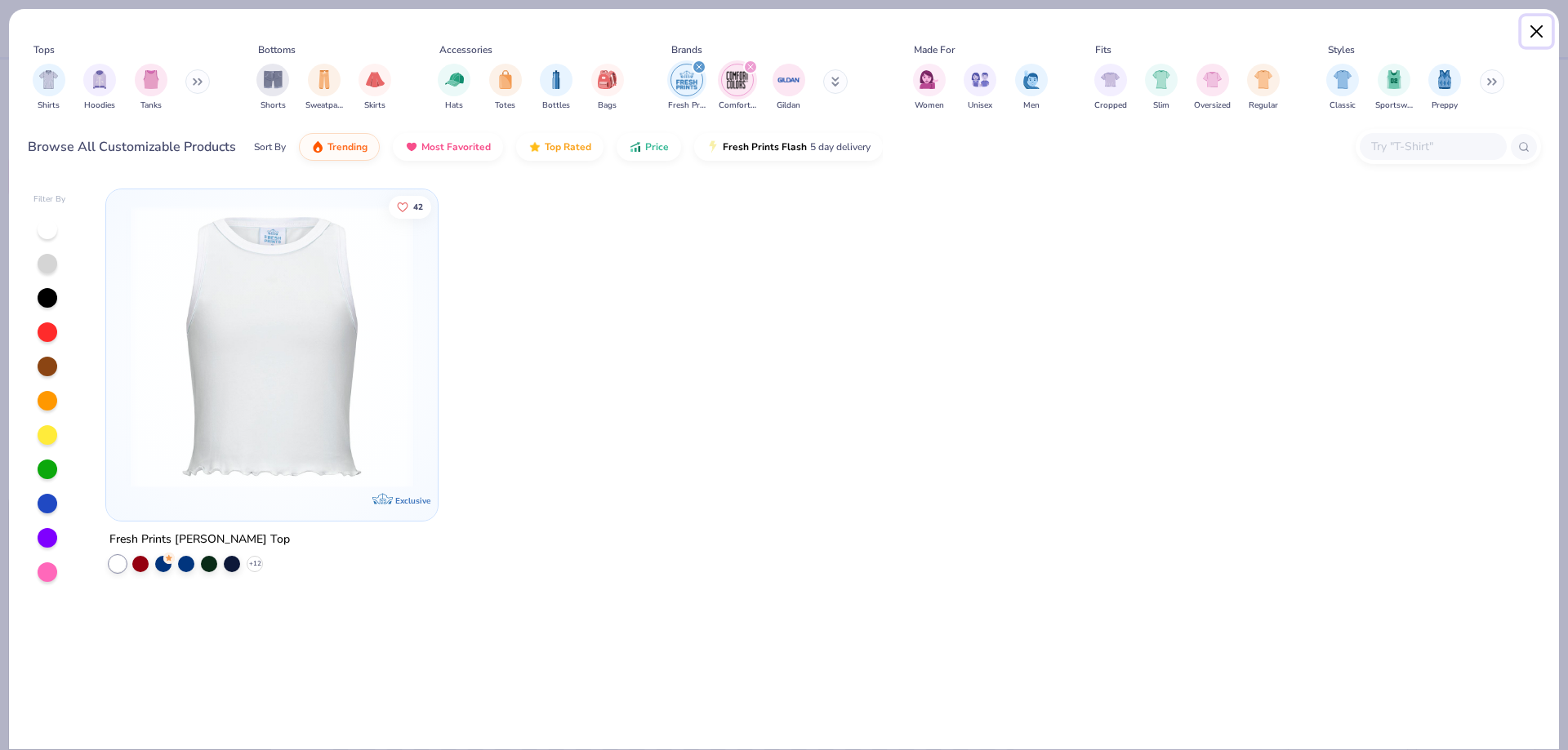
click at [1538, 30] on button "Close" at bounding box center [1536, 32] width 31 height 31
type textarea "x"
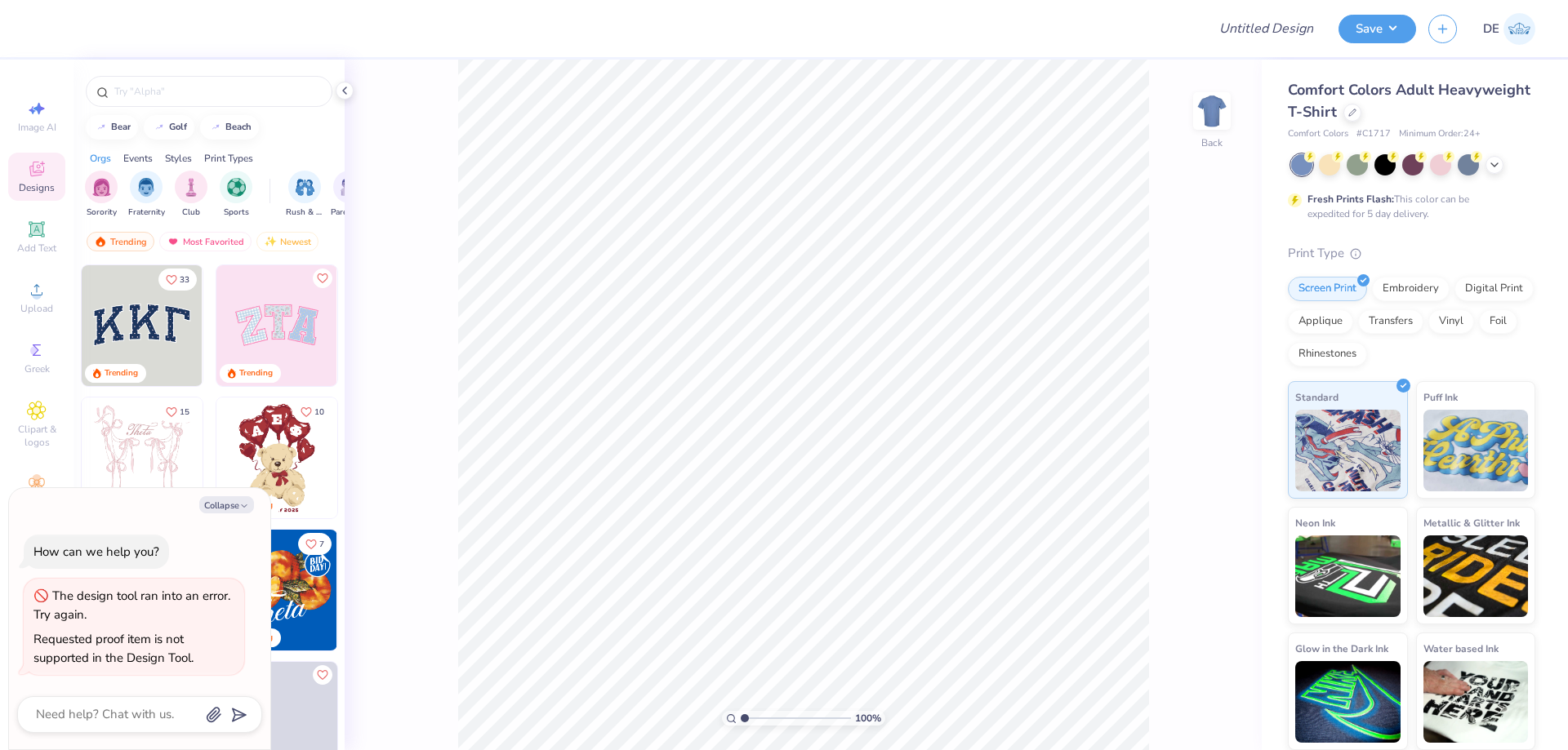
click at [1100, 39] on div at bounding box center [619, 29] width 1149 height 58
drag, startPoint x: 194, startPoint y: 654, endPoint x: 58, endPoint y: 598, distance: 147.1
click at [58, 598] on div "The design tool ran into an error. Try again. Requested proof item is not suppo…" at bounding box center [134, 626] width 221 height 96
click at [51, 599] on div "The design tool ran into an error. Try again." at bounding box center [133, 605] width 201 height 36
drag, startPoint x: 205, startPoint y: 654, endPoint x: 46, endPoint y: 593, distance: 170.3
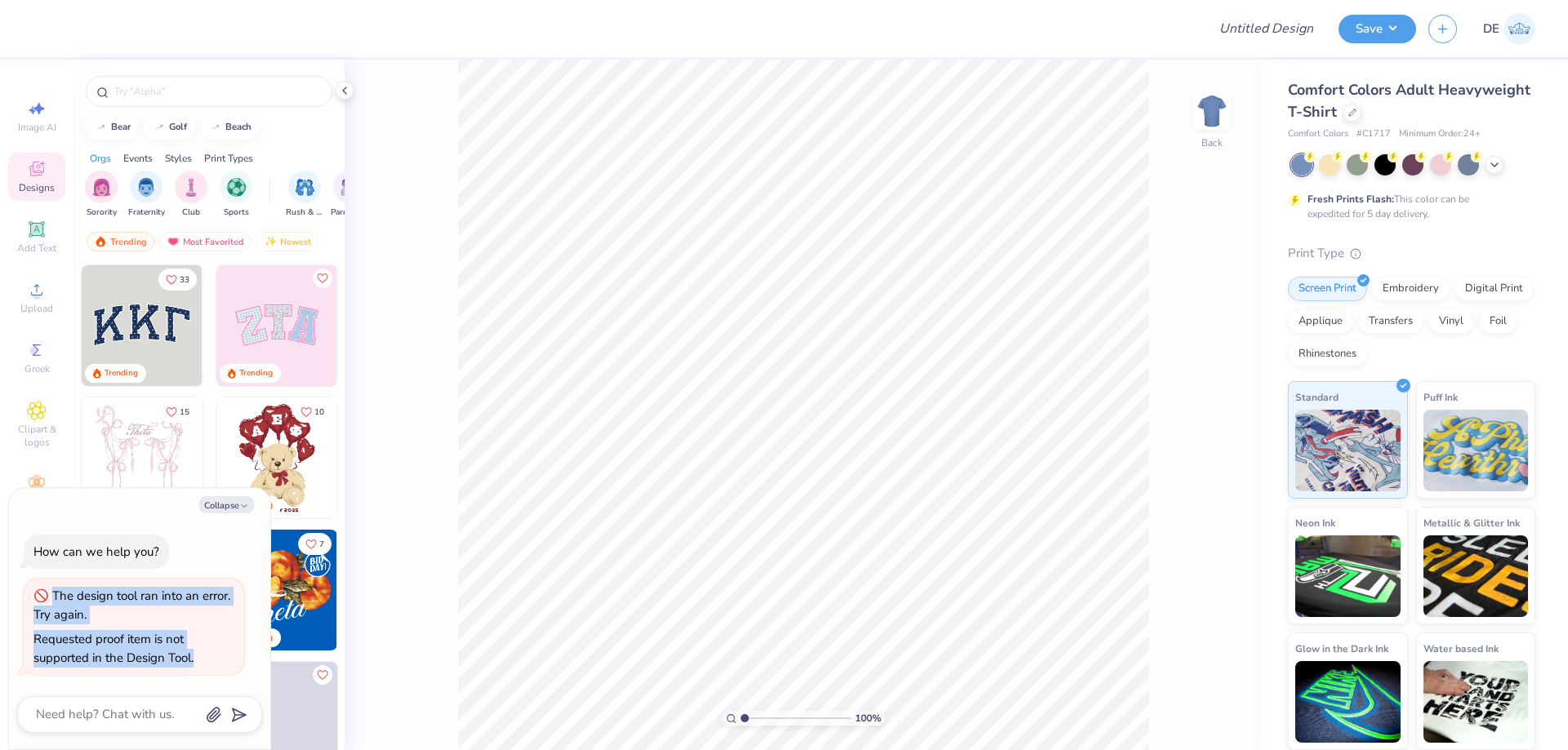
click at [46, 593] on div "The design tool ran into an error. Try again. Requested proof item is not suppo…" at bounding box center [134, 626] width 221 height 96
click at [199, 656] on div "Requested proof item is not supported in the Design Tool." at bounding box center [133, 648] width 201 height 36
click at [200, 656] on div "Requested proof item is not supported in the Design Tool." at bounding box center [133, 648] width 201 height 36
click at [198, 631] on div "Requested proof item is not supported in the Design Tool." at bounding box center [133, 648] width 201 height 36
type textarea "x"
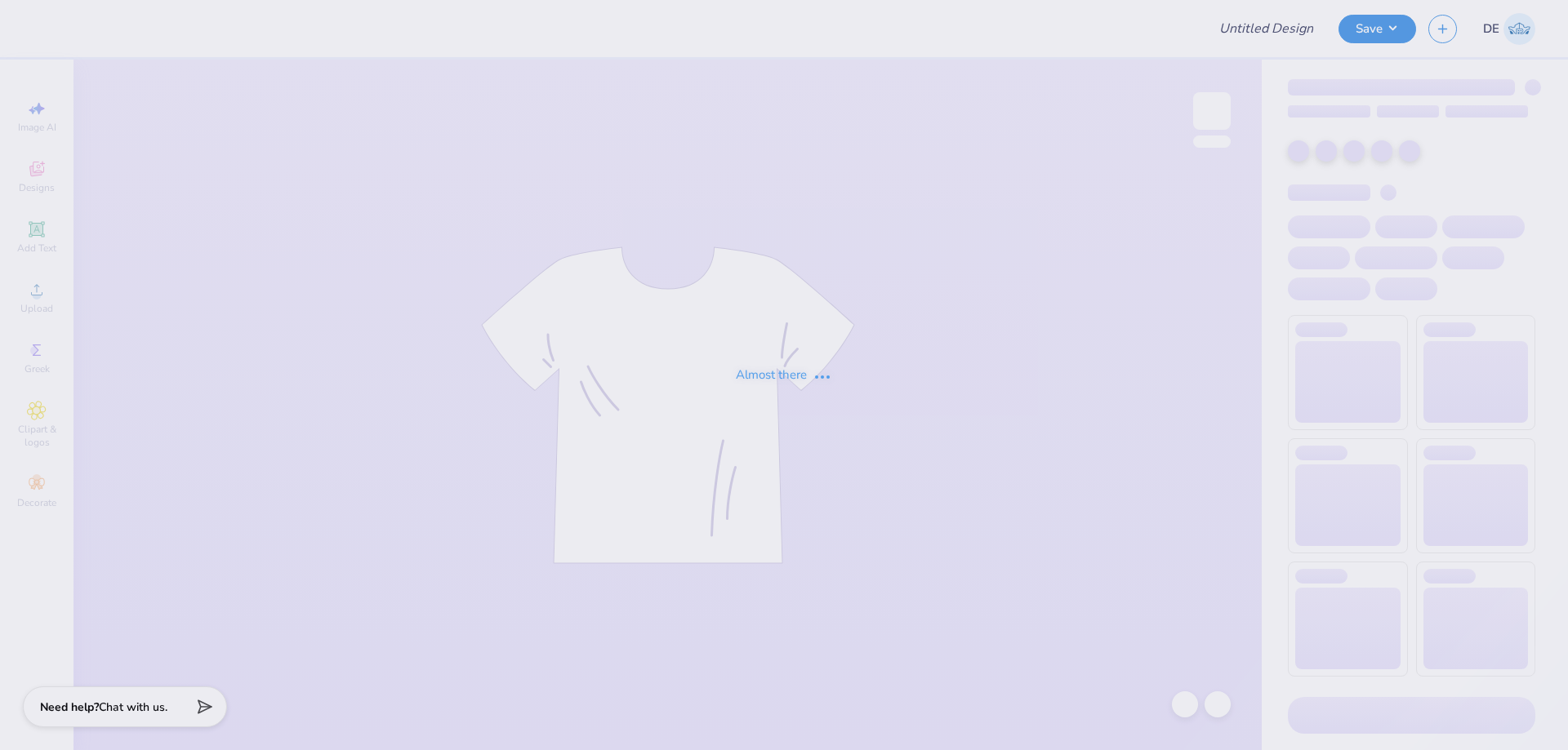
type input "Gold Rush Phi Kappa Tau"
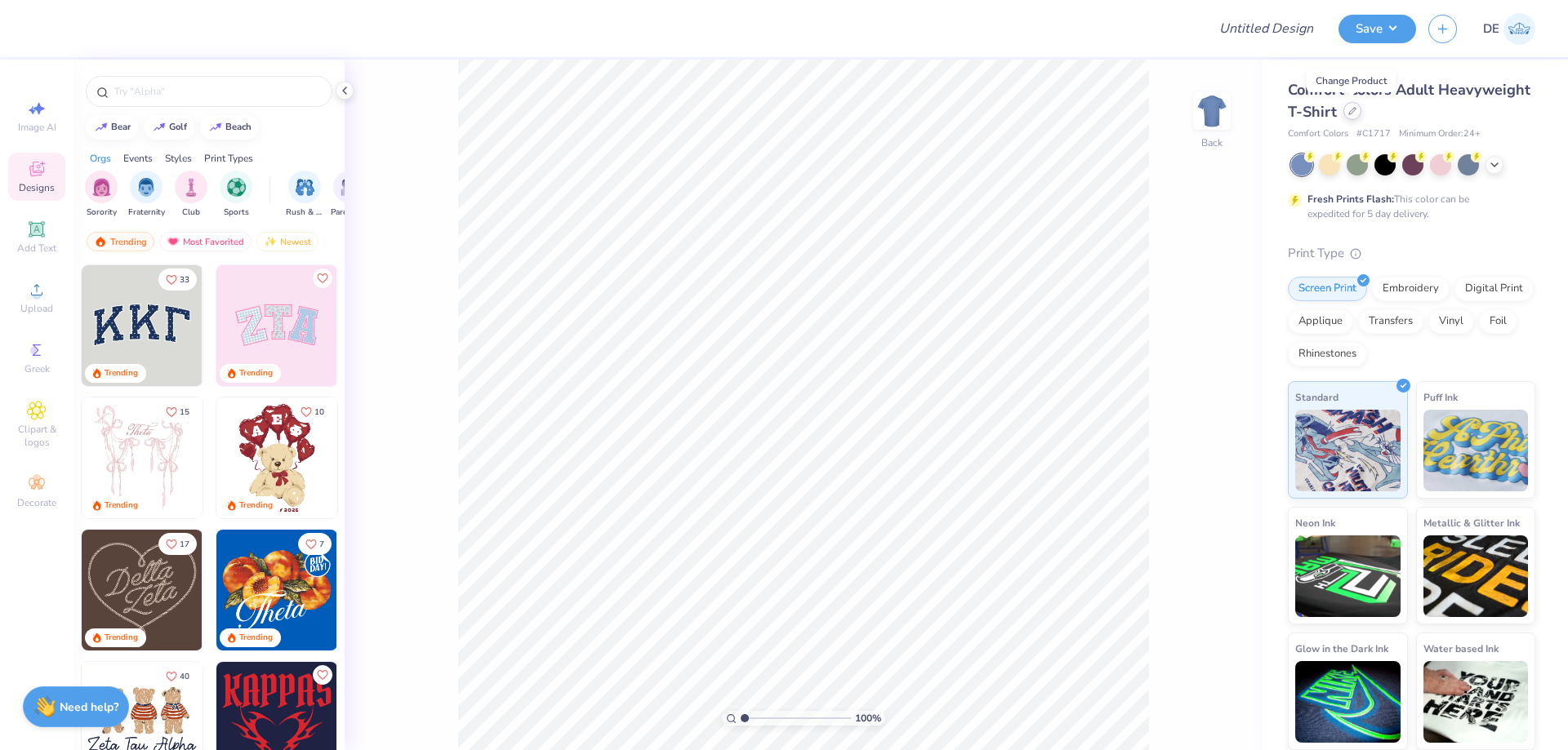
click at [1355, 114] on div at bounding box center [1352, 110] width 18 height 18
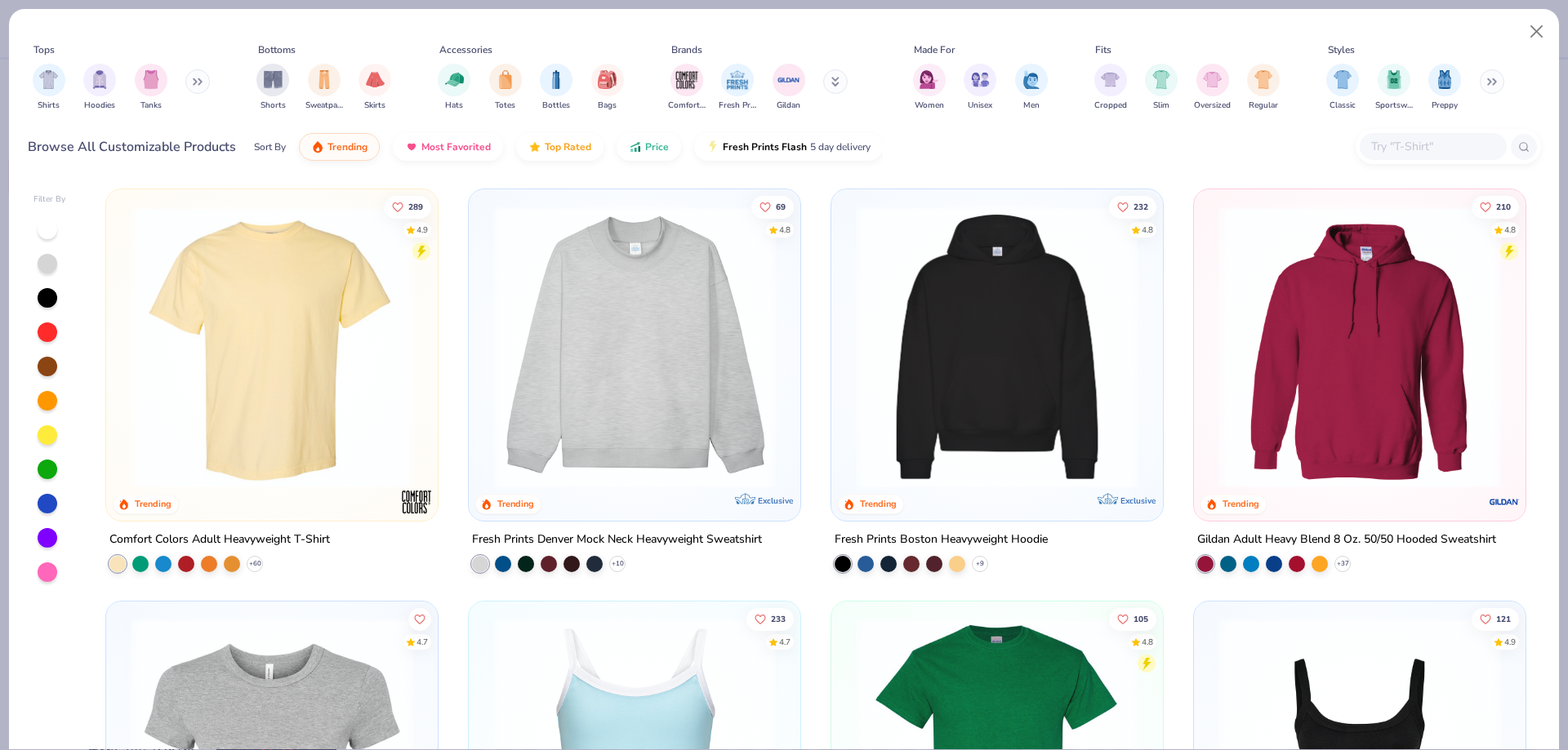
click at [1377, 151] on input "text" at bounding box center [1432, 147] width 126 height 19
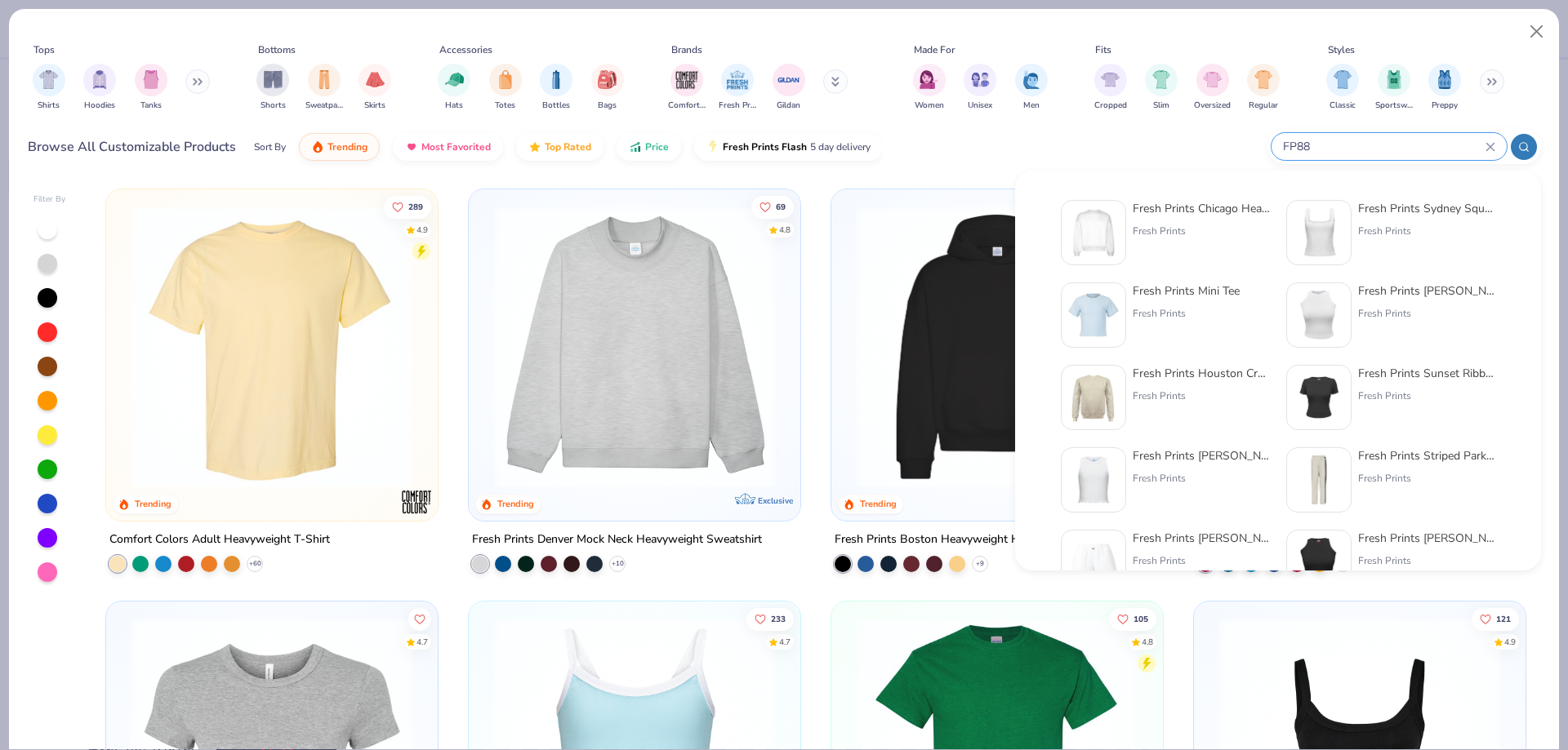
type input "FP88"
click at [1114, 228] on img at bounding box center [1093, 232] width 51 height 51
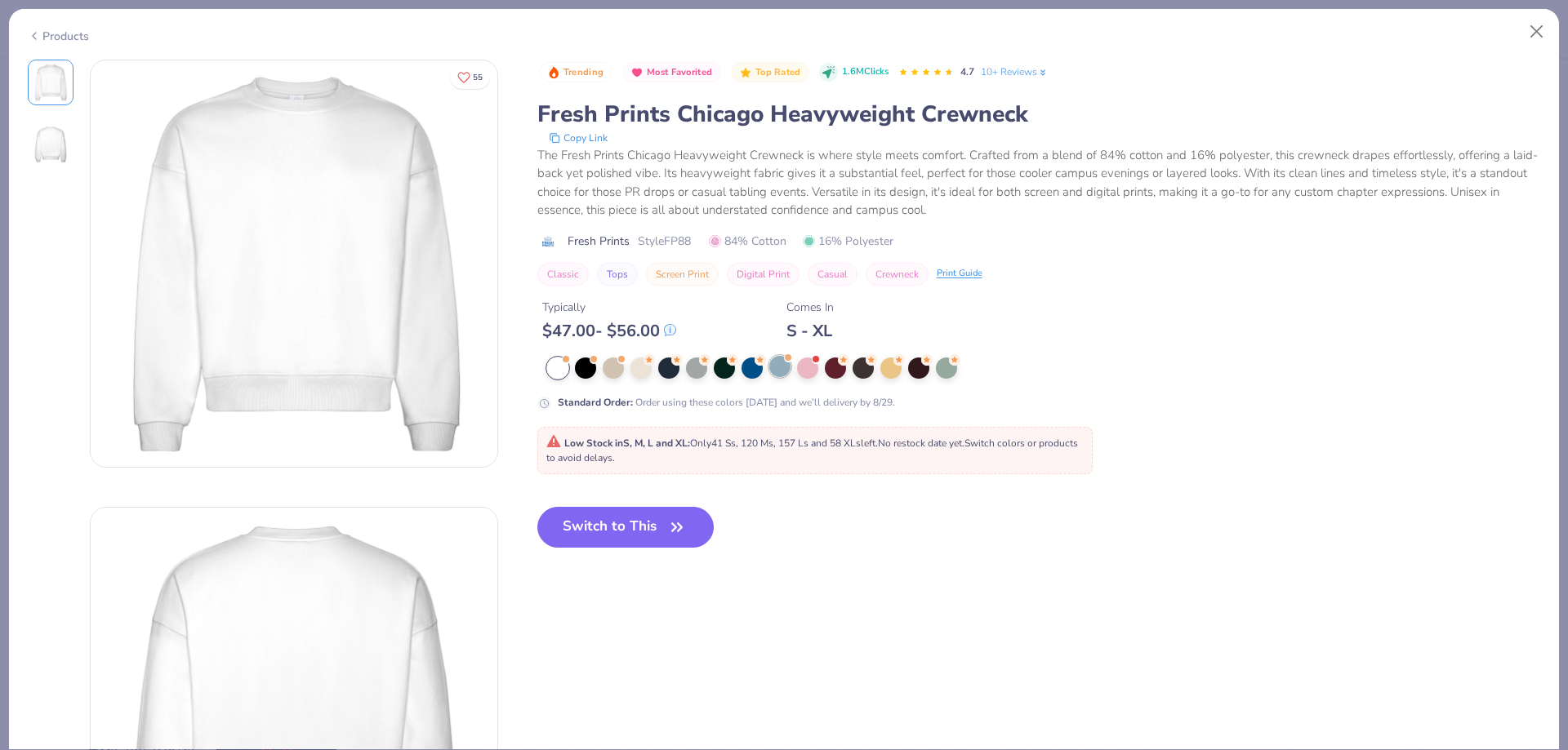
click at [784, 365] on div at bounding box center [780, 366] width 21 height 21
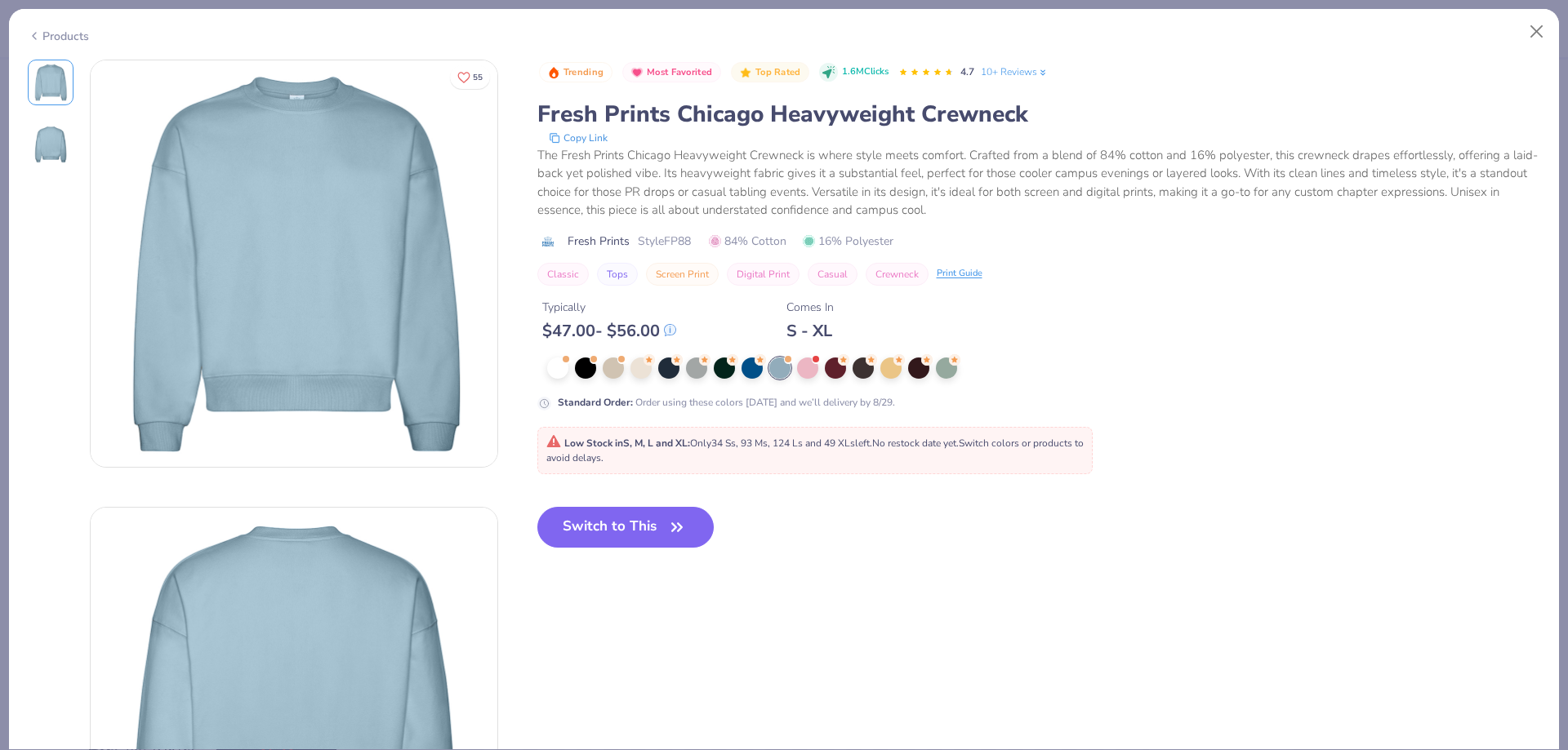
drag, startPoint x: 645, startPoint y: 513, endPoint x: 413, endPoint y: 441, distance: 242.9
click at [644, 513] on button "Switch to This" at bounding box center [626, 527] width 178 height 41
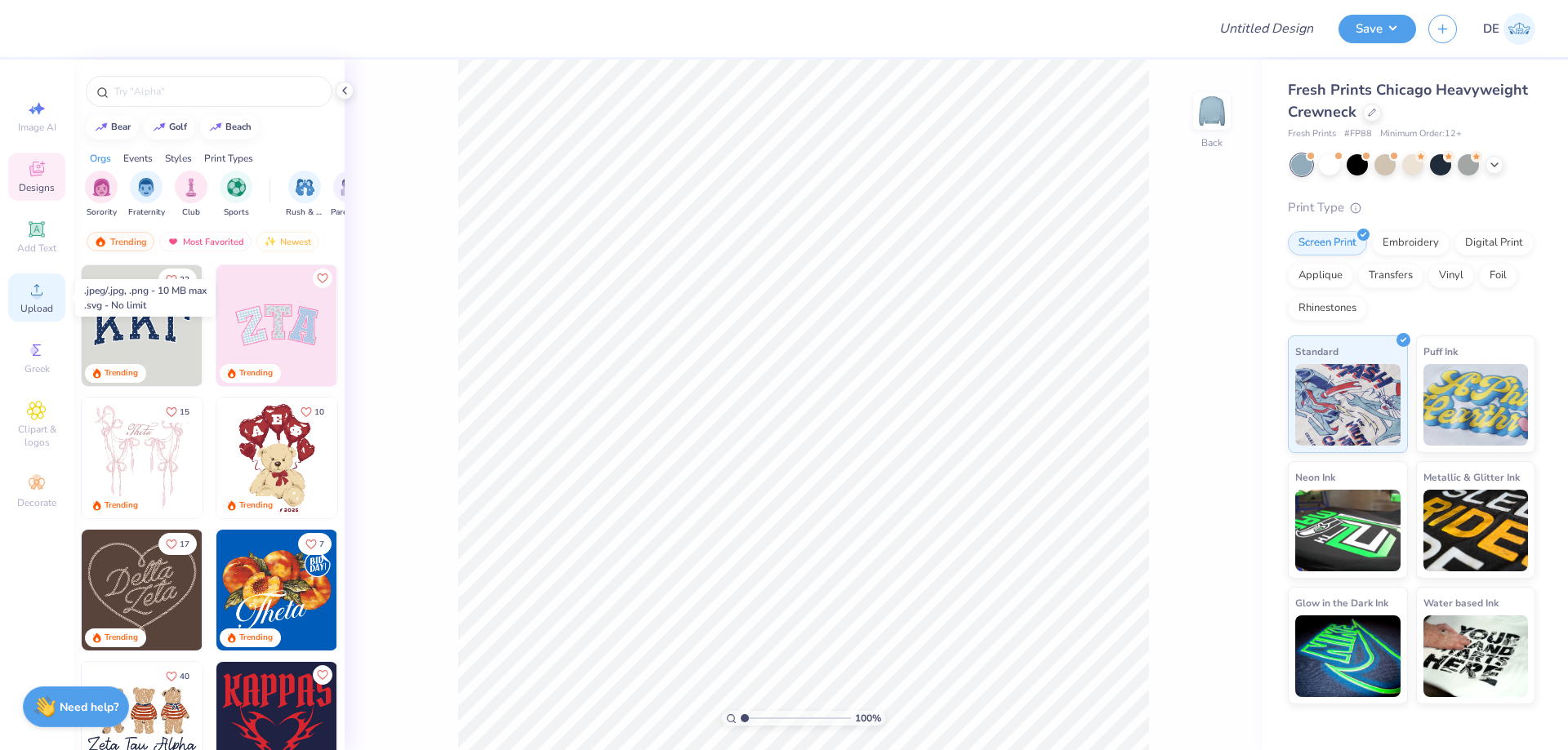
click at [36, 300] on div "Upload" at bounding box center [37, 297] width 58 height 48
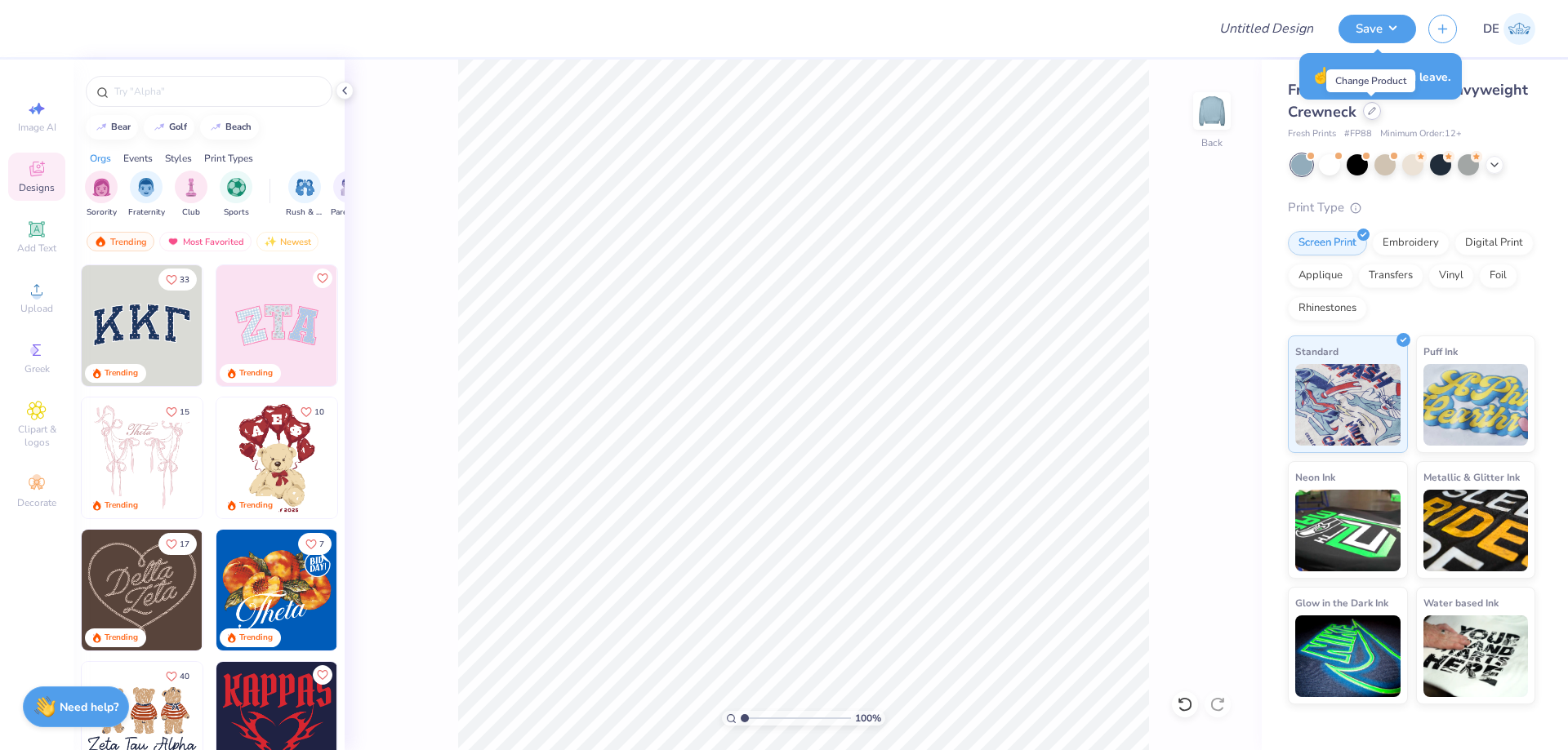
click at [1368, 114] on icon at bounding box center [1371, 110] width 7 height 7
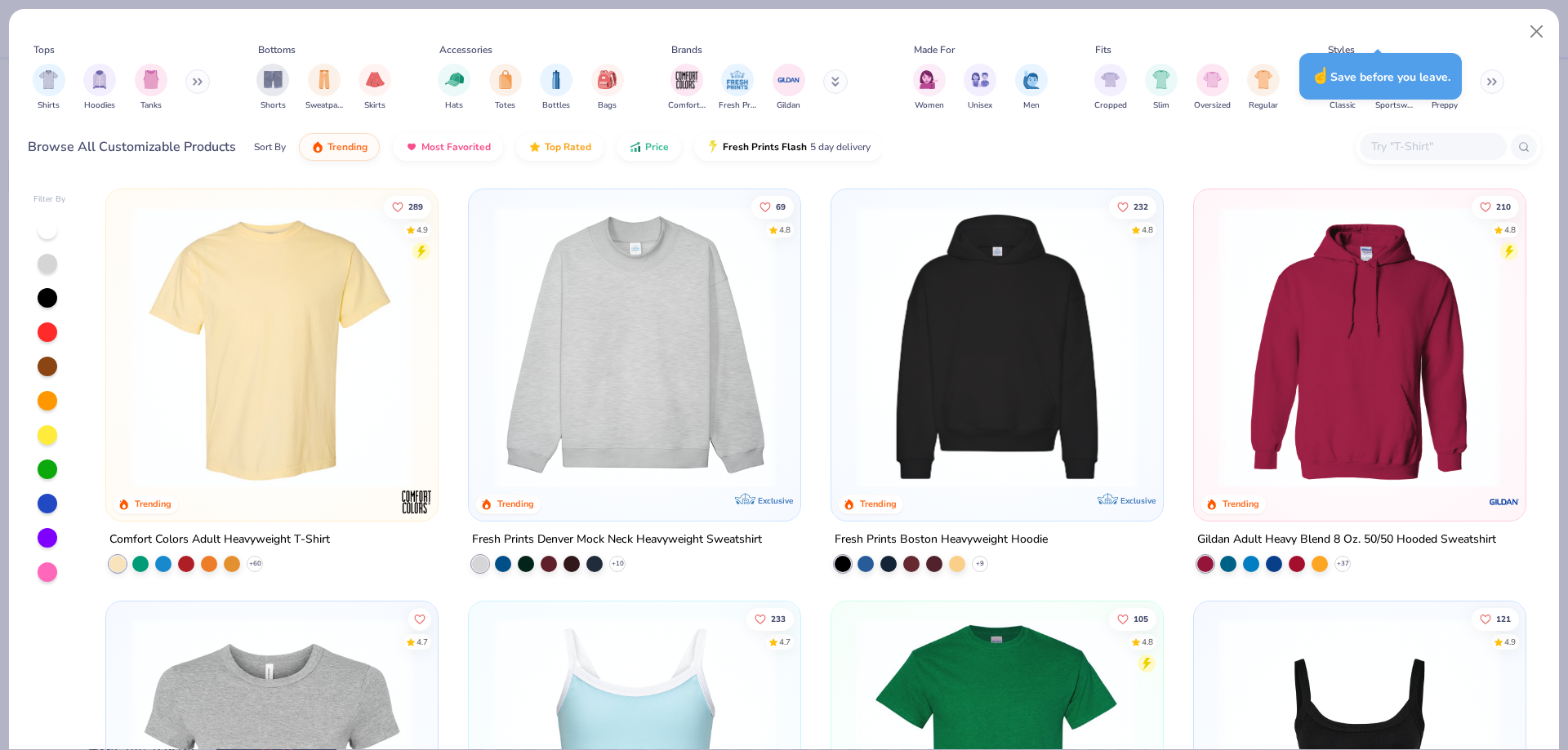
click at [660, 309] on img at bounding box center [633, 346] width 298 height 282
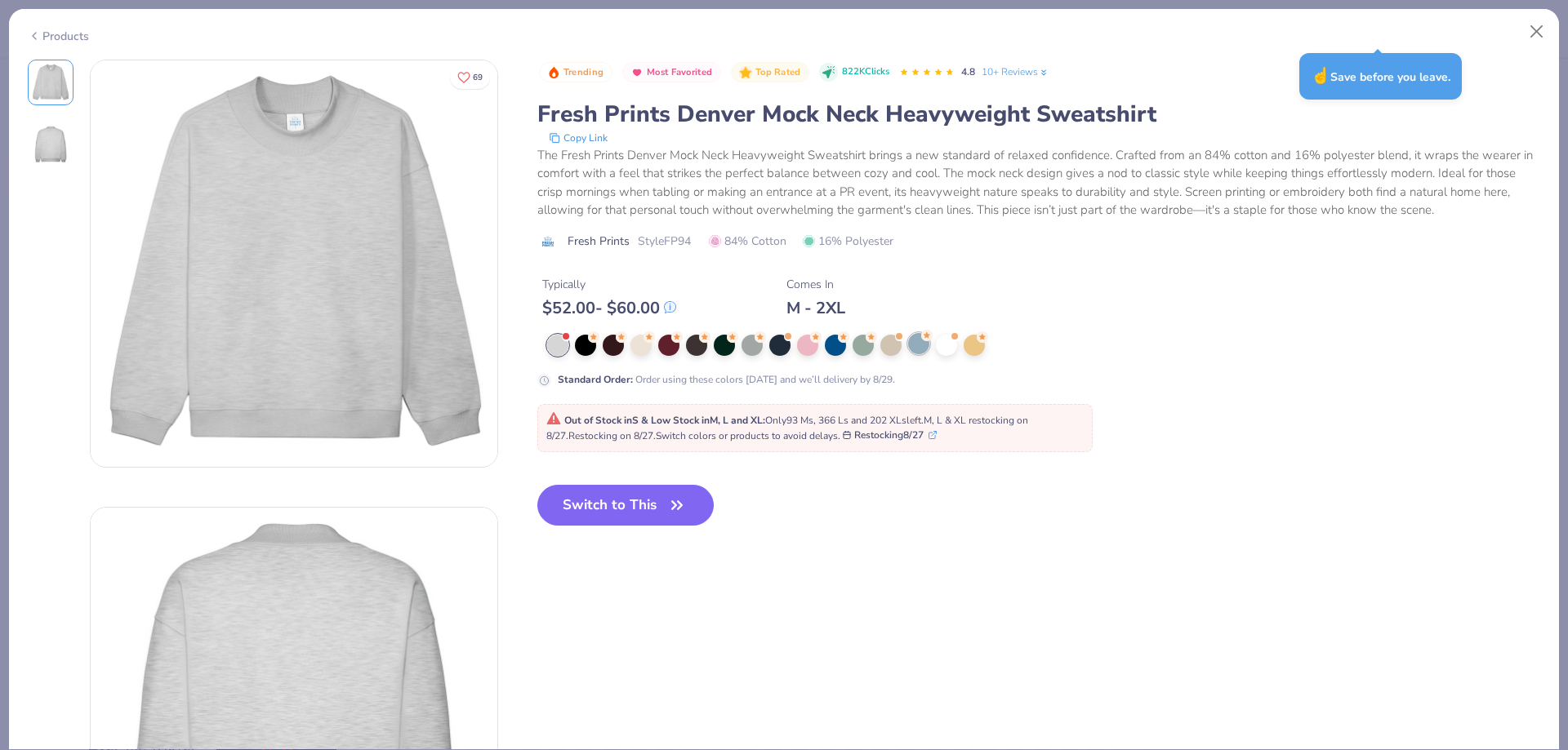
click at [915, 349] on div at bounding box center [918, 343] width 21 height 21
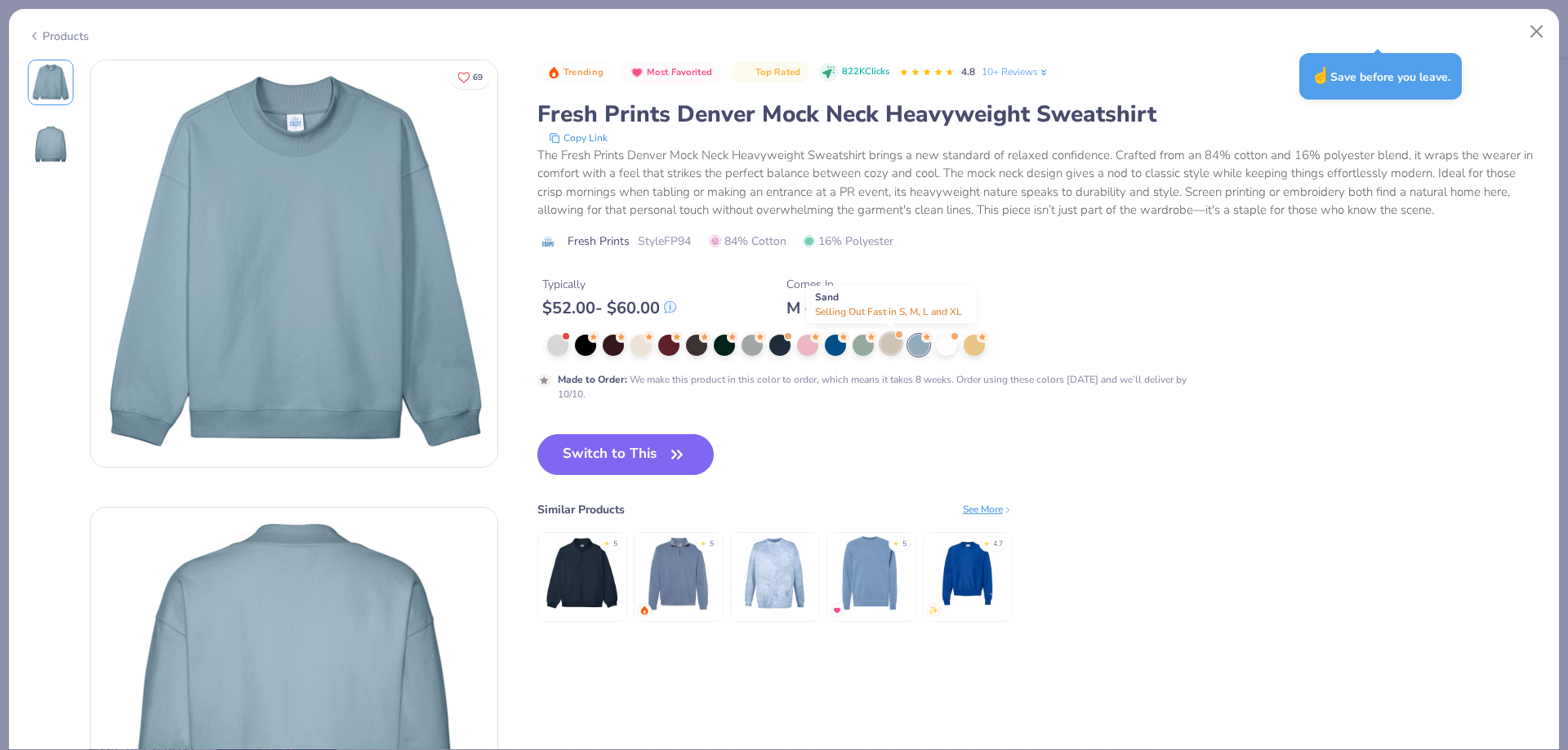
click at [897, 346] on div at bounding box center [891, 343] width 21 height 21
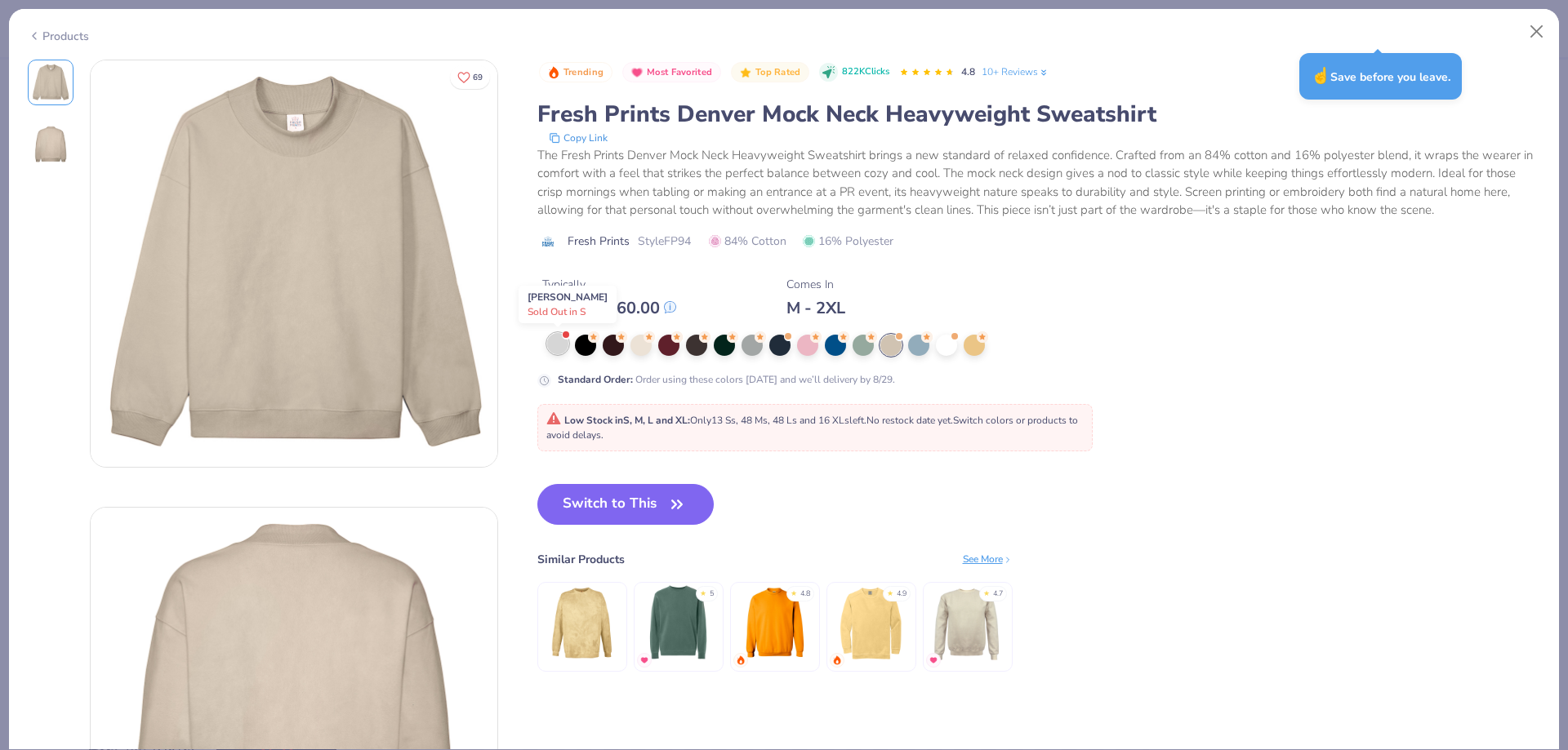
click at [550, 352] on div at bounding box center [558, 343] width 21 height 21
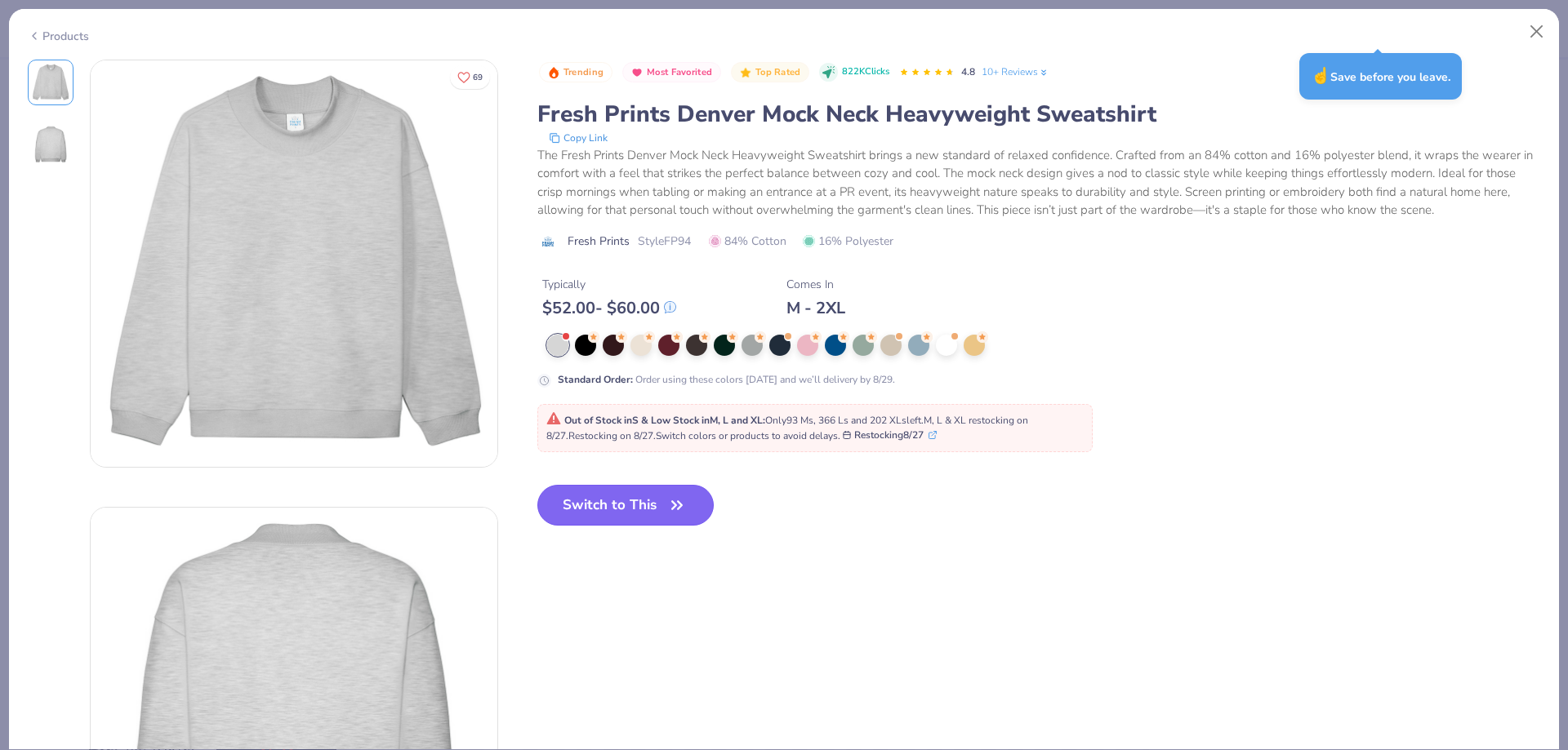
click at [595, 510] on button "Switch to This" at bounding box center [626, 504] width 178 height 41
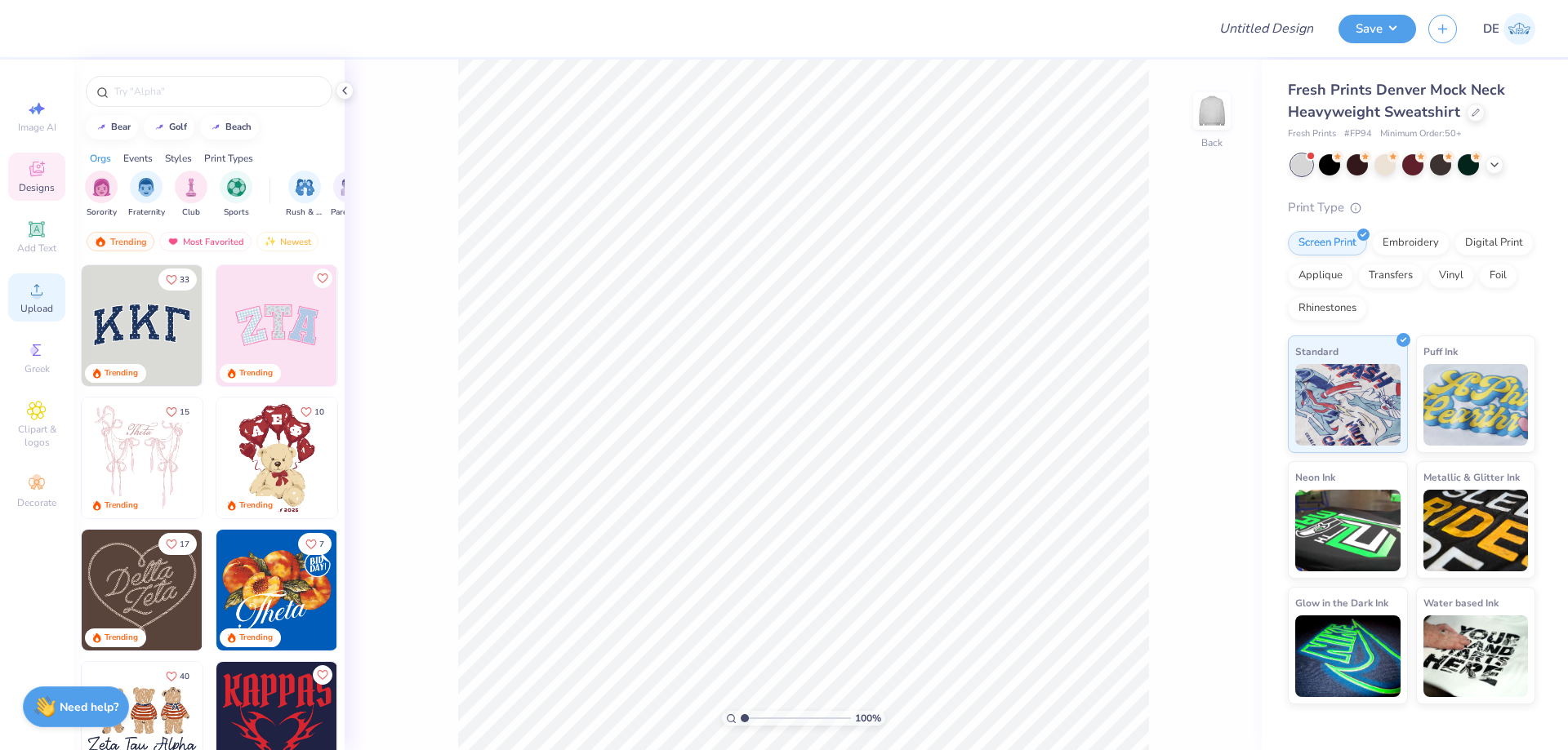
click at [29, 295] on icon at bounding box center [36, 290] width 19 height 19
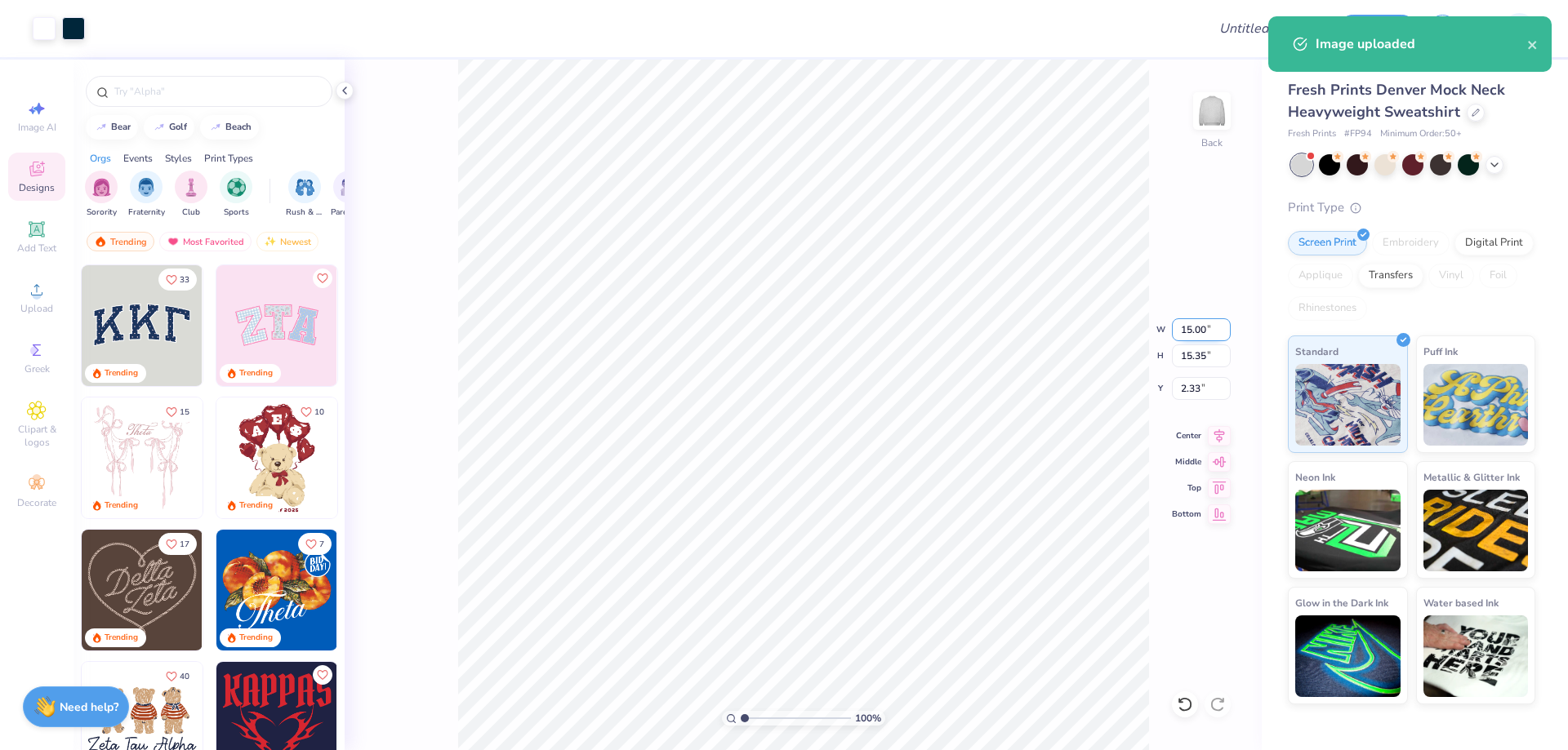
click at [1180, 330] on input "15.00" at bounding box center [1200, 330] width 59 height 23
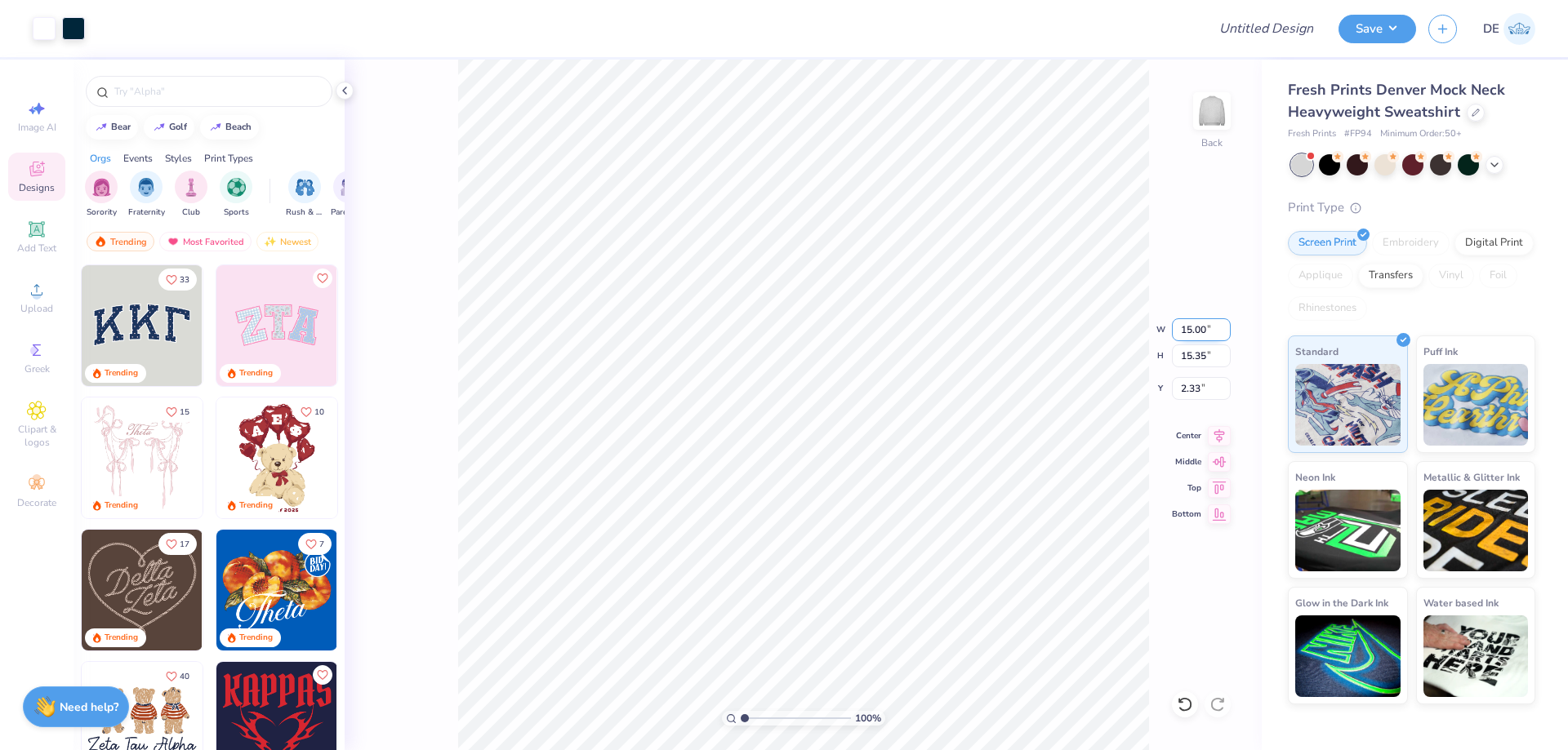
click at [1182, 330] on input "15.00" at bounding box center [1200, 330] width 59 height 23
type input "12.50"
type input "12.79"
click at [1191, 387] on input "3.60" at bounding box center [1200, 388] width 59 height 23
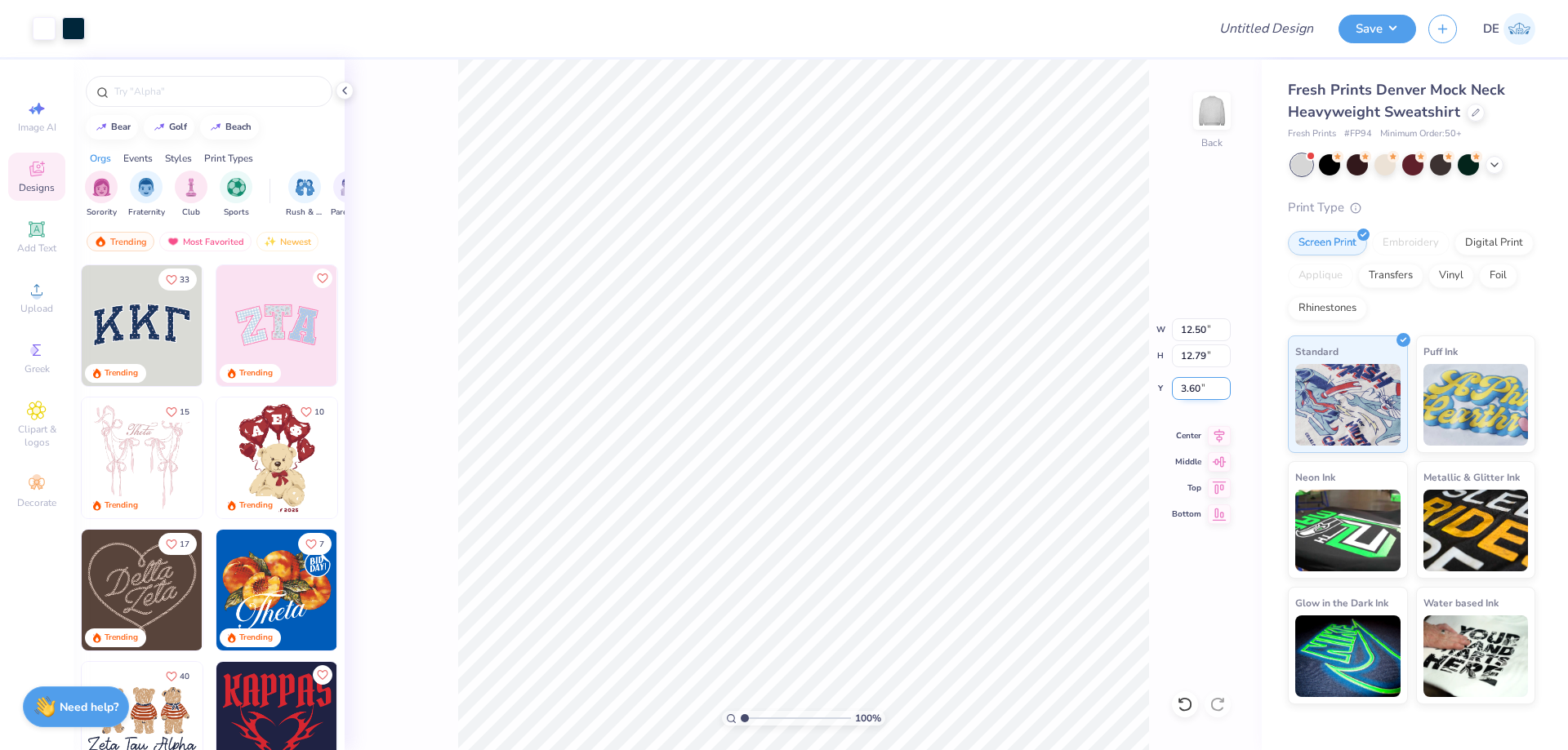
click at [1191, 387] on input "3.60" at bounding box center [1200, 388] width 59 height 23
type input "3.00"
click at [1191, 389] on input "3.00" at bounding box center [1200, 388] width 59 height 23
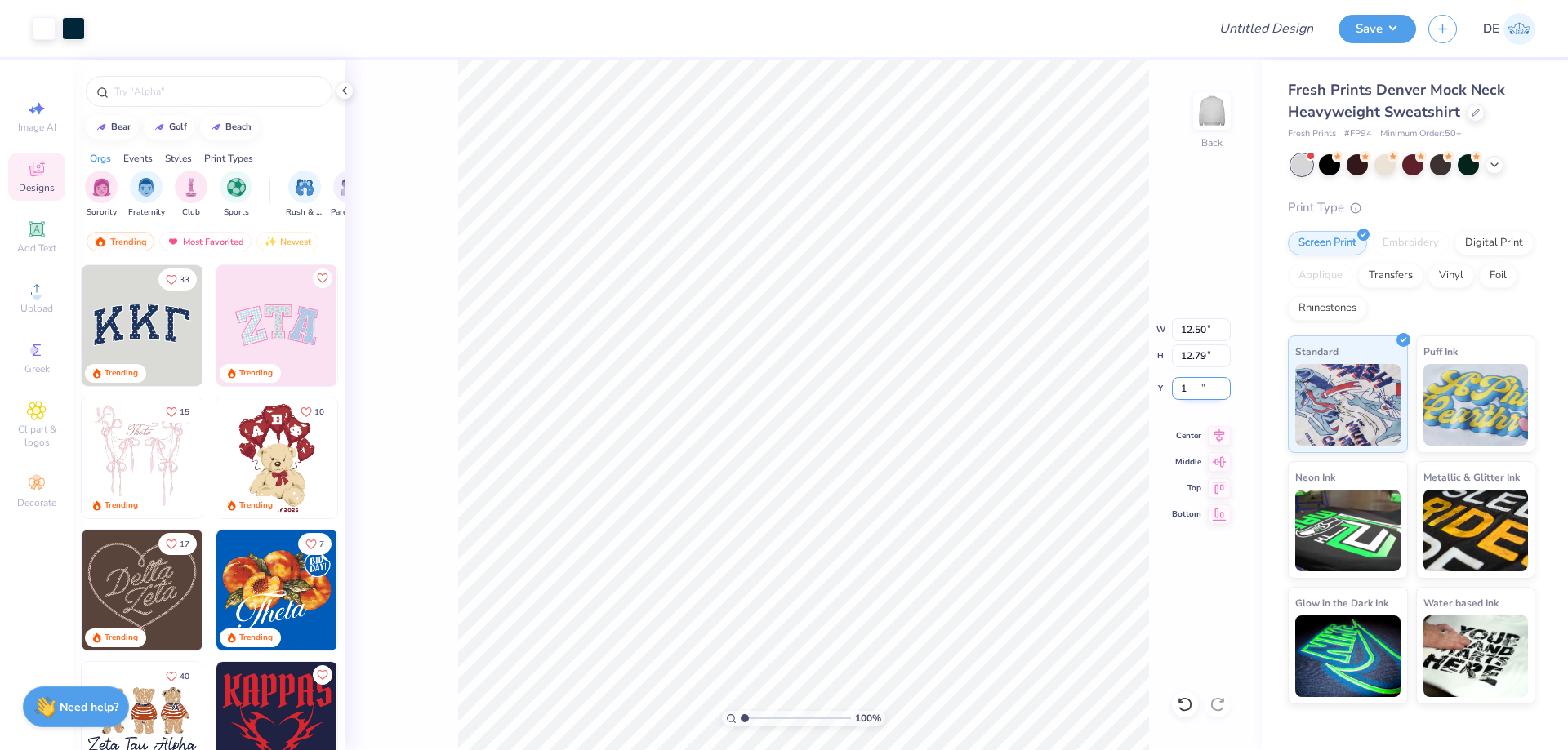
type input "1.00"
click at [1191, 386] on input "1.00" at bounding box center [1200, 388] width 59 height 23
type input "1.50"
click at [1467, 117] on div at bounding box center [1475, 110] width 18 height 18
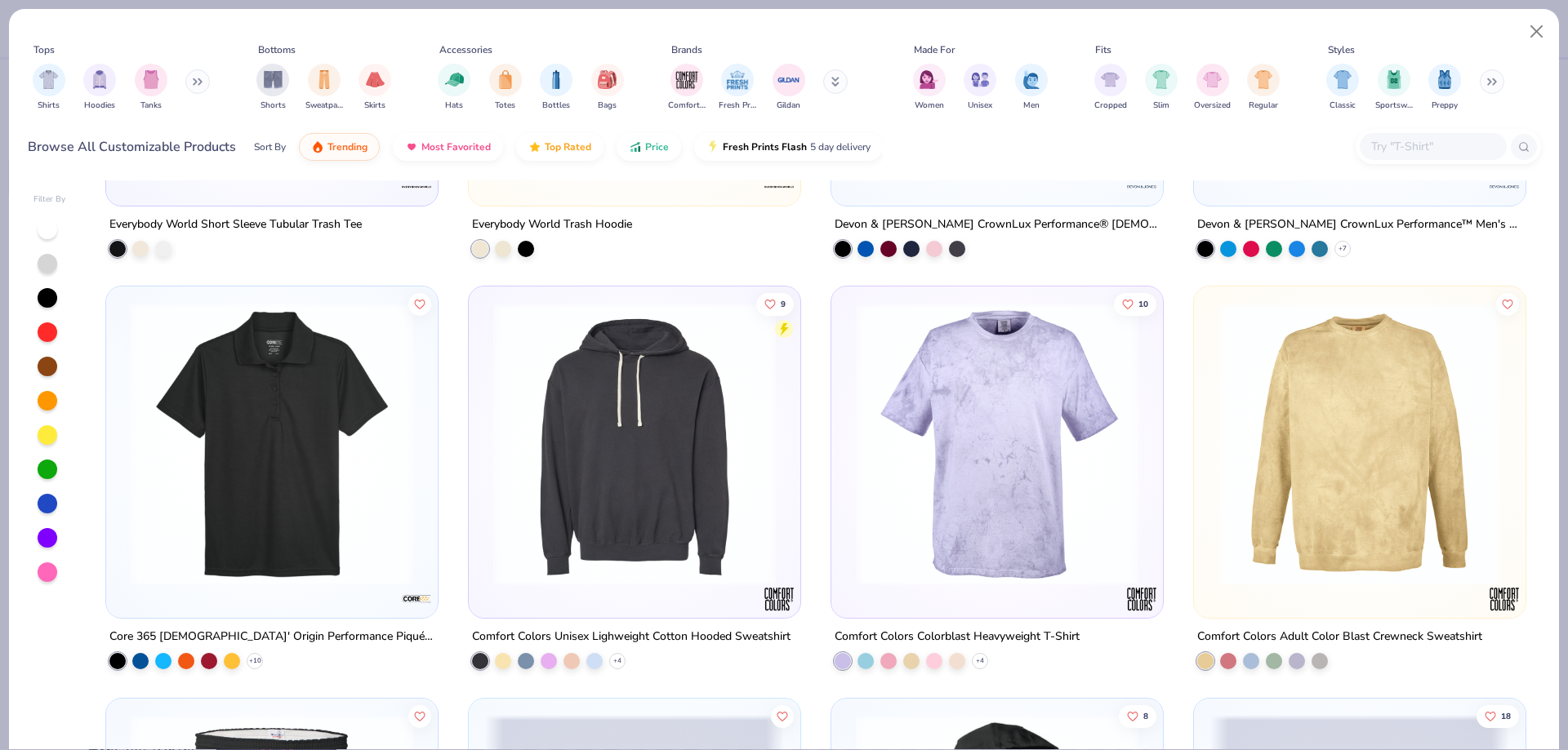
scroll to position [26277, 0]
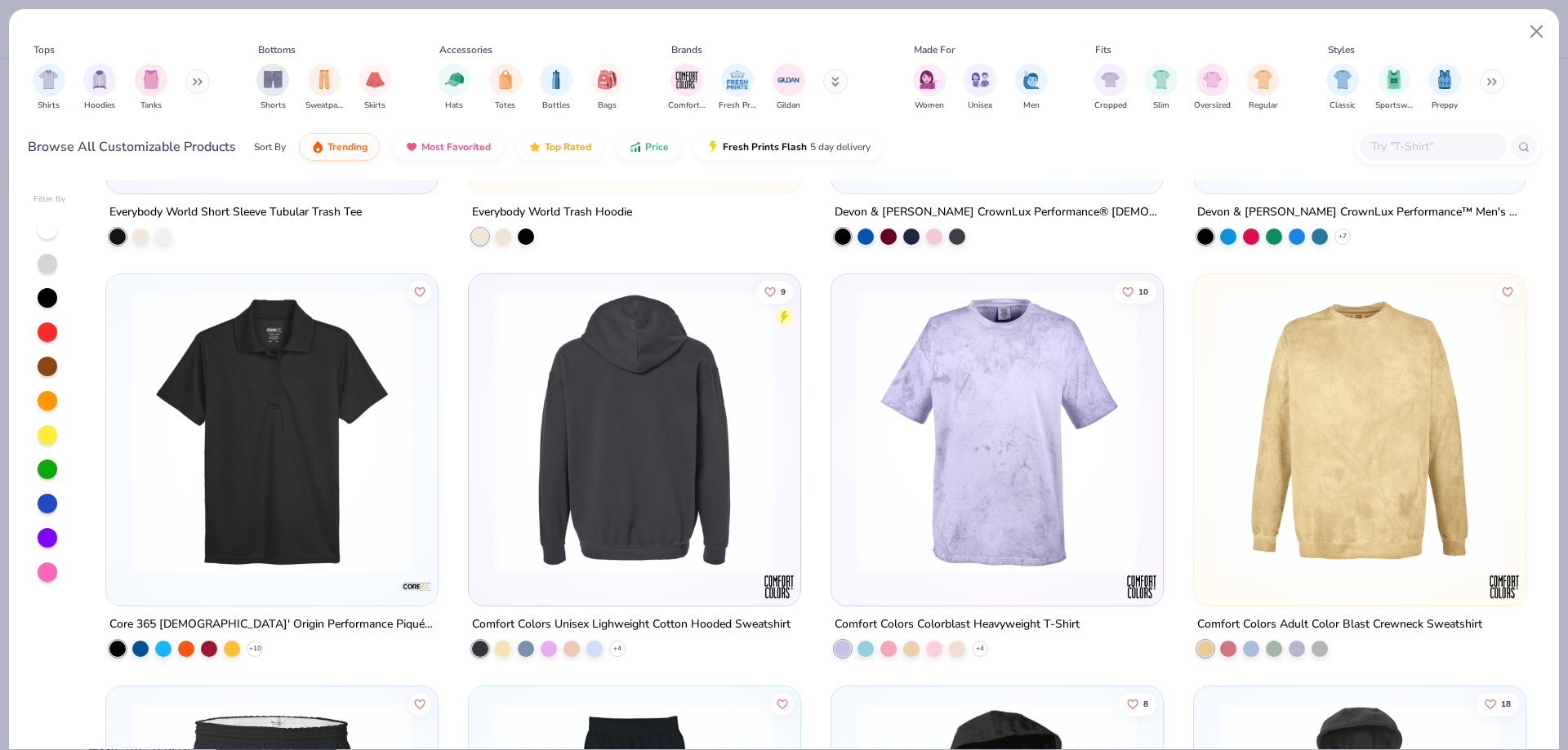
click at [1028, 451] on img at bounding box center [996, 432] width 298 height 282
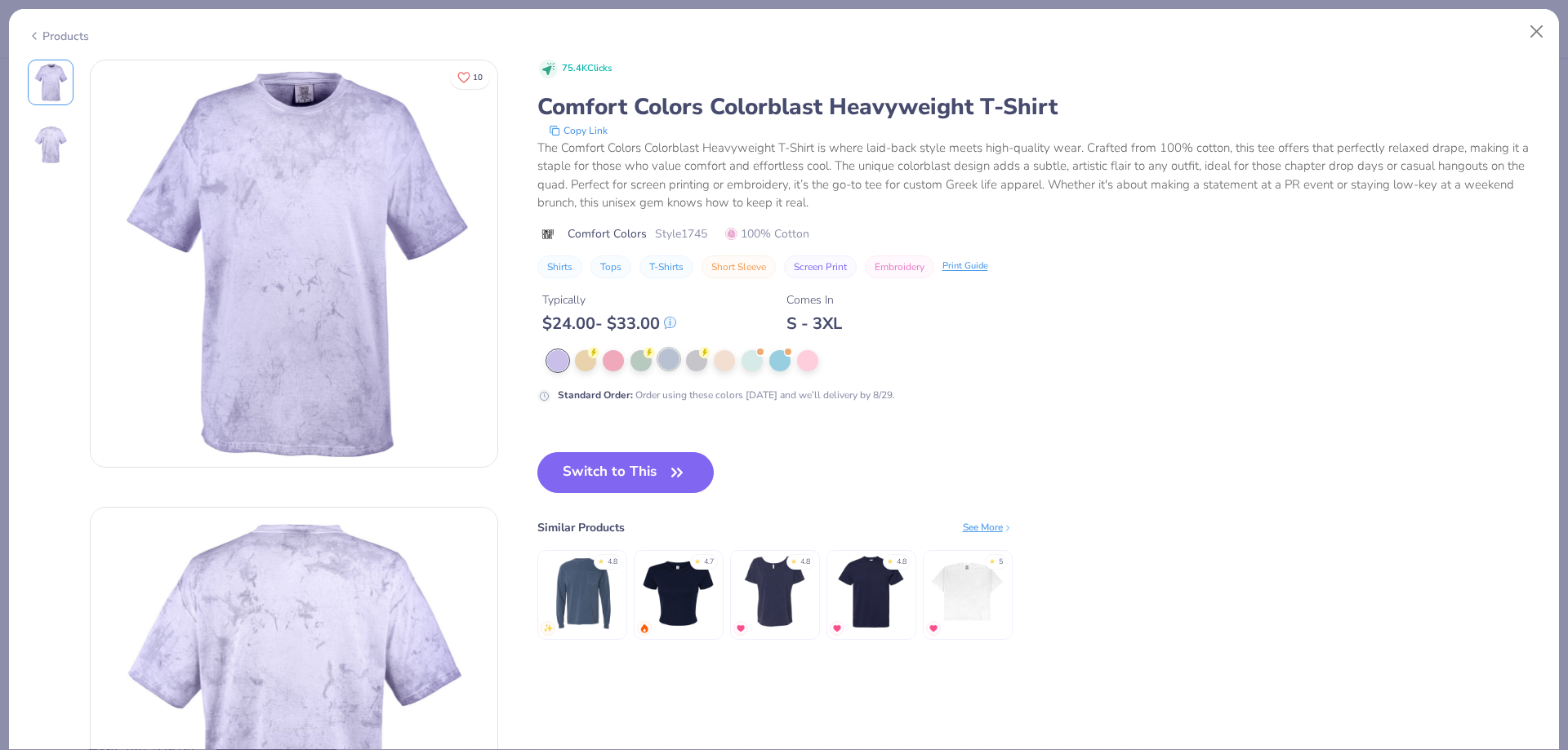
click at [671, 365] on div at bounding box center [669, 359] width 21 height 21
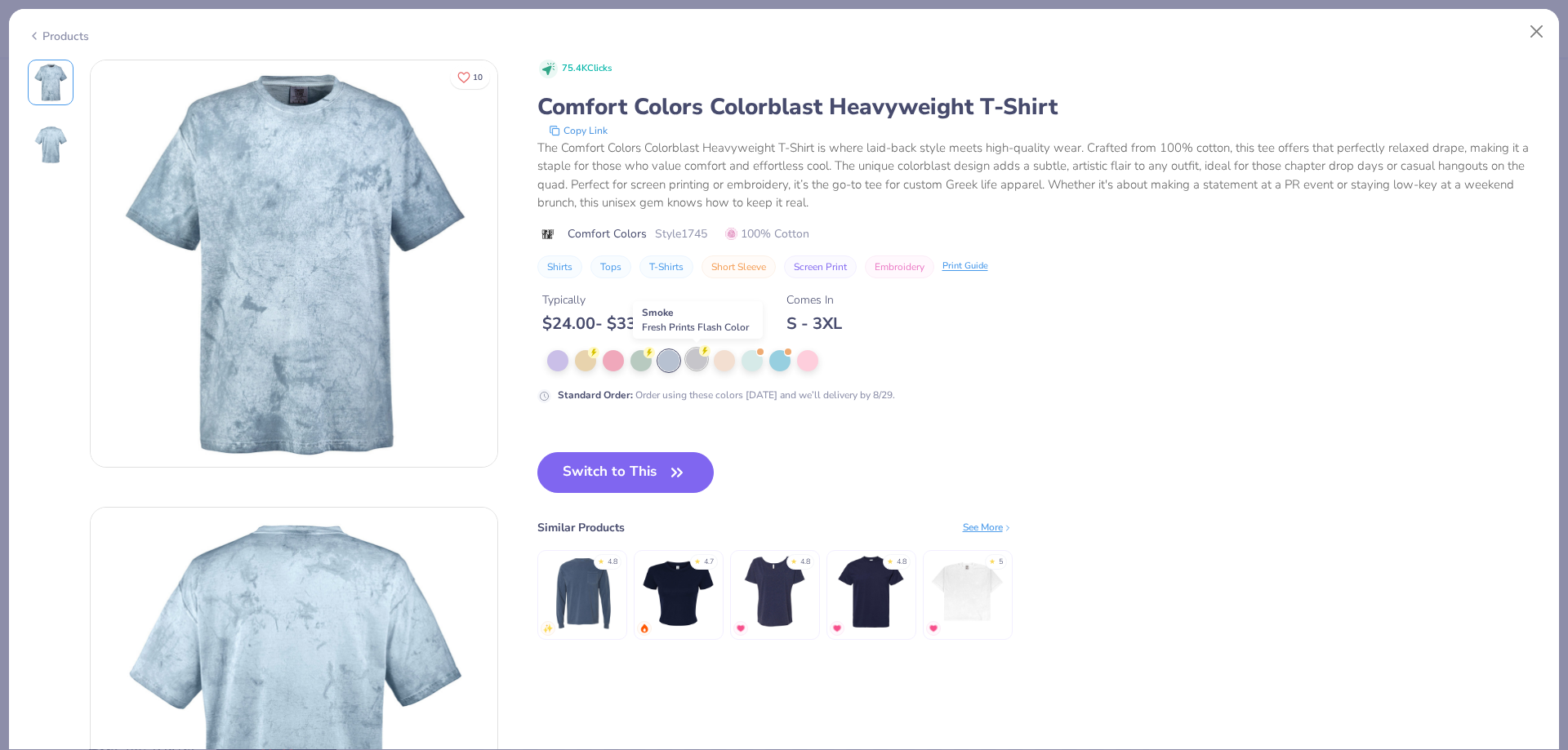
click at [699, 359] on div at bounding box center [697, 359] width 21 height 21
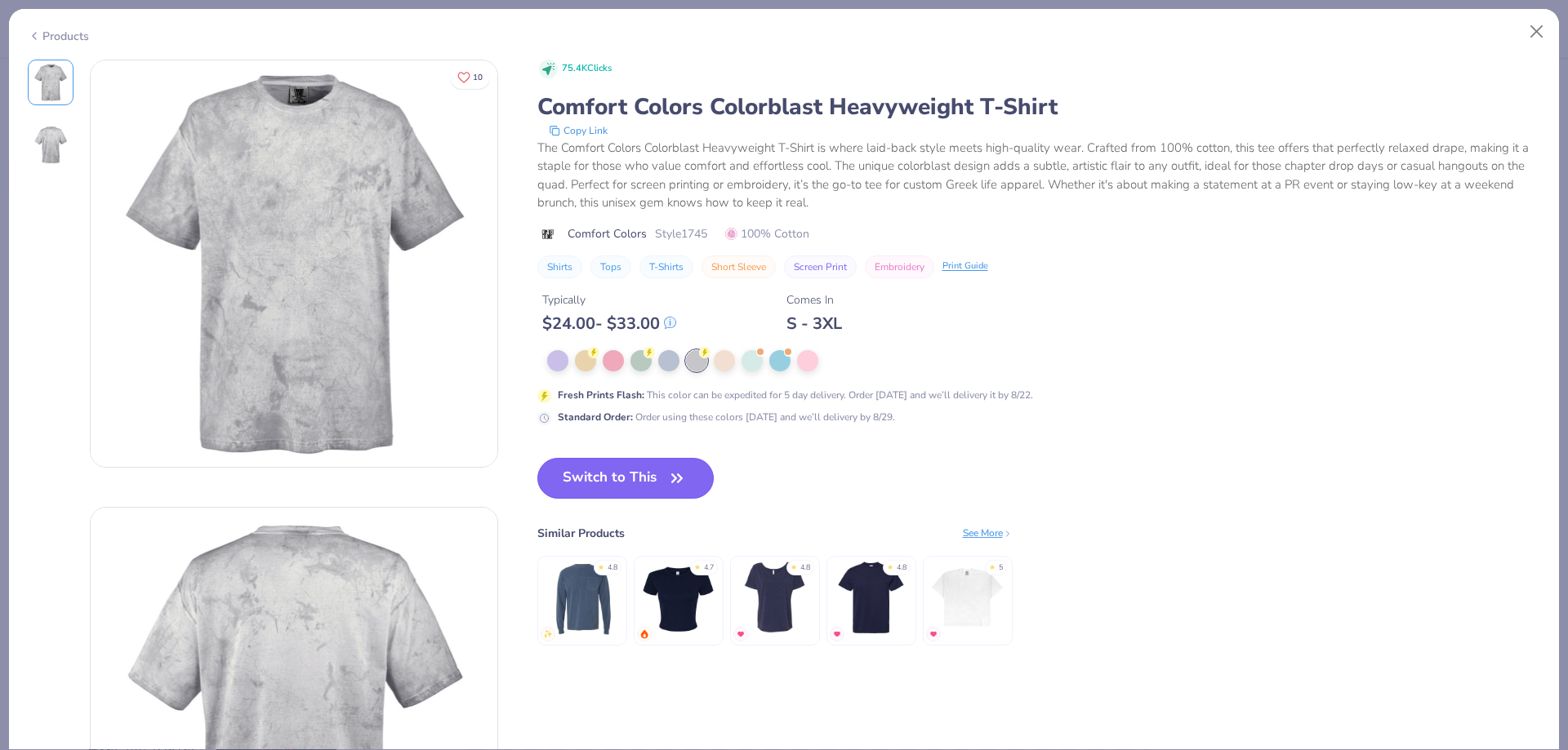
click at [661, 478] on button "Switch to This" at bounding box center [626, 478] width 178 height 41
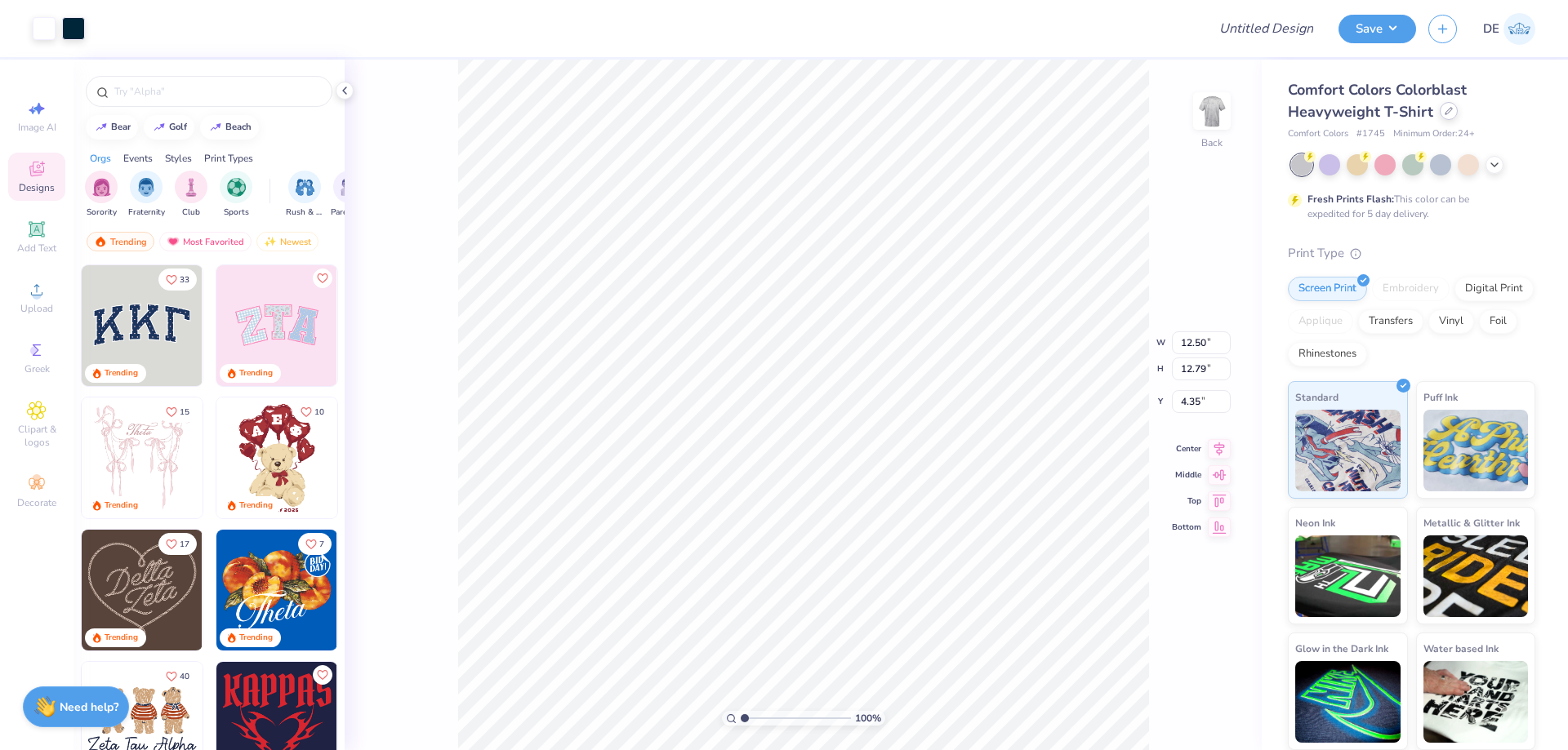
click at [1439, 113] on div at bounding box center [1448, 110] width 18 height 18
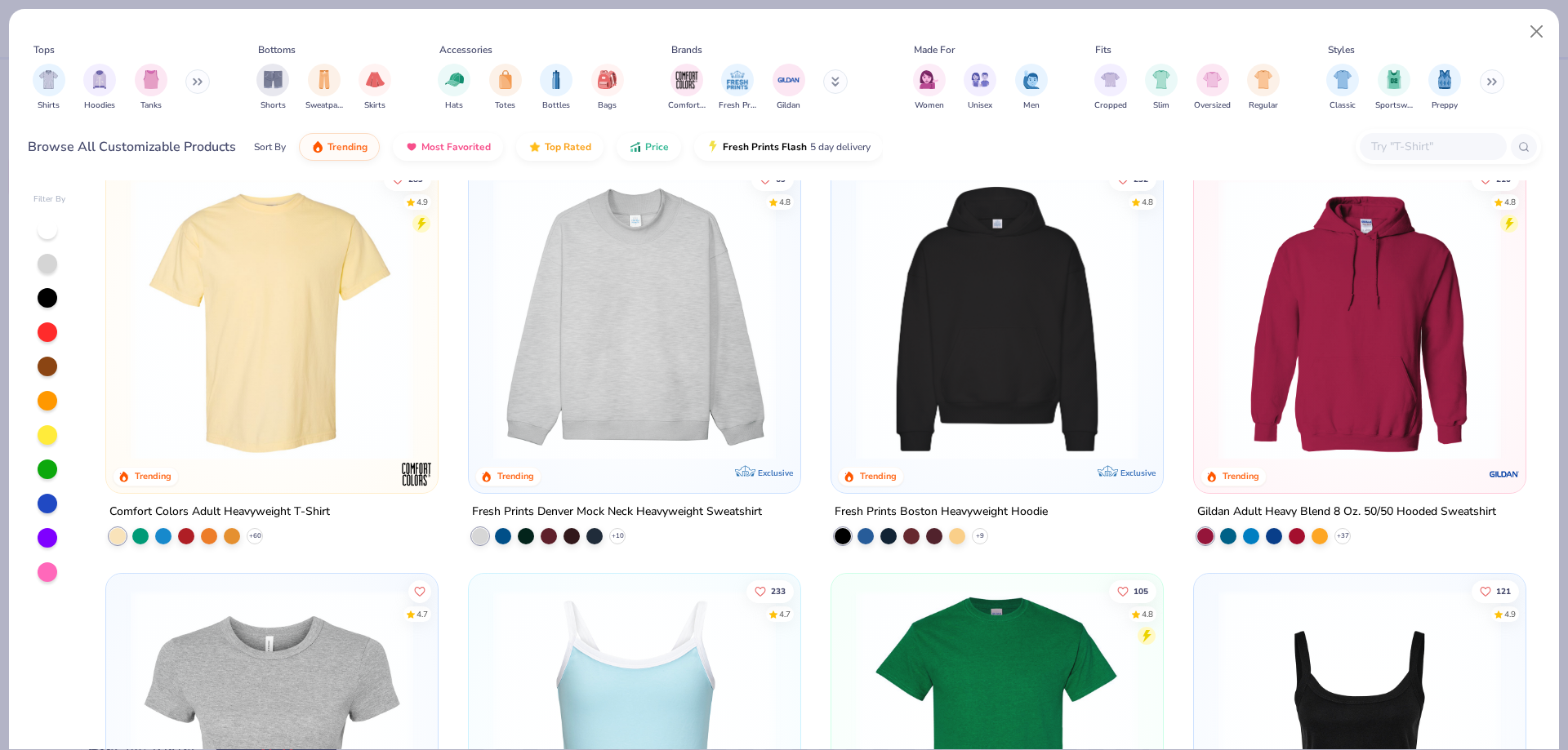
scroll to position [82, 0]
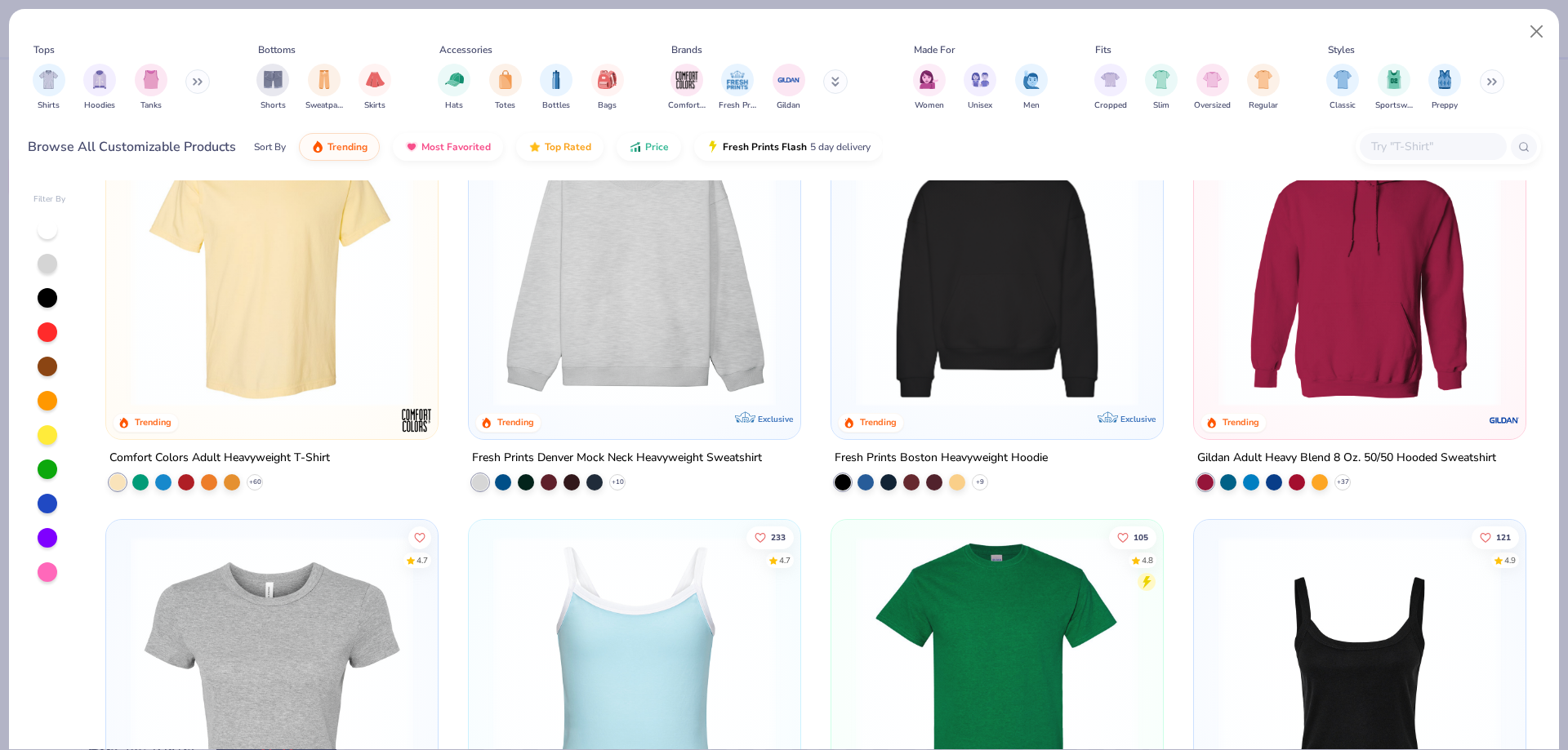
click at [205, 258] on img at bounding box center [272, 265] width 298 height 282
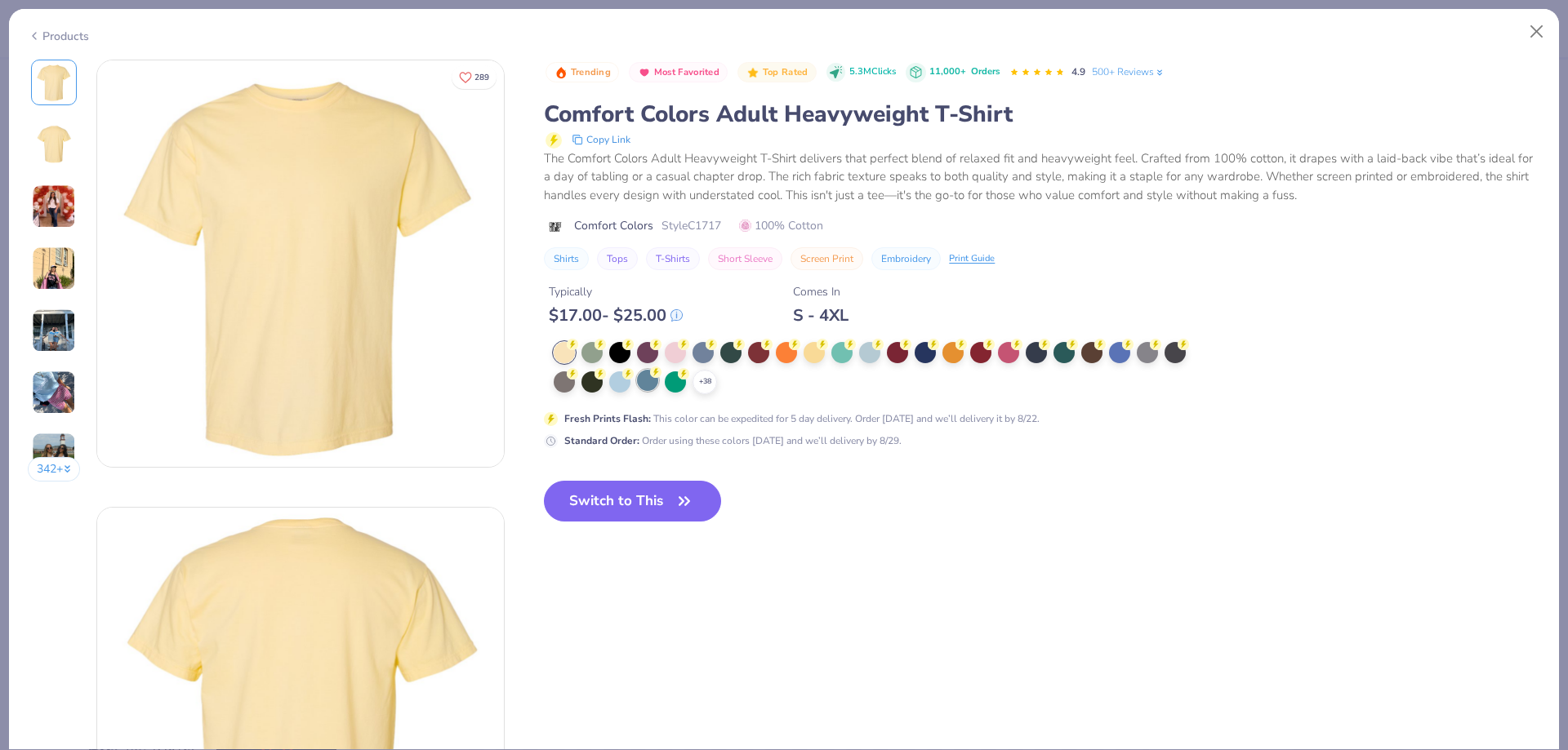
click at [641, 380] on div at bounding box center [648, 380] width 21 height 21
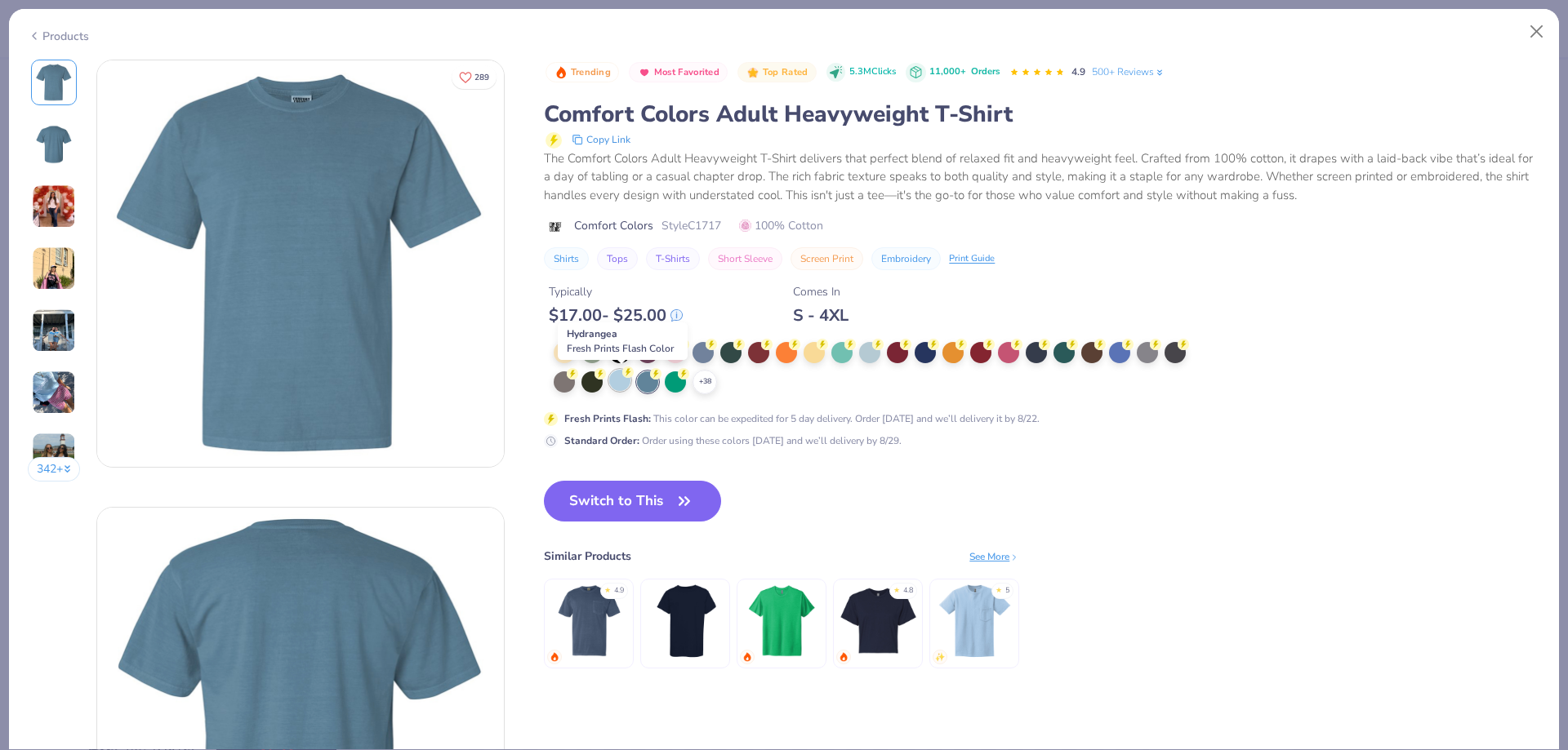
click at [623, 387] on div at bounding box center [620, 380] width 21 height 21
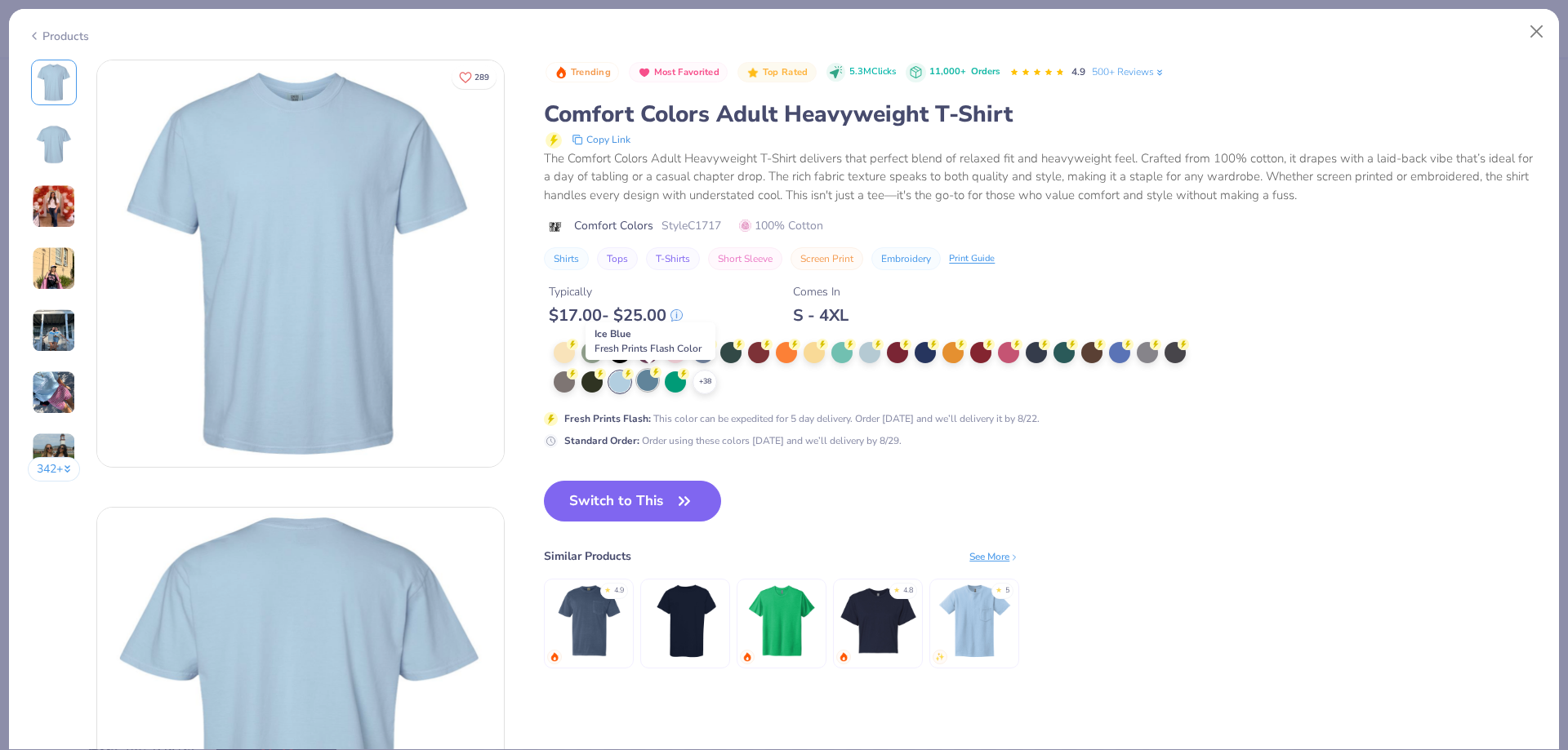
click at [648, 385] on div at bounding box center [648, 380] width 21 height 21
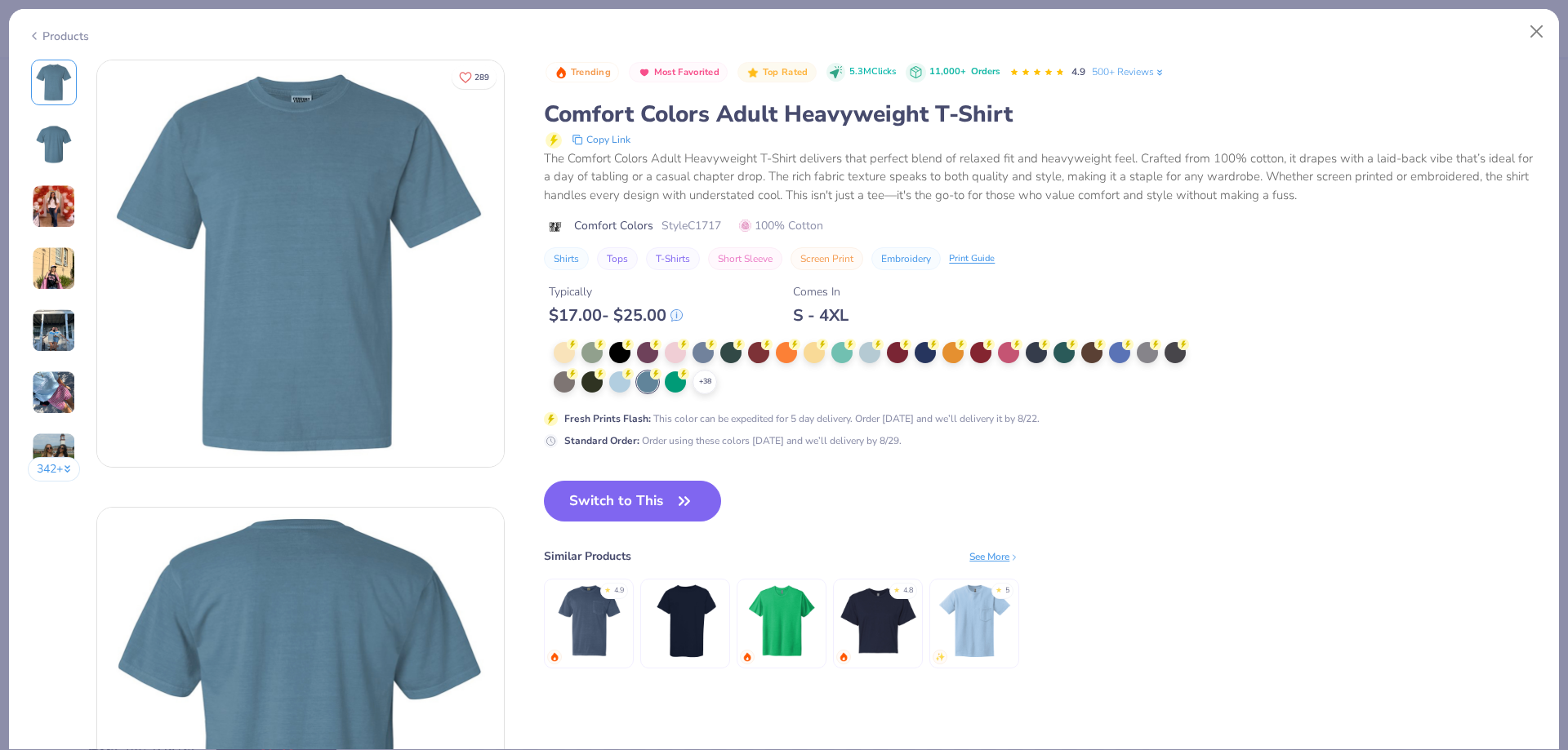
drag, startPoint x: 1150, startPoint y: 354, endPoint x: 1003, endPoint y: 365, distance: 147.4
click at [1151, 354] on div at bounding box center [1147, 353] width 21 height 21
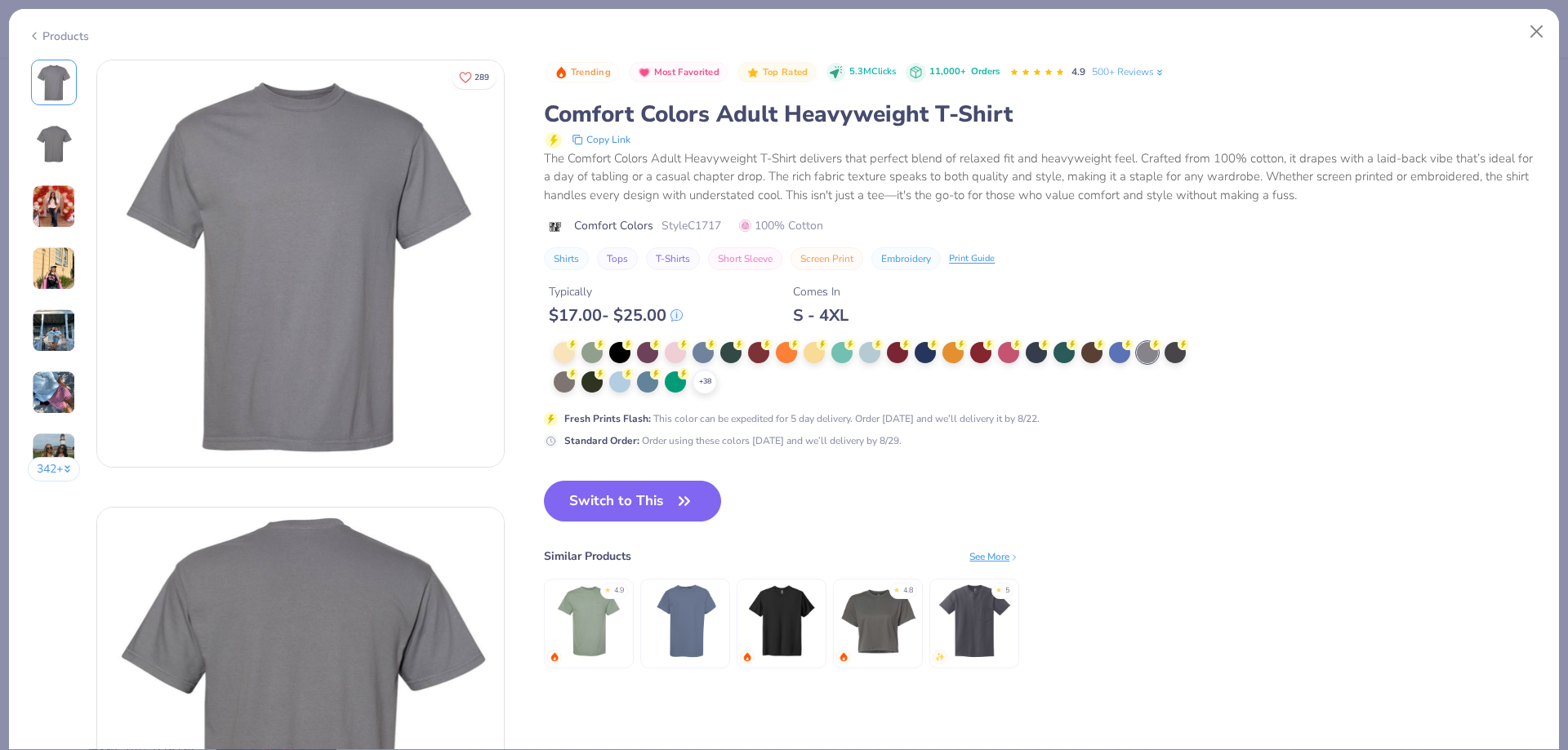
click at [857, 347] on div "+ 38" at bounding box center [875, 368] width 643 height 52
click at [703, 353] on div at bounding box center [703, 351] width 21 height 21
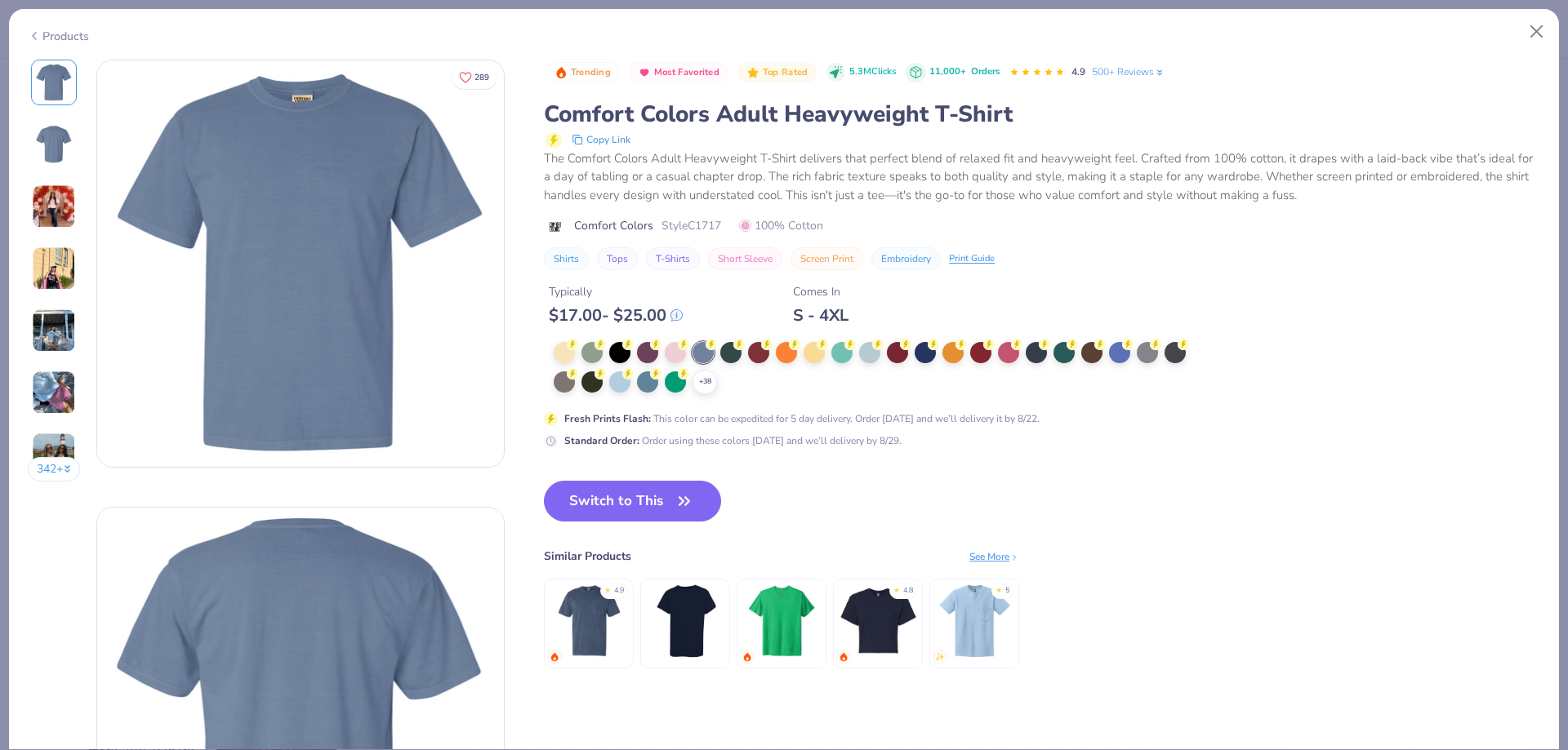
click at [698, 504] on button "Switch to This" at bounding box center [632, 501] width 178 height 41
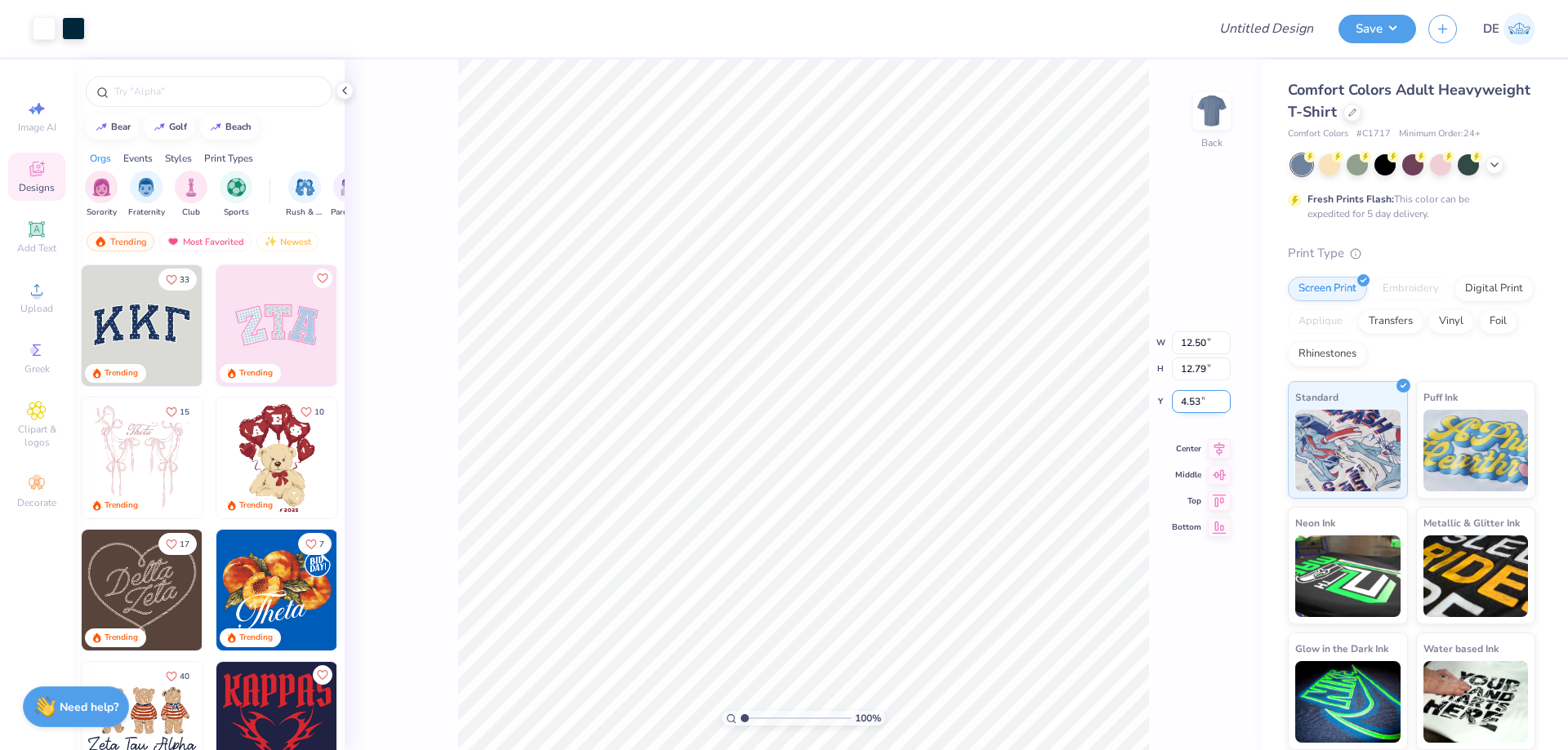
click at [1184, 397] on input "4.53" at bounding box center [1200, 402] width 59 height 23
type input "3.00"
click at [1494, 166] on icon at bounding box center [1494, 163] width 13 height 13
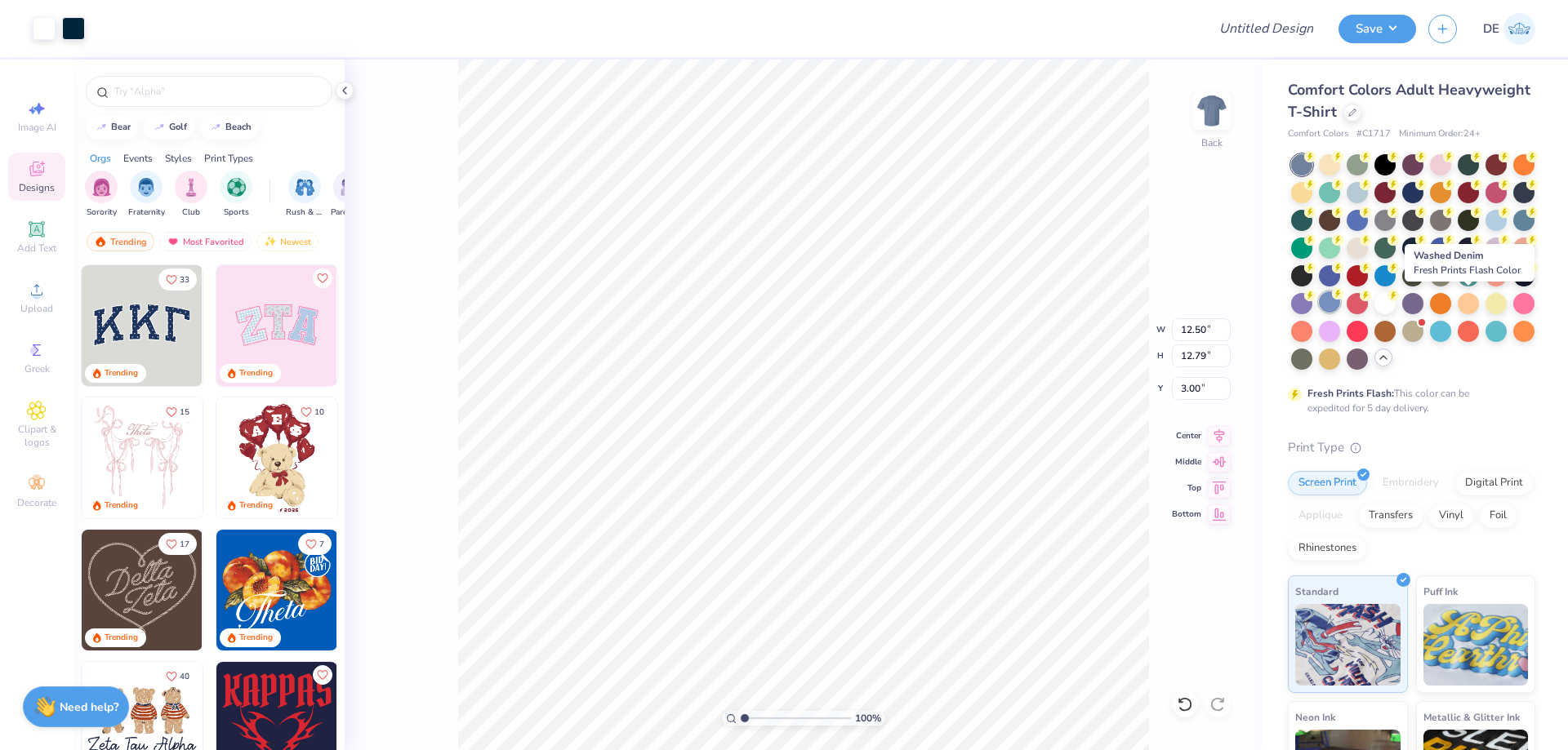
click at [1340, 302] on div at bounding box center [1329, 302] width 21 height 21
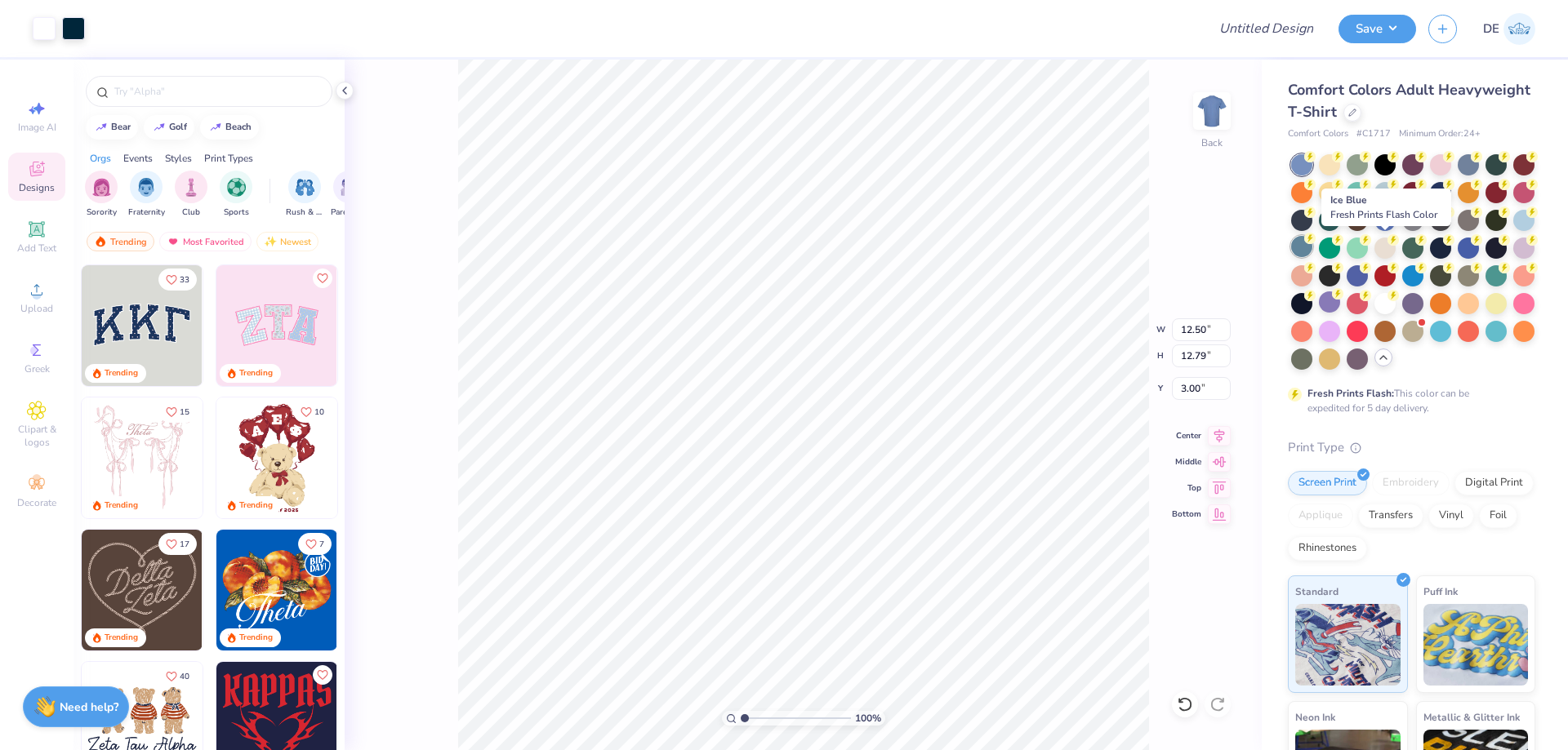
click at [1312, 249] on div at bounding box center [1301, 246] width 21 height 21
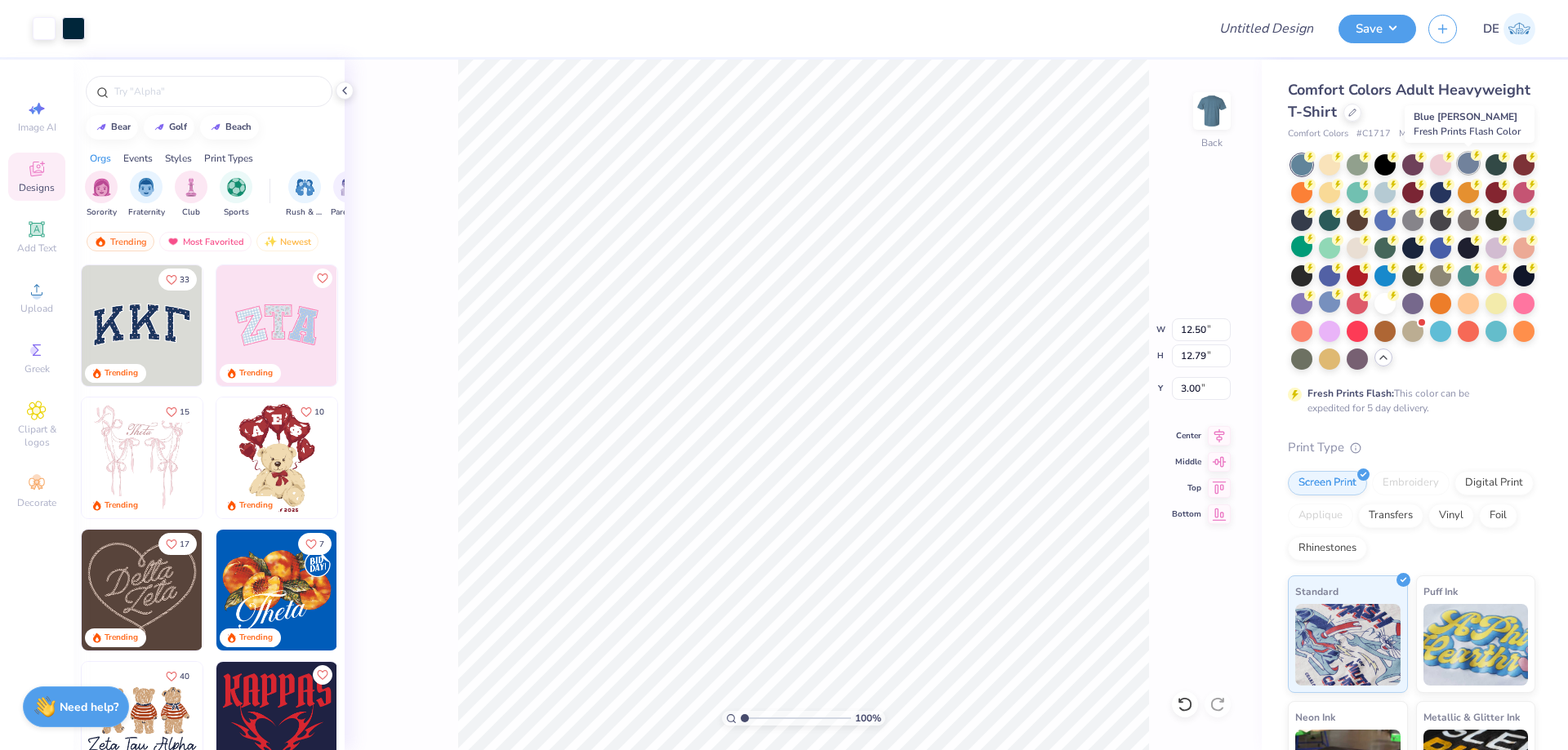
click at [1473, 169] on div at bounding box center [1468, 163] width 21 height 21
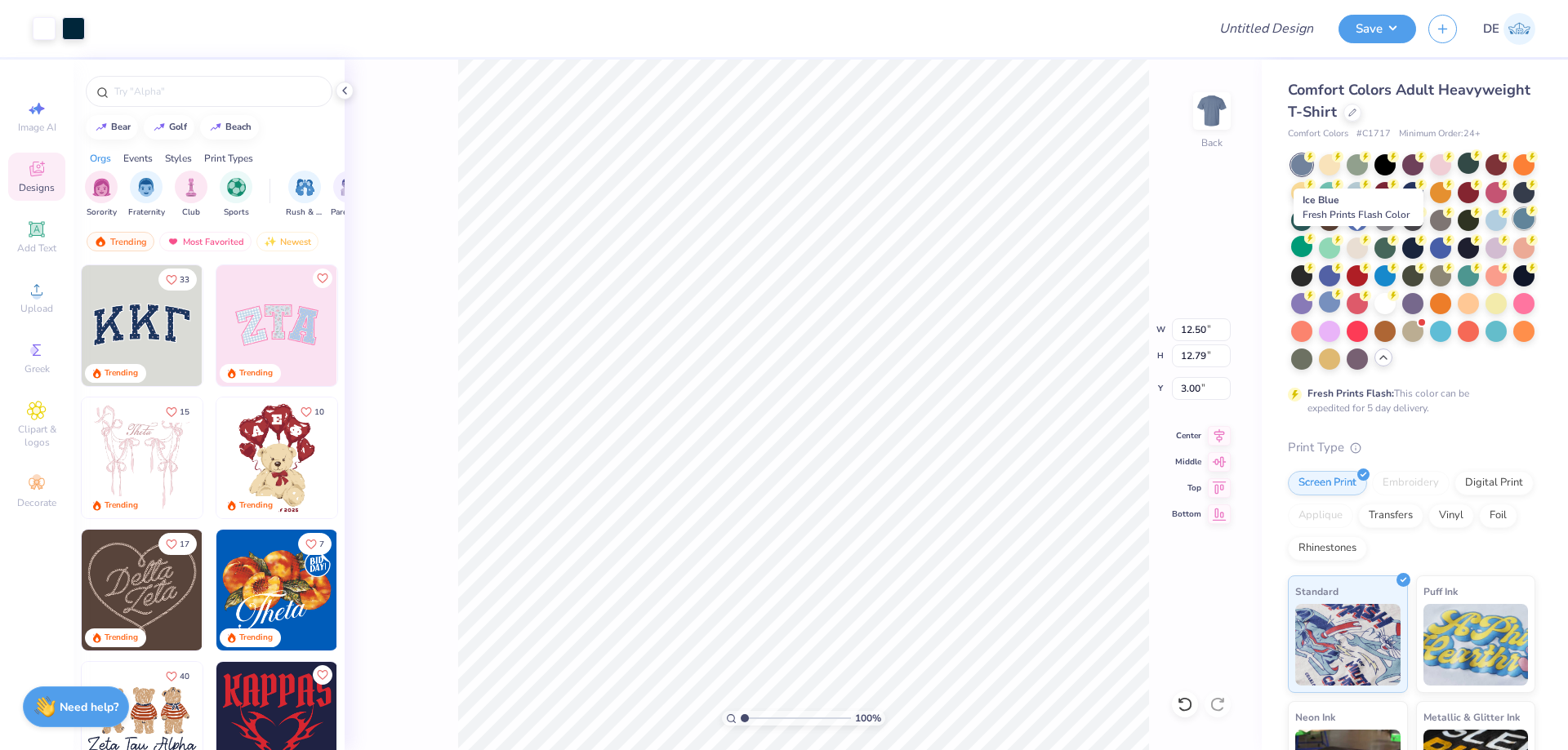
click at [1513, 229] on div at bounding box center [1524, 219] width 21 height 21
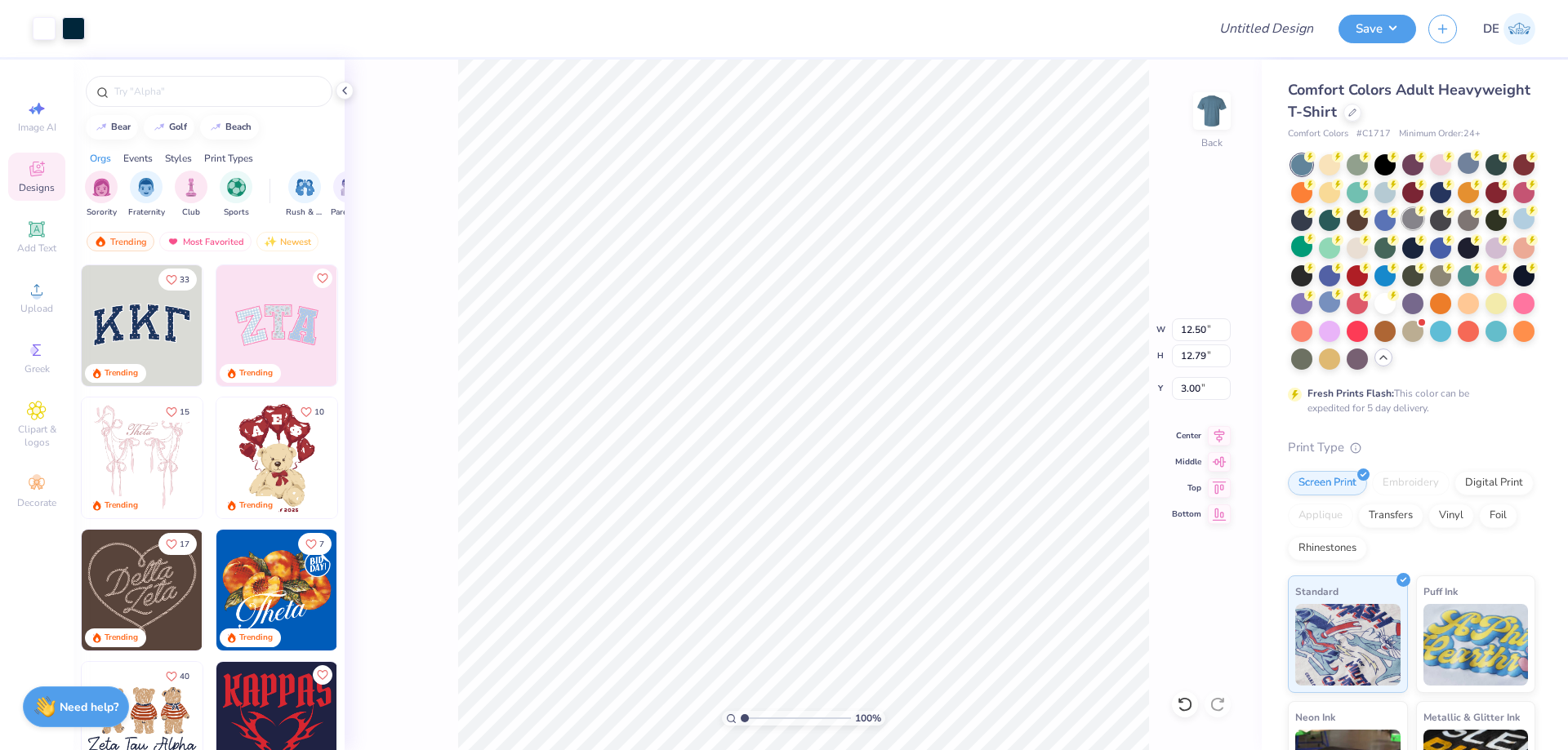
click at [1423, 222] on div at bounding box center [1413, 219] width 21 height 21
click at [1462, 165] on div at bounding box center [1468, 163] width 21 height 21
click at [1212, 334] on input "12.50" at bounding box center [1200, 330] width 59 height 23
click at [1211, 334] on input "12.50" at bounding box center [1200, 330] width 59 height 23
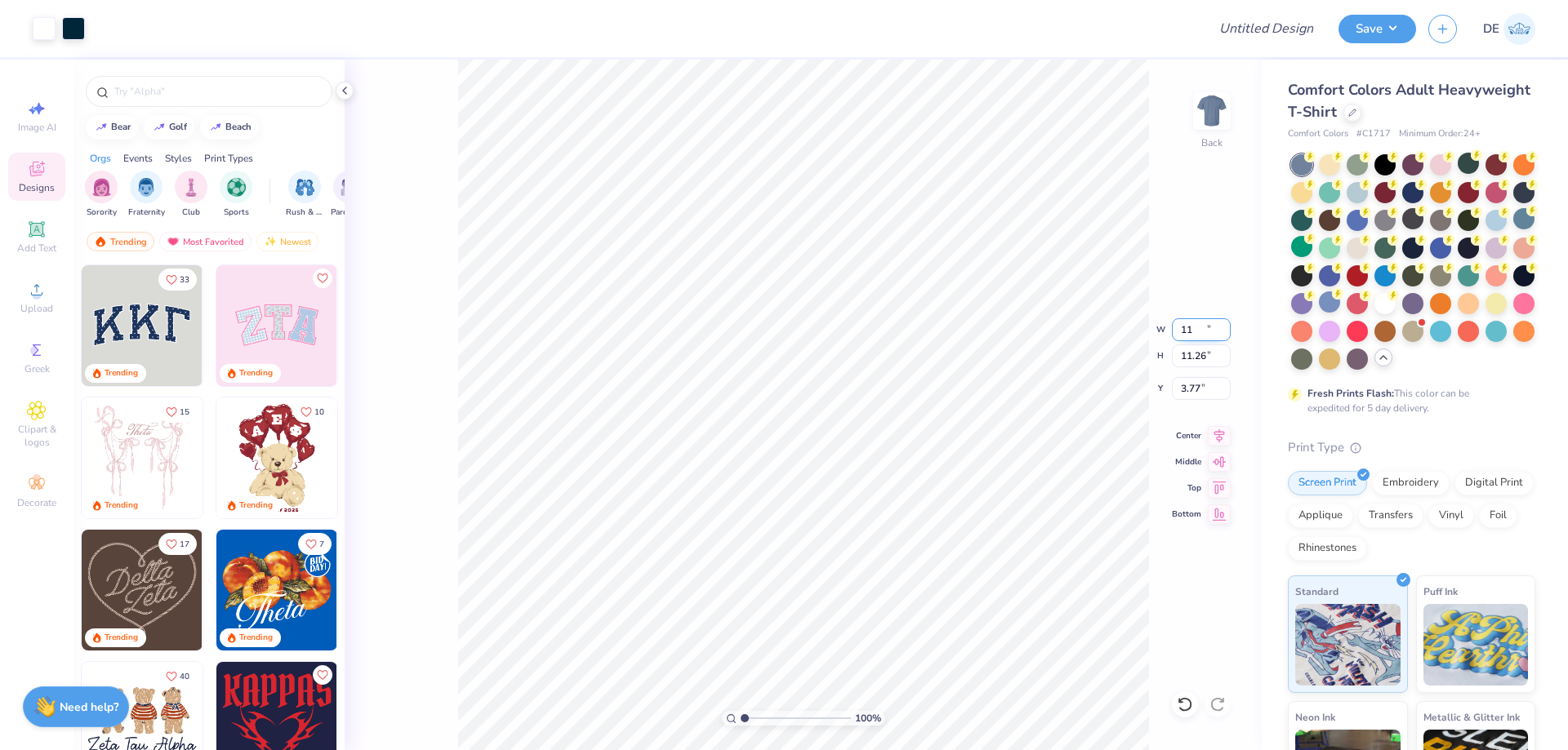
type input "11.00"
type input "11.26"
type input "3.77"
click at [1162, 331] on div "100 % Back W 11.00 11.00 " H 11.26 11.26 " Y 3.77 3.77 " Center Middle Top Bott…" at bounding box center [803, 405] width 917 height 691
click at [1179, 325] on div "100 % Back W 11.00 H 11.26 Y 3.77 Center Middle Top Bottom" at bounding box center [803, 405] width 917 height 691
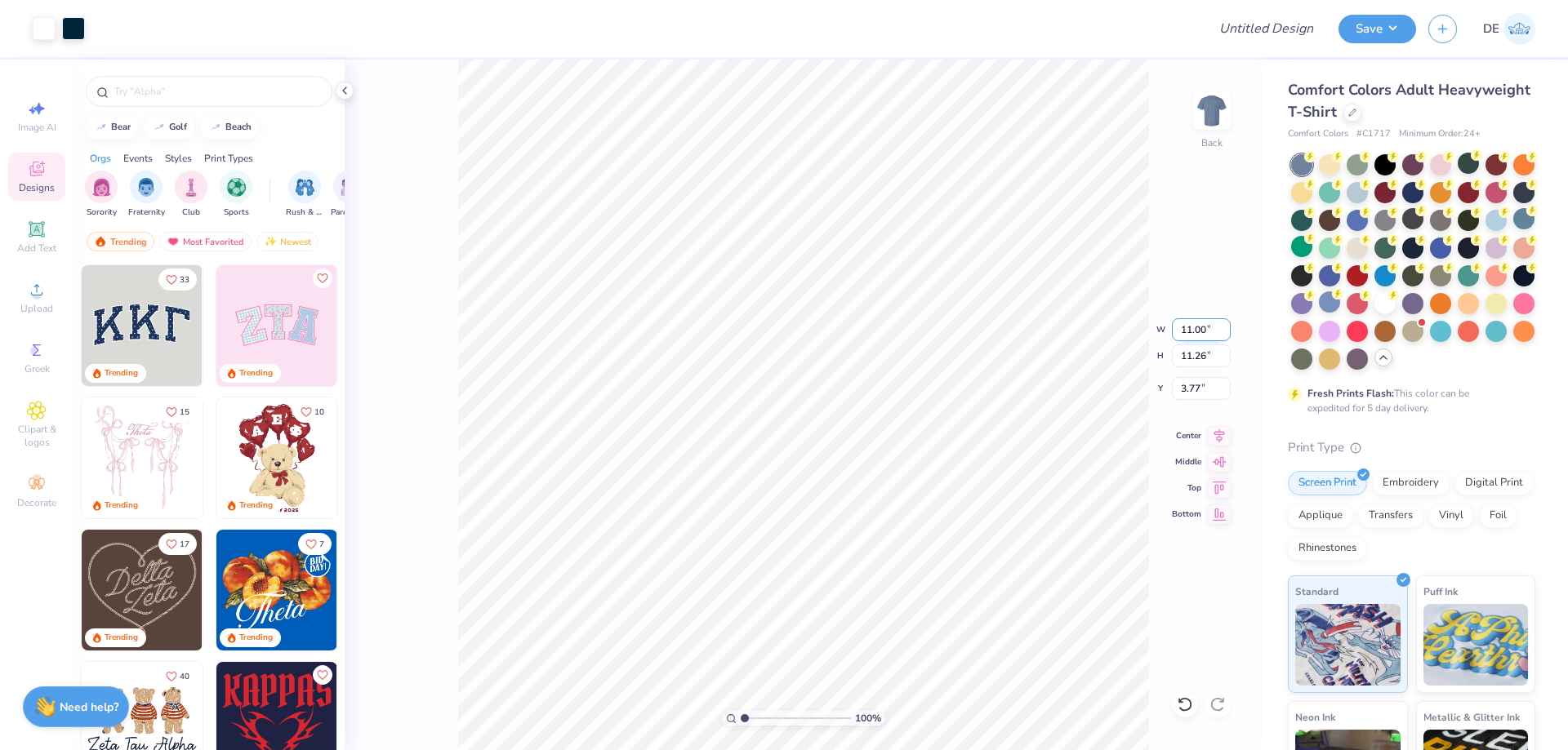
click at [1187, 331] on input "11.00" at bounding box center [1200, 330] width 59 height 23
type input "11.50"
type input "11.77"
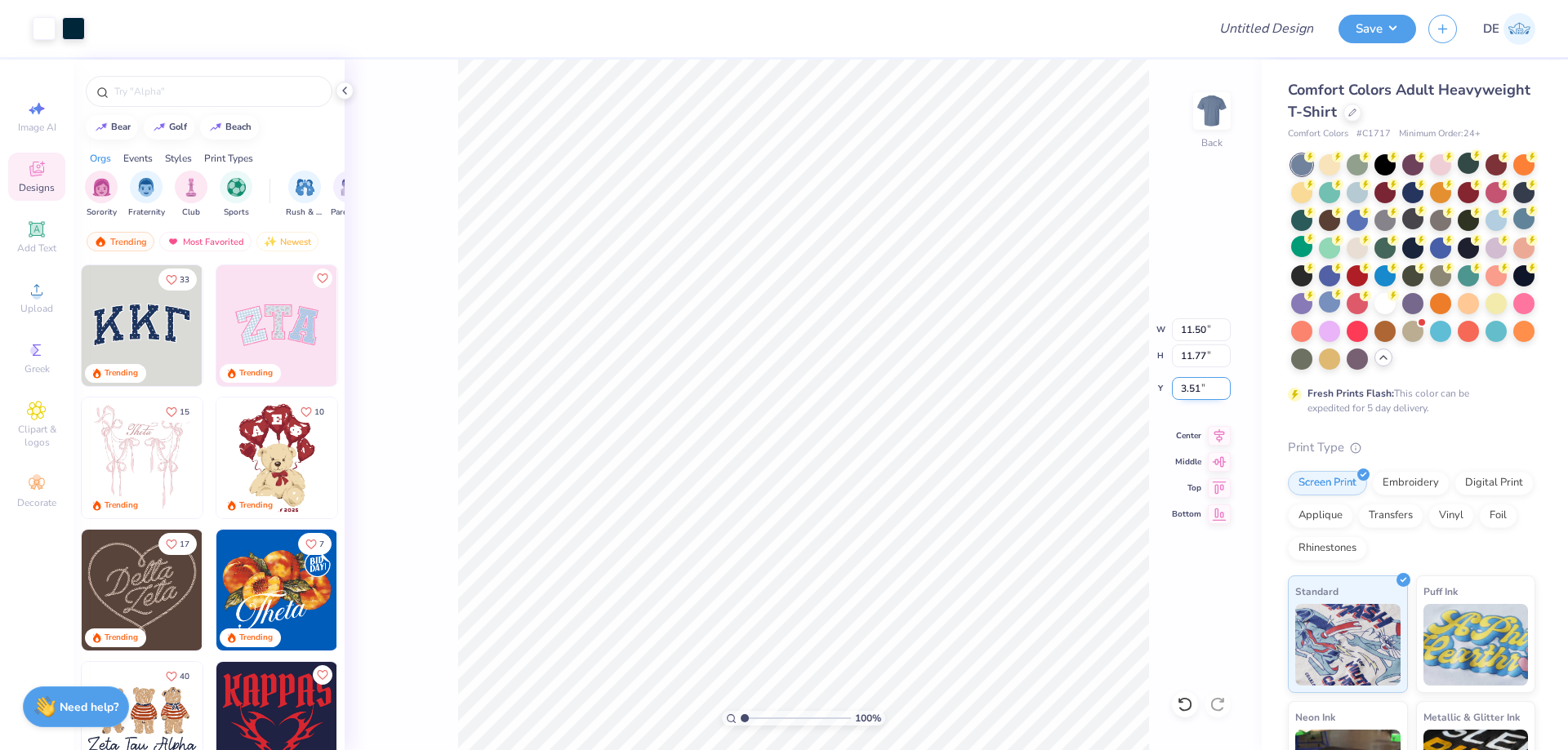
click at [1189, 396] on input "3.51" at bounding box center [1200, 388] width 59 height 23
click at [1188, 396] on input "3.51" at bounding box center [1200, 388] width 59 height 23
type input "3.00"
click at [1430, 285] on div at bounding box center [1440, 274] width 21 height 21
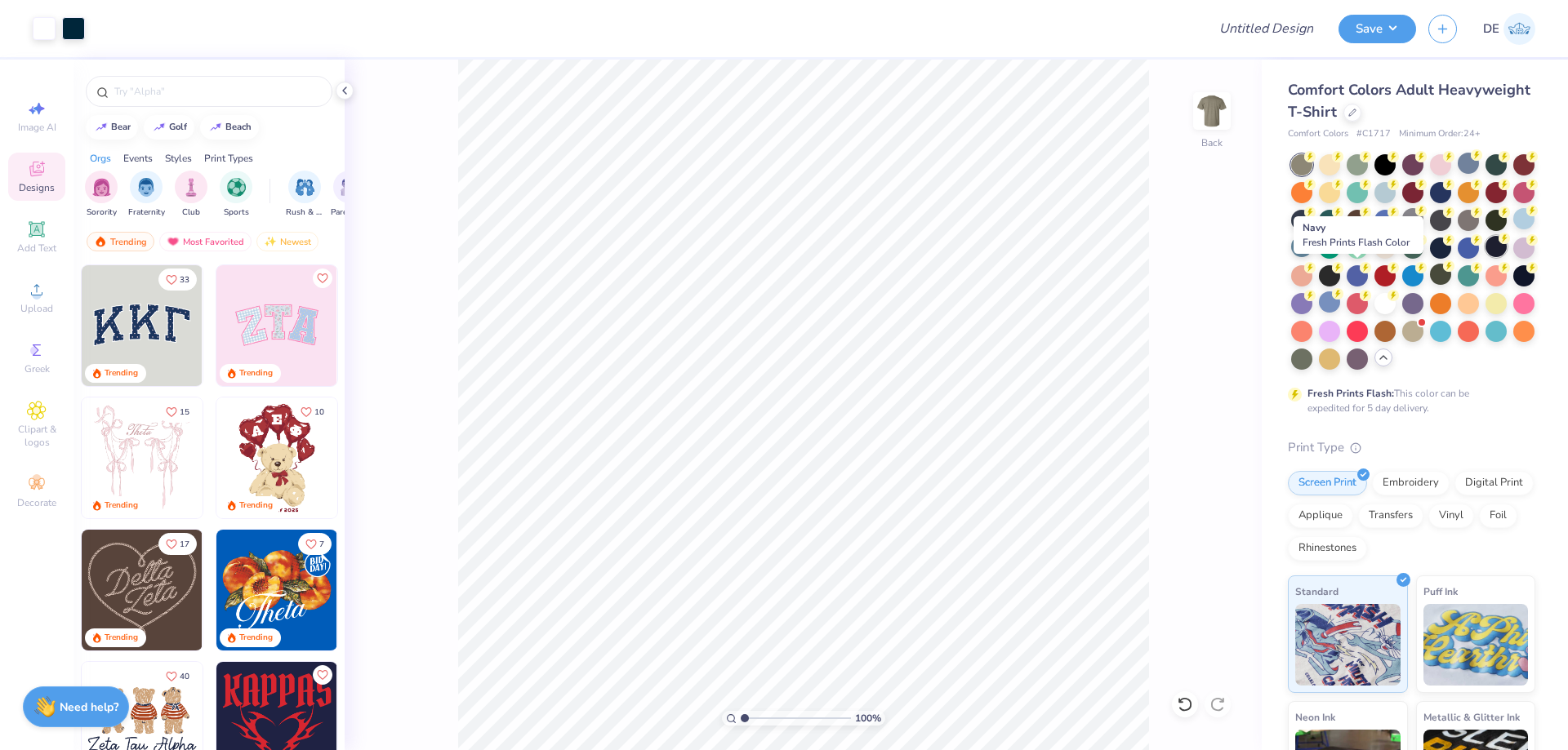
click at [1485, 257] on div at bounding box center [1496, 246] width 21 height 21
click at [1312, 245] on div at bounding box center [1301, 246] width 21 height 21
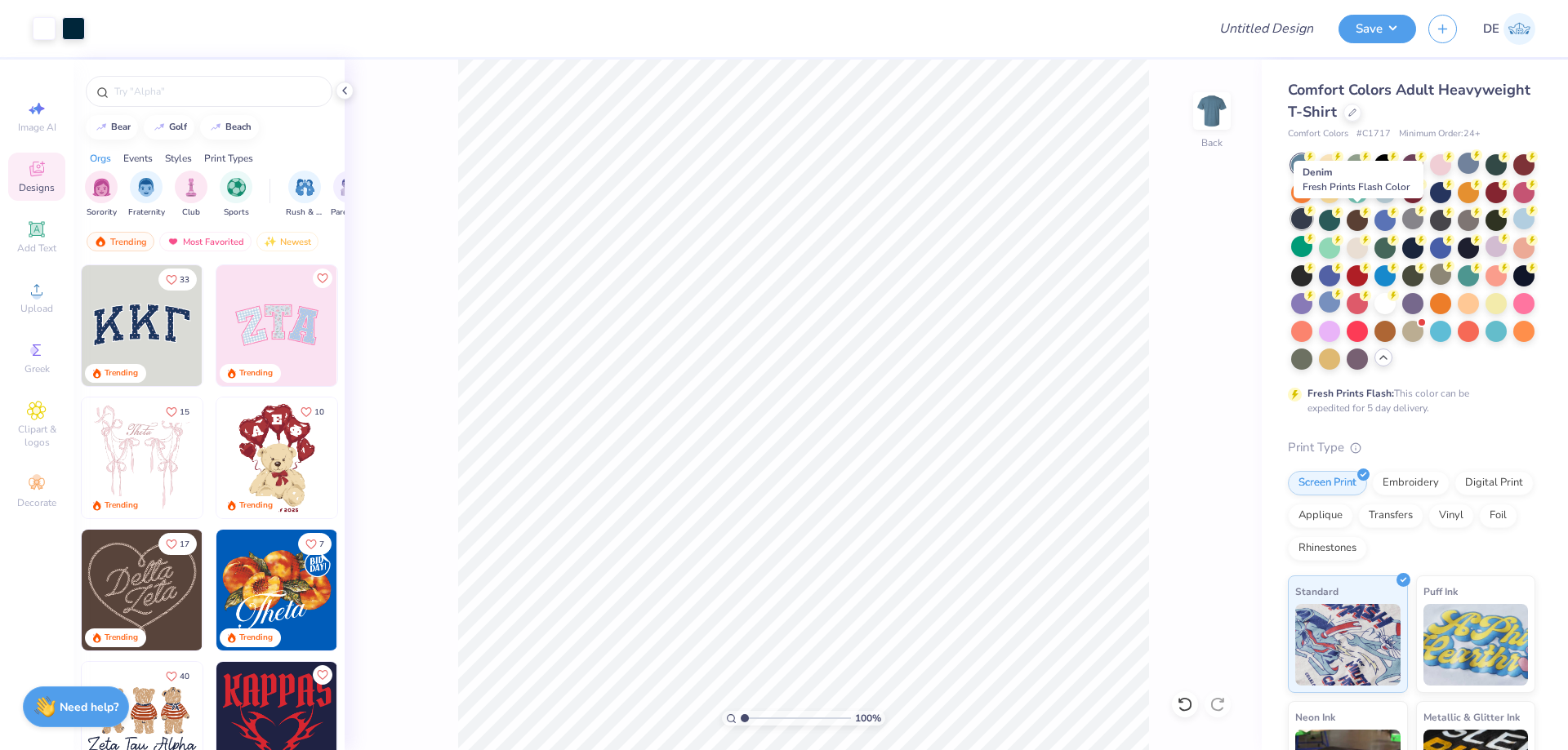
click at [1312, 225] on div at bounding box center [1301, 219] width 21 height 21
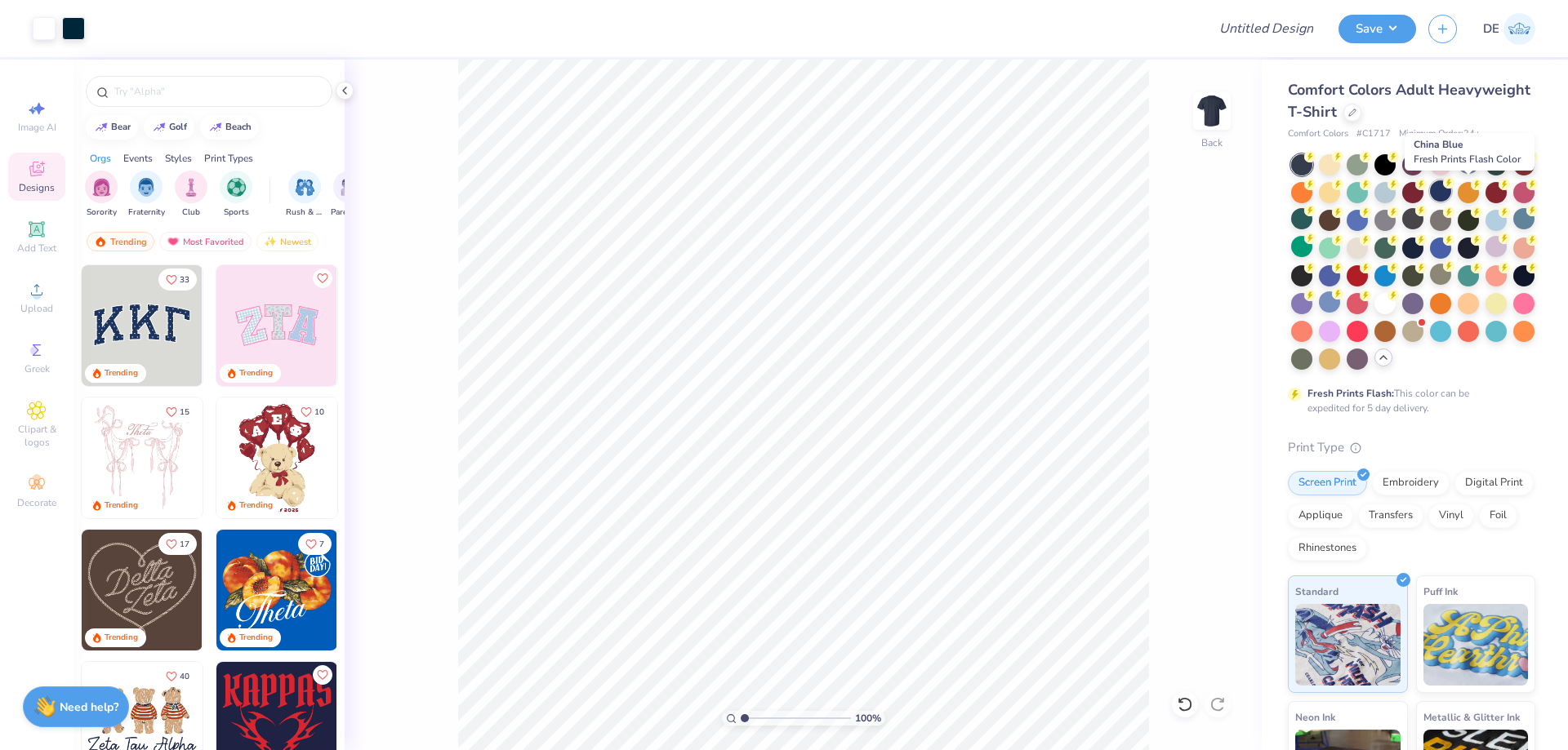
click at [1451, 195] on div at bounding box center [1440, 191] width 21 height 21
click at [1470, 164] on div at bounding box center [1468, 163] width 21 height 21
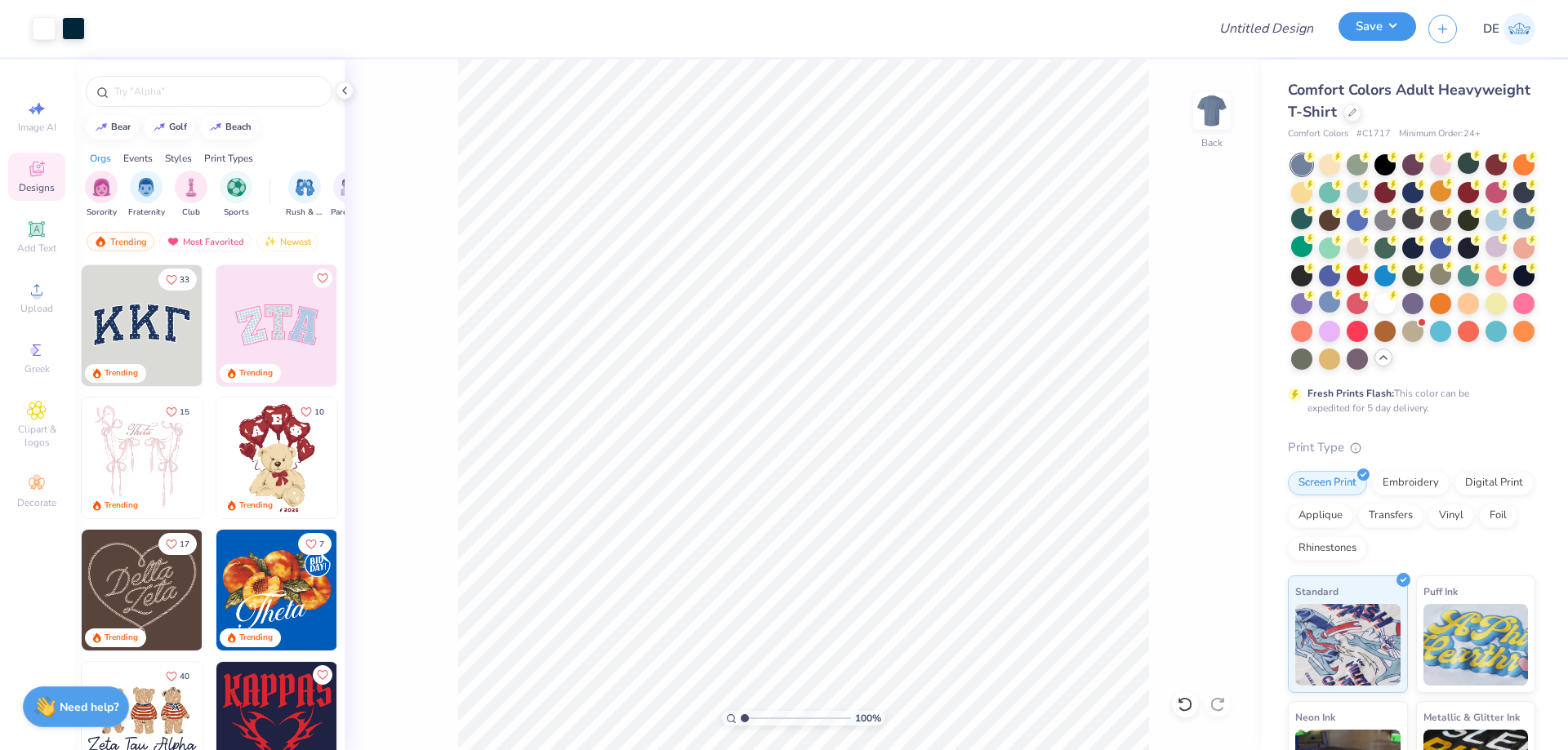
click at [1347, 35] on button "Save" at bounding box center [1377, 27] width 78 height 29
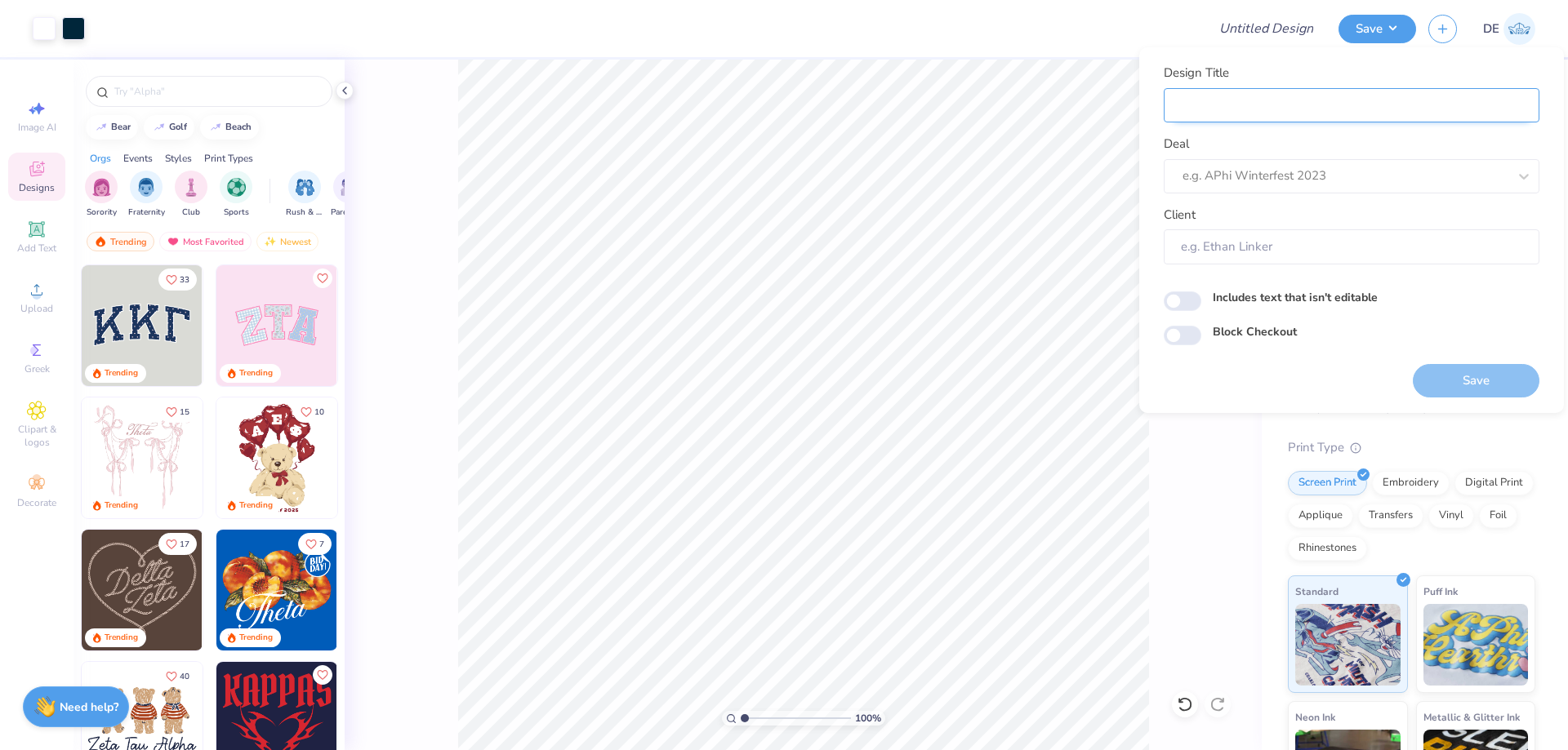
click at [1230, 111] on input "Design Title" at bounding box center [1350, 105] width 375 height 35
paste input "FPS239570"
type input "FPS239570"
click at [1199, 182] on div at bounding box center [1328, 176] width 293 height 22
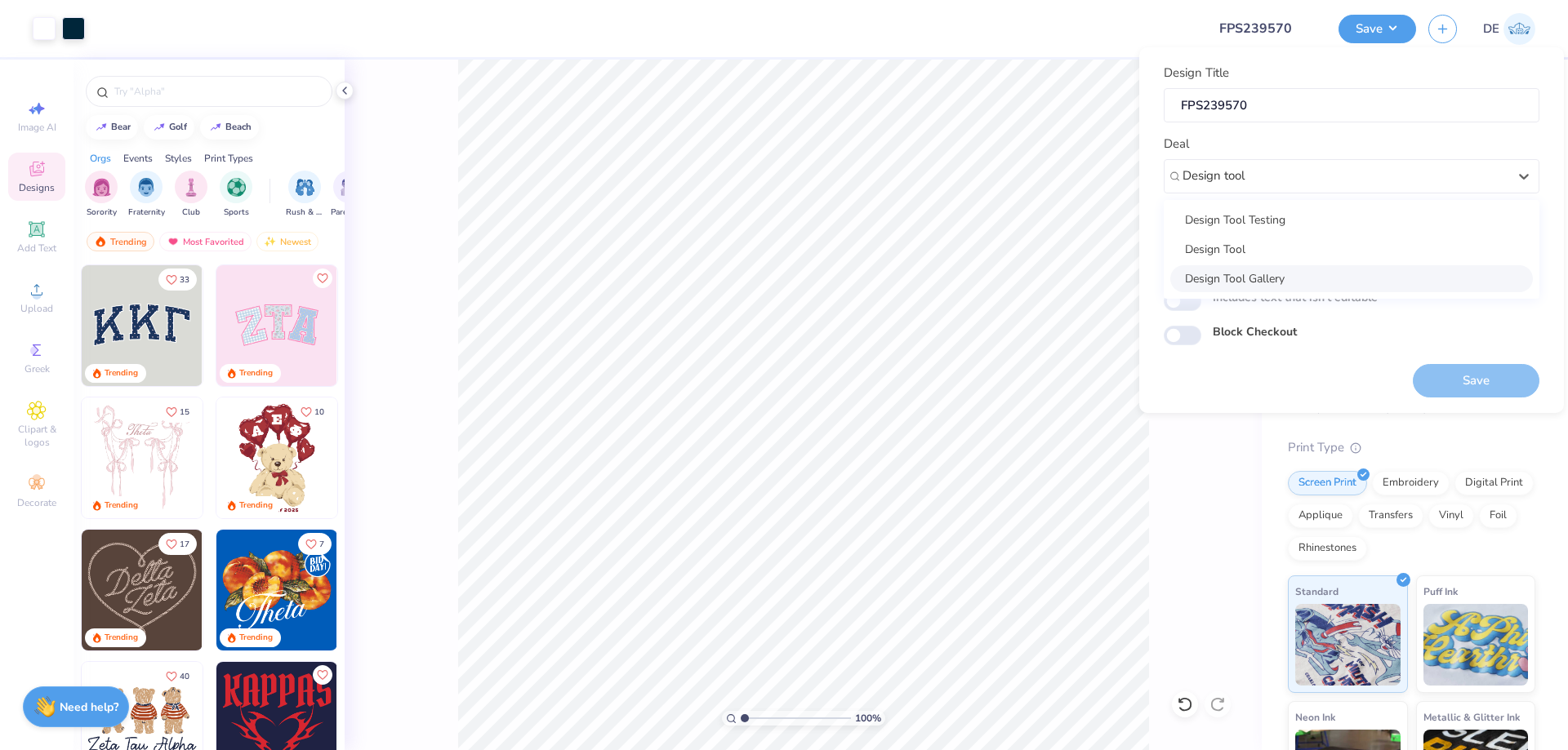
click at [1251, 276] on div "Design Tool Gallery" at bounding box center [1351, 279] width 363 height 27
type input "Design tool"
type input "Design Tool Gallery User"
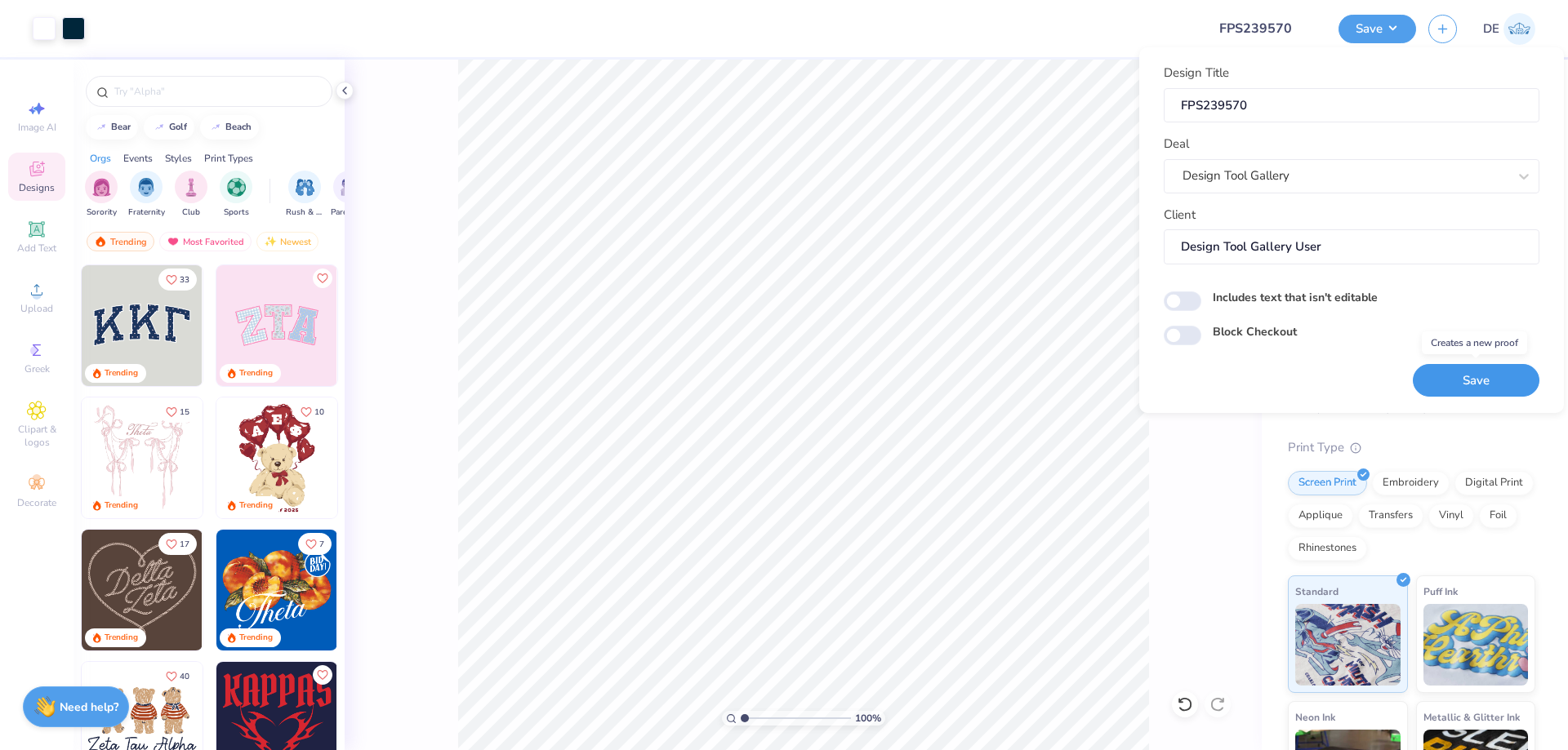
click at [1461, 380] on button "Save" at bounding box center [1476, 380] width 127 height 34
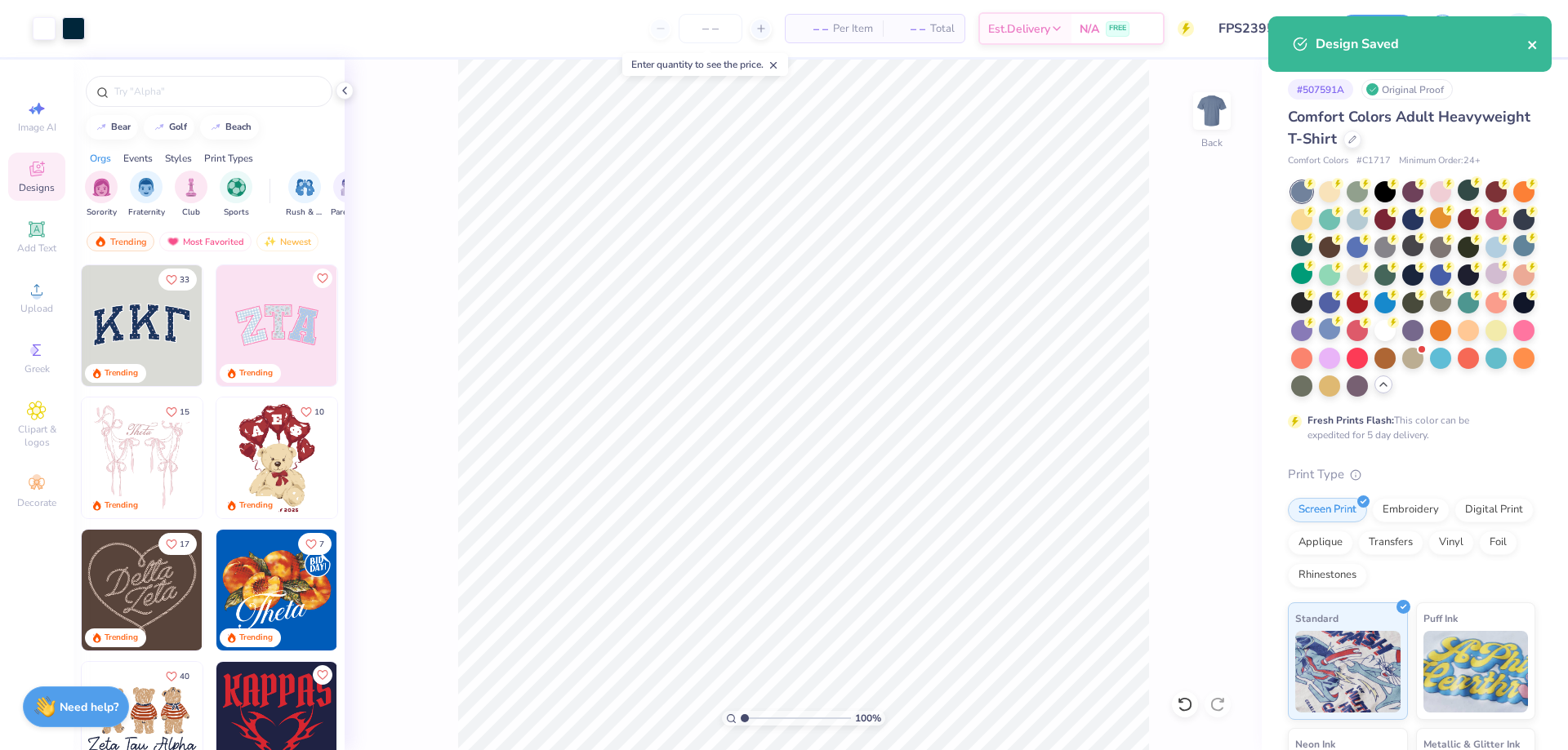
click at [1532, 46] on icon "close" at bounding box center [1532, 45] width 9 height 9
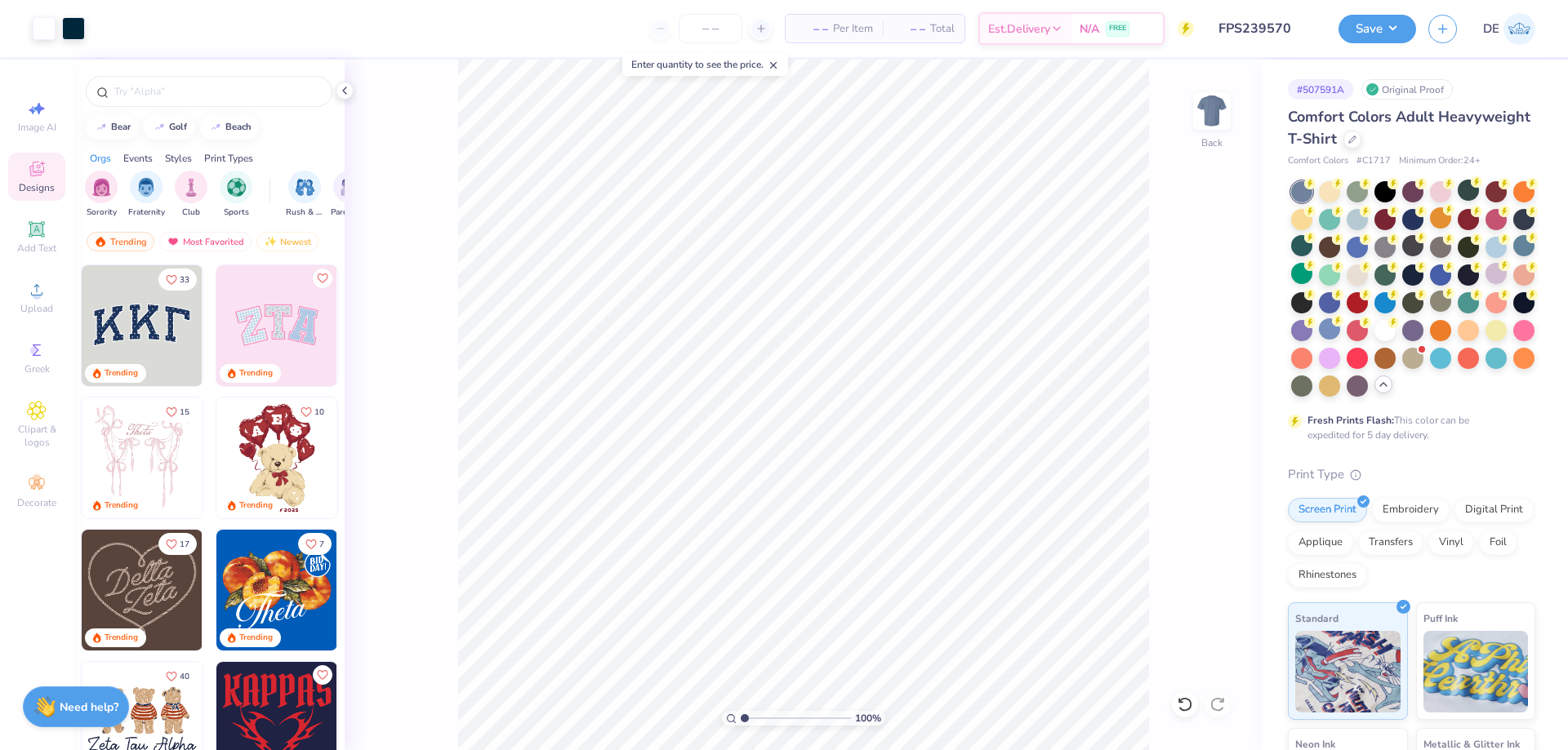
click at [1394, 19] on div "Design Saved" at bounding box center [1410, 50] width 290 height 74
click at [1390, 30] on button "Save" at bounding box center [1377, 29] width 78 height 29
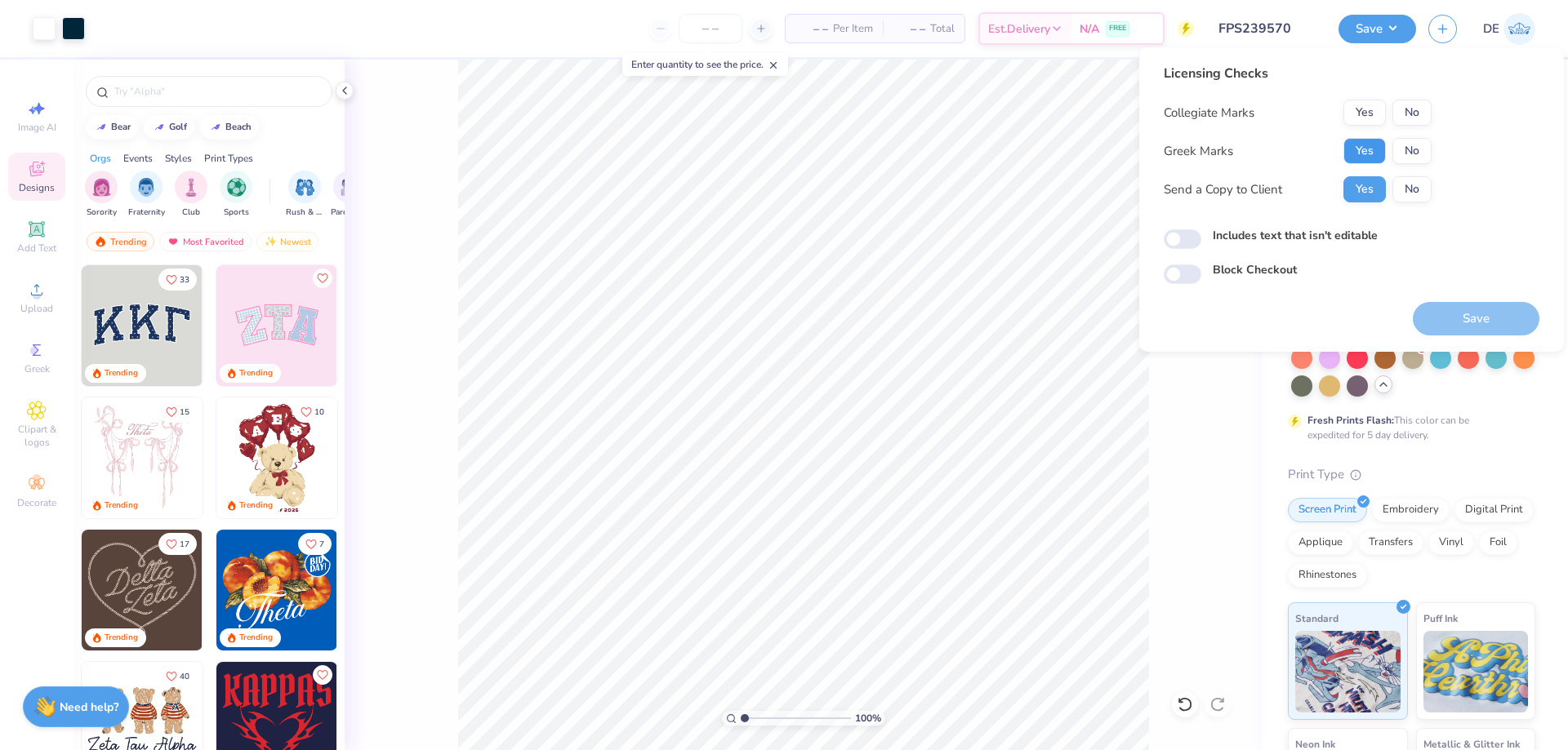
click at [1349, 150] on button "Yes" at bounding box center [1365, 151] width 42 height 26
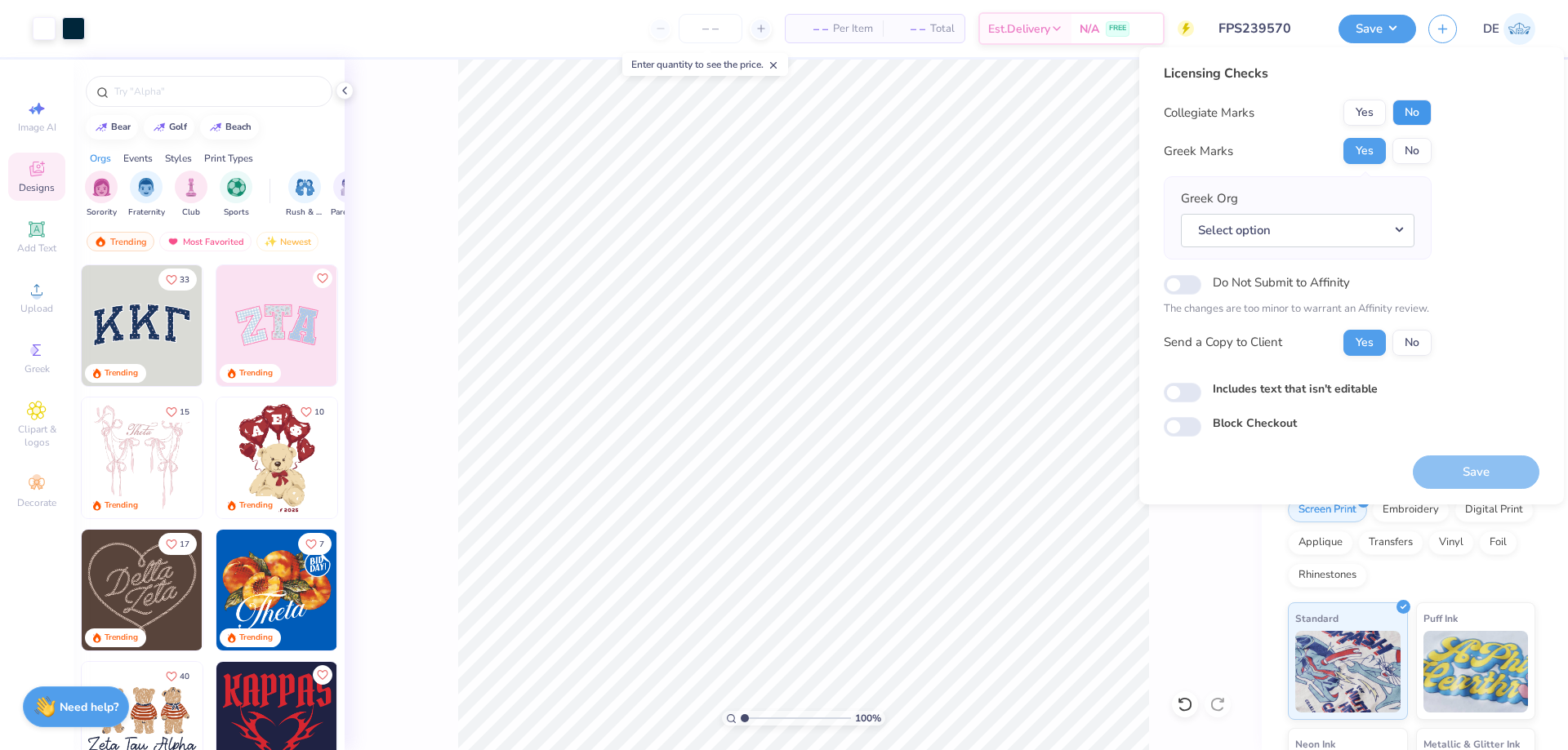
click at [1399, 120] on button "No" at bounding box center [1412, 112] width 39 height 26
click at [1253, 229] on button "Select option" at bounding box center [1296, 230] width 233 height 34
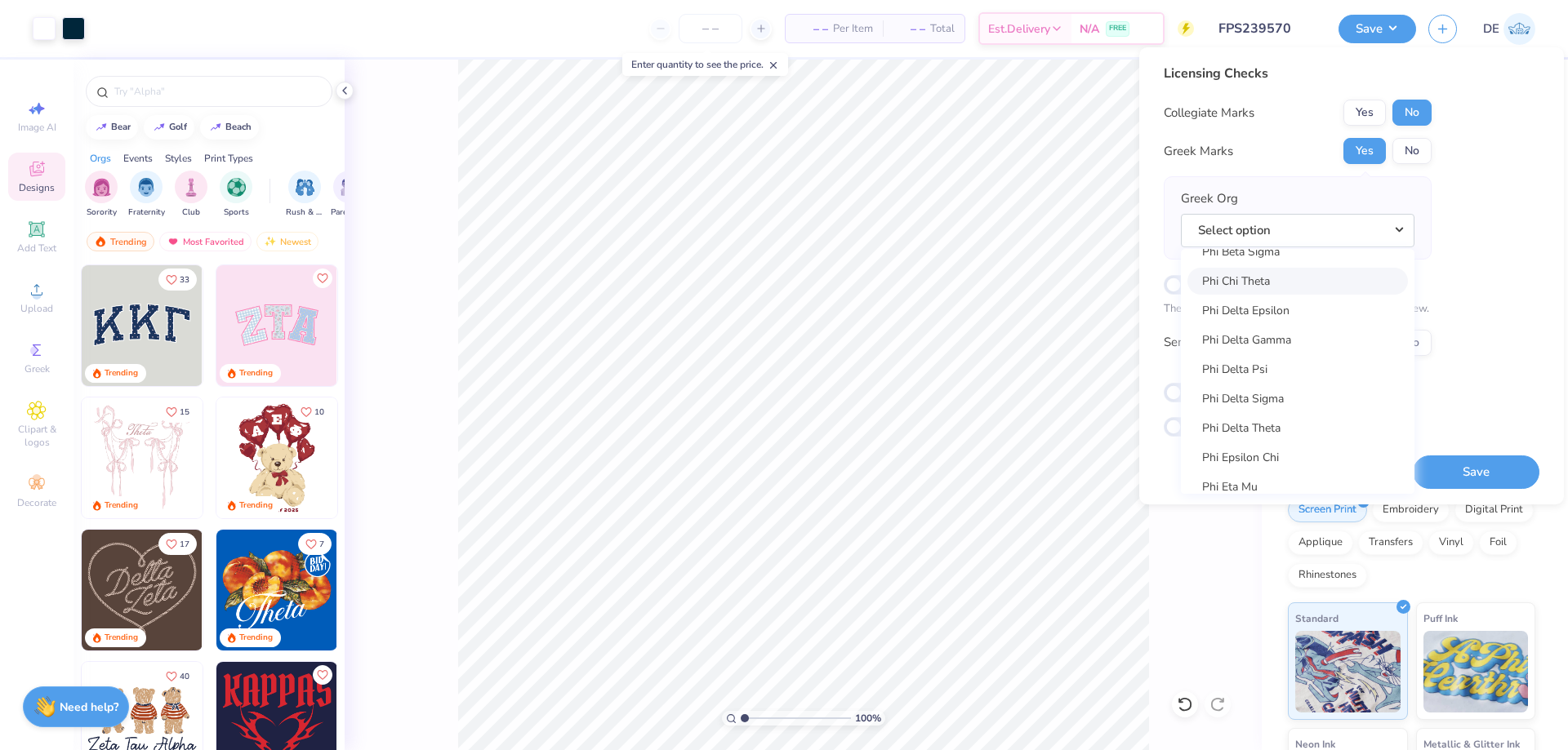
scroll to position [8405, 0]
click at [1273, 413] on link "Phi Delta Theta" at bounding box center [1297, 412] width 221 height 27
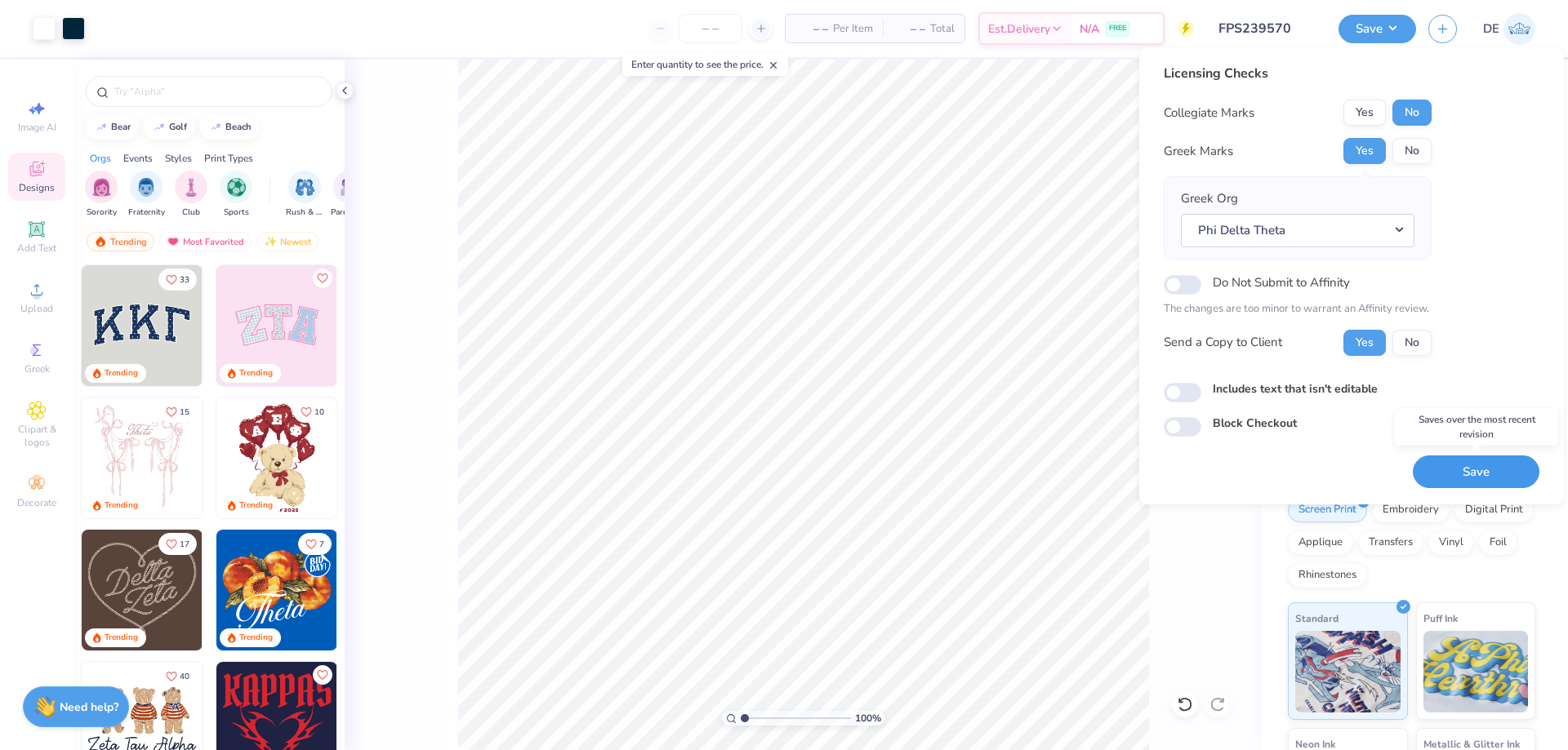
click at [1470, 464] on button "Save" at bounding box center [1476, 472] width 127 height 34
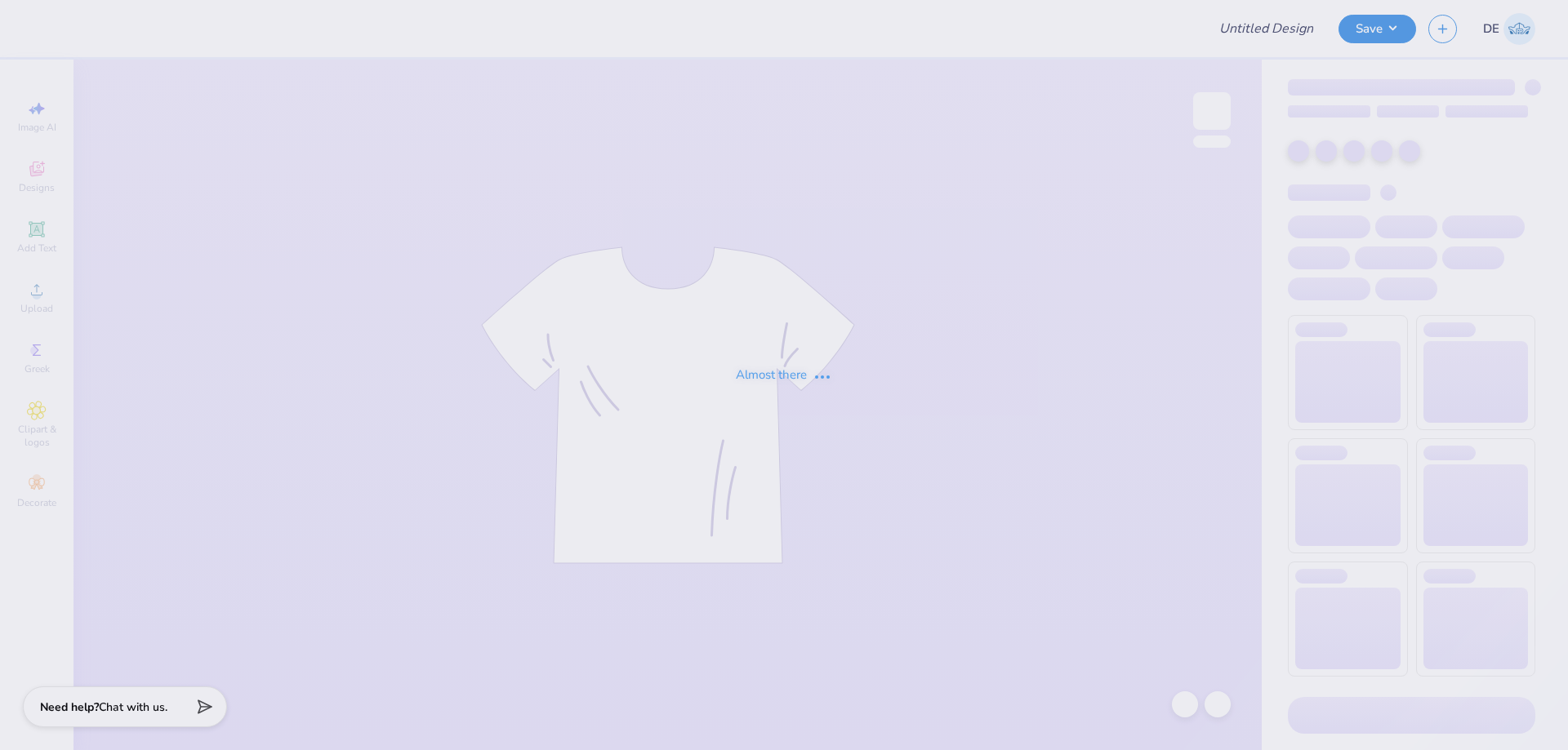
type input "FPS239570"
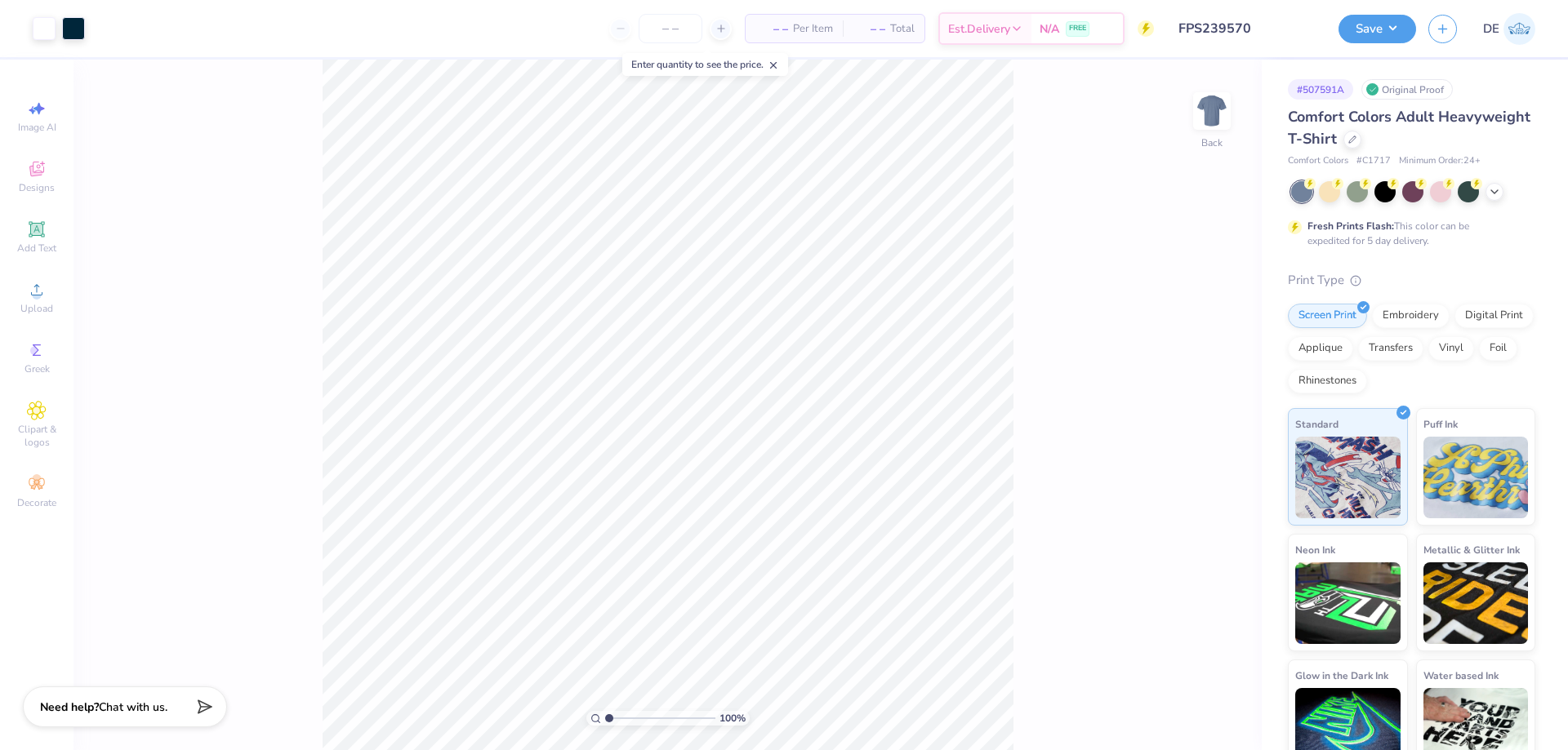
drag, startPoint x: 1294, startPoint y: 30, endPoint x: 1153, endPoint y: 34, distance: 141.1
click at [1153, 34] on div "Art colors – – Per Item – – Total Est. Delivery N/A FREE Design Title FPS239570…" at bounding box center [784, 29] width 1568 height 58
